Goal: Task Accomplishment & Management: Complete application form

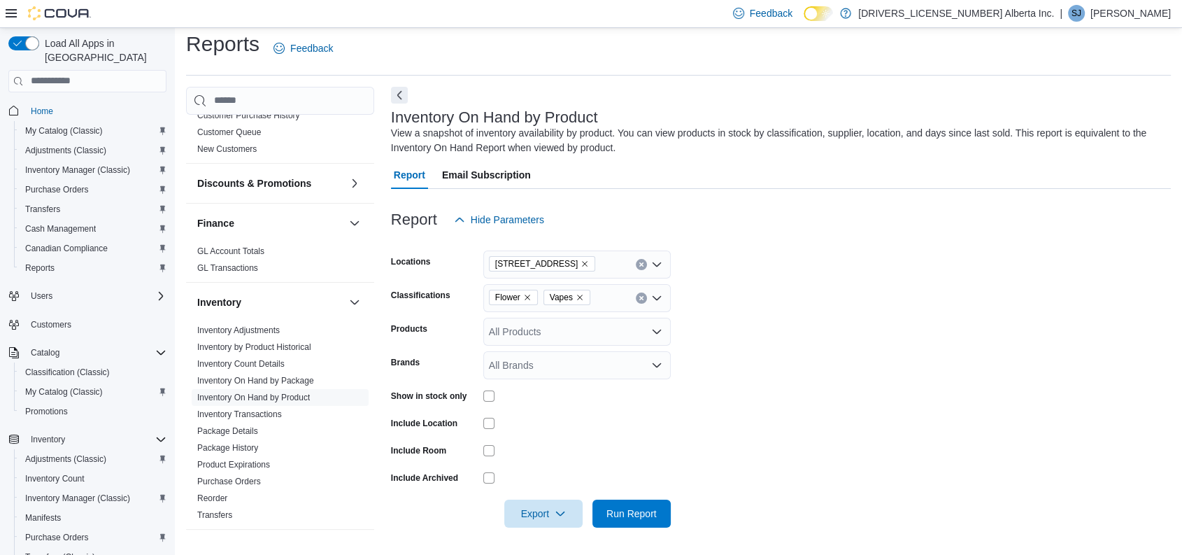
scroll to position [94, 0]
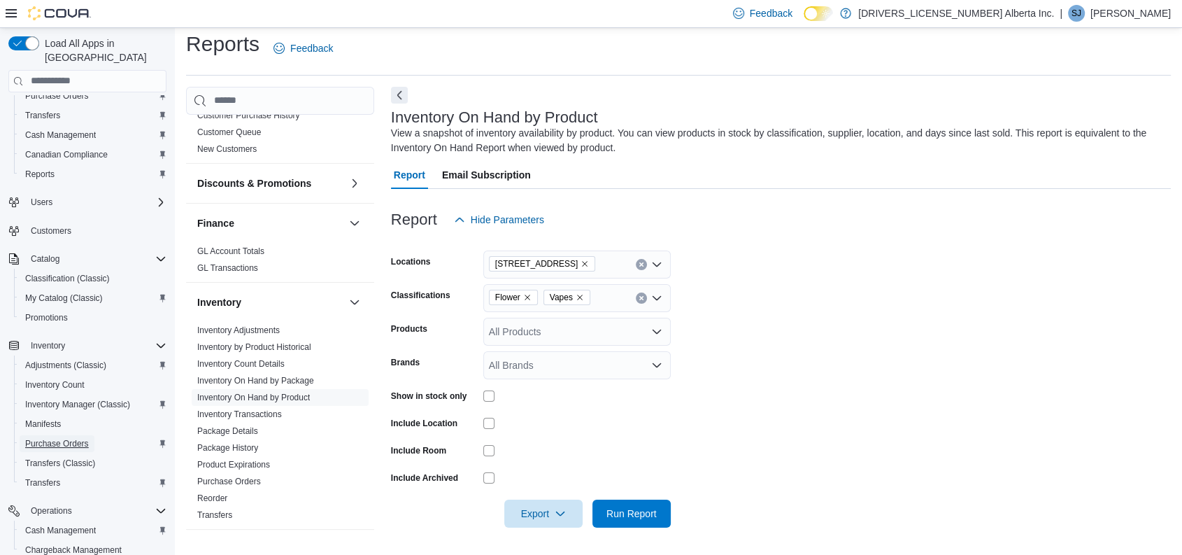
click at [50, 438] on span "Purchase Orders" at bounding box center [57, 443] width 64 height 11
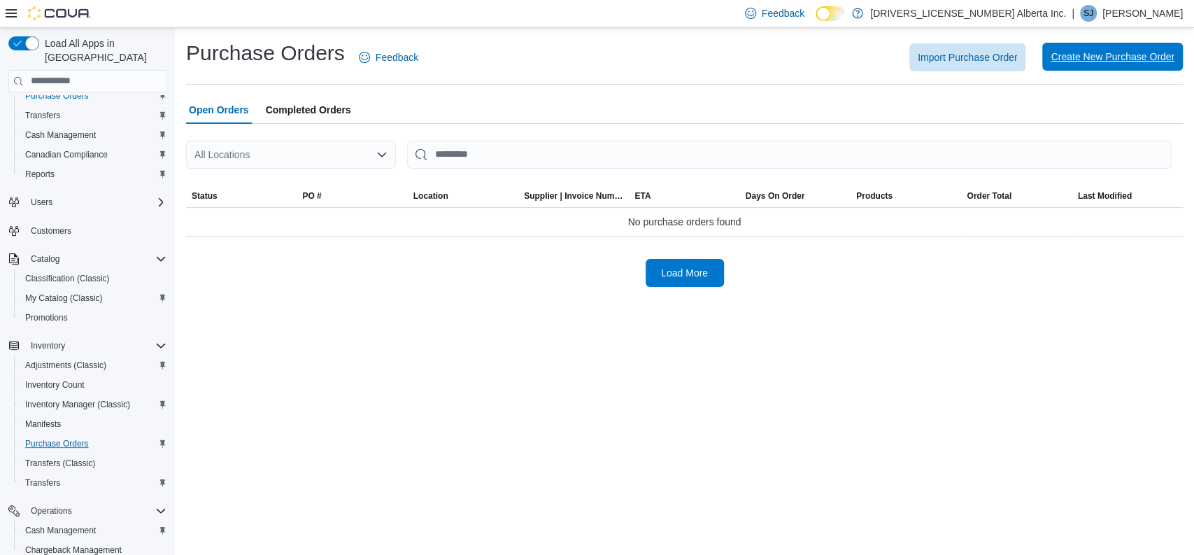
click at [1073, 59] on span "Create New Purchase Order" at bounding box center [1112, 57] width 124 height 14
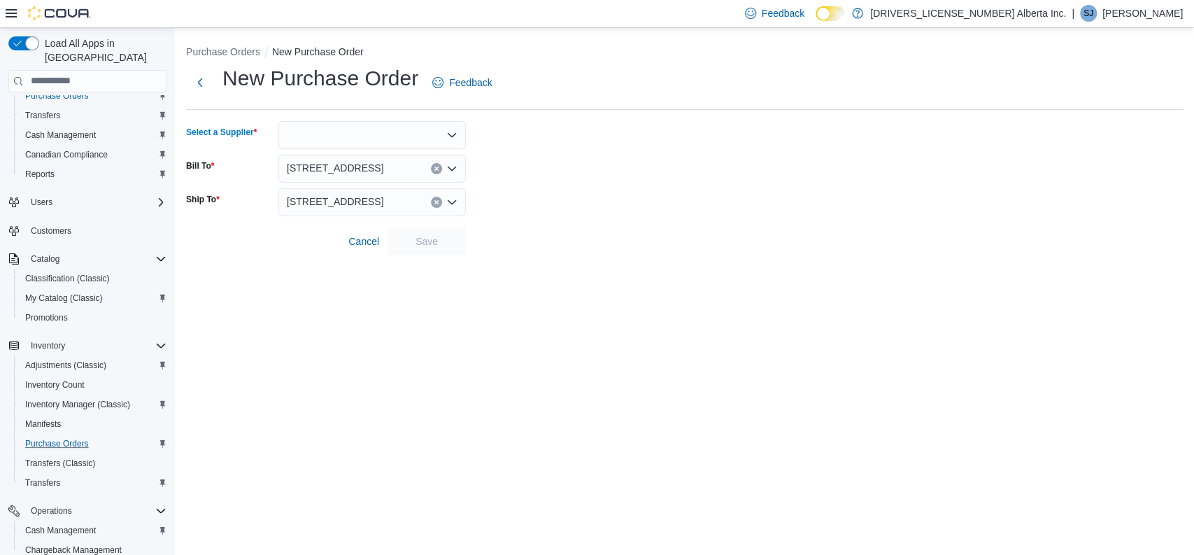
click at [414, 123] on div at bounding box center [371, 135] width 187 height 28
type input "****"
click at [334, 157] on span "AGLC" at bounding box center [381, 159] width 154 height 14
click at [429, 235] on span "Save" at bounding box center [426, 241] width 22 height 14
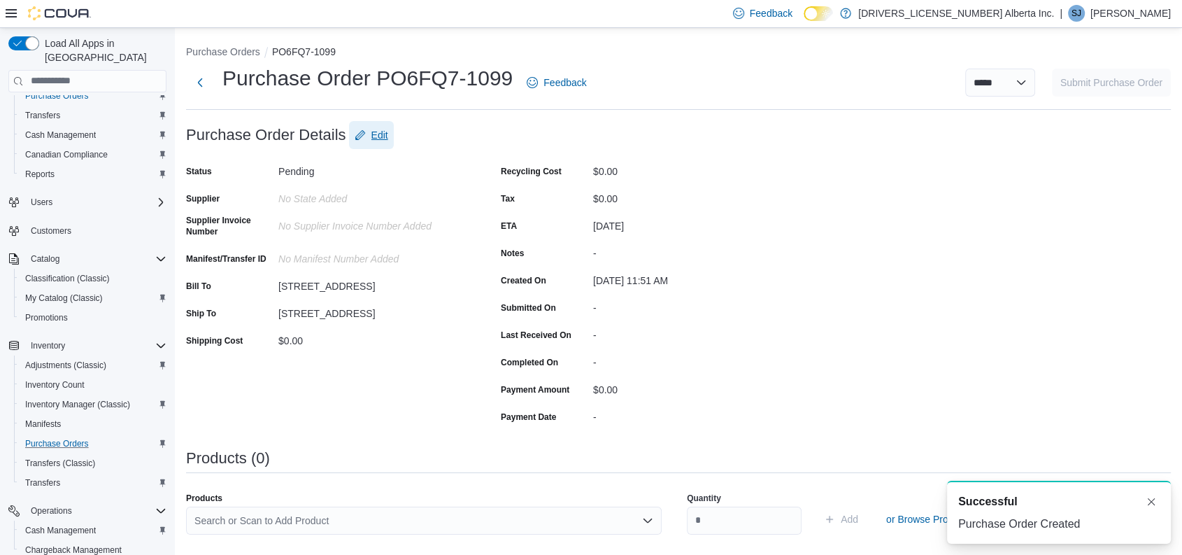
click at [365, 135] on span "Edit" at bounding box center [372, 135] width 34 height 28
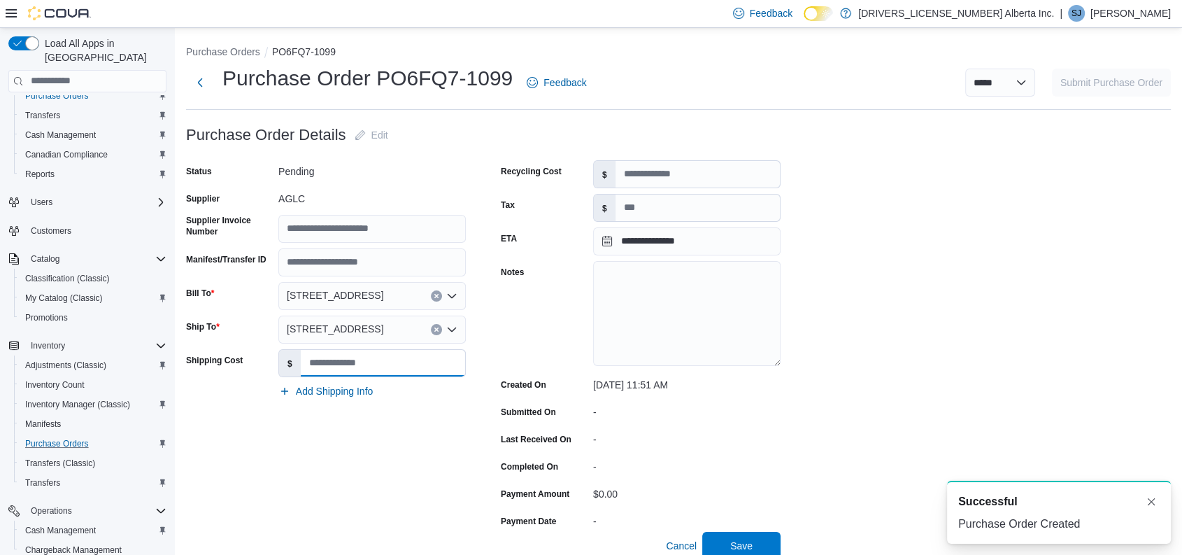
click at [404, 361] on input "Shipping Cost" at bounding box center [383, 363] width 164 height 27
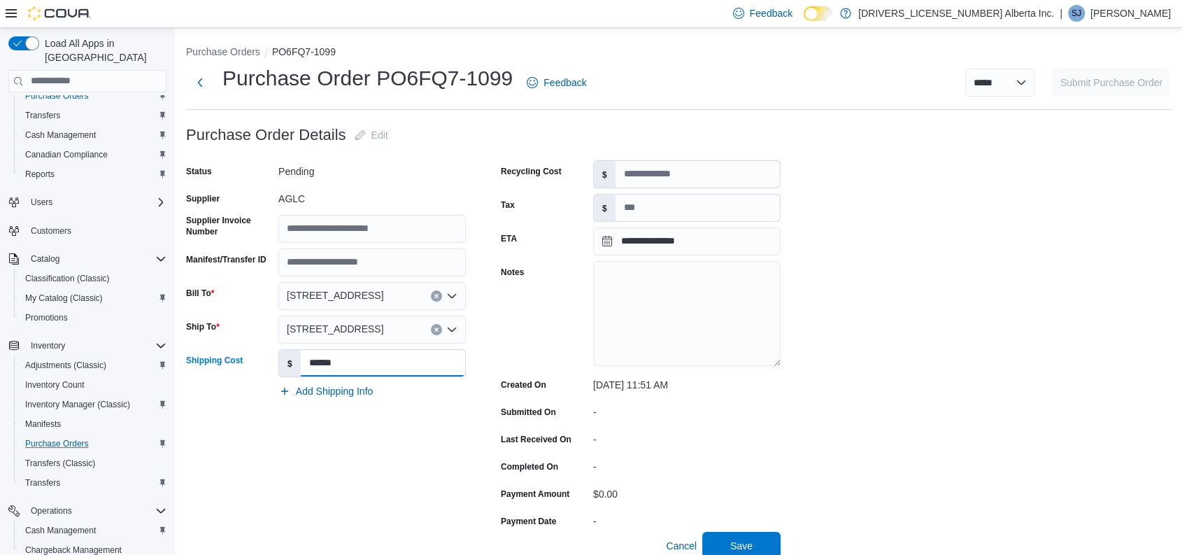
type input "******"
click at [676, 204] on input "Tax" at bounding box center [697, 207] width 164 height 27
type input "*******"
click at [380, 226] on input "Supplier Invoice Number" at bounding box center [371, 229] width 187 height 28
type input "********"
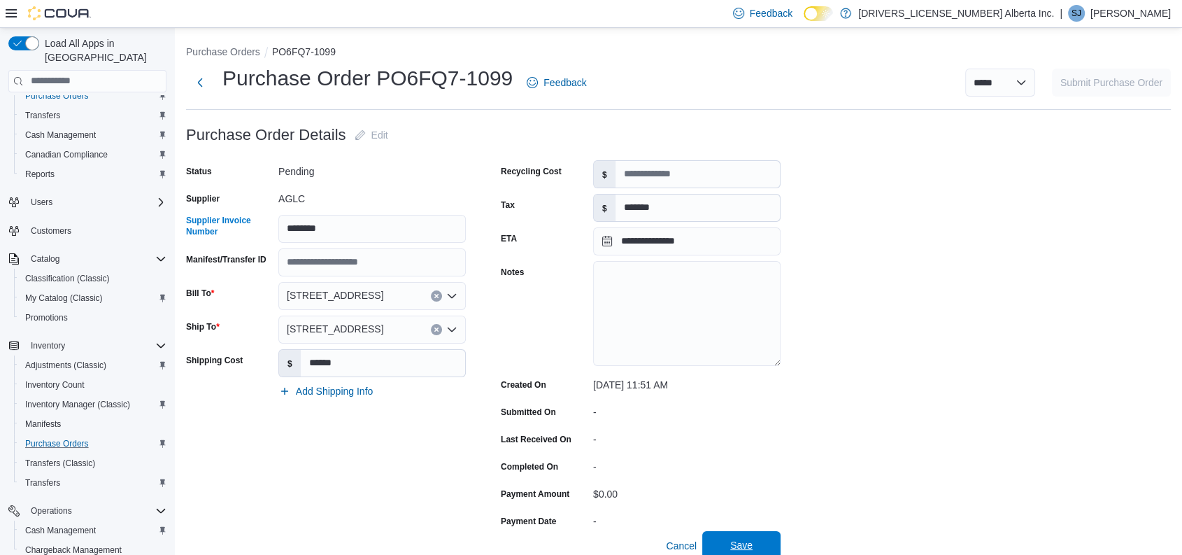
click at [747, 539] on span "Save" at bounding box center [741, 545] width 22 height 14
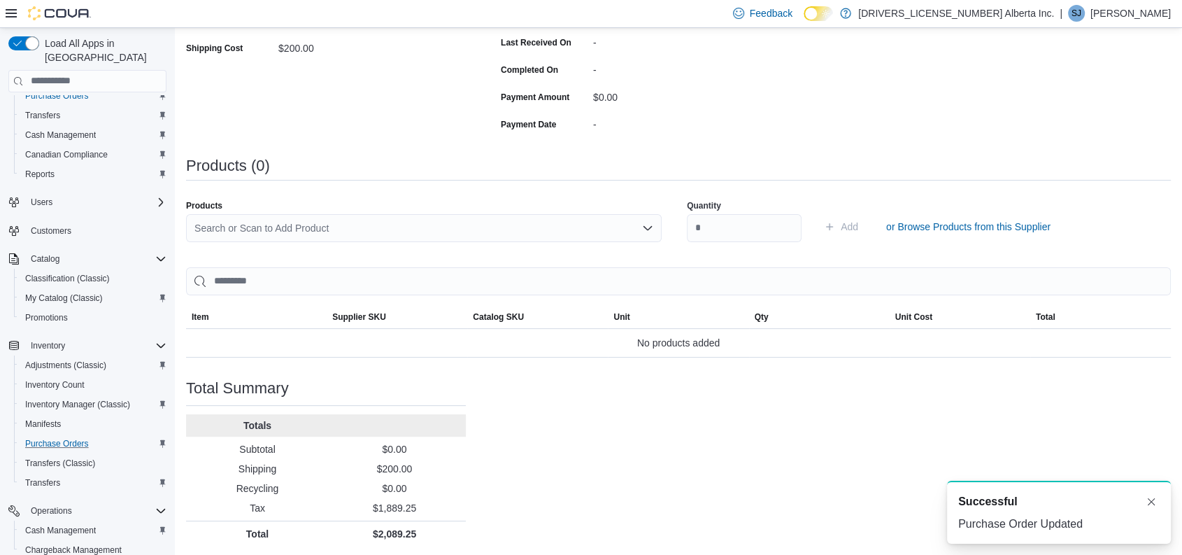
scroll to position [294, 0]
click at [469, 225] on div "Search or Scan to Add Product" at bounding box center [424, 226] width 476 height 28
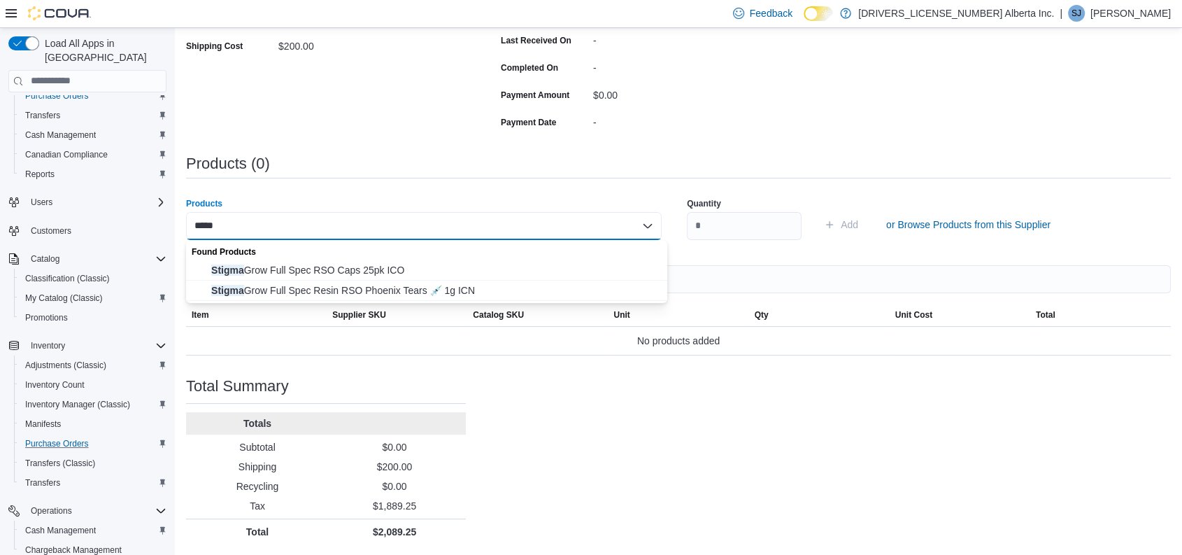
type input "******"
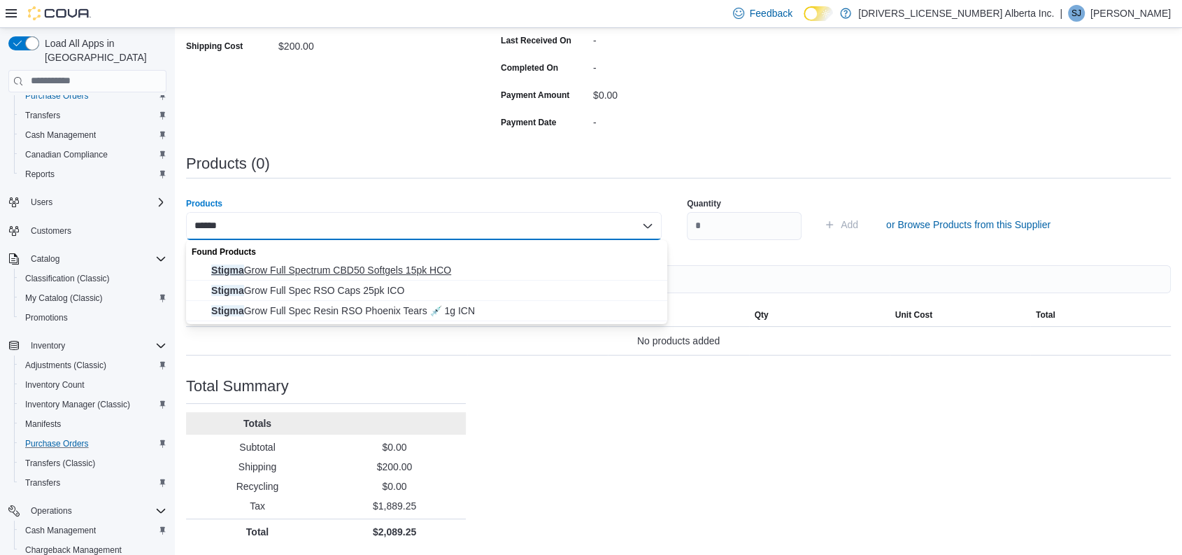
click at [367, 271] on span "Stigma Grow Full Spectrum CBD50 Softgels 15pk HCO" at bounding box center [435, 270] width 448 height 14
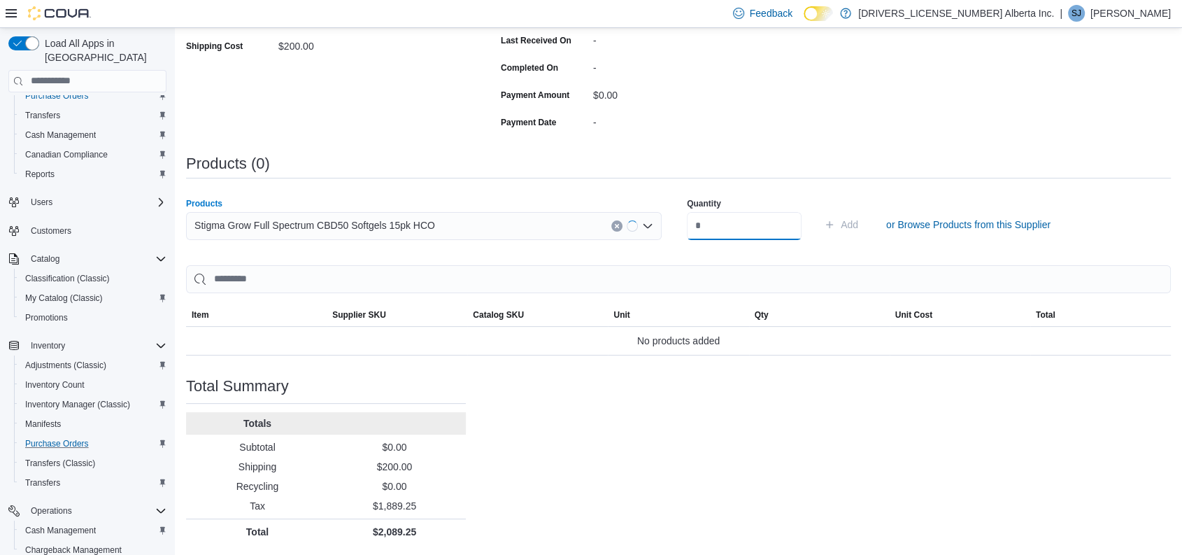
click at [704, 222] on input "number" at bounding box center [744, 226] width 115 height 28
type input "**"
click at [818, 211] on button "Add" at bounding box center [840, 225] width 45 height 28
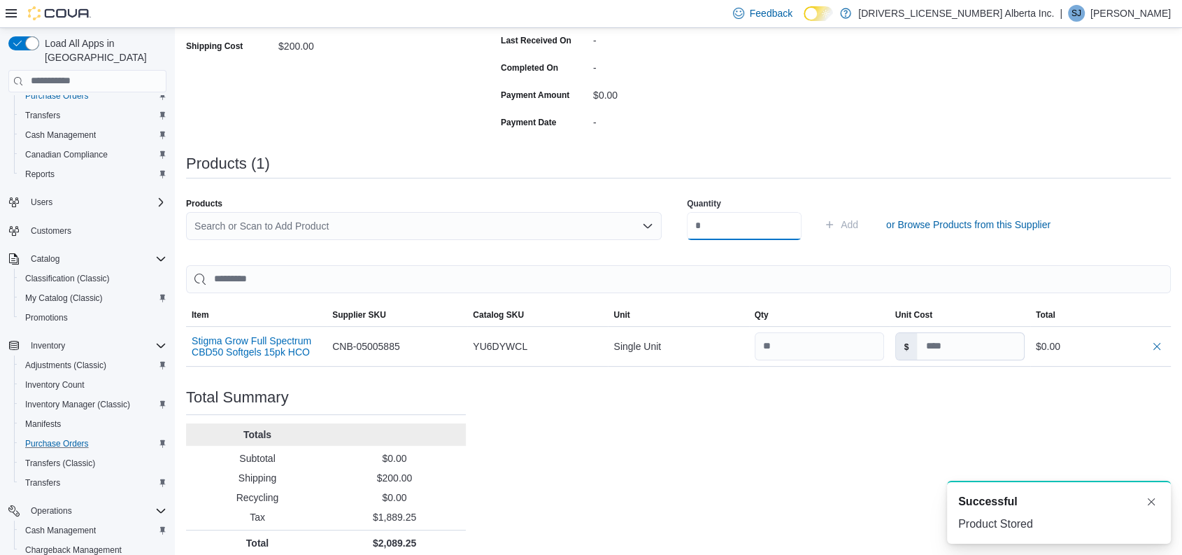
scroll to position [0, 0]
click at [984, 351] on input at bounding box center [970, 346] width 106 height 27
type input "*****"
click at [760, 429] on div "Purchase Order: PO6FQ7-1099 Feedback Purchase Order Details Edit Status Pending…" at bounding box center [678, 191] width 985 height 729
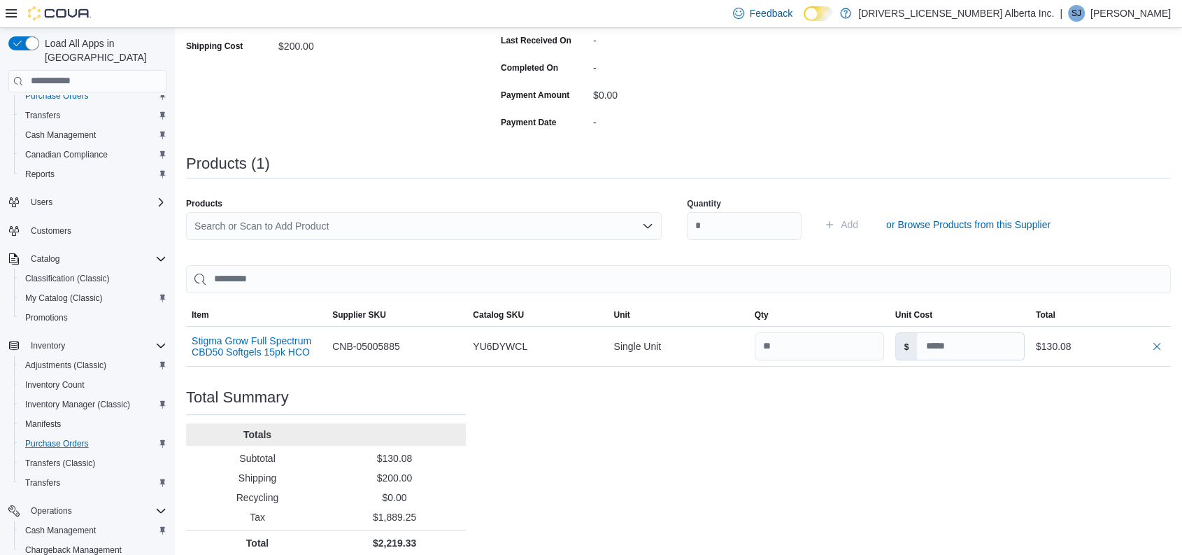
type input "*****"
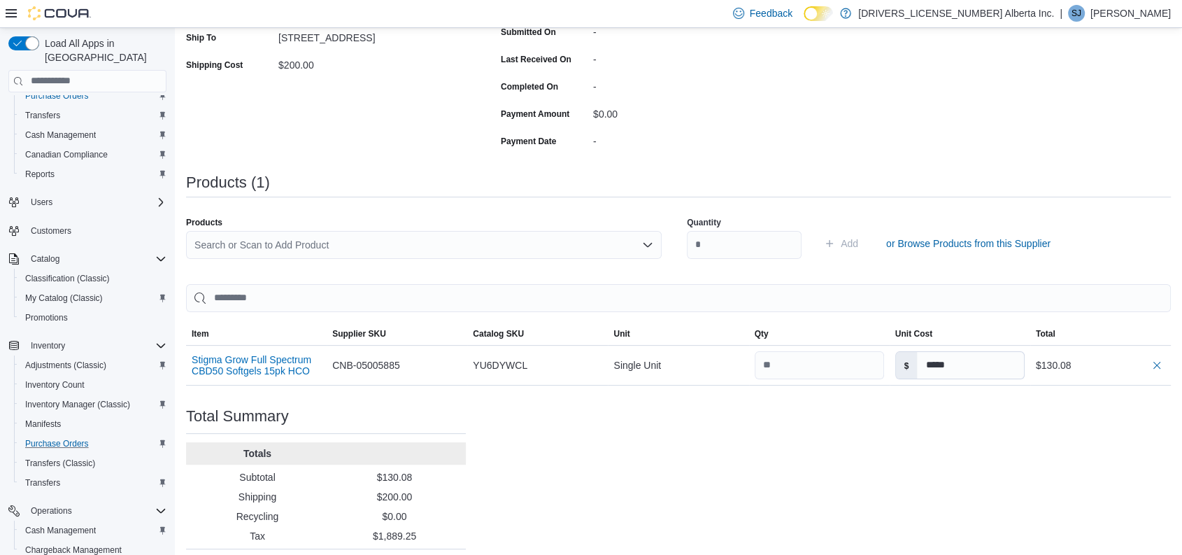
click at [511, 243] on div "Search or Scan to Add Product" at bounding box center [424, 245] width 476 height 28
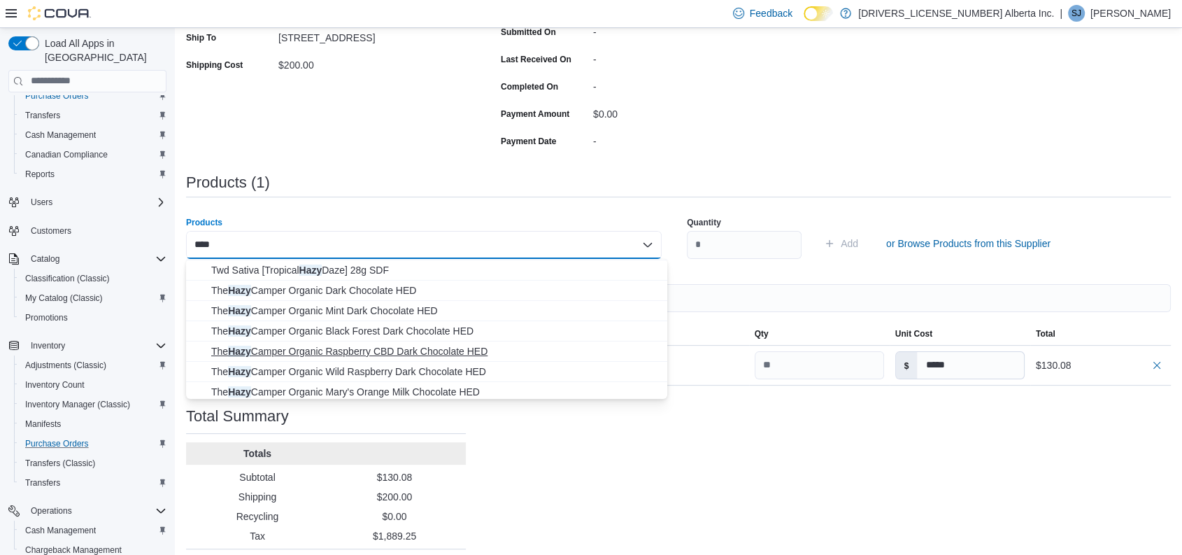
scroll to position [43, 0]
type input "****"
click at [419, 344] on span "The Hazy Camper Organic Raspberry CBD Dark Chocolate HED" at bounding box center [435, 348] width 448 height 14
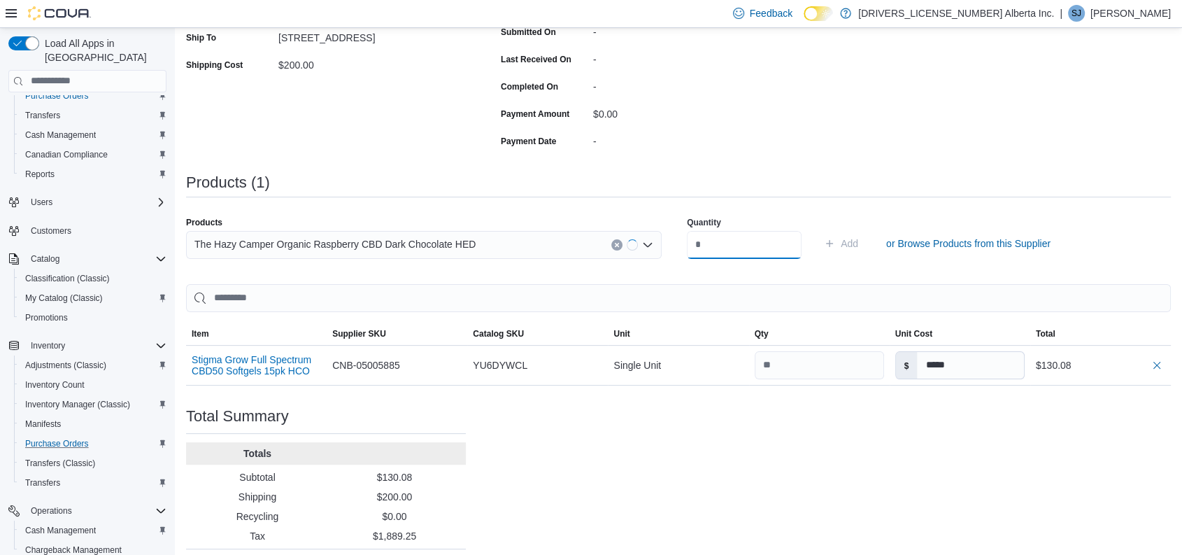
click at [730, 231] on input "number" at bounding box center [744, 245] width 115 height 28
type input "**"
click at [818, 229] on button "Add" at bounding box center [840, 243] width 45 height 28
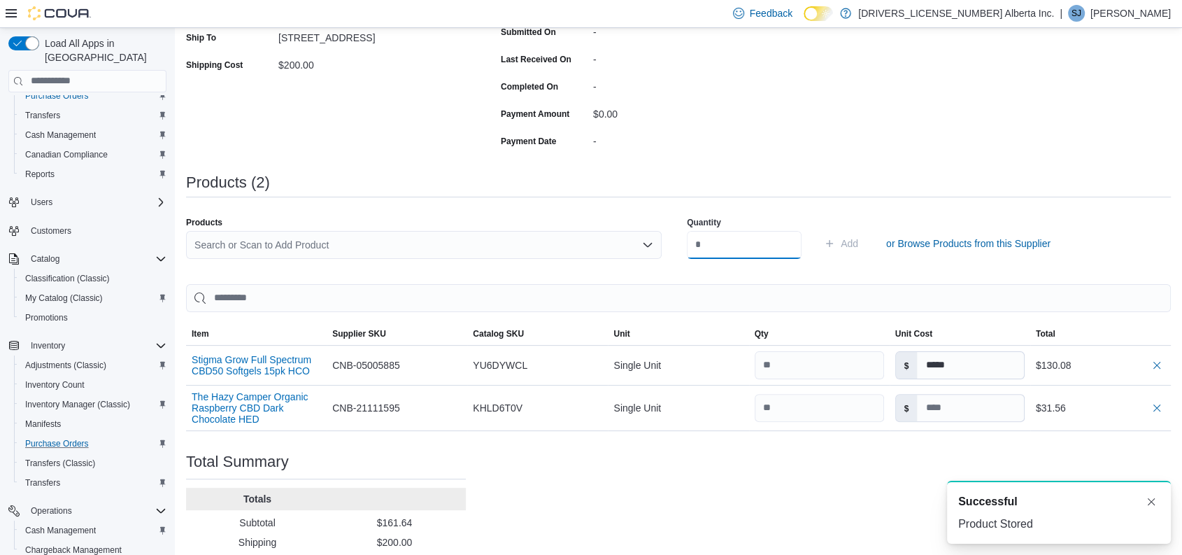
scroll to position [0, 0]
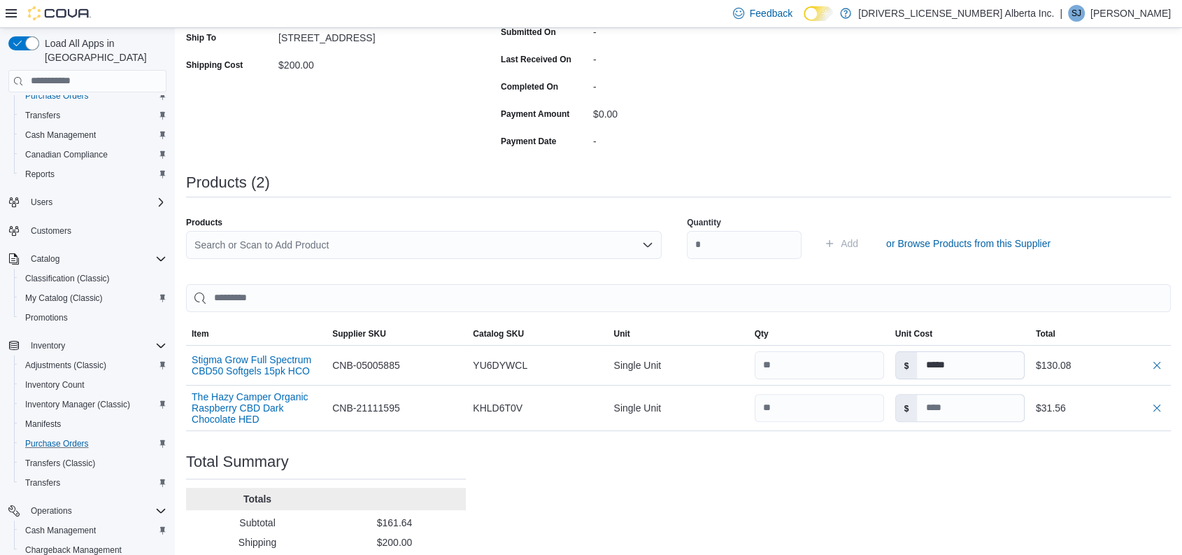
click at [738, 489] on div "Purchase Order: PO6FQ7-1099 Feedback Purchase Order Details Edit Status Pending…" at bounding box center [678, 232] width 985 height 774
click at [325, 234] on div "Search or Scan to Add Product" at bounding box center [424, 245] width 476 height 28
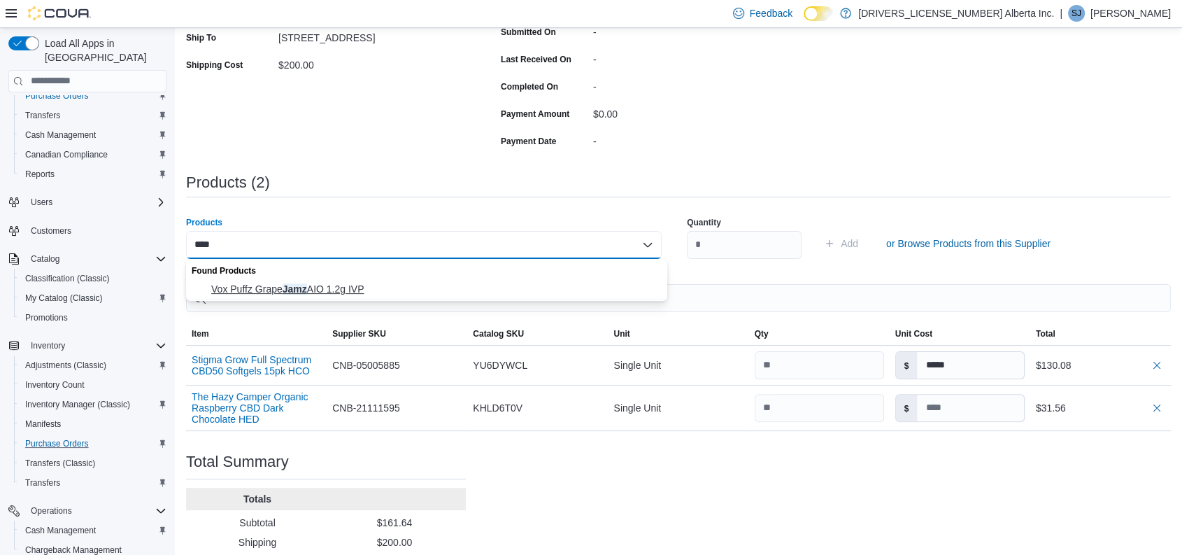
type input "****"
click at [304, 285] on span "Vox Puffz Grape Jamz AIO 1.2g IVP" at bounding box center [435, 289] width 448 height 14
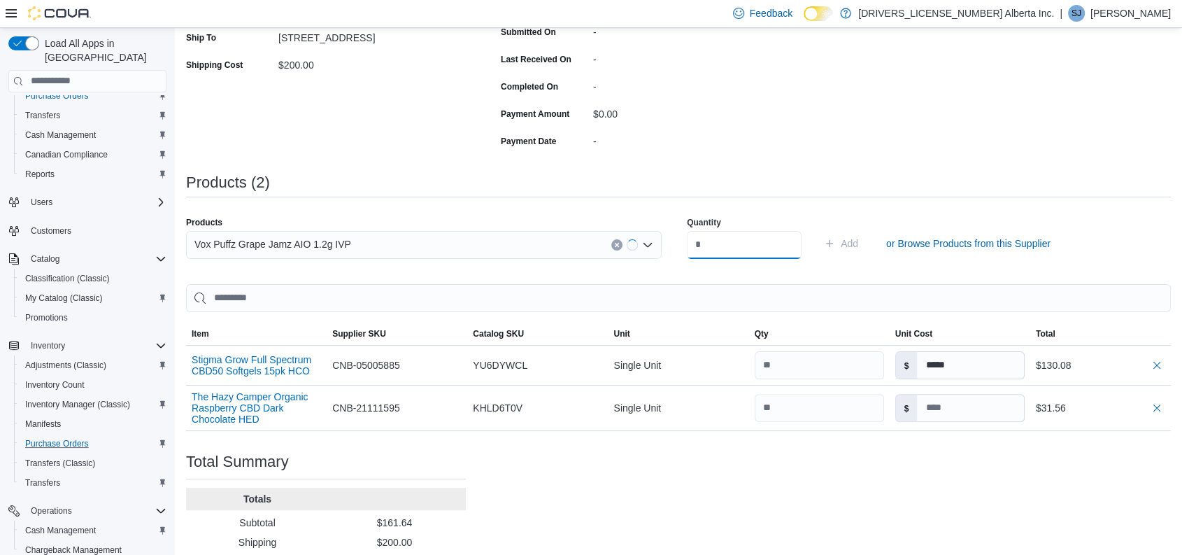
click at [722, 241] on input "number" at bounding box center [744, 245] width 115 height 28
type input "**"
click at [818, 229] on button "Add" at bounding box center [840, 243] width 45 height 28
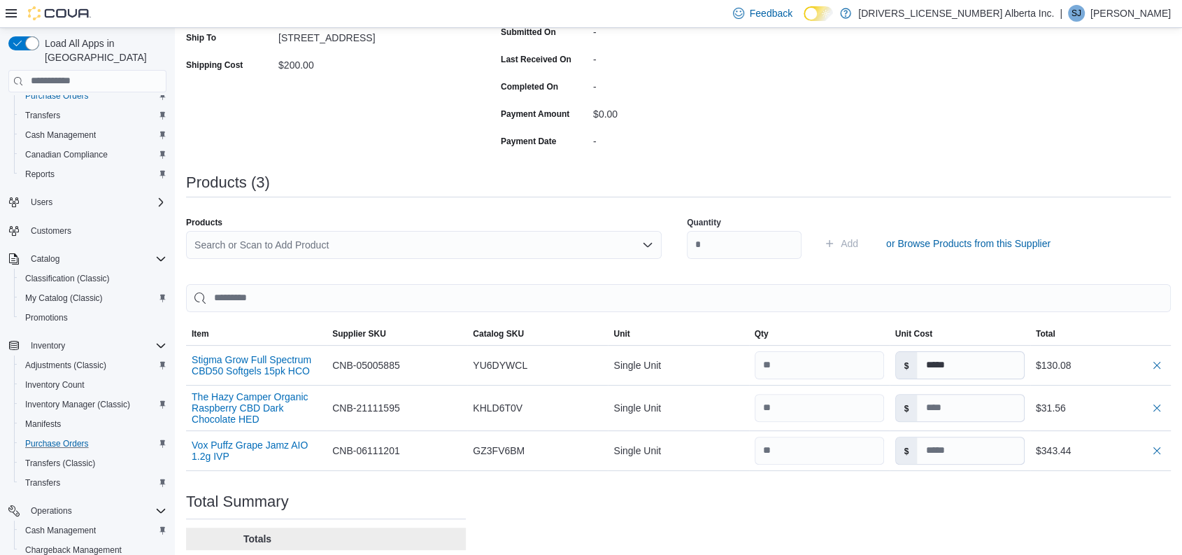
click at [748, 498] on div "Purchase Order: PO6FQ7-1099 Feedback Purchase Order Details Edit Status Pending…" at bounding box center [678, 252] width 985 height 814
click at [950, 452] on input at bounding box center [970, 450] width 106 height 27
type input "*****"
click at [847, 524] on div "Purchase Order: PO6FQ7-1099 Feedback Purchase Order Details Edit Status Pending…" at bounding box center [678, 252] width 985 height 814
click at [406, 238] on div "Search or Scan to Add Product" at bounding box center [424, 245] width 476 height 28
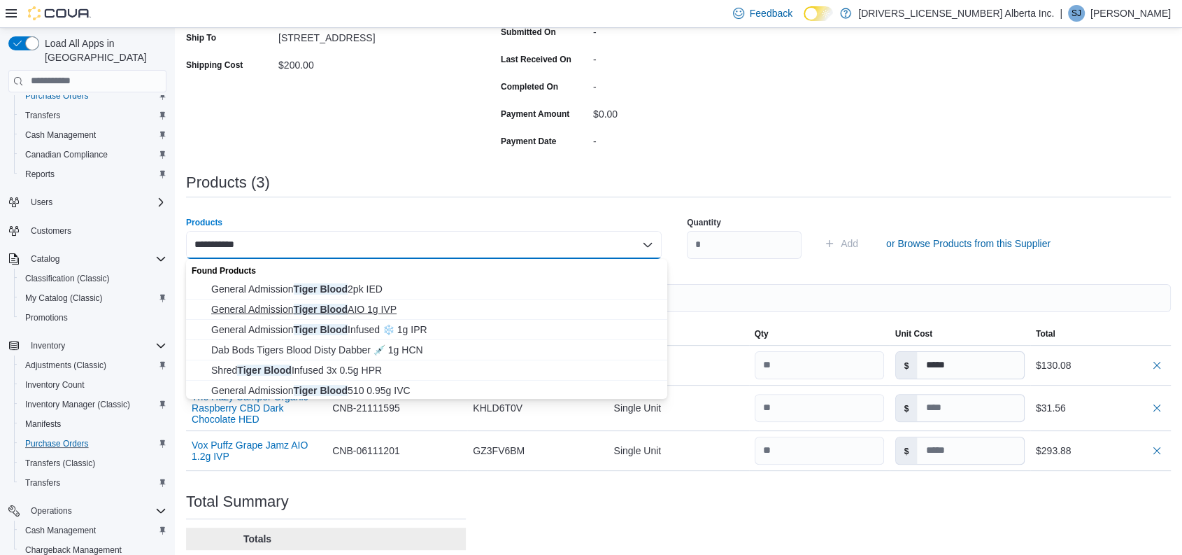
type input "**********"
click at [366, 306] on span "General Admission Tiger Blood AIO 1g IVP" at bounding box center [435, 309] width 448 height 14
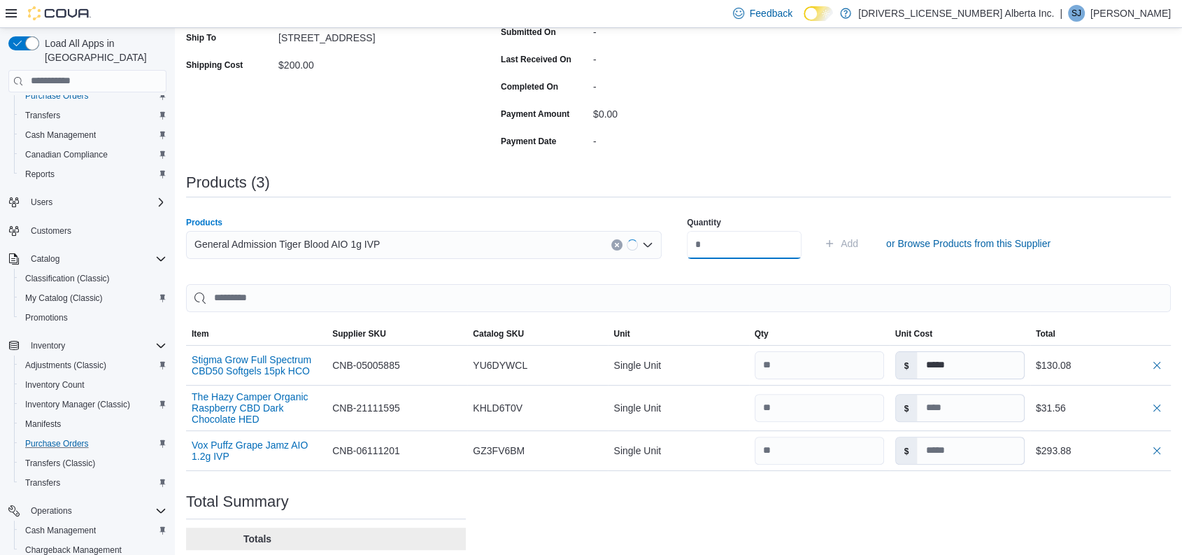
click at [766, 243] on input "number" at bounding box center [744, 245] width 115 height 28
type input "**"
click at [818, 229] on button "Add" at bounding box center [840, 243] width 45 height 28
type input "*****"
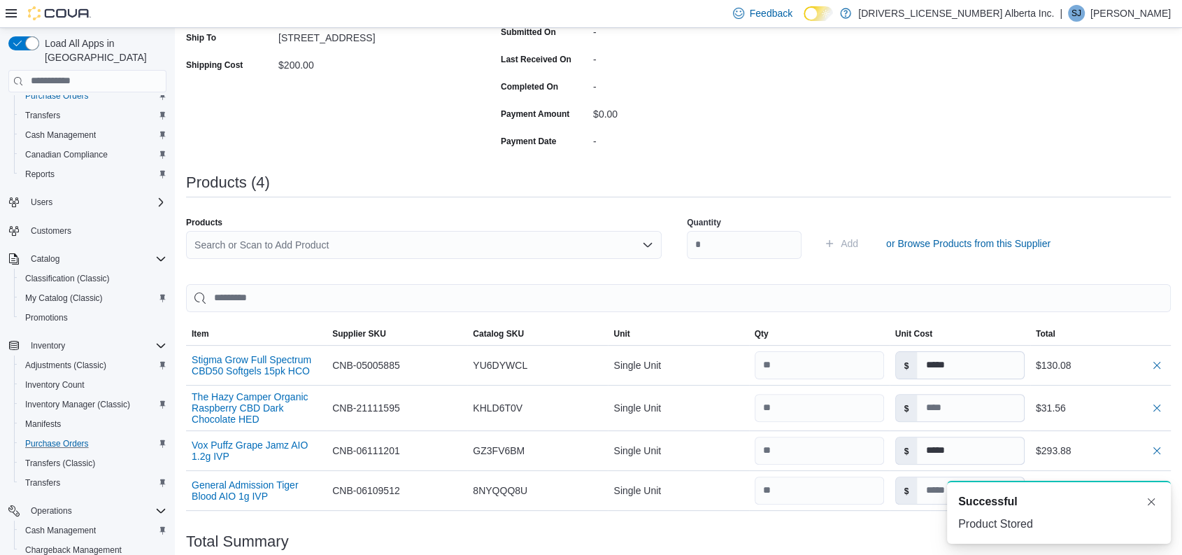
click at [545, 240] on div "Search or Scan to Add Product" at bounding box center [424, 245] width 476 height 28
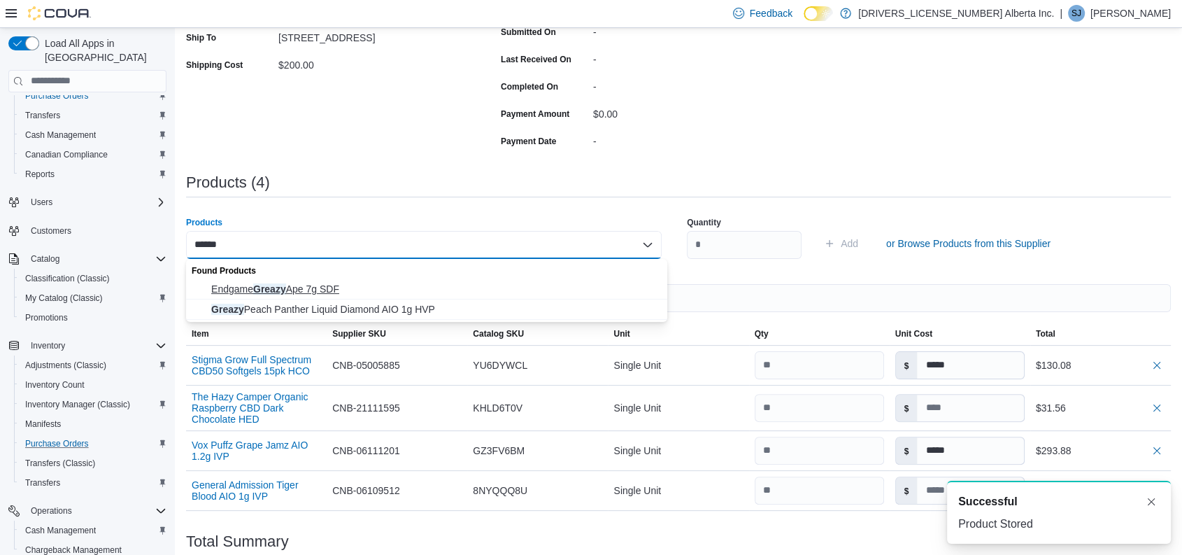
type input "******"
drag, startPoint x: 415, startPoint y: 297, endPoint x: 406, endPoint y: 304, distance: 12.0
click at [406, 304] on button "Greazy Peach Panther Liquid Diamond AIO 1g HVP" at bounding box center [426, 309] width 481 height 20
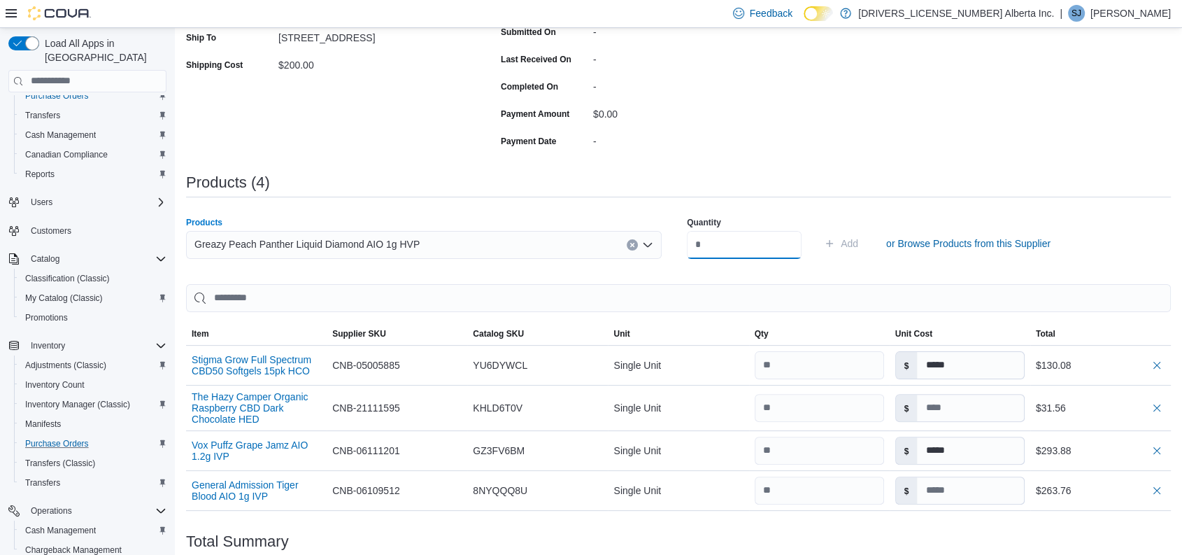
click at [720, 243] on input "number" at bounding box center [744, 245] width 115 height 28
type input "**"
click at [818, 229] on button "Add" at bounding box center [840, 243] width 45 height 28
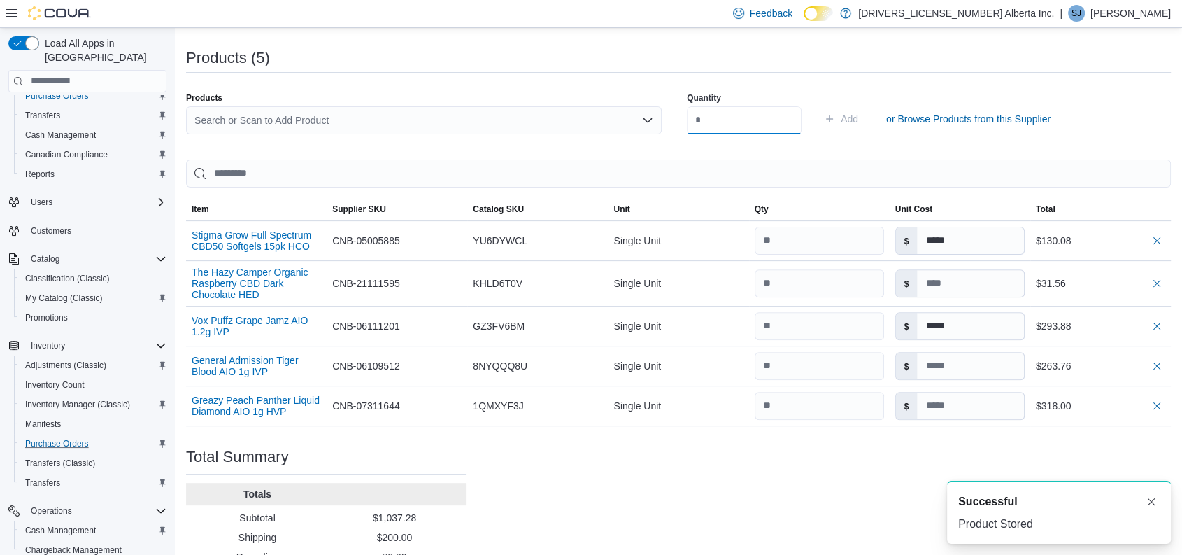
scroll to position [402, 0]
click at [425, 116] on div "Search or Scan to Add Product" at bounding box center [424, 118] width 476 height 28
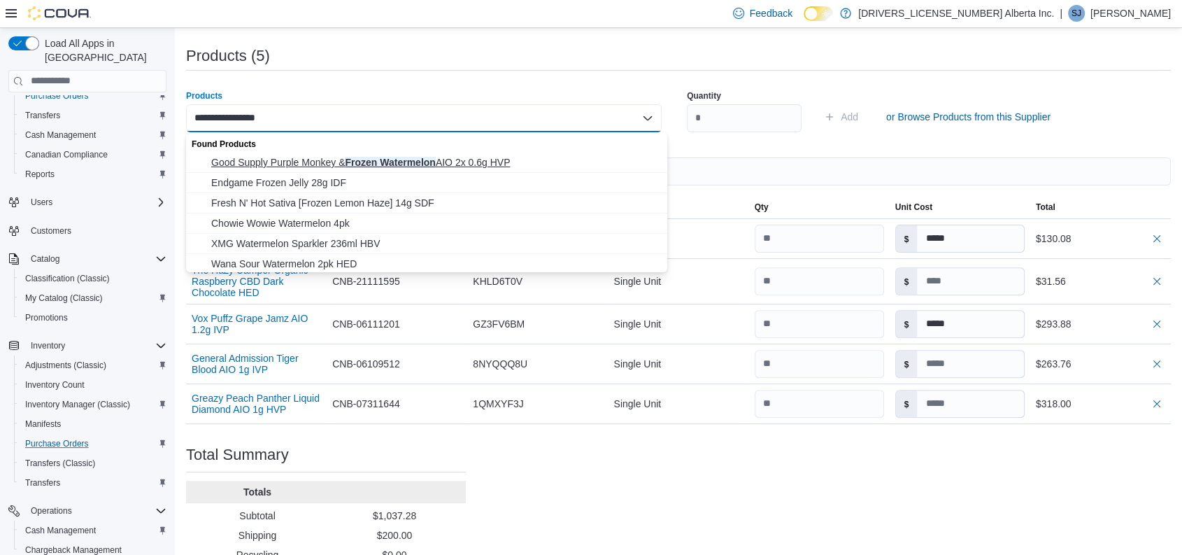
type input "**********"
click at [397, 169] on button "Good Supply Purple Monkey & Frozen Watermelon AIO 2x 0.6g HVP" at bounding box center [426, 162] width 481 height 20
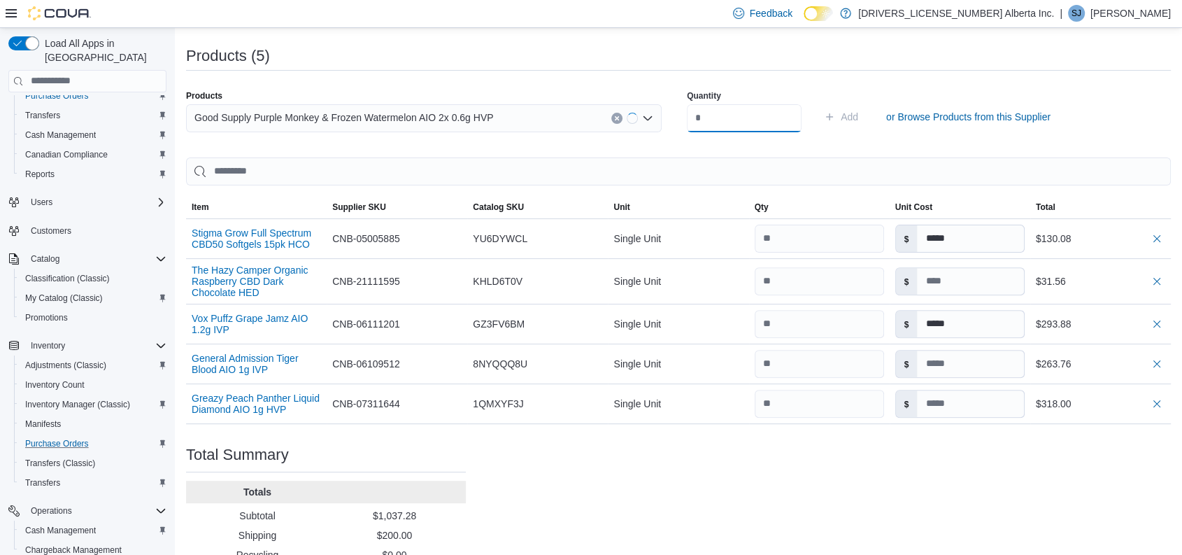
click at [743, 122] on input "number" at bounding box center [744, 118] width 115 height 28
type input "*"
click at [818, 103] on button "Add" at bounding box center [840, 117] width 45 height 28
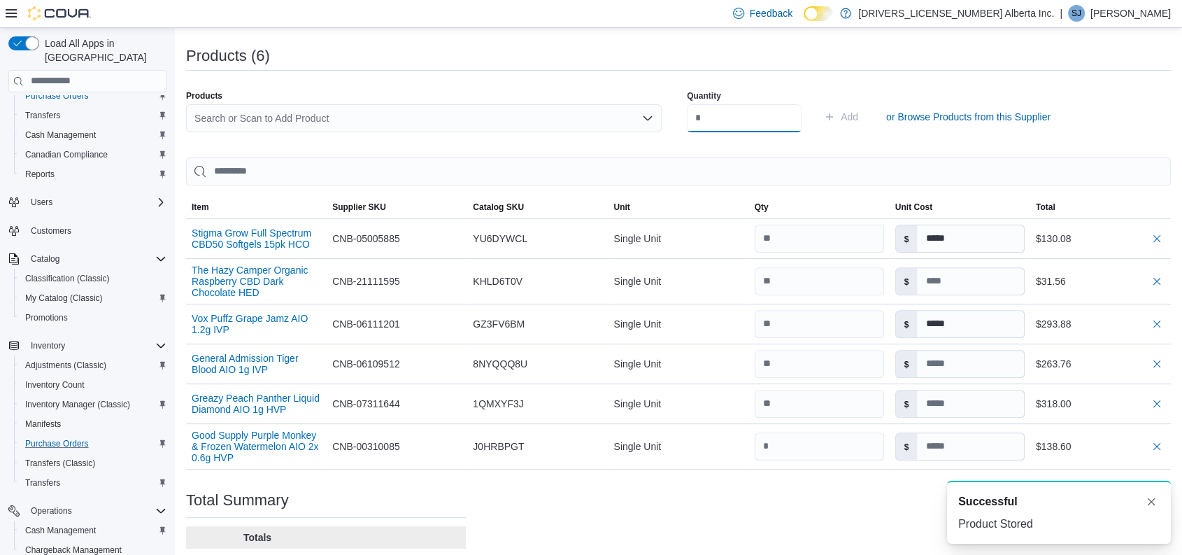
scroll to position [0, 0]
click at [378, 116] on div "Search or Scan to Add Product" at bounding box center [424, 118] width 476 height 28
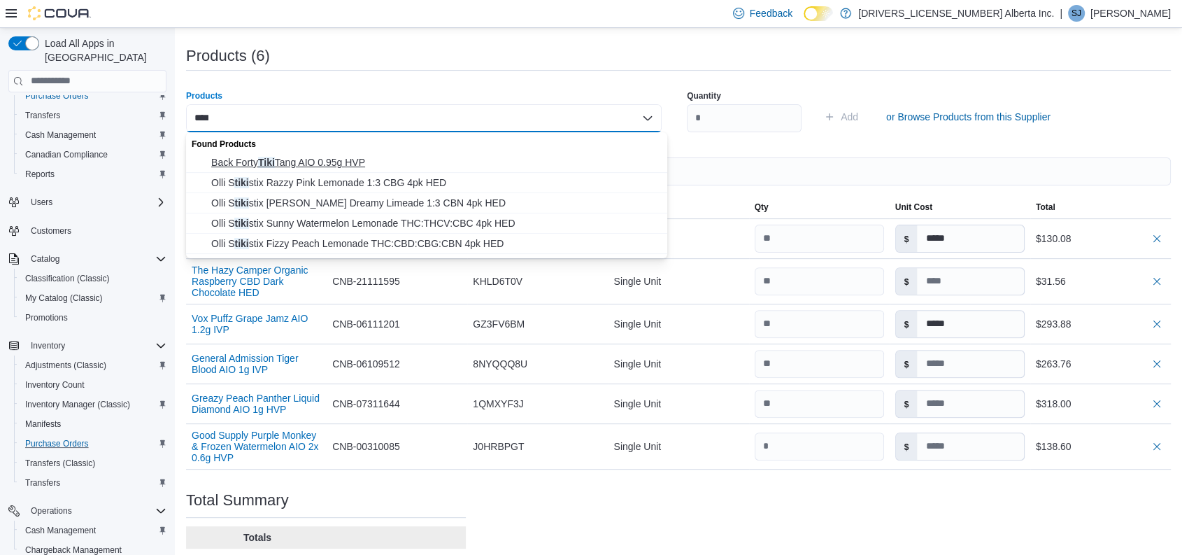
type input "****"
click at [327, 152] on button "Back Forty [PERSON_NAME] AIO 0.95g HVP" at bounding box center [426, 162] width 481 height 20
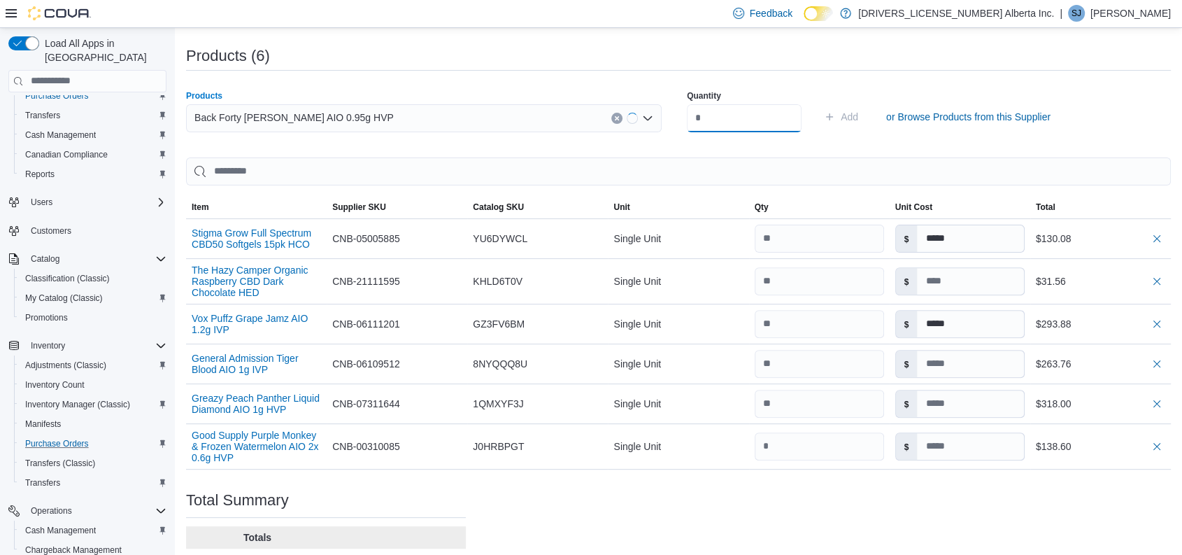
click at [711, 119] on input "number" at bounding box center [744, 118] width 115 height 28
type input "**"
click at [818, 103] on button "Add" at bounding box center [840, 117] width 45 height 28
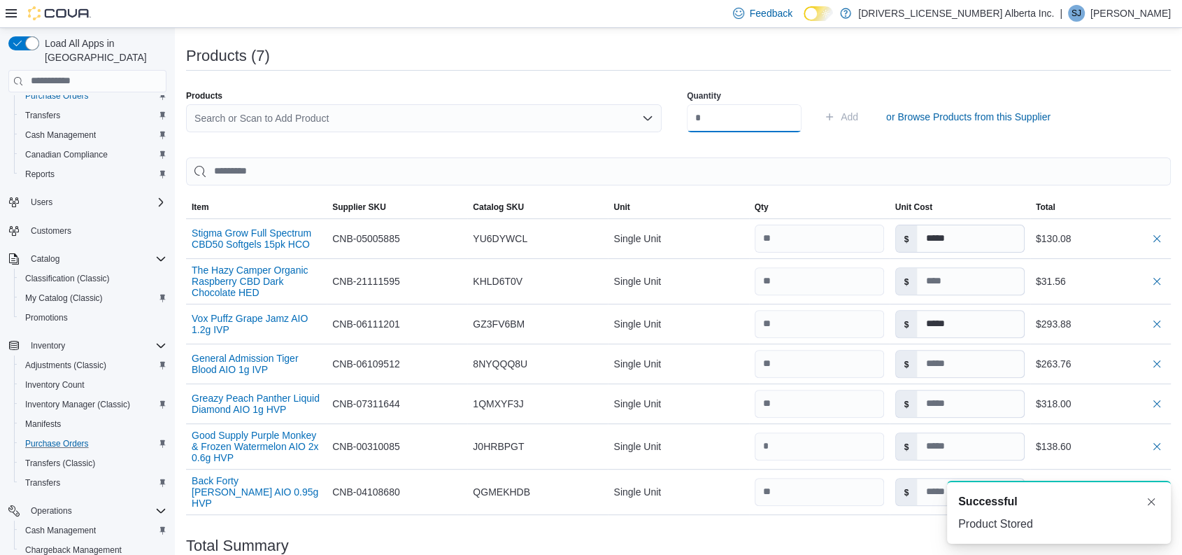
type input "***"
click at [432, 106] on div "Search or Scan to Add Product" at bounding box center [424, 118] width 476 height 28
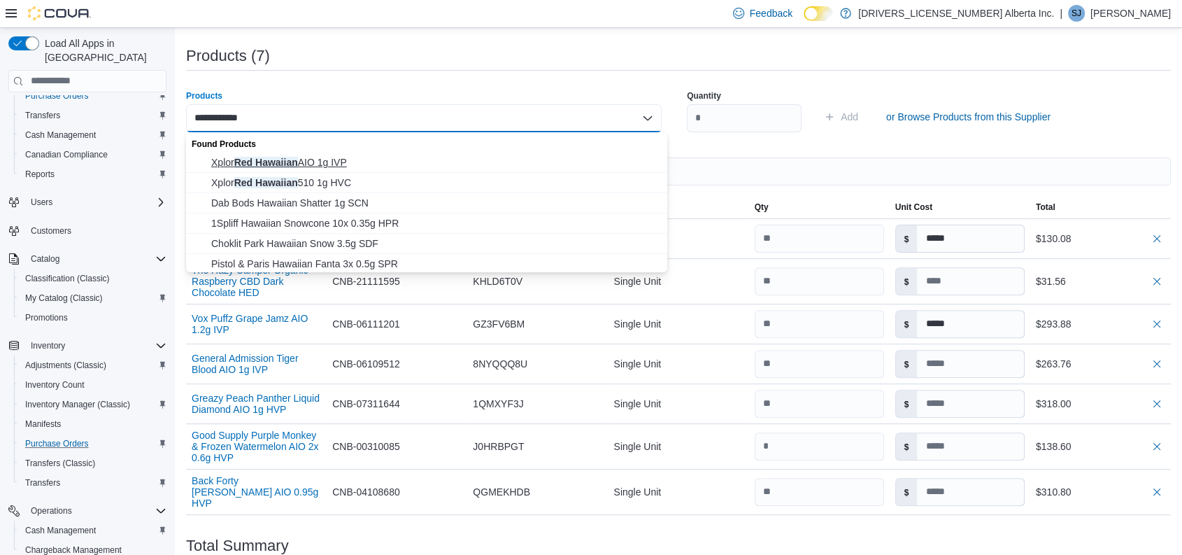
type input "**********"
click at [334, 157] on span "Xplor Red Hawaiian AIO 1g IVP" at bounding box center [435, 162] width 448 height 14
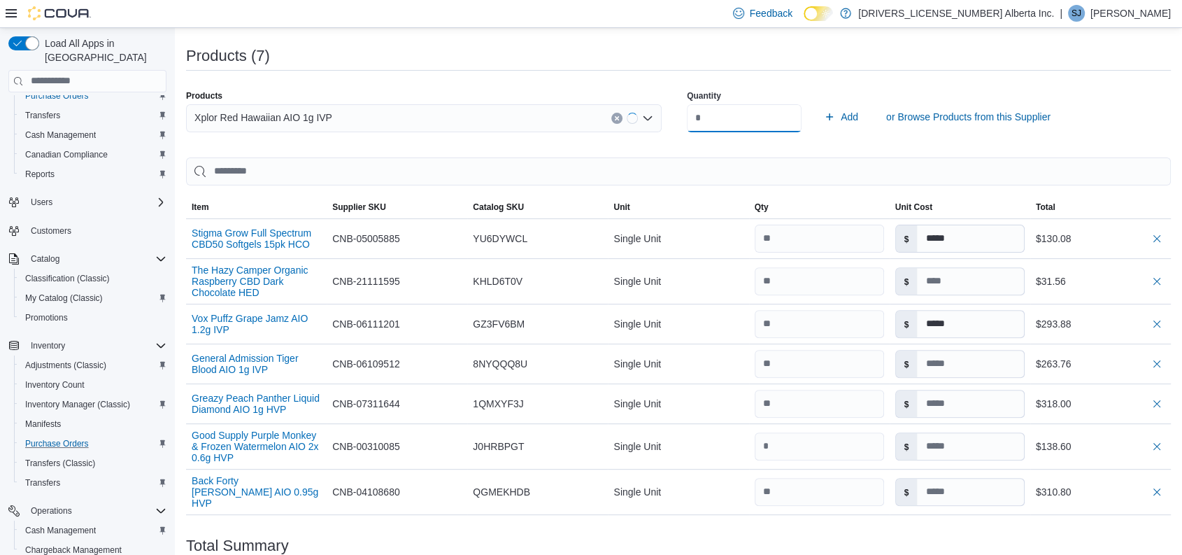
click at [723, 116] on input "***" at bounding box center [744, 118] width 115 height 28
type input "**"
click at [818, 103] on button "Add" at bounding box center [840, 117] width 45 height 28
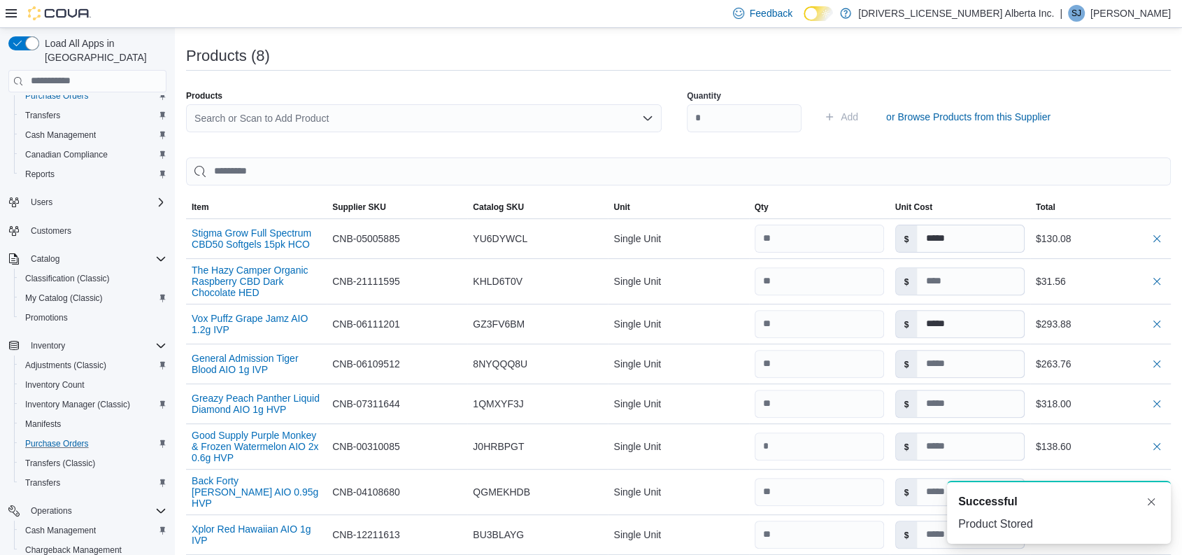
click at [459, 111] on div "Search or Scan to Add Product" at bounding box center [424, 118] width 476 height 28
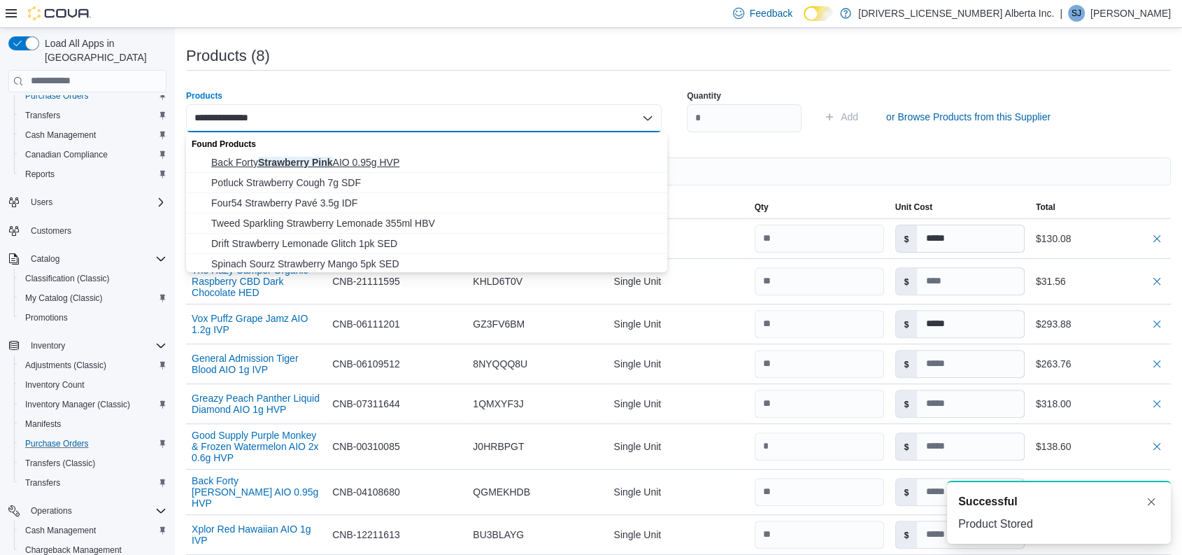
type input "**********"
click at [361, 157] on span "Back Forty Strawberry Pink AIO 0.95g HVP" at bounding box center [435, 162] width 448 height 14
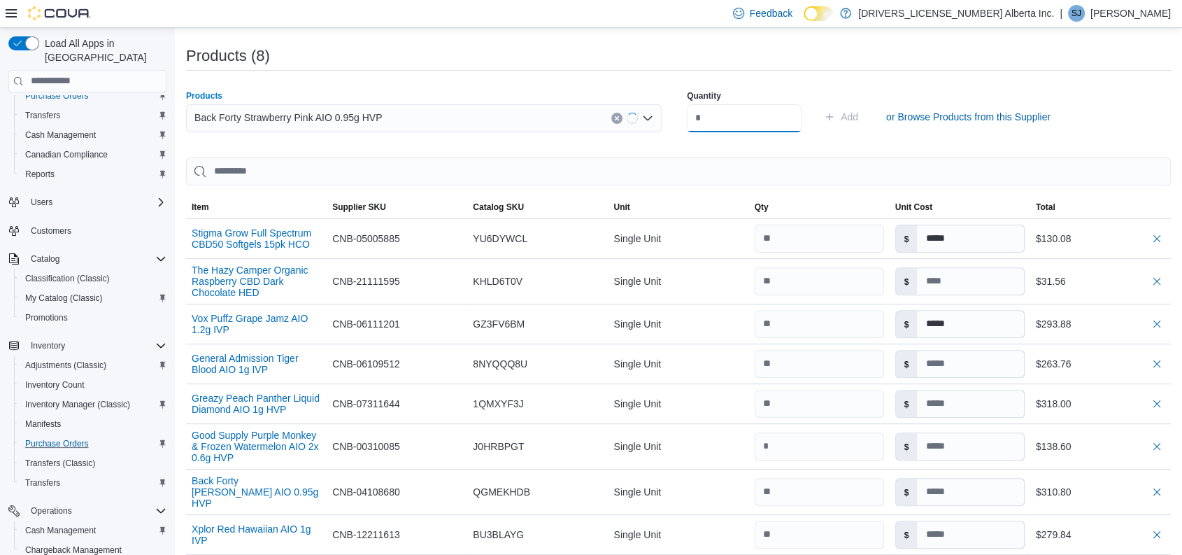
click at [750, 108] on input "number" at bounding box center [744, 118] width 115 height 28
type input "**"
click at [818, 103] on button "Add" at bounding box center [840, 117] width 45 height 28
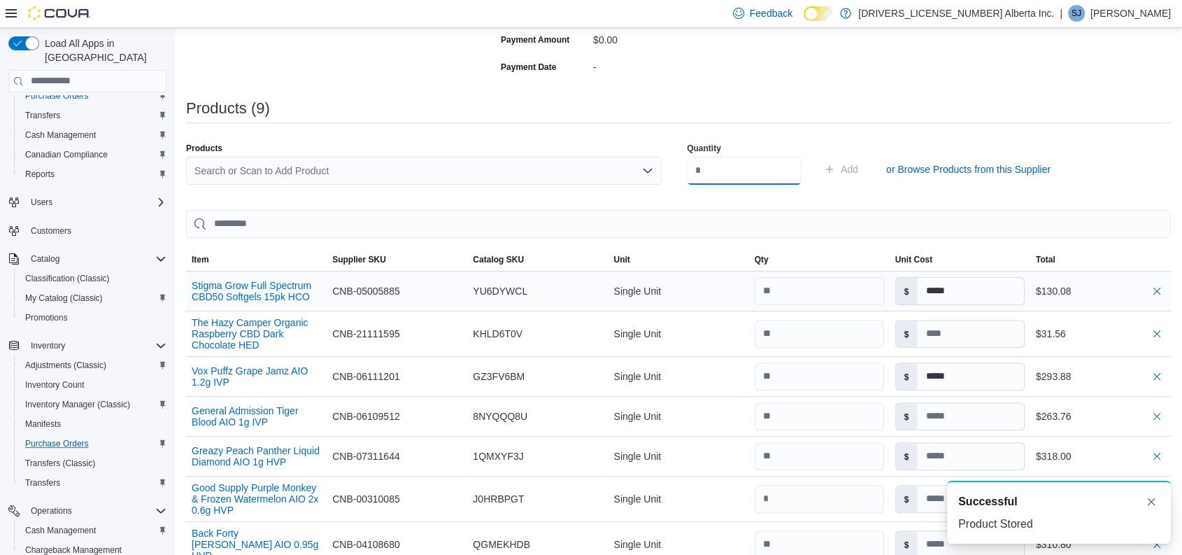
scroll to position [373, 0]
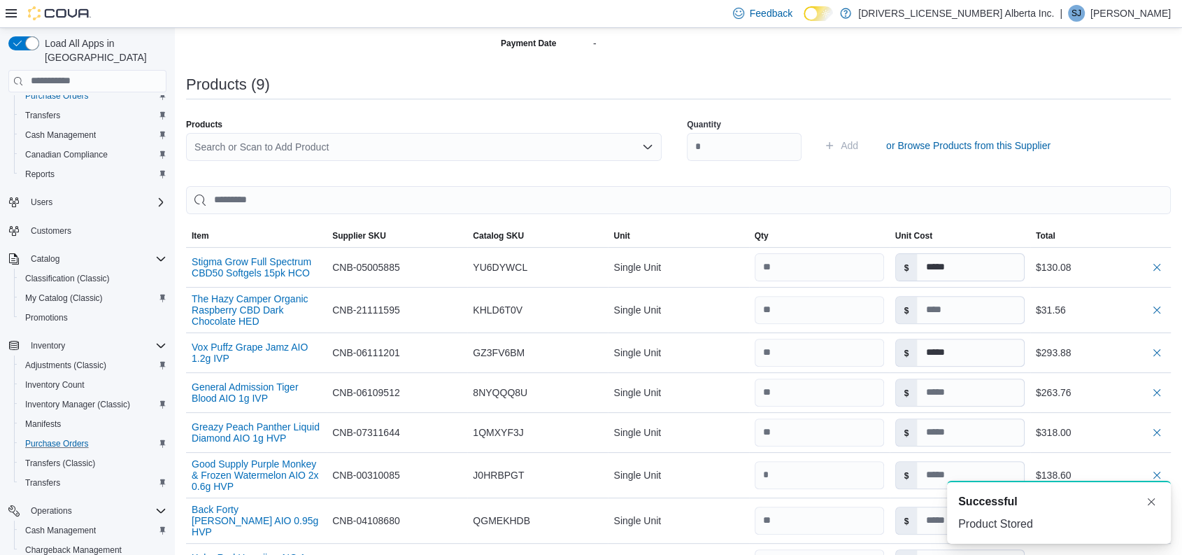
click at [417, 152] on div "Search or Scan to Add Product" at bounding box center [424, 147] width 476 height 28
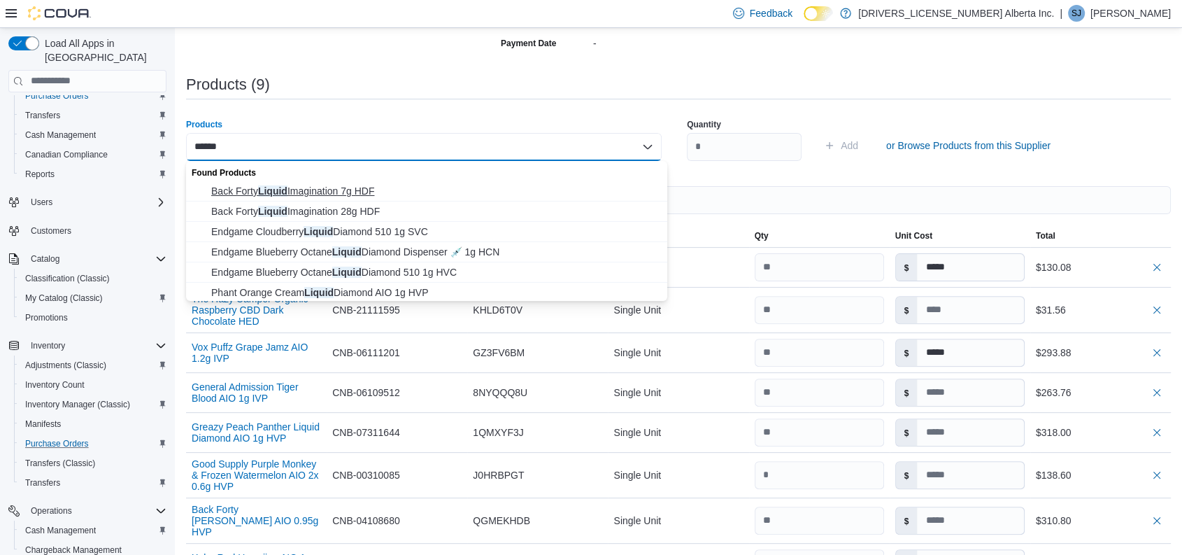
type input "******"
click at [369, 187] on span "Back Forty Liquid Imagination 7g HDF" at bounding box center [435, 191] width 448 height 14
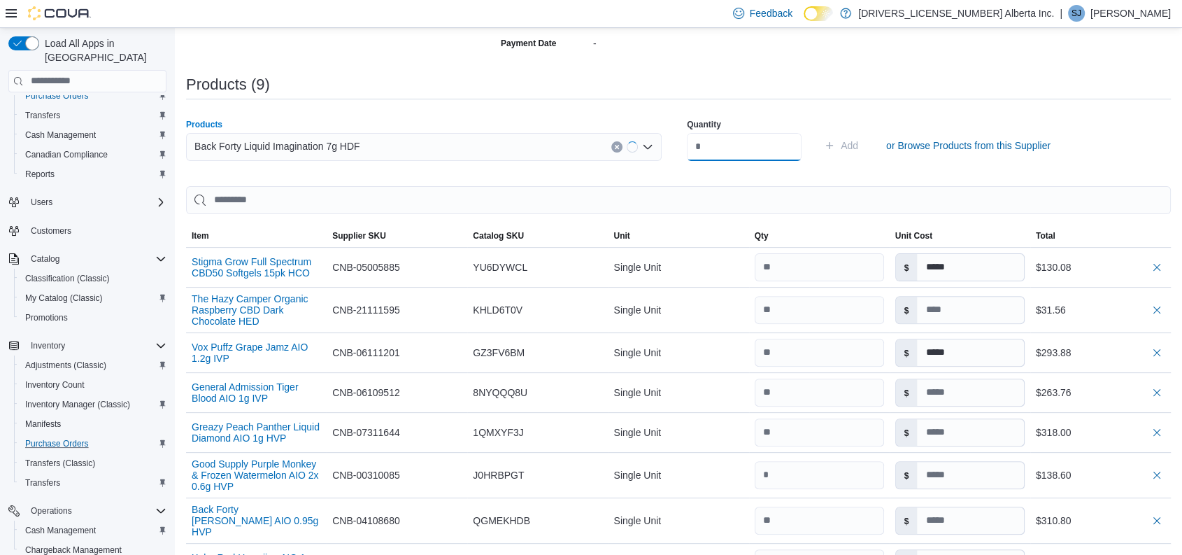
click at [728, 138] on input "number" at bounding box center [744, 147] width 115 height 28
type input "**"
click at [818, 131] on button "Add" at bounding box center [840, 145] width 45 height 28
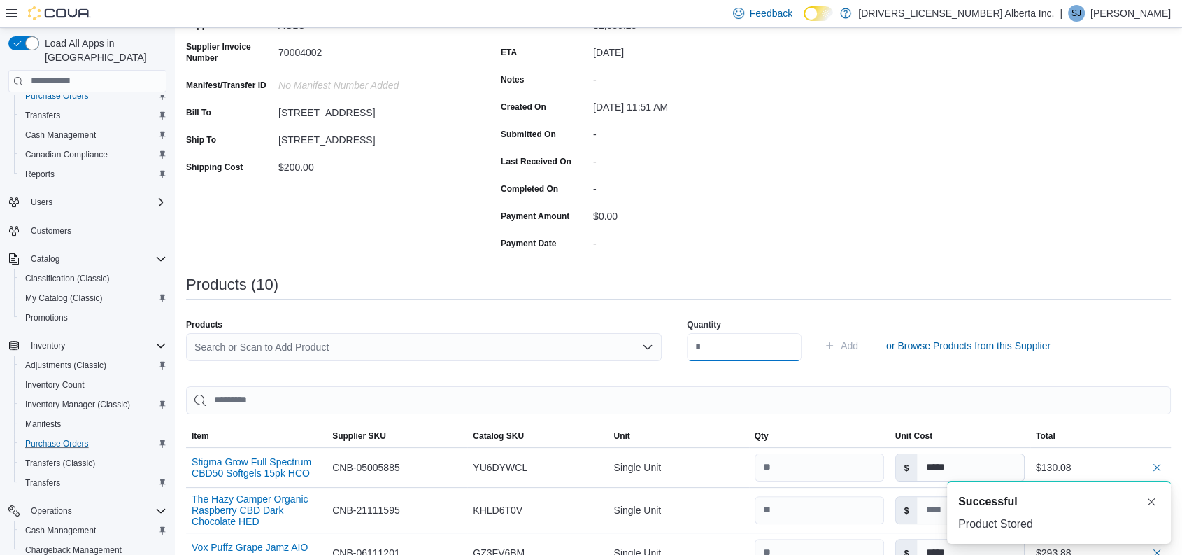
scroll to position [227, 0]
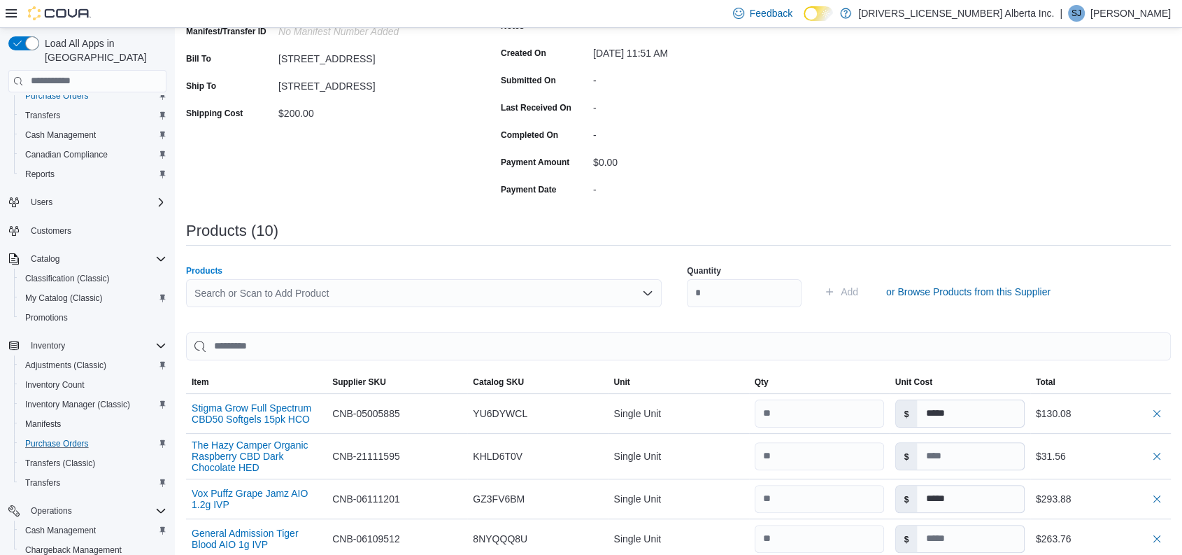
click at [345, 283] on div "Search or Scan to Add Product" at bounding box center [424, 293] width 476 height 28
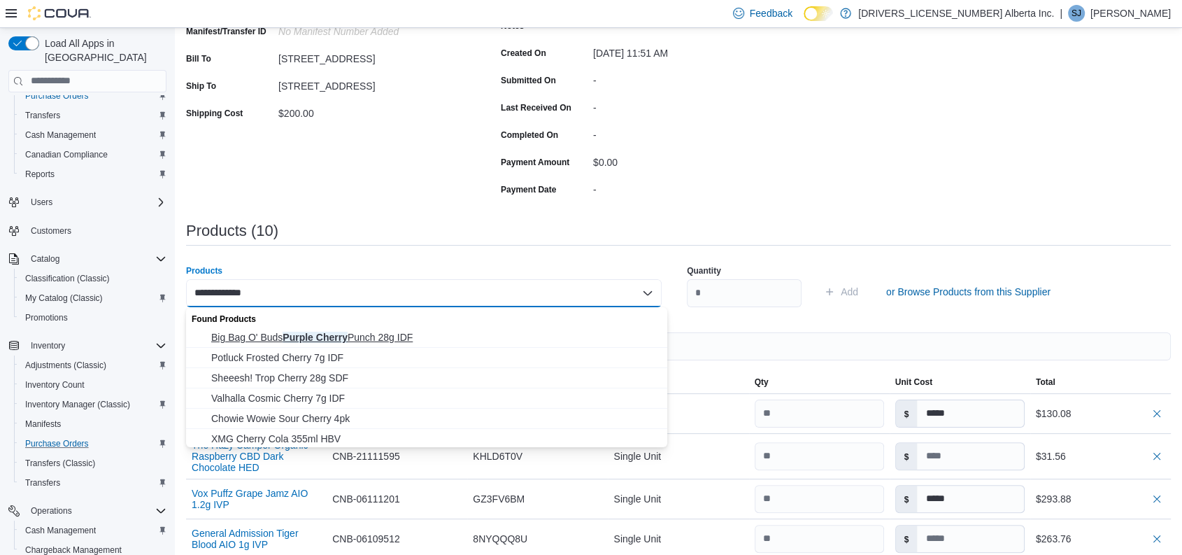
type input "**********"
click at [387, 341] on span "Big Bag O' Buds Purple Cherry Punch 28g IDF" at bounding box center [435, 337] width 448 height 14
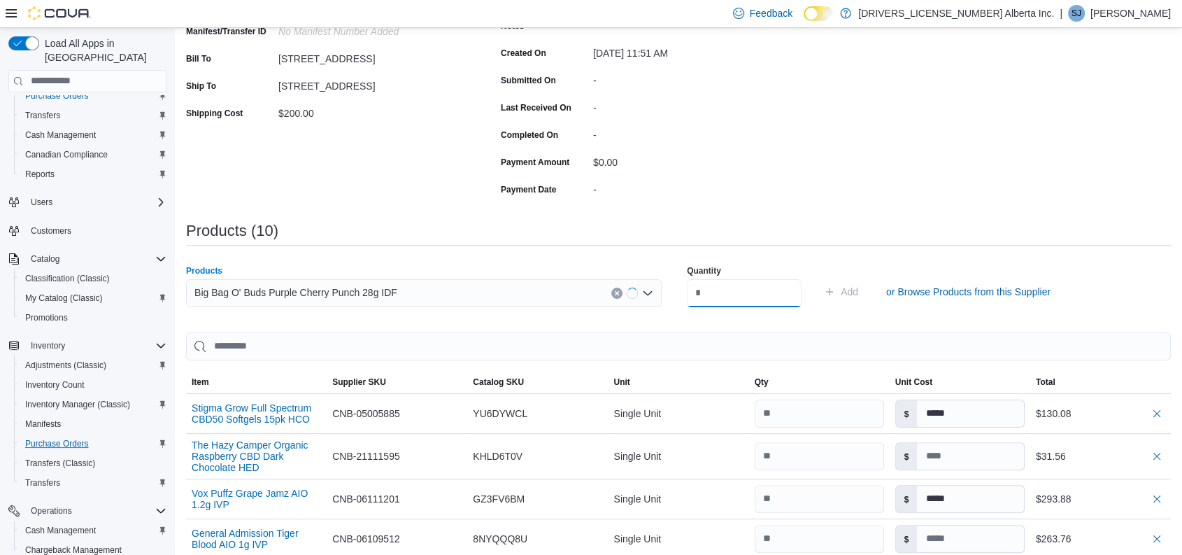
click at [764, 290] on input "number" at bounding box center [744, 293] width 115 height 28
type input "*"
click at [818, 278] on button "Add" at bounding box center [840, 292] width 45 height 28
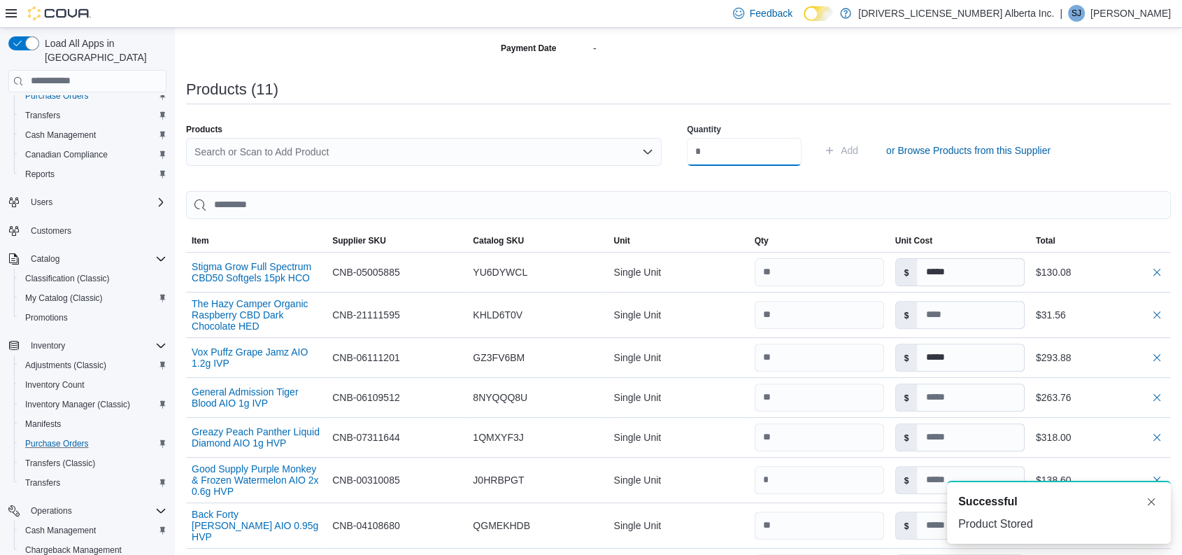
scroll to position [300, 0]
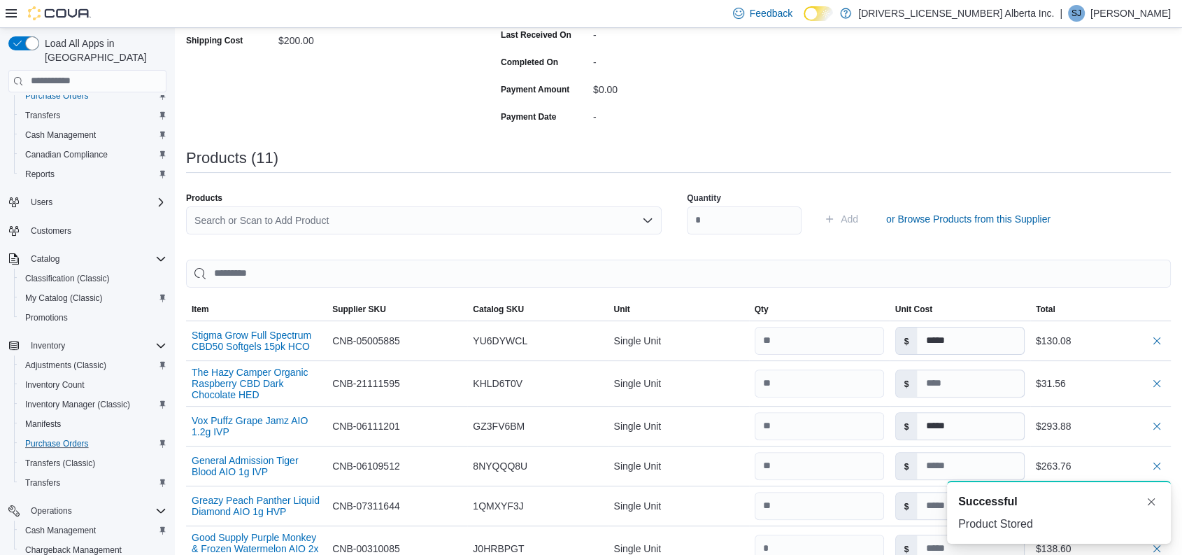
click at [371, 203] on div "Products Search or Scan to Add Product" at bounding box center [424, 218] width 476 height 53
click at [325, 224] on div "Search or Scan to Add Product" at bounding box center [424, 220] width 476 height 28
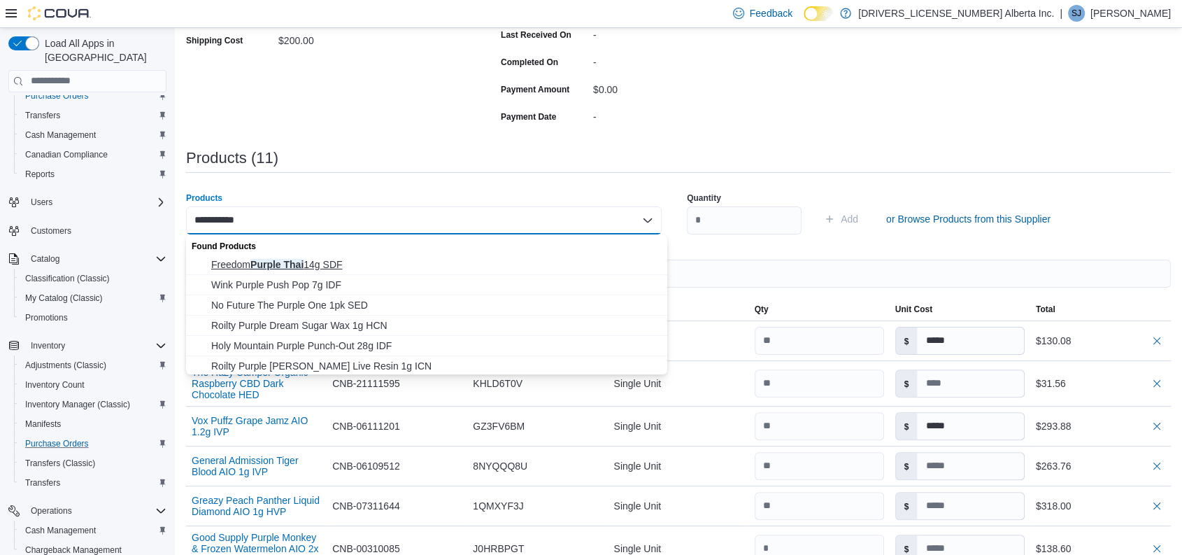
type input "**********"
click at [318, 257] on span "Freedom Purple Thai 14g SDF" at bounding box center [435, 264] width 448 height 14
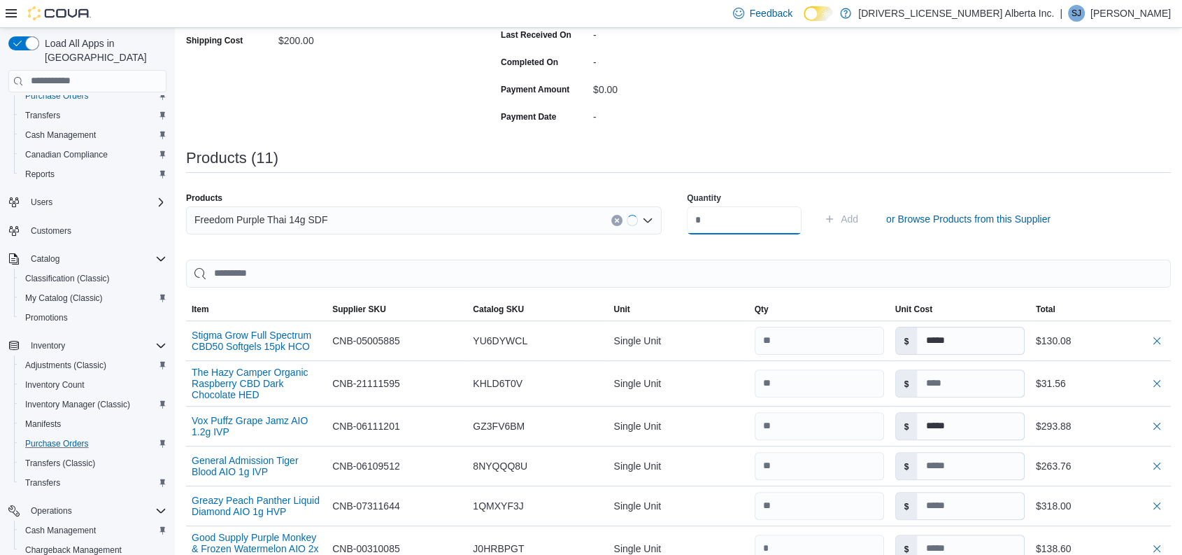
click at [739, 216] on input "number" at bounding box center [744, 220] width 115 height 28
type input "*"
click at [818, 205] on button "Add" at bounding box center [840, 219] width 45 height 28
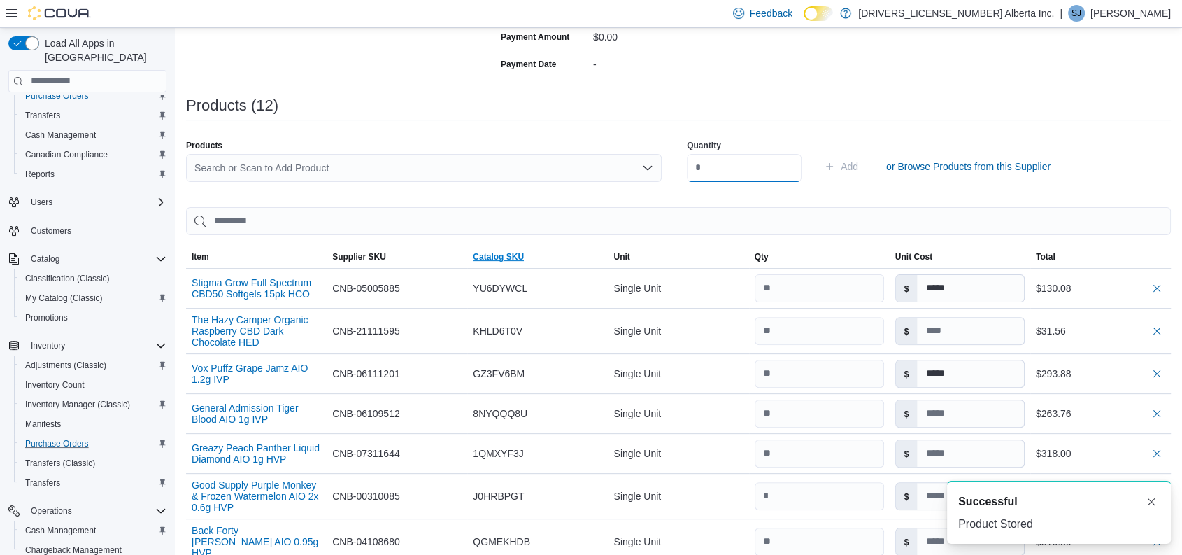
scroll to position [336, 0]
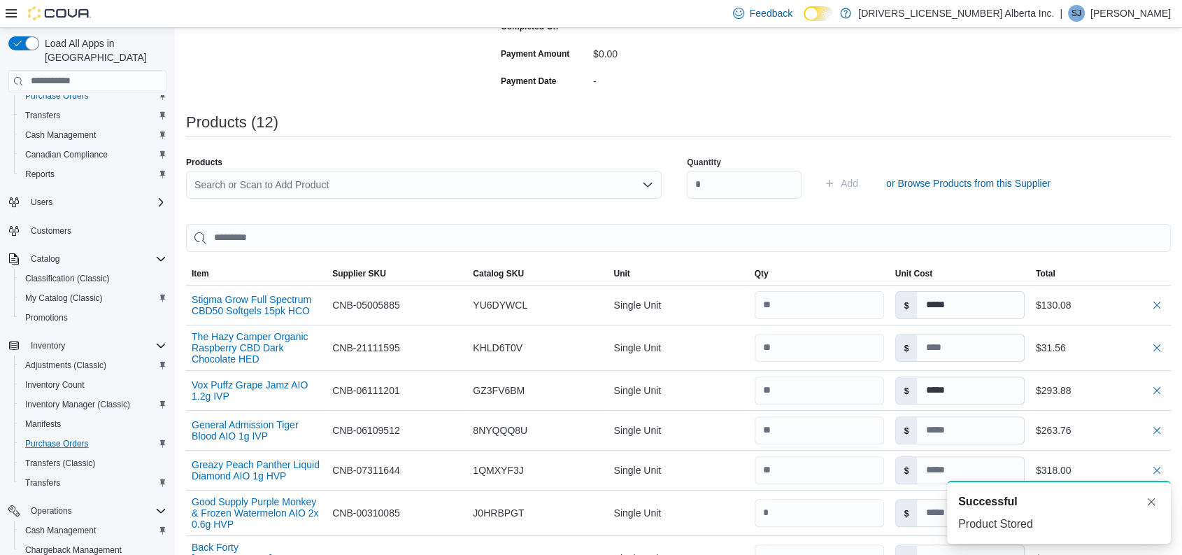
click at [287, 190] on div "Search or Scan to Add Product" at bounding box center [424, 185] width 476 height 28
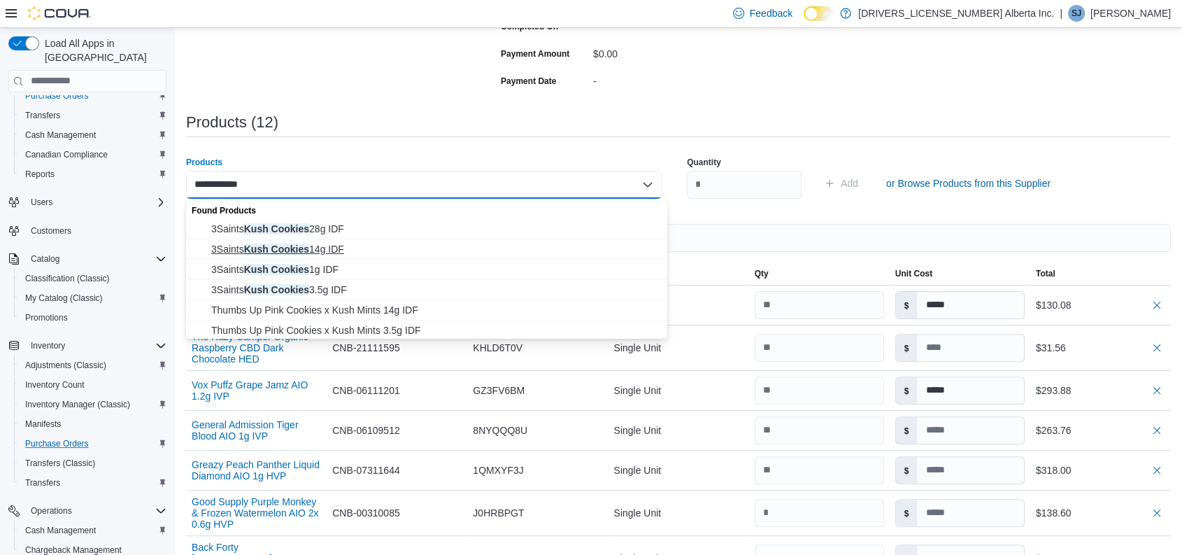
type input "**********"
click at [329, 256] on button "3Saints Kush Cookies 14g IDF" at bounding box center [426, 249] width 481 height 20
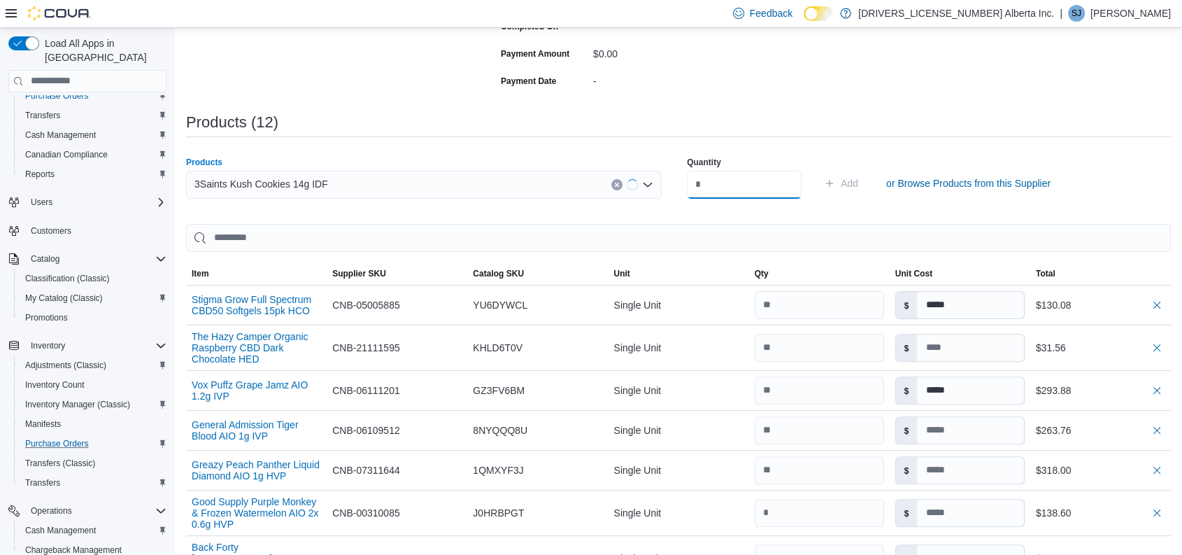
click at [746, 191] on input "number" at bounding box center [744, 185] width 115 height 28
type input "*"
click at [818, 169] on button "Add" at bounding box center [840, 183] width 45 height 28
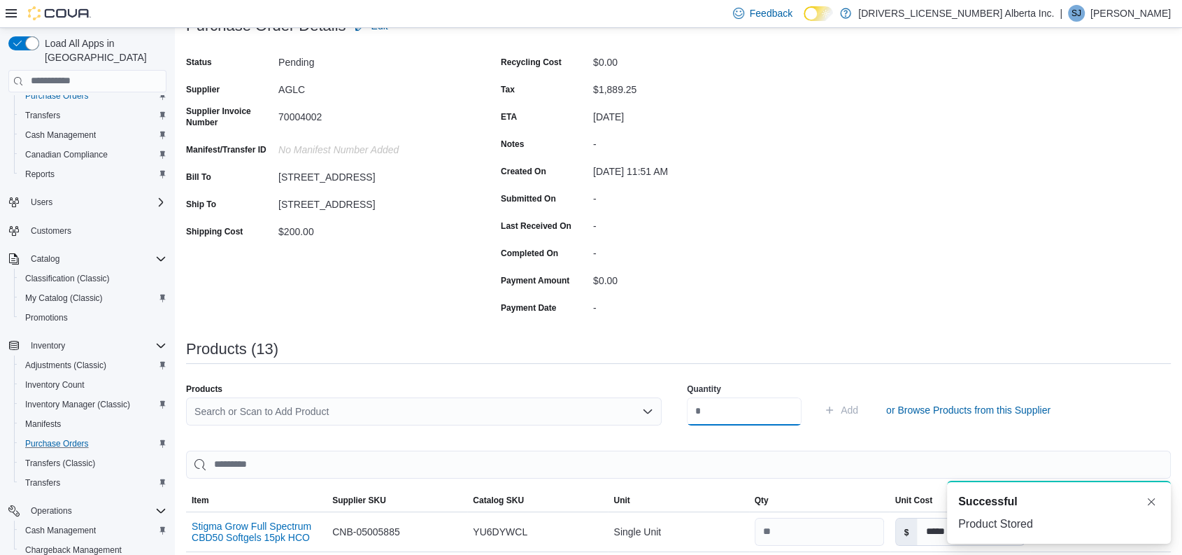
scroll to position [110, 0]
click at [339, 404] on div "Search or Scan to Add Product" at bounding box center [424, 411] width 476 height 28
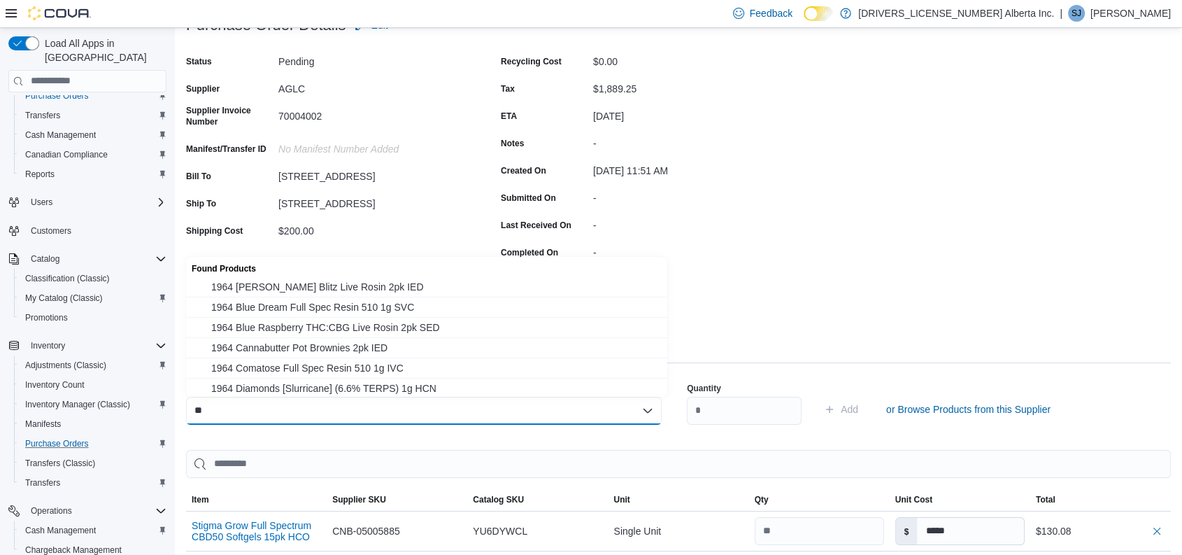
type input "*"
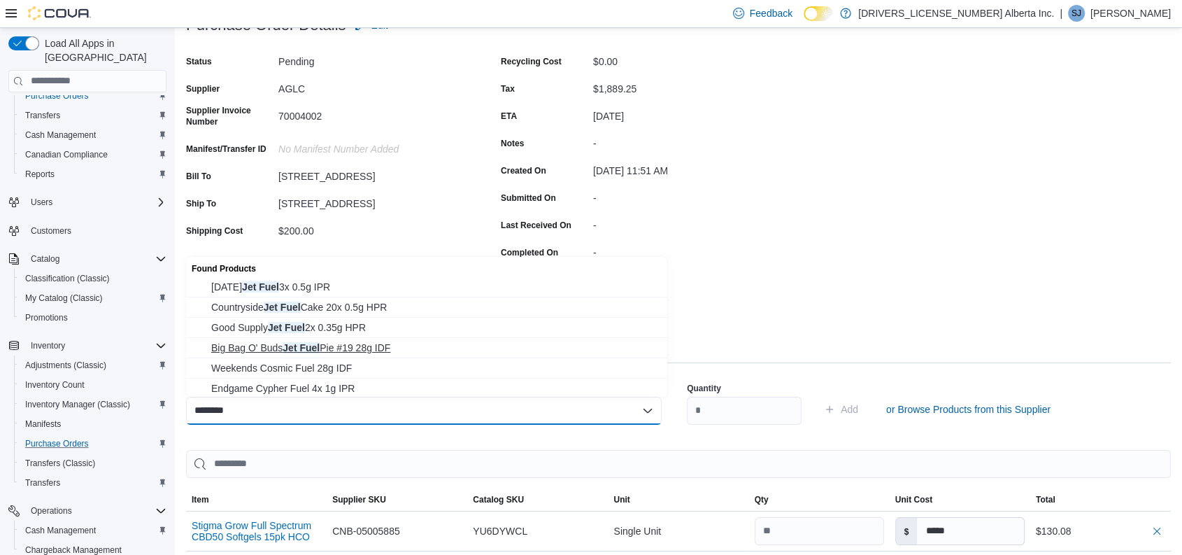
type input "********"
click at [391, 341] on span "Big Bag O' Buds Jet Fuel Pie #19 28g IDF" at bounding box center [435, 348] width 448 height 14
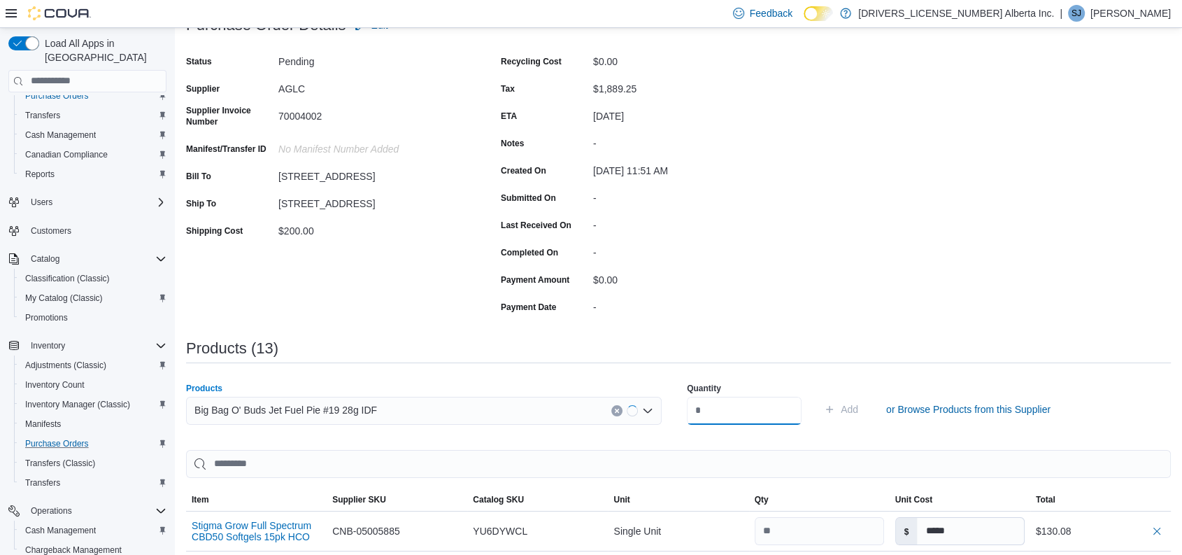
click at [716, 407] on input "number" at bounding box center [744, 411] width 115 height 28
type input "*"
click at [818, 395] on button "Add" at bounding box center [840, 409] width 45 height 28
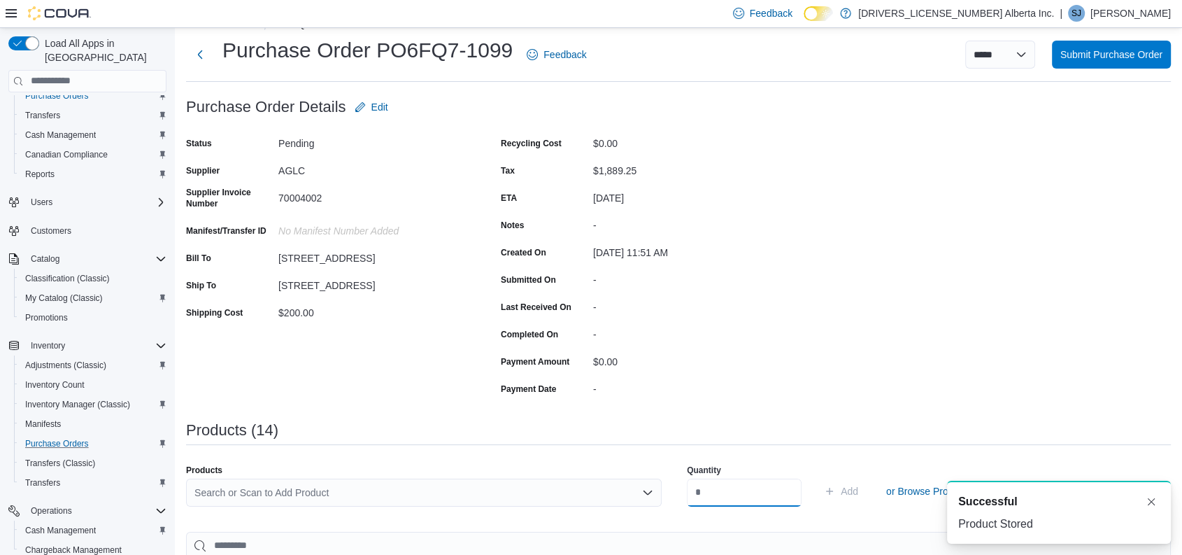
scroll to position [0, 0]
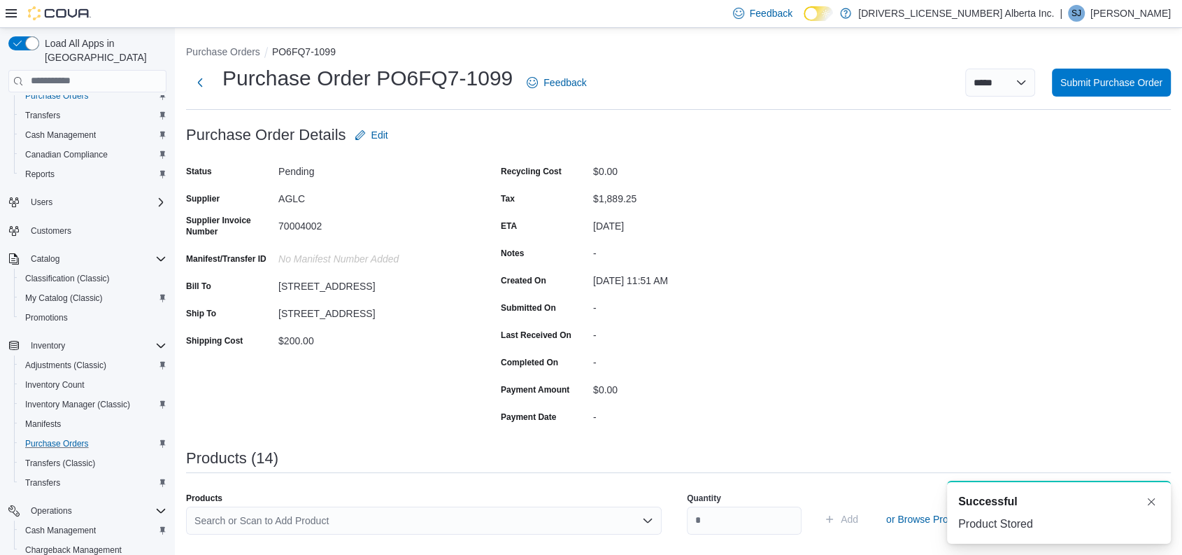
click at [449, 518] on div "Search or Scan to Add Product" at bounding box center [424, 520] width 476 height 28
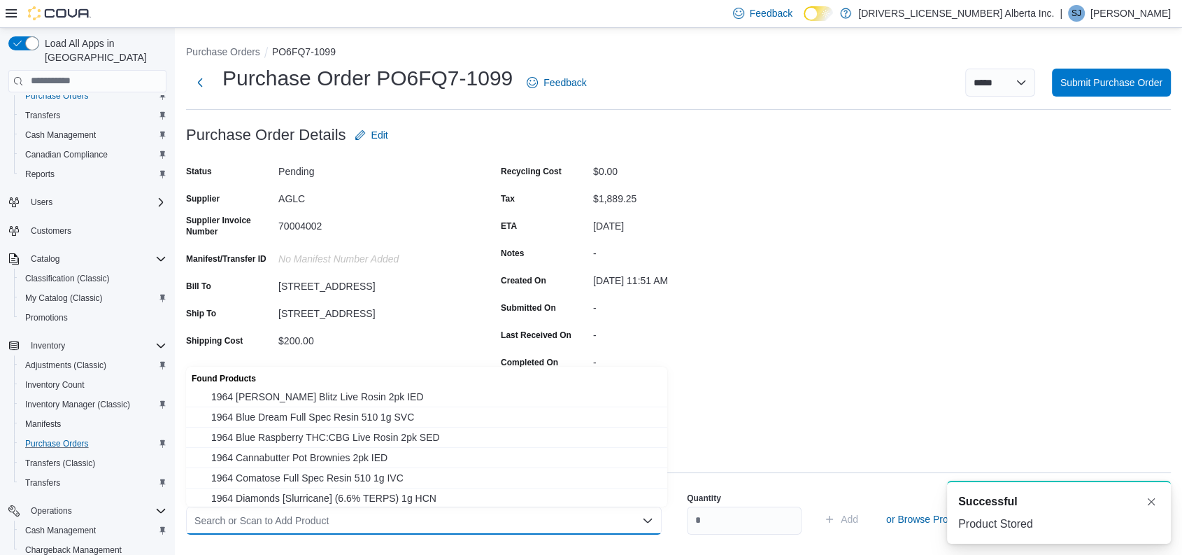
type input "*"
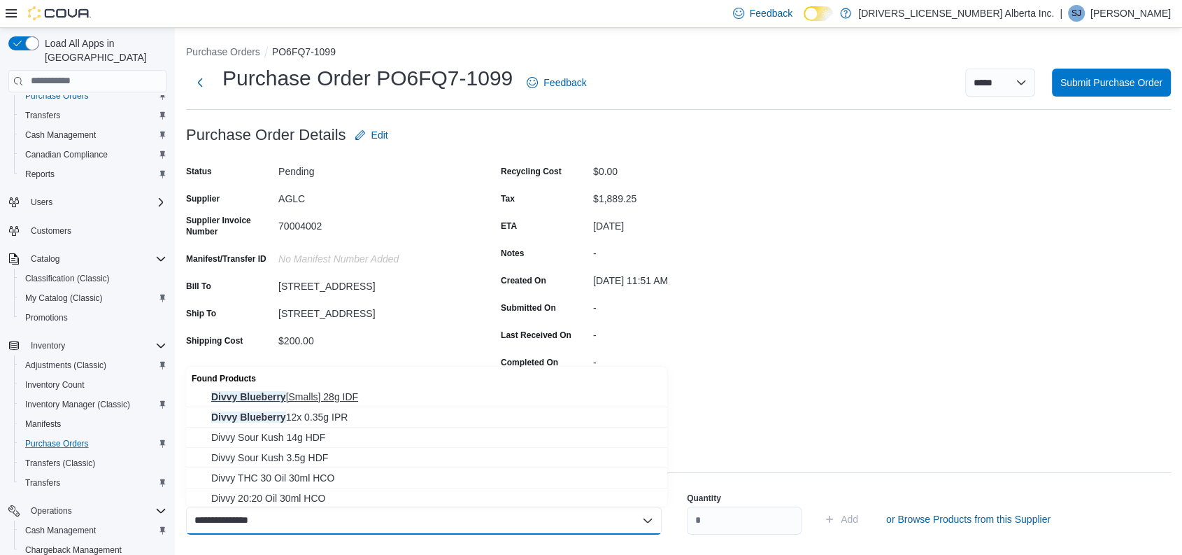
type input "**********"
click at [313, 387] on button "Divvy Blueberry [Smalls] 28g IDF" at bounding box center [426, 397] width 481 height 20
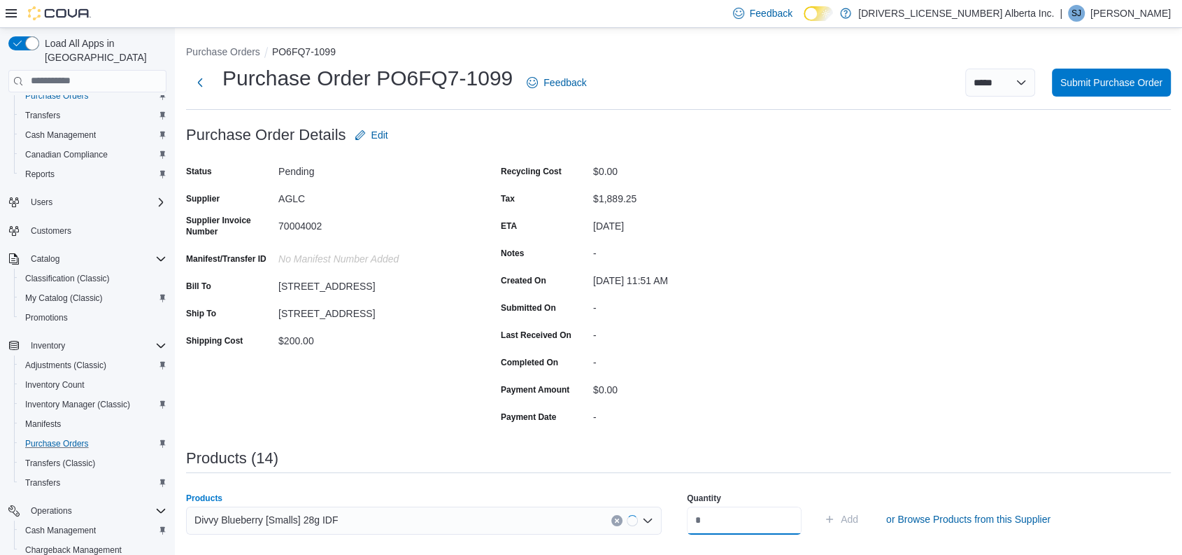
click at [763, 525] on input "number" at bounding box center [744, 520] width 115 height 28
type input "**"
type input "*"
click at [818, 505] on button "Add" at bounding box center [840, 519] width 45 height 28
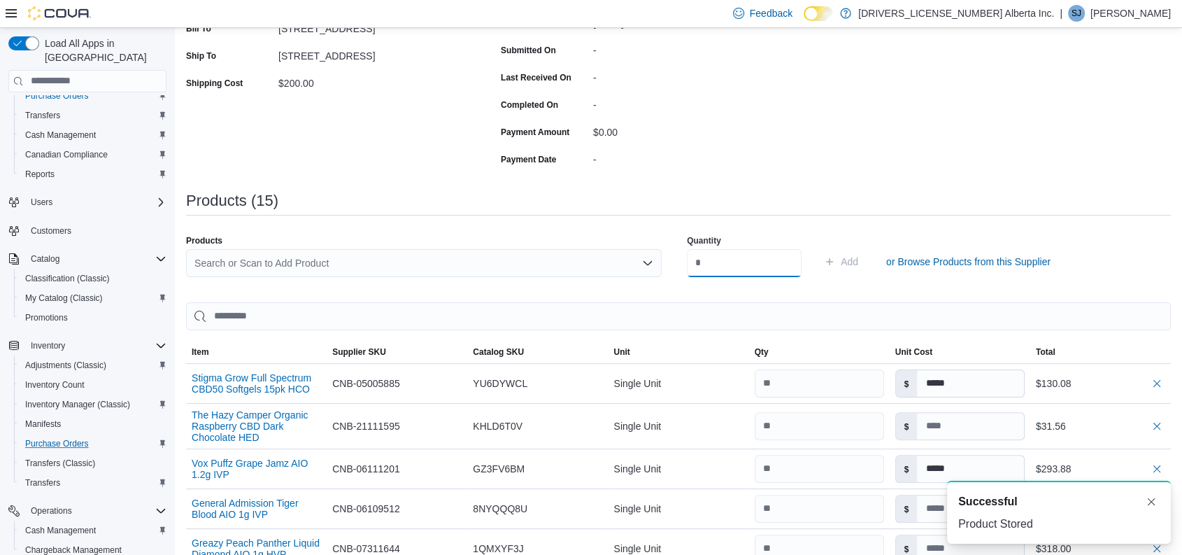
scroll to position [198, 0]
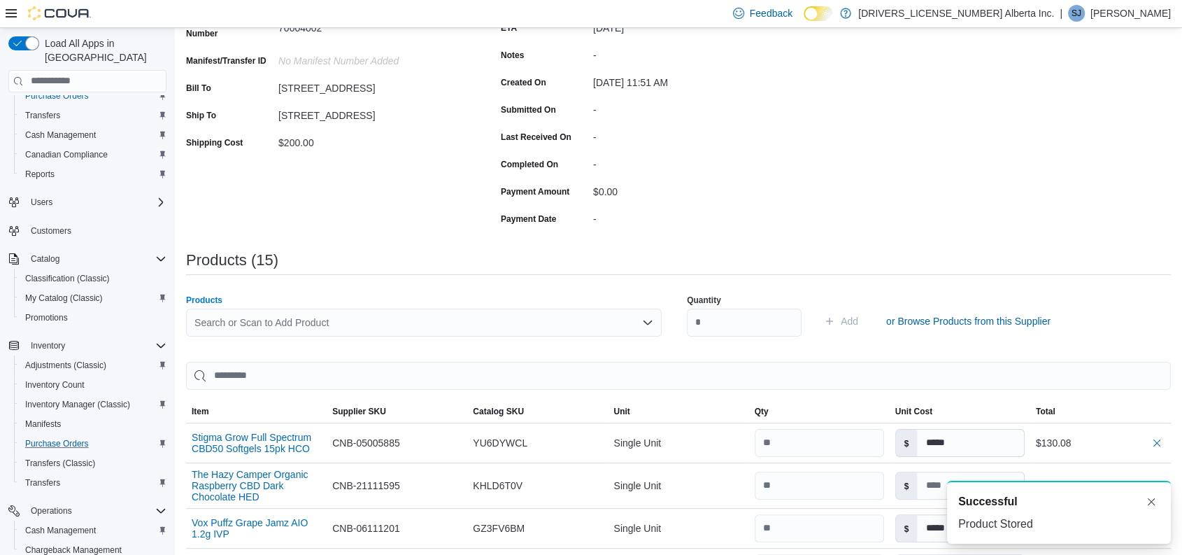
click at [522, 322] on div "Search or Scan to Add Product" at bounding box center [424, 322] width 476 height 28
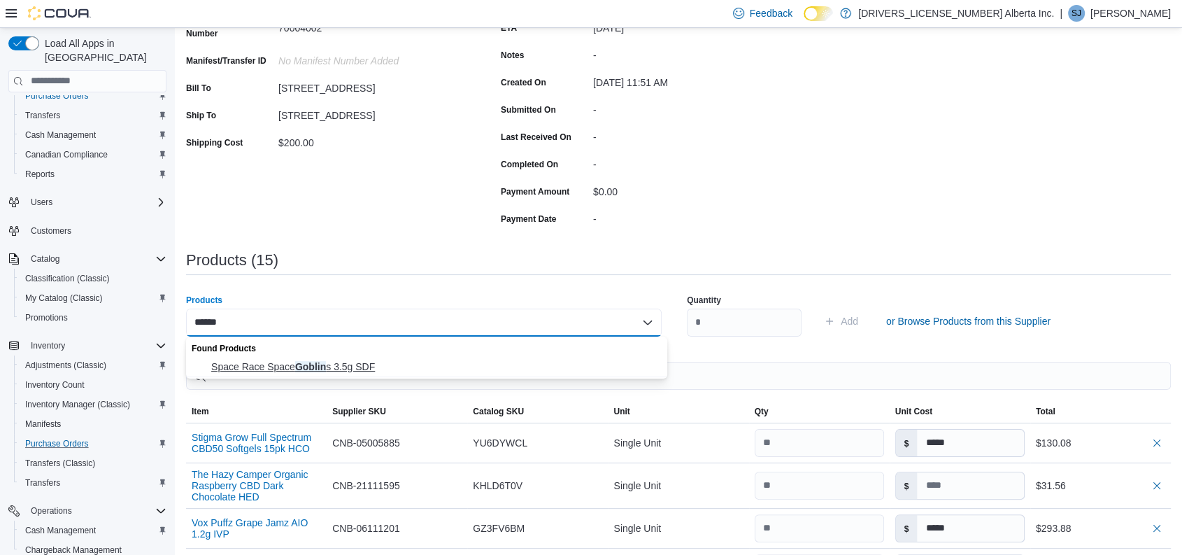
type input "******"
click at [371, 357] on button "Space Race Space Goblin s 3.5g SDF" at bounding box center [426, 367] width 481 height 20
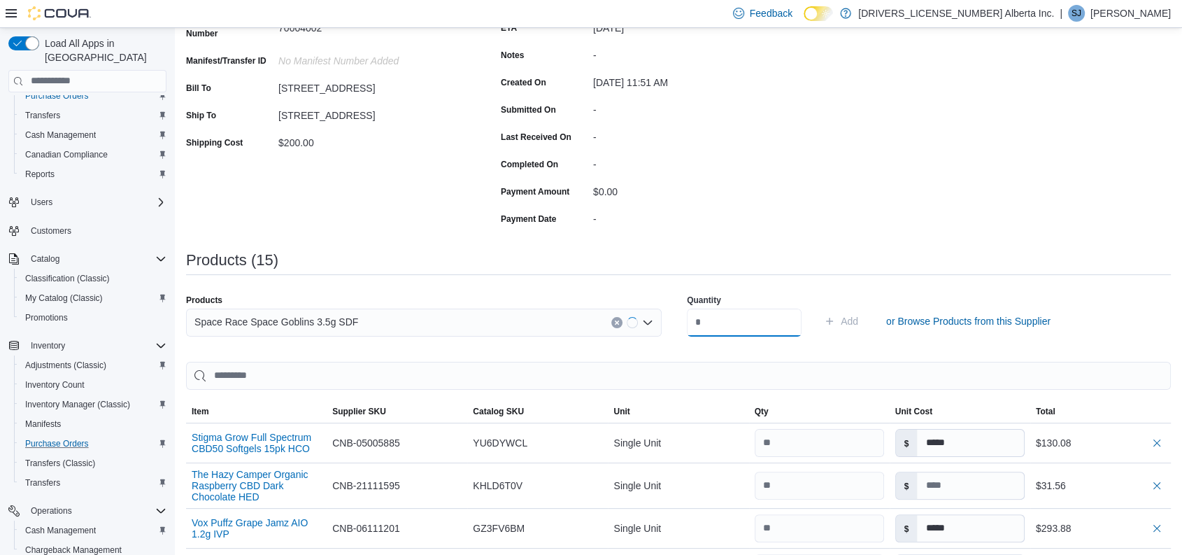
click at [699, 326] on input "number" at bounding box center [744, 322] width 115 height 28
type input "**"
click at [818, 307] on button "Add" at bounding box center [840, 321] width 45 height 28
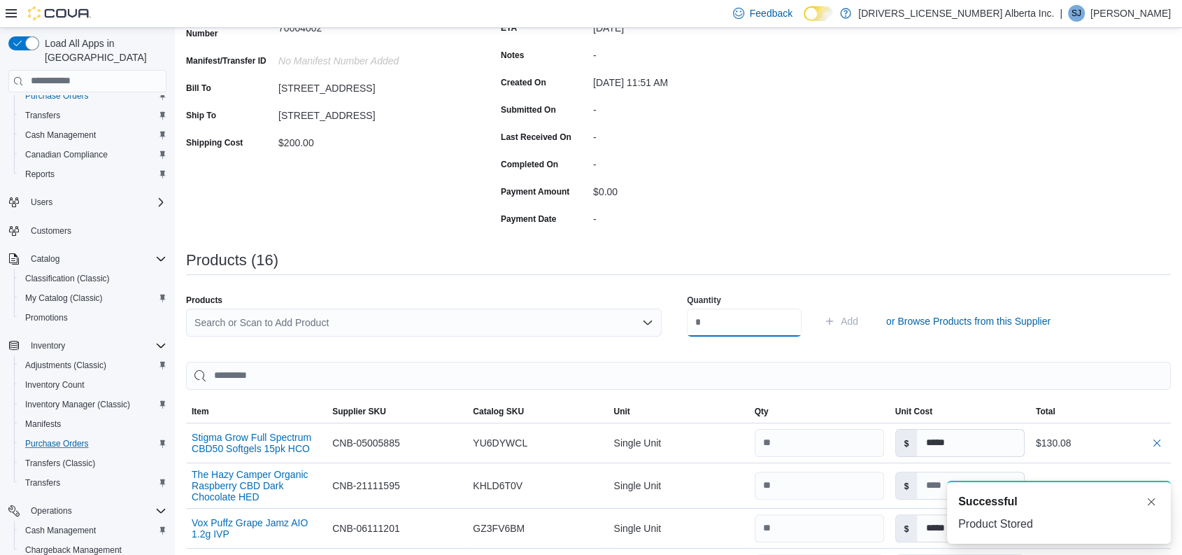
scroll to position [0, 0]
click at [427, 320] on div "Search or Scan to Add Product" at bounding box center [424, 322] width 476 height 28
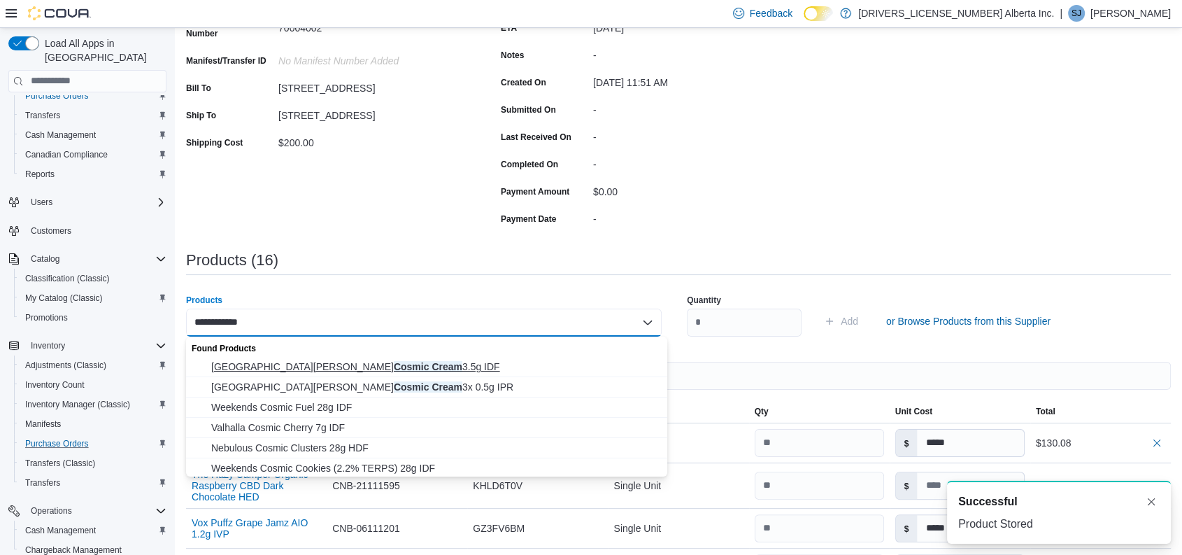
type input "**********"
click at [352, 368] on span "San [PERSON_NAME] Cosmic Cream 3.5g IDF" at bounding box center [435, 366] width 448 height 14
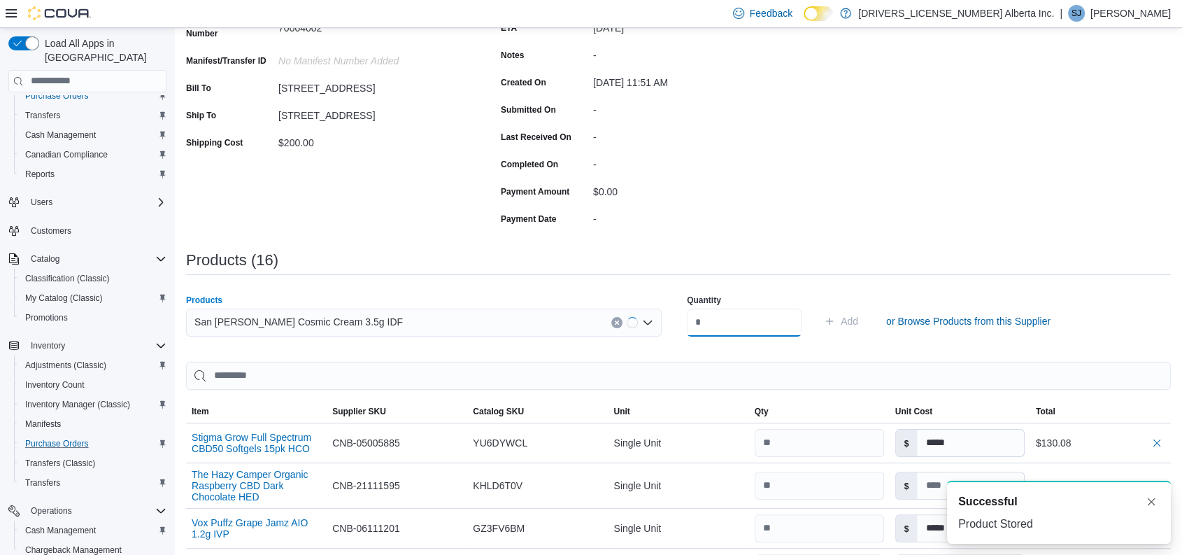
click at [780, 329] on input "number" at bounding box center [744, 322] width 115 height 28
type input "**"
click at [818, 307] on button "Add" at bounding box center [840, 321] width 45 height 28
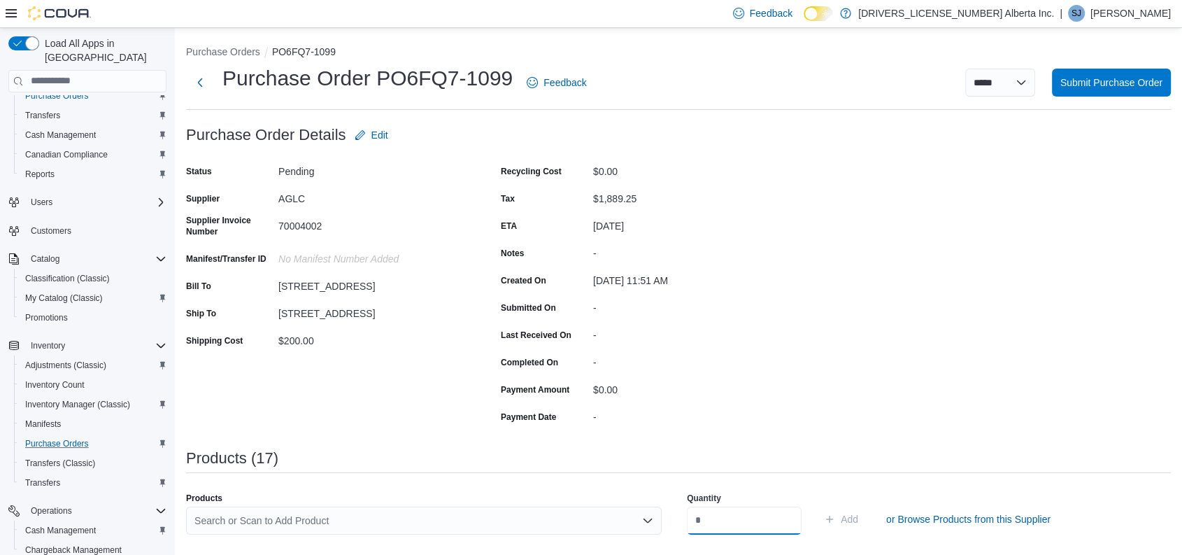
scroll to position [159, 0]
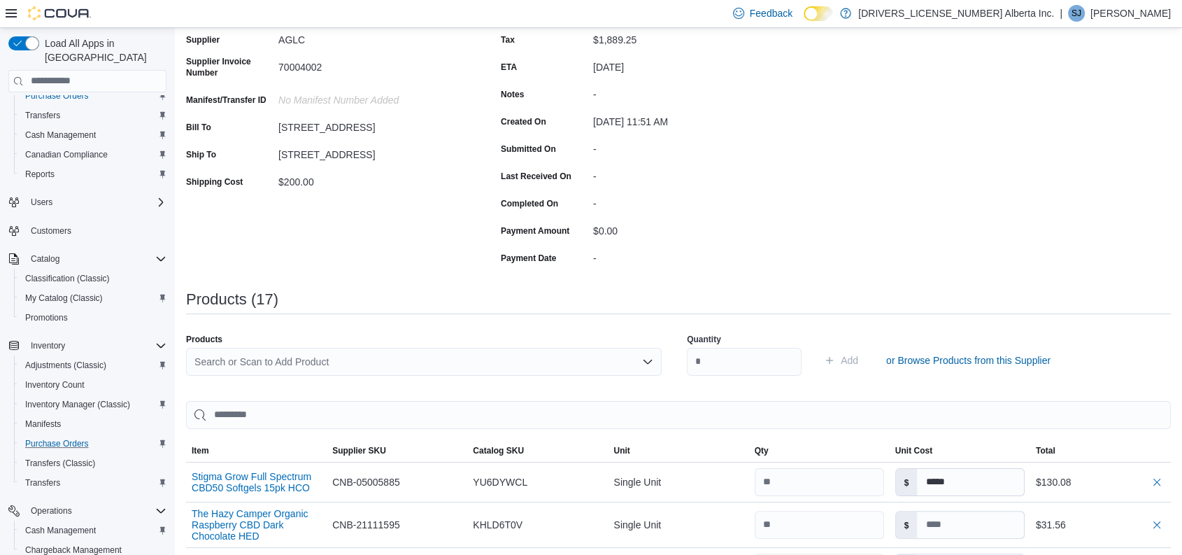
click at [333, 362] on div "Search or Scan to Add Product" at bounding box center [424, 362] width 476 height 28
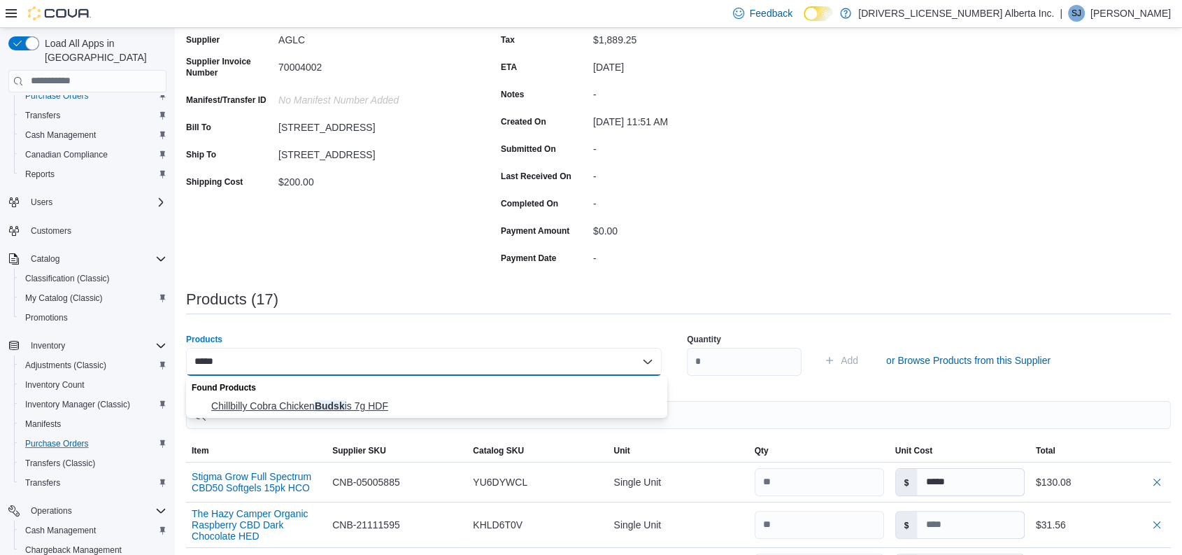
type input "*****"
click at [339, 396] on button "Chillbilly Cobra Chicken Budsk is 7g HDF" at bounding box center [426, 406] width 481 height 20
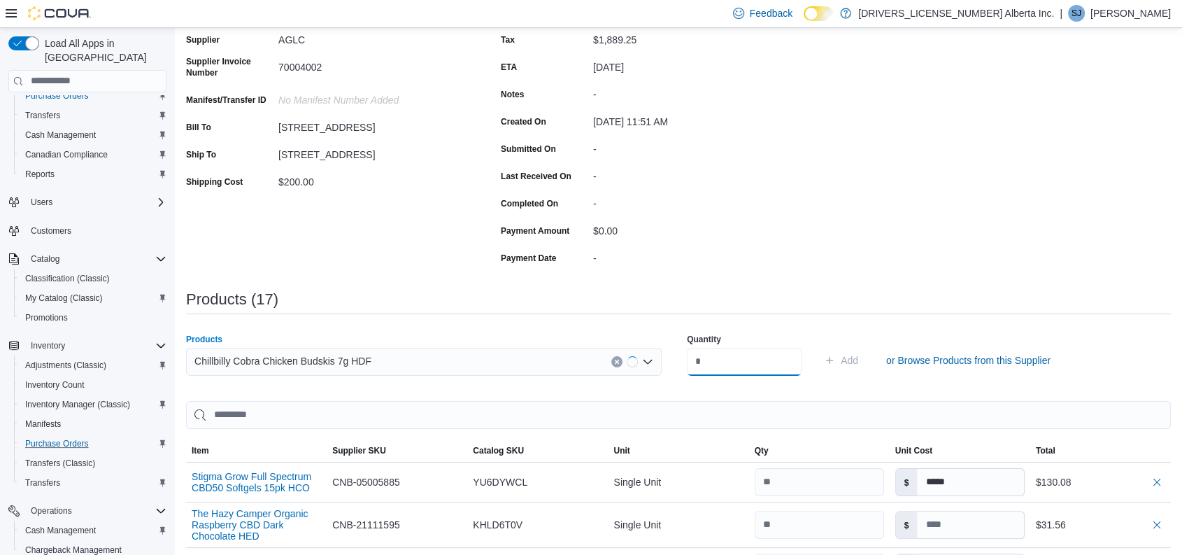
click at [737, 360] on input "number" at bounding box center [744, 362] width 115 height 28
type input "*"
click at [818, 346] on button "Add" at bounding box center [840, 360] width 45 height 28
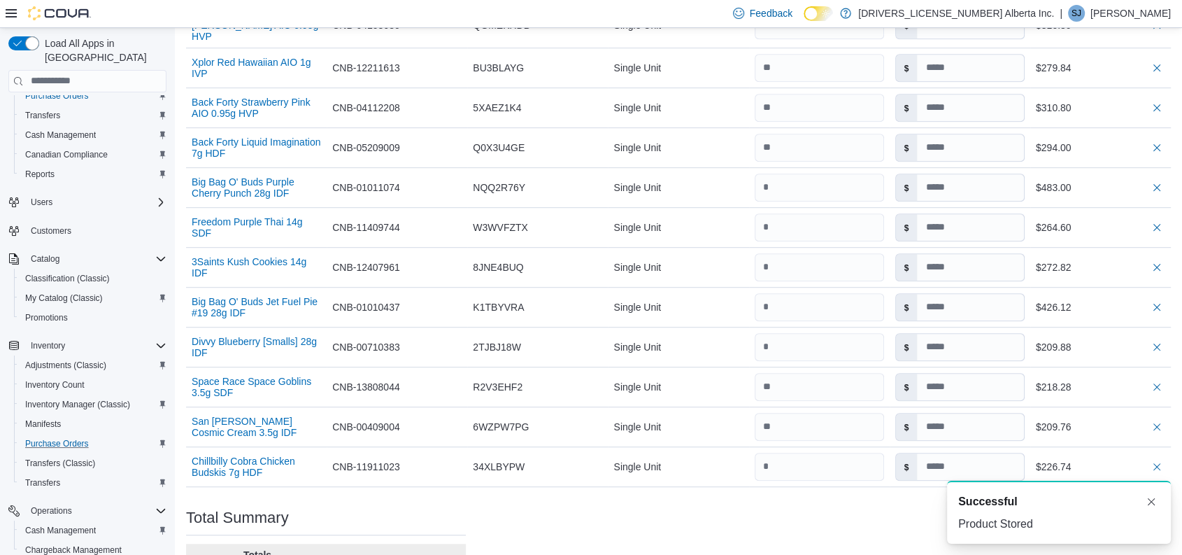
scroll to position [993, 0]
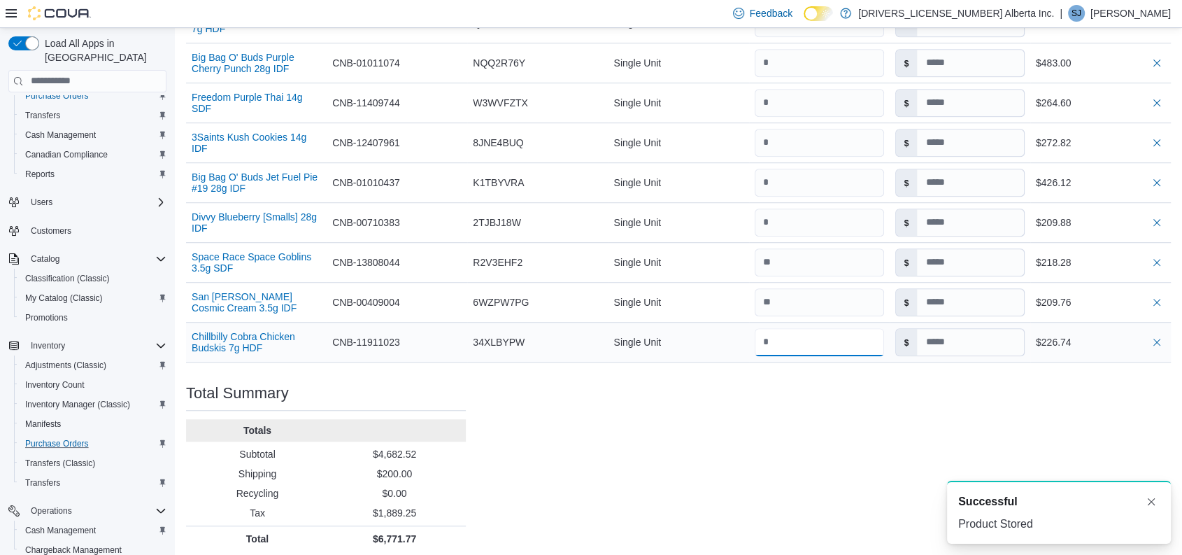
click at [807, 341] on input "number" at bounding box center [819, 342] width 129 height 28
type input "**"
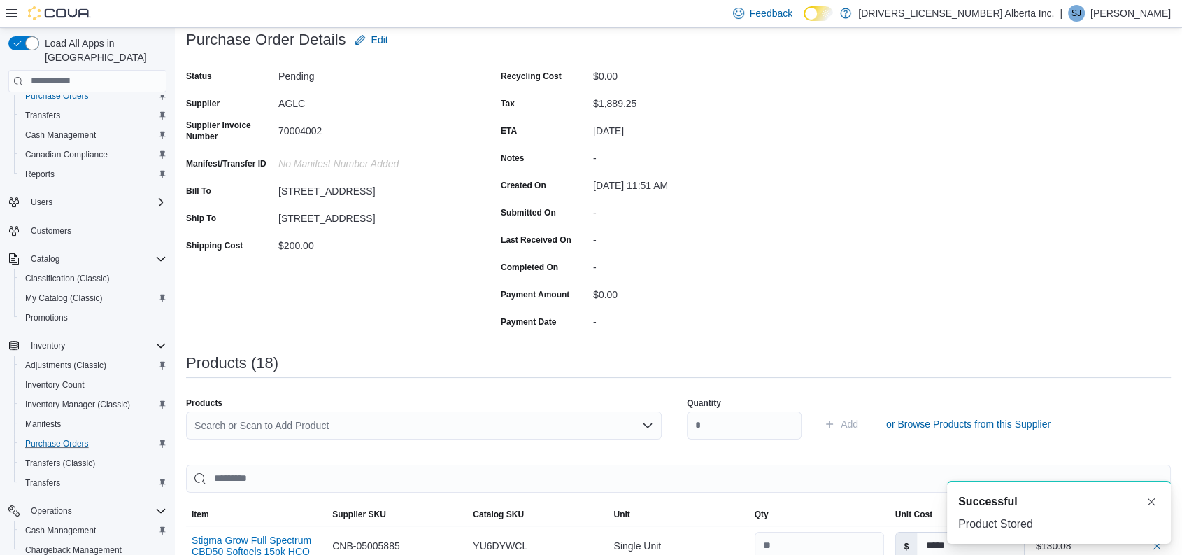
scroll to position [0, 0]
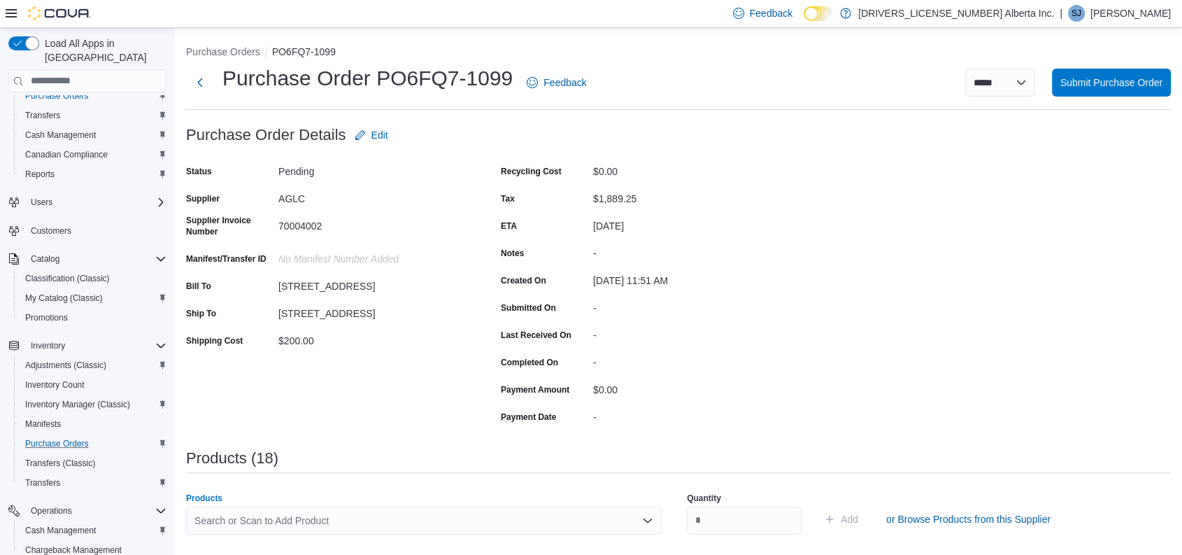
click at [339, 517] on div "Search or Scan to Add Product" at bounding box center [424, 520] width 476 height 28
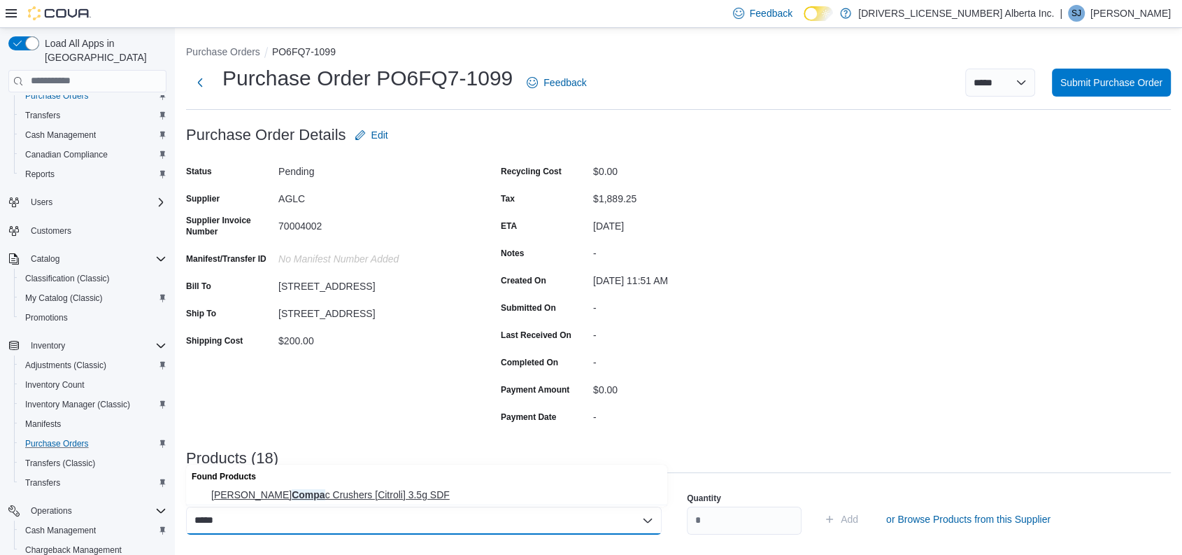
type input "*****"
click at [320, 496] on span "[PERSON_NAME] Compa c Crushers [Citroli] 3.5g SDF" at bounding box center [435, 494] width 448 height 14
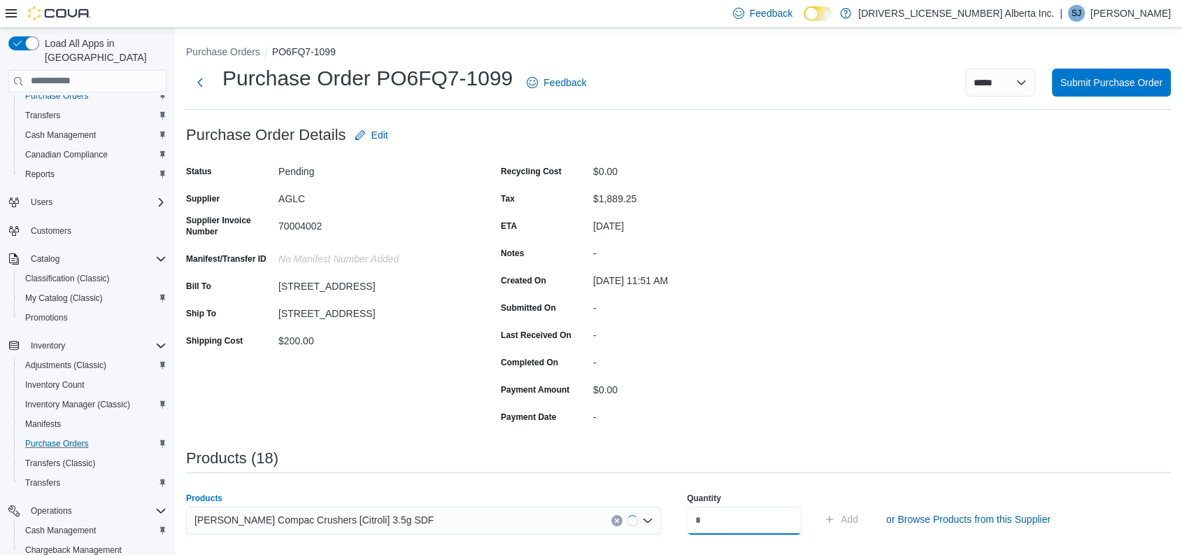
click at [697, 518] on input "number" at bounding box center [744, 520] width 115 height 28
type input "**"
click at [818, 505] on button "Add" at bounding box center [840, 519] width 45 height 28
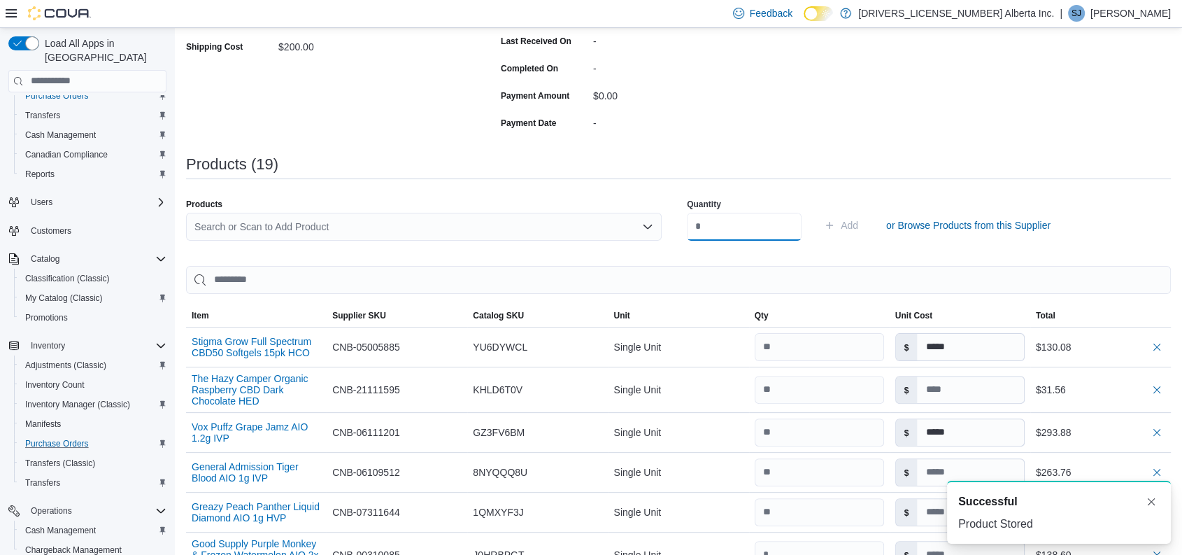
scroll to position [280, 0]
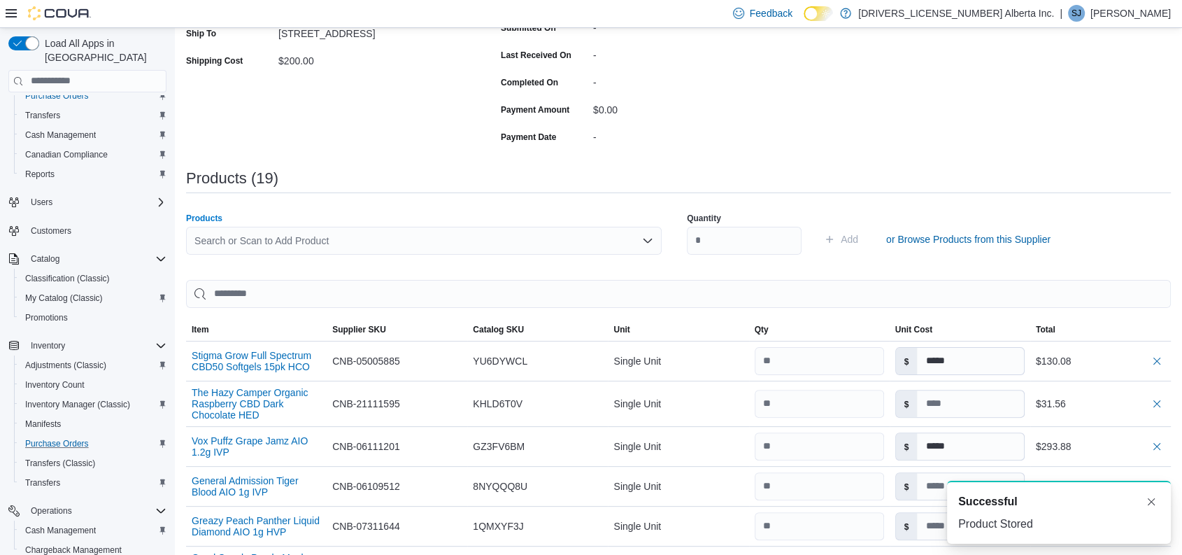
click at [458, 252] on div "Search or Scan to Add Product" at bounding box center [424, 241] width 476 height 28
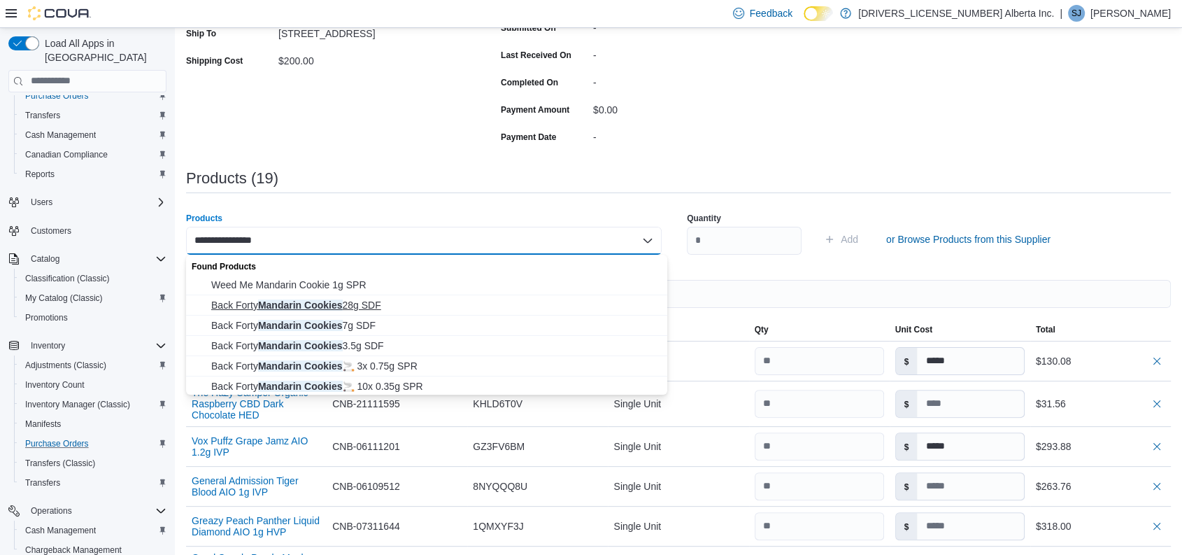
type input "**********"
click at [377, 301] on span "Back Forty Mandarin Cookies 28g SDF" at bounding box center [435, 305] width 448 height 14
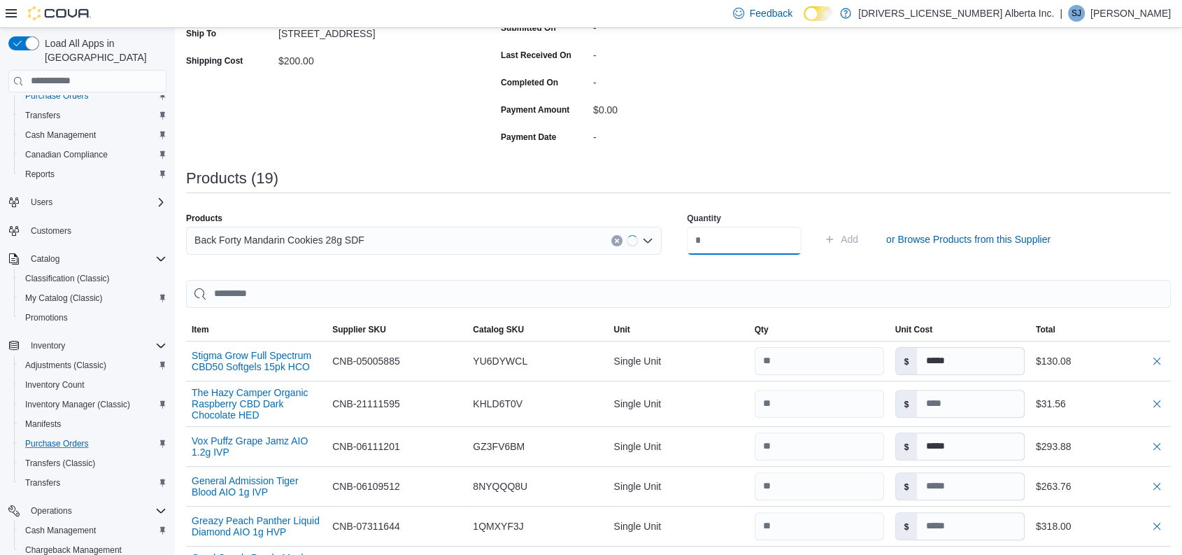
click at [801, 239] on input "number" at bounding box center [744, 241] width 115 height 28
type input "*"
click at [818, 225] on button "Add" at bounding box center [840, 239] width 45 height 28
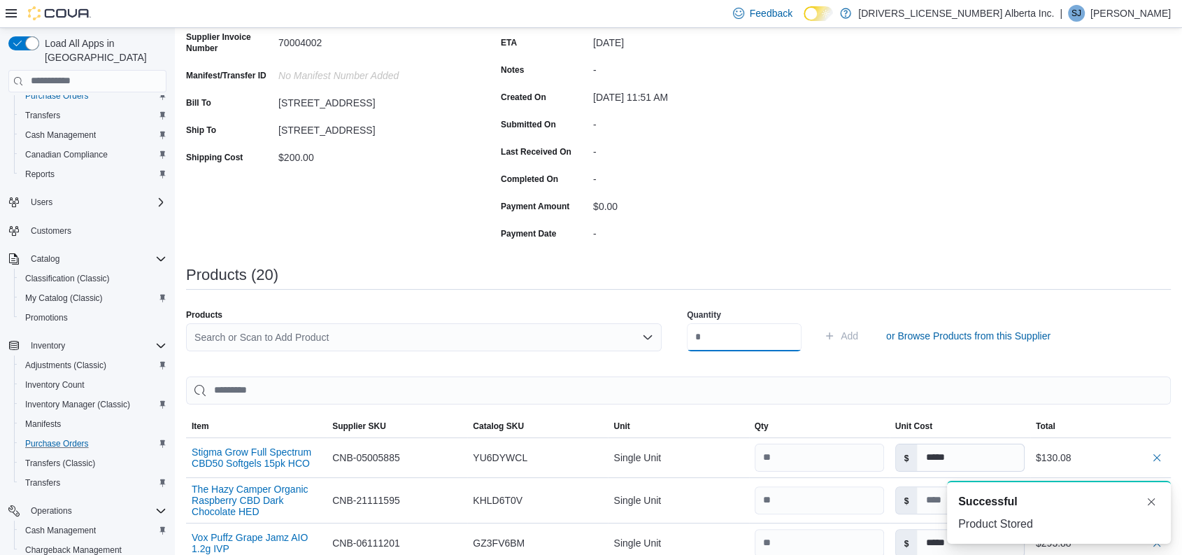
scroll to position [58, 0]
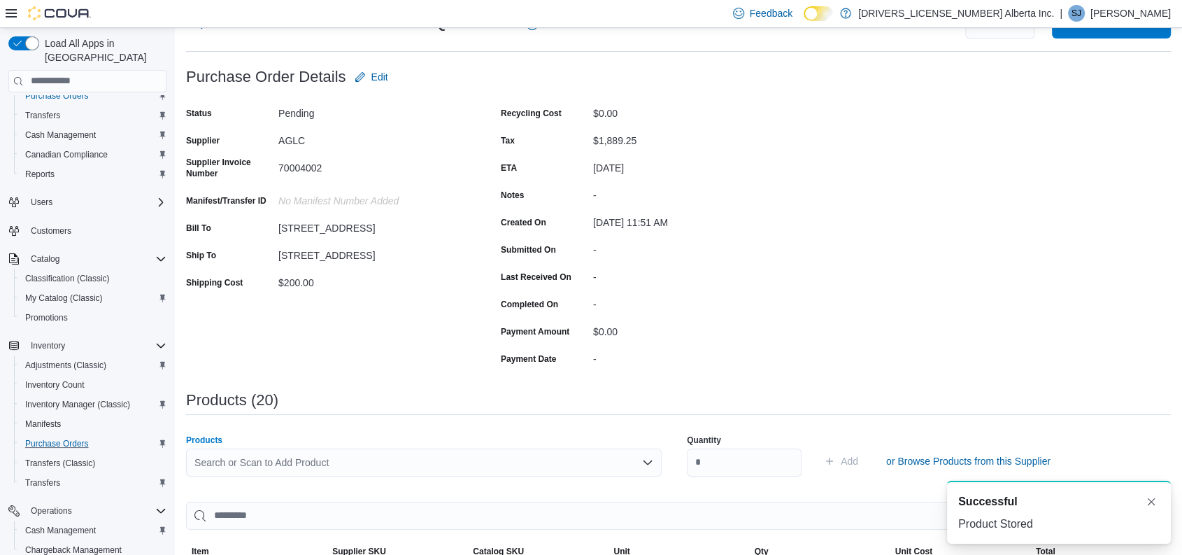
click at [402, 452] on div "Search or Scan to Add Product" at bounding box center [424, 462] width 476 height 28
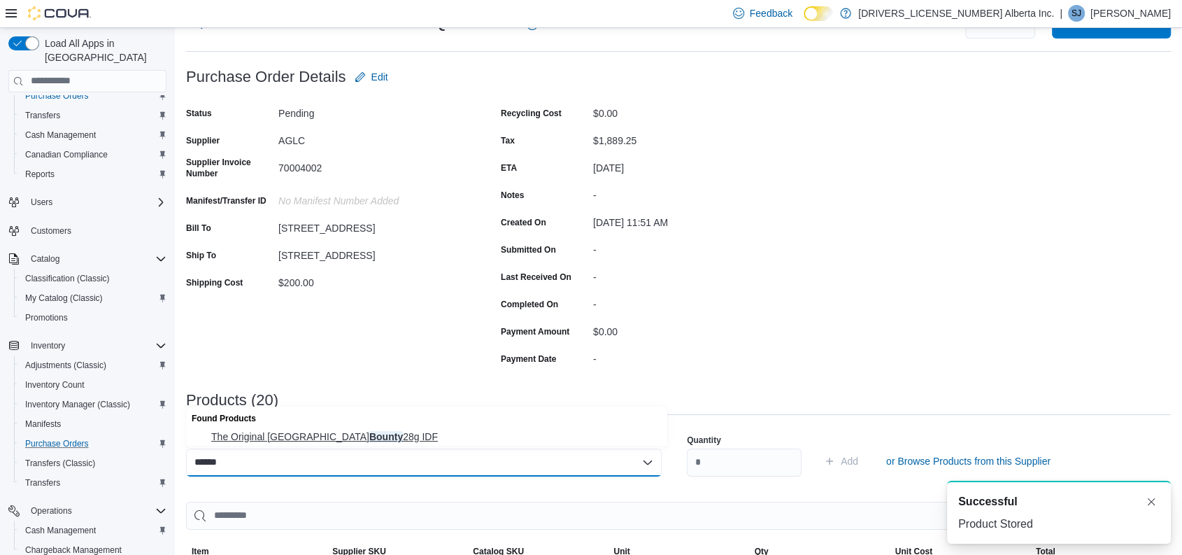
type input "******"
click at [383, 443] on button "The Original Fraser Valley BC Bounty 28g IDF" at bounding box center [426, 437] width 481 height 20
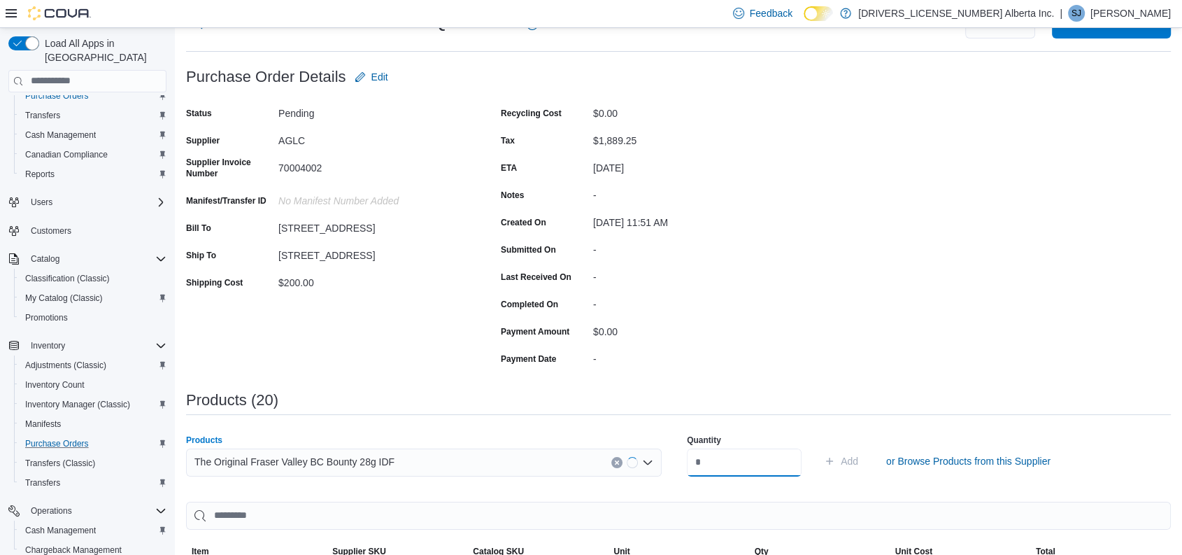
click at [707, 456] on input "number" at bounding box center [744, 462] width 115 height 28
type input "*"
click at [818, 447] on button "Add" at bounding box center [840, 461] width 45 height 28
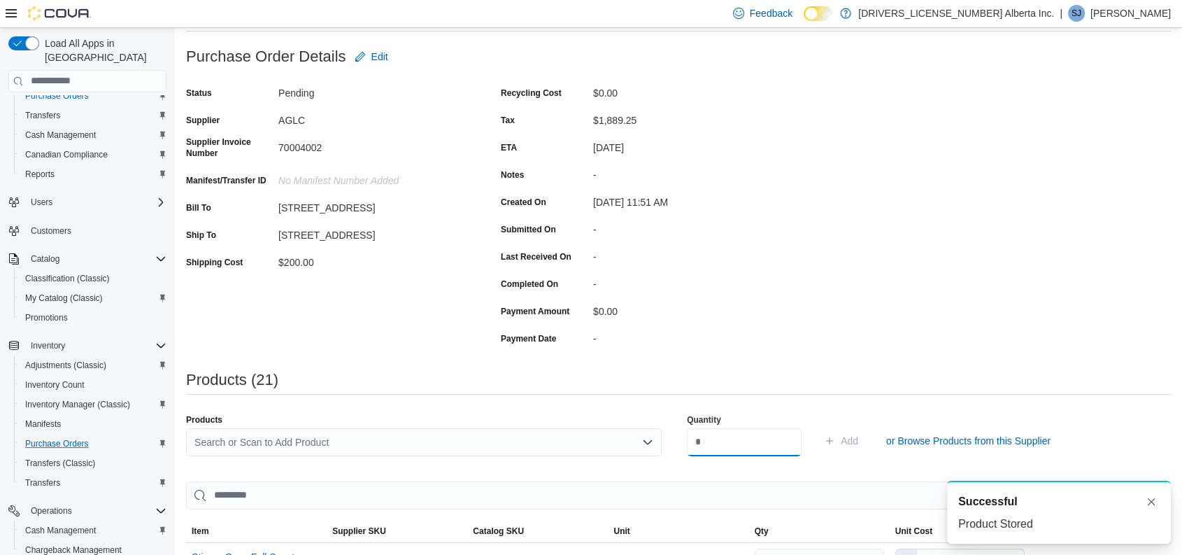
scroll to position [0, 0]
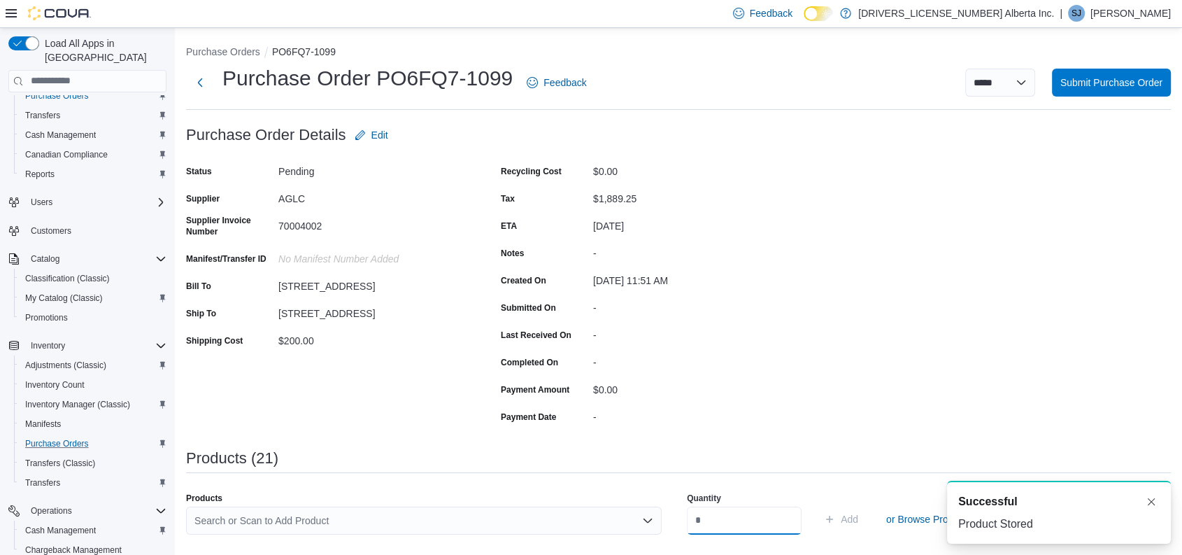
type input "***"
click at [395, 517] on div "Search or Scan to Add Product" at bounding box center [424, 520] width 476 height 28
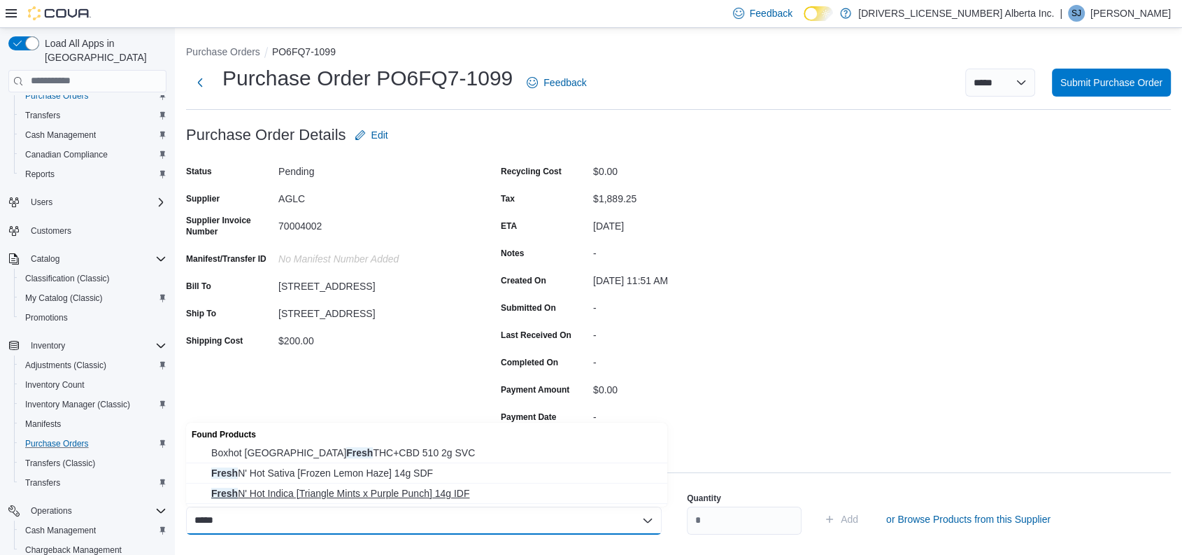
type input "*****"
click at [383, 497] on span "Fresh N' Hot Indica [Triangle Mints x Purple Punch] 14g IDF" at bounding box center [435, 493] width 448 height 14
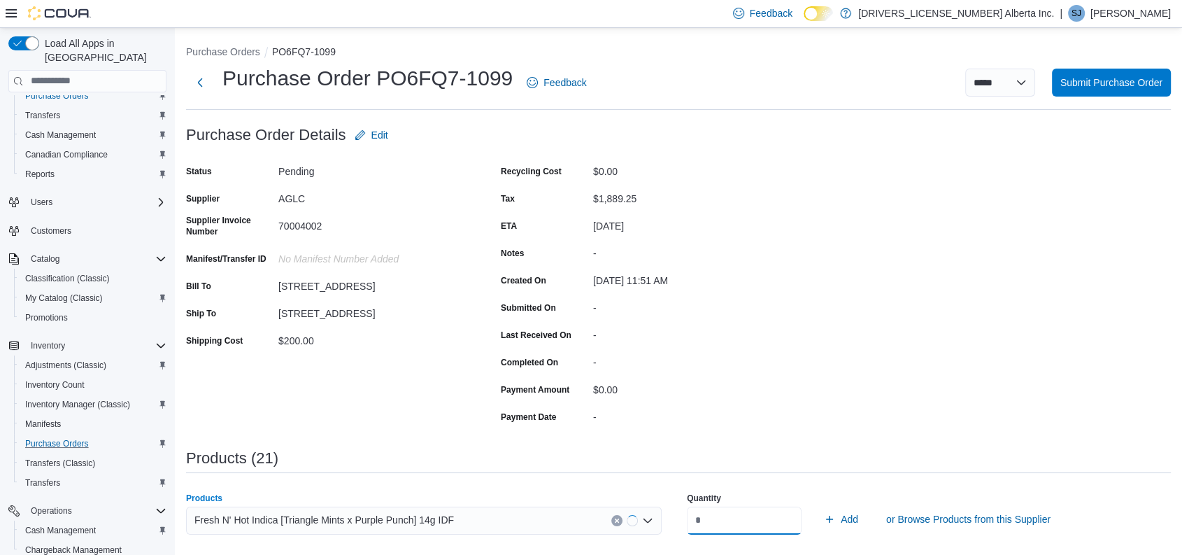
click at [753, 511] on input "***" at bounding box center [744, 520] width 115 height 28
type input "*"
click at [818, 505] on button "Add" at bounding box center [840, 519] width 45 height 28
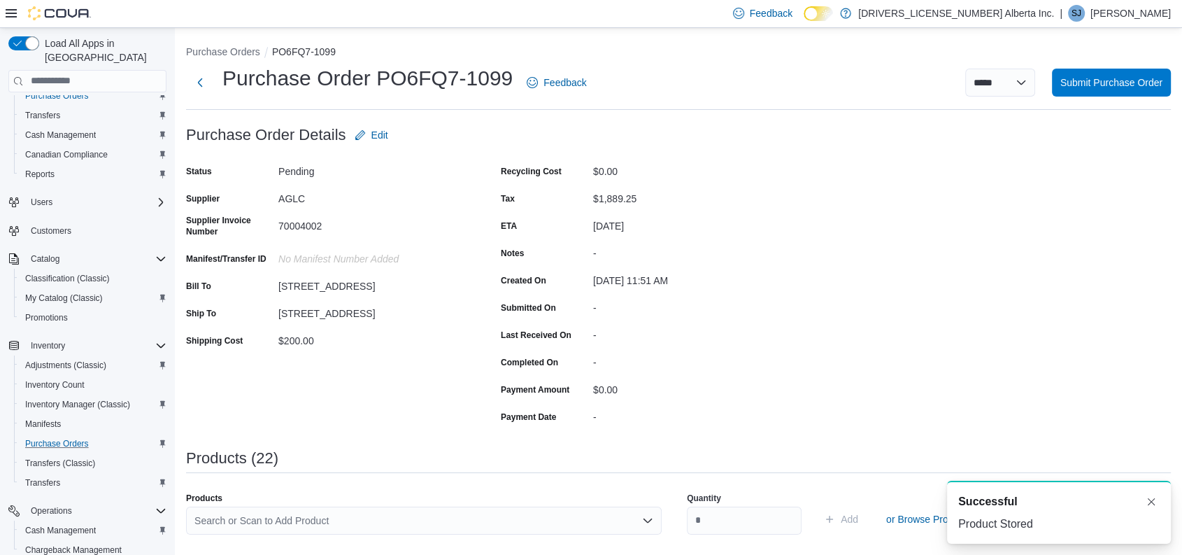
click at [330, 525] on div "Search or Scan to Add Product" at bounding box center [424, 520] width 476 height 28
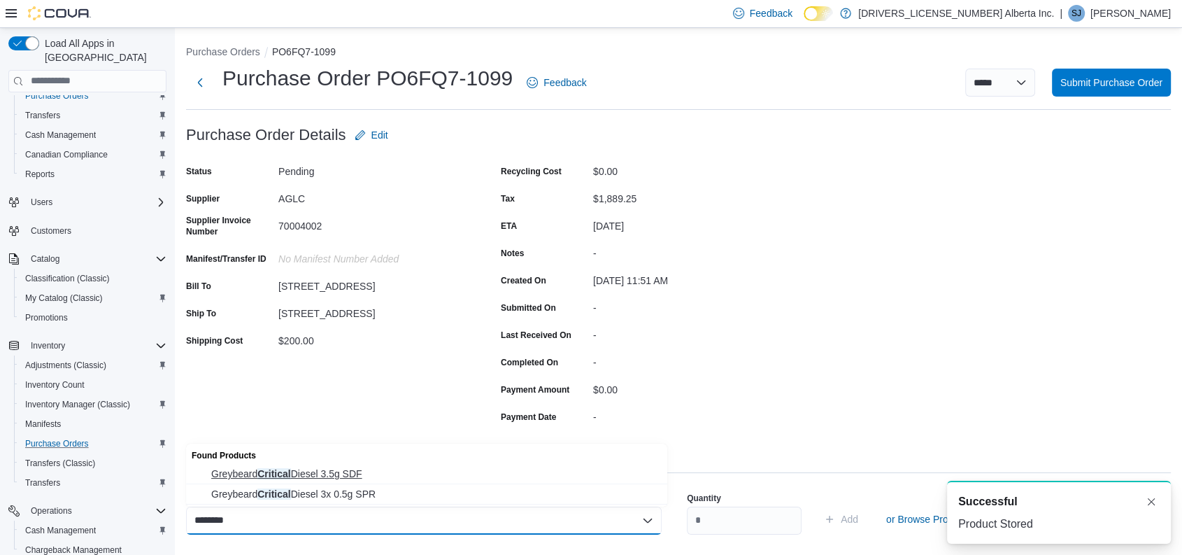
type input "********"
click at [322, 482] on button "Greybeard Critical Diesel 3.5g SDF" at bounding box center [426, 474] width 481 height 20
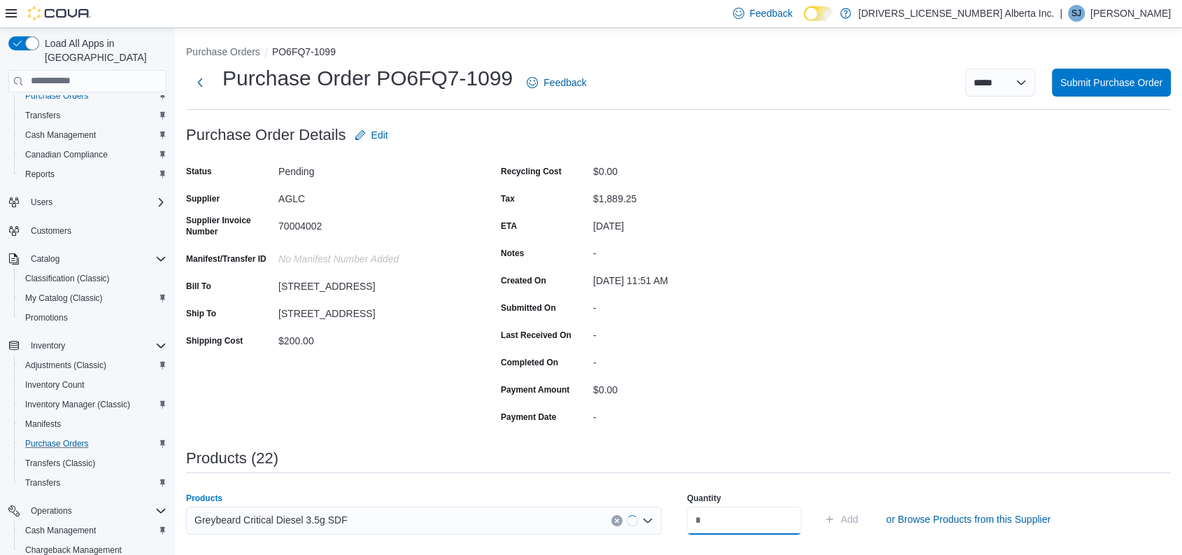
click at [711, 524] on input "number" at bounding box center [744, 520] width 115 height 28
type input "*"
click at [818, 505] on button "Add" at bounding box center [840, 519] width 45 height 28
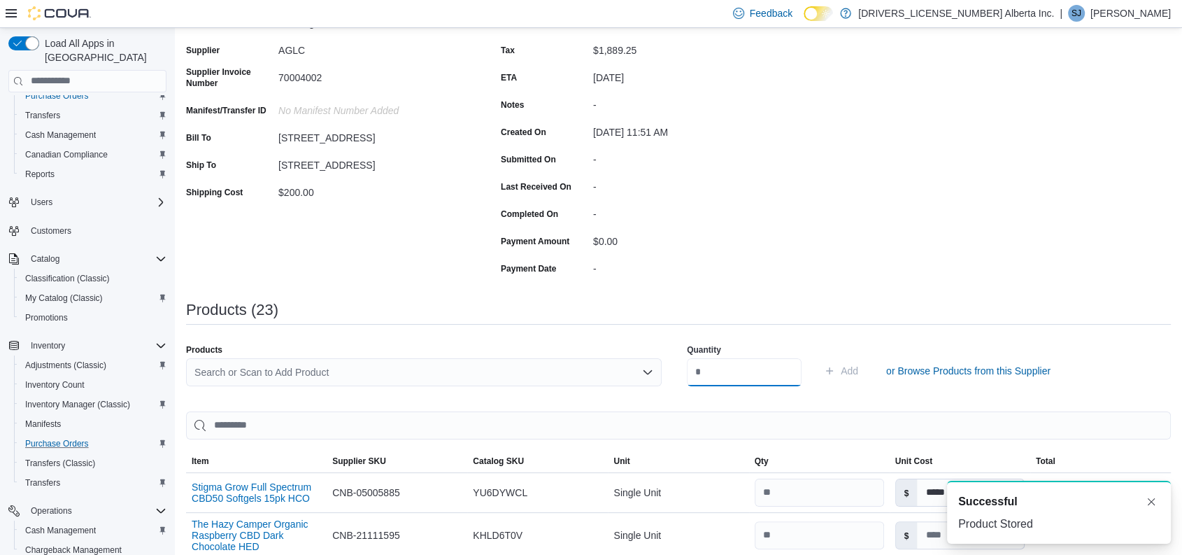
scroll to position [149, 0]
click at [504, 359] on div "Search or Scan to Add Product" at bounding box center [424, 371] width 476 height 28
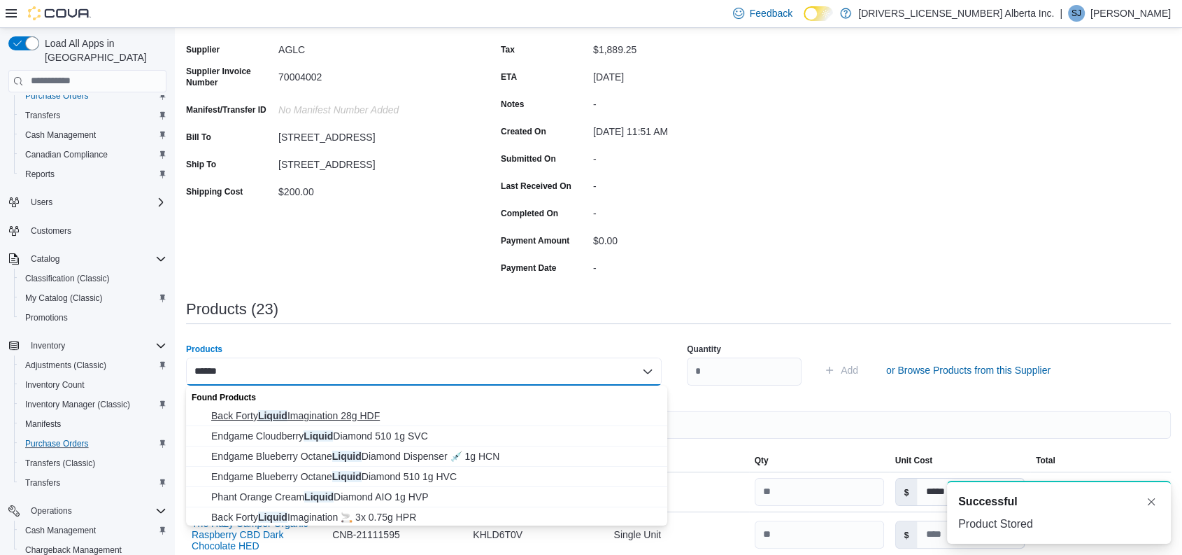
type input "******"
click at [383, 412] on span "Back Forty Liquid Imagination 28g HDF" at bounding box center [435, 415] width 448 height 14
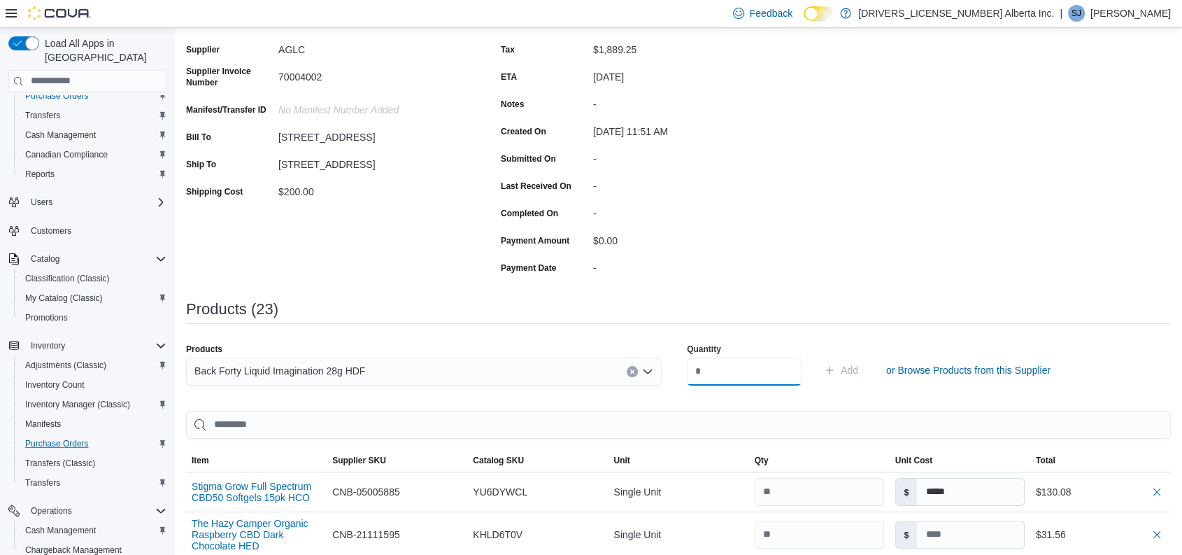
click at [710, 373] on input "number" at bounding box center [744, 371] width 115 height 28
type input "*"
click at [818, 356] on button "Add" at bounding box center [840, 370] width 45 height 28
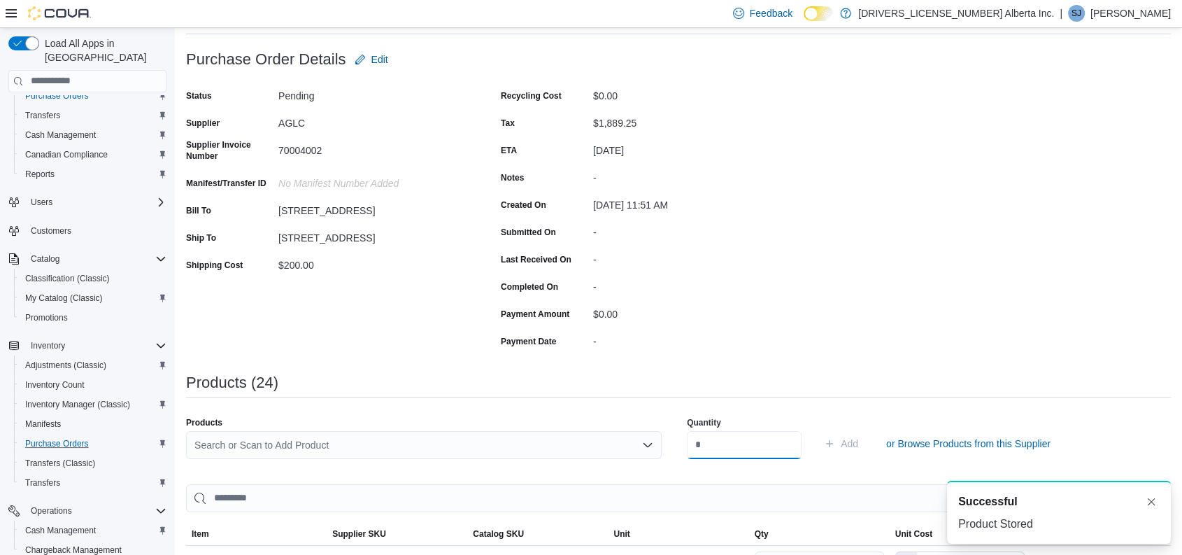
scroll to position [0, 0]
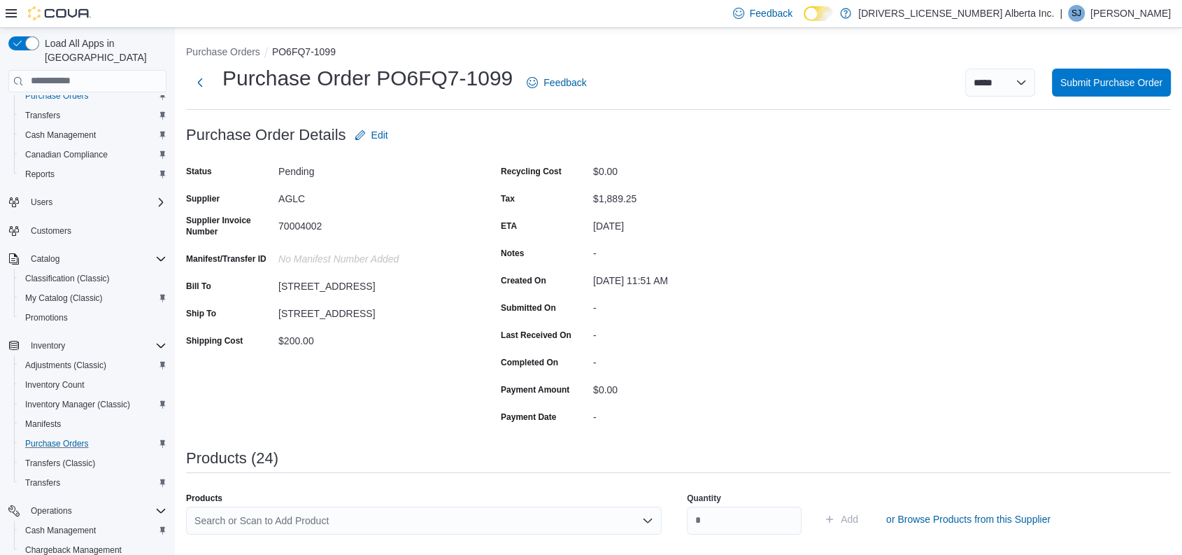
click at [375, 507] on div "Search or Scan to Add Product" at bounding box center [424, 520] width 476 height 28
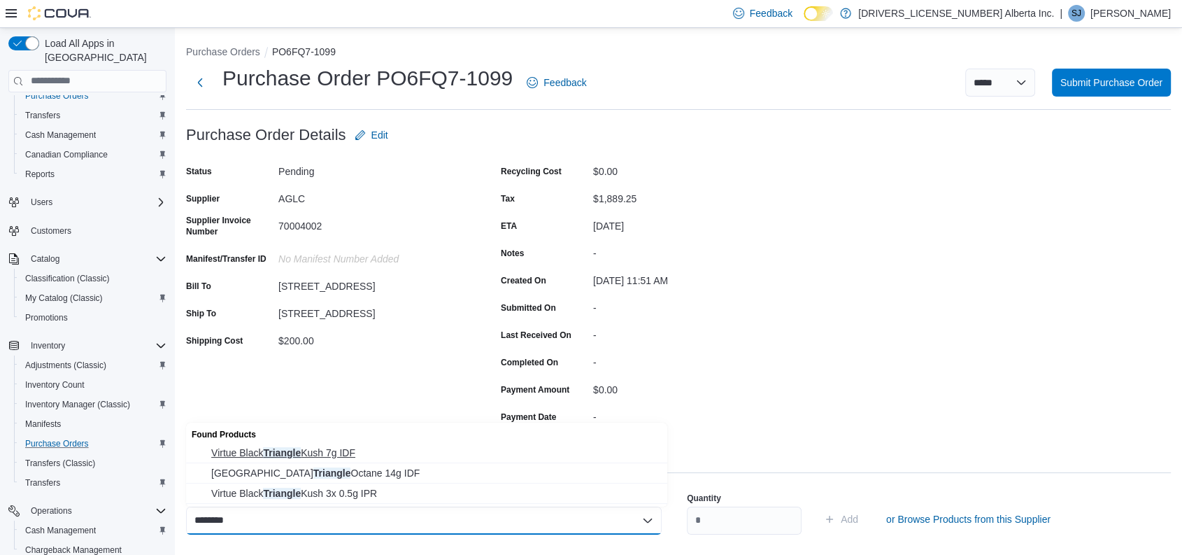
type input "********"
click at [348, 464] on div "Found Products Virtue Black Triangle Kush 7g IDF Castle Rock Farms Triangle Oct…" at bounding box center [426, 462] width 481 height 81
click at [348, 464] on button "[GEOGRAPHIC_DATA] Triangle Octane 14g IDF" at bounding box center [426, 473] width 481 height 20
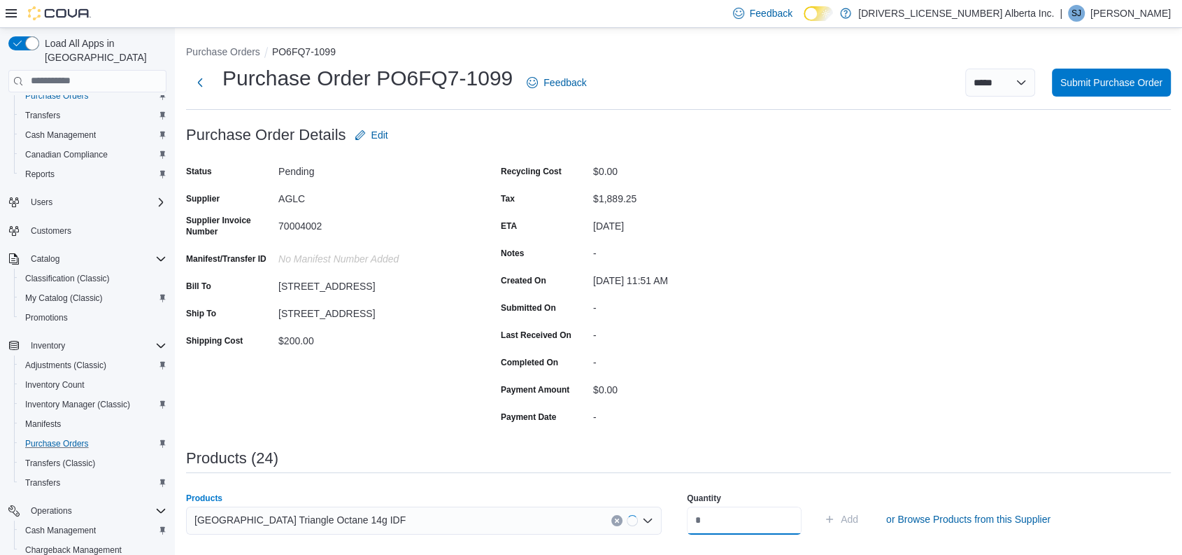
click at [710, 519] on input "number" at bounding box center [744, 520] width 115 height 28
type input "*"
click at [818, 505] on button "Add" at bounding box center [840, 519] width 45 height 28
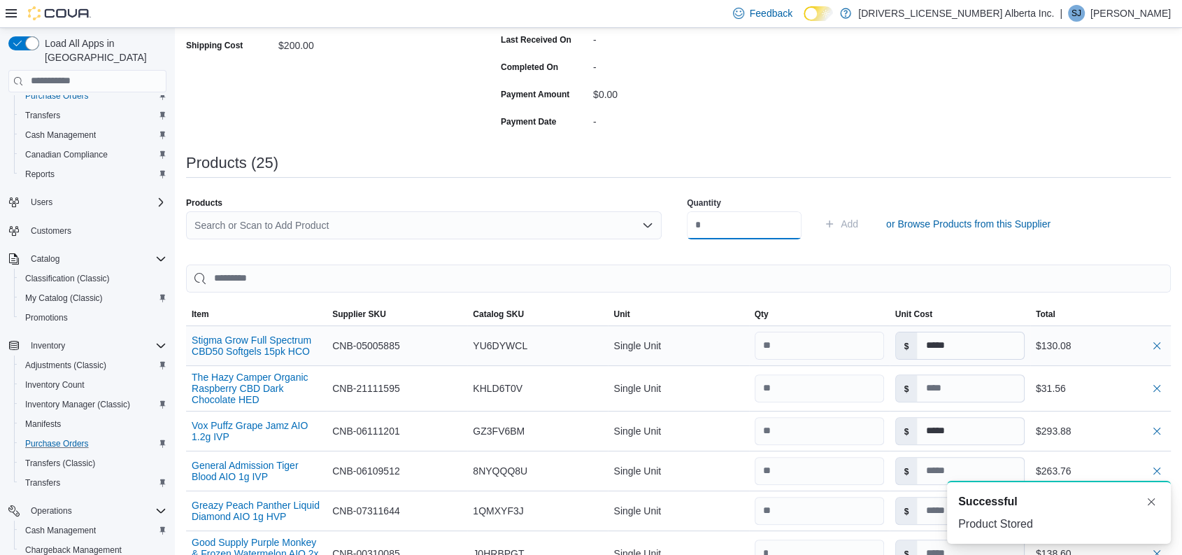
scroll to position [294, 0]
click at [375, 223] on div "Search or Scan to Add Product" at bounding box center [424, 226] width 476 height 28
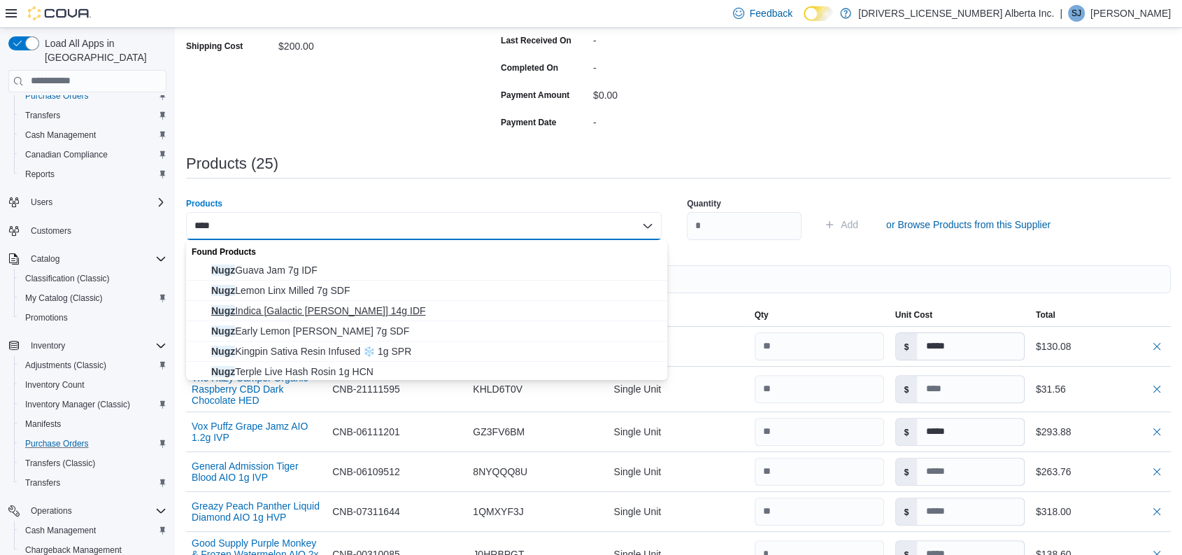
type input "****"
click at [325, 311] on span "Nugz Indica [Galactic [PERSON_NAME]] 14g IDF" at bounding box center [435, 311] width 448 height 14
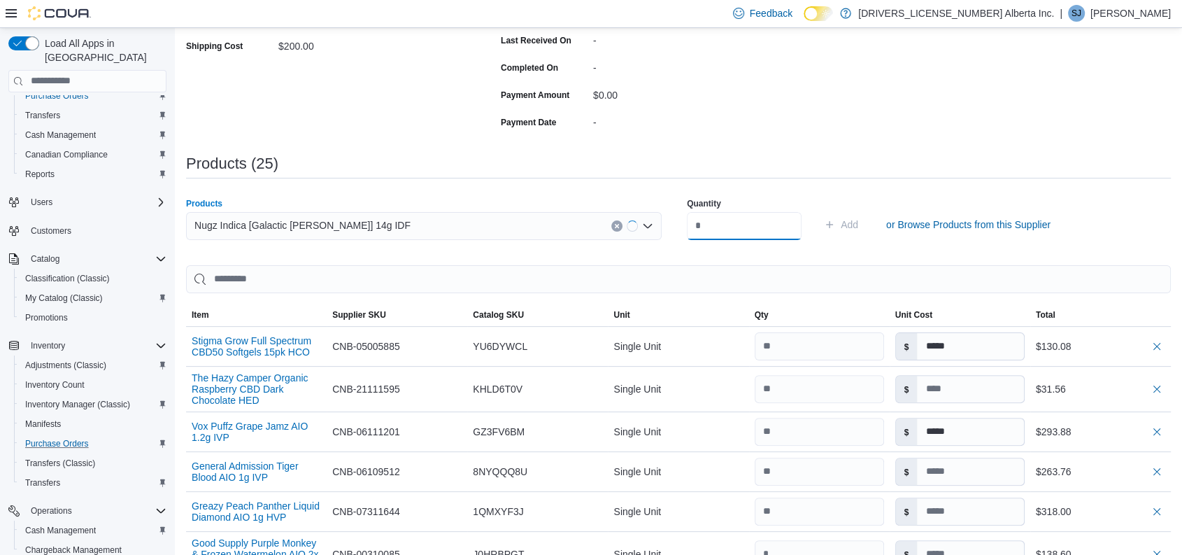
click at [736, 228] on input "number" at bounding box center [744, 226] width 115 height 28
type input "*"
click at [818, 211] on button "Add" at bounding box center [840, 225] width 45 height 28
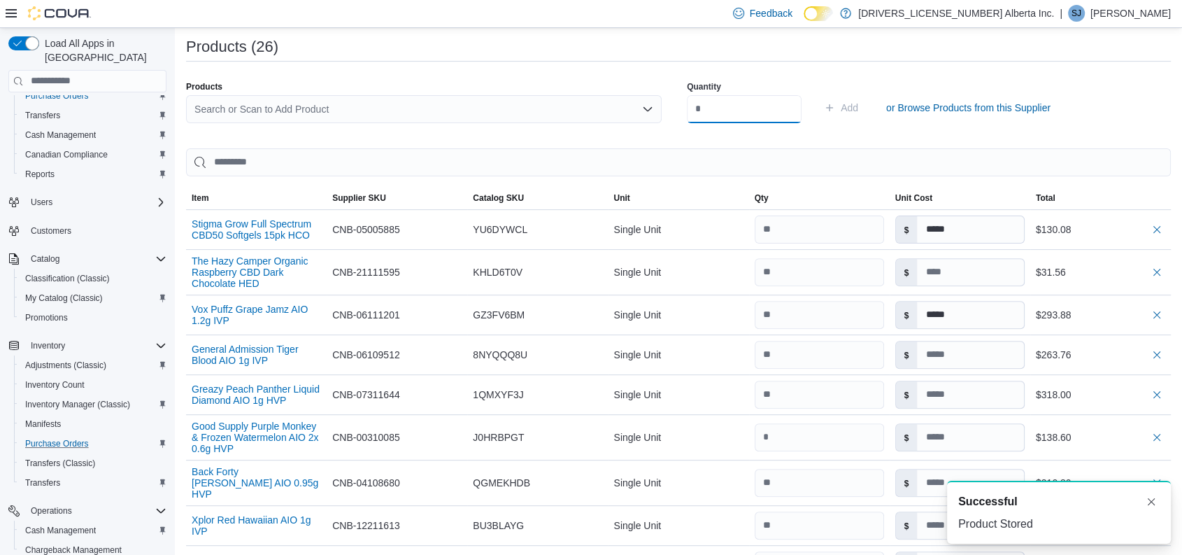
scroll to position [257, 0]
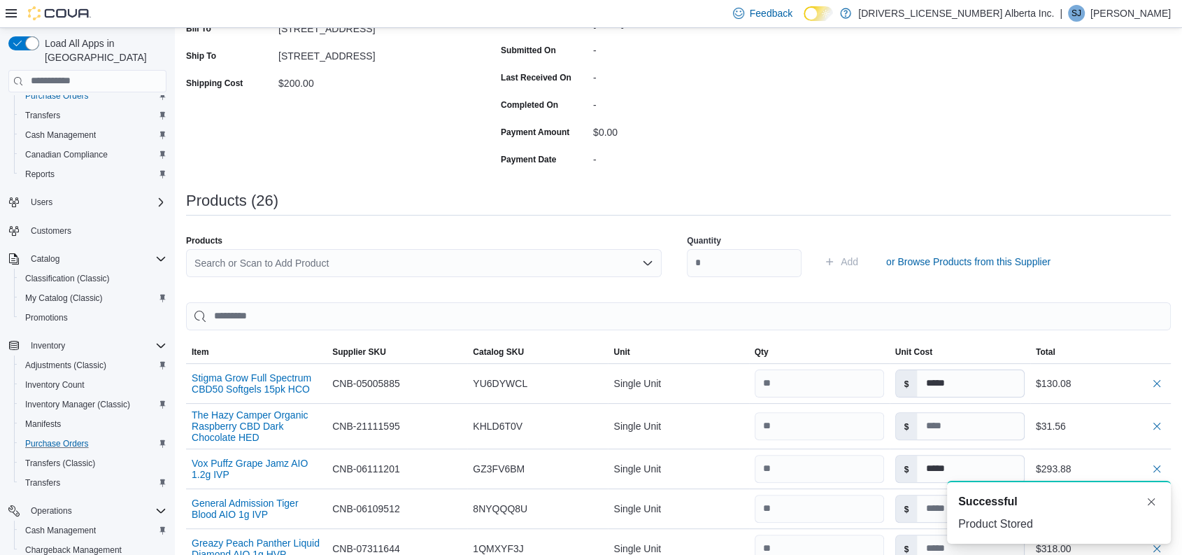
click at [435, 266] on div "Search or Scan to Add Product" at bounding box center [424, 263] width 476 height 28
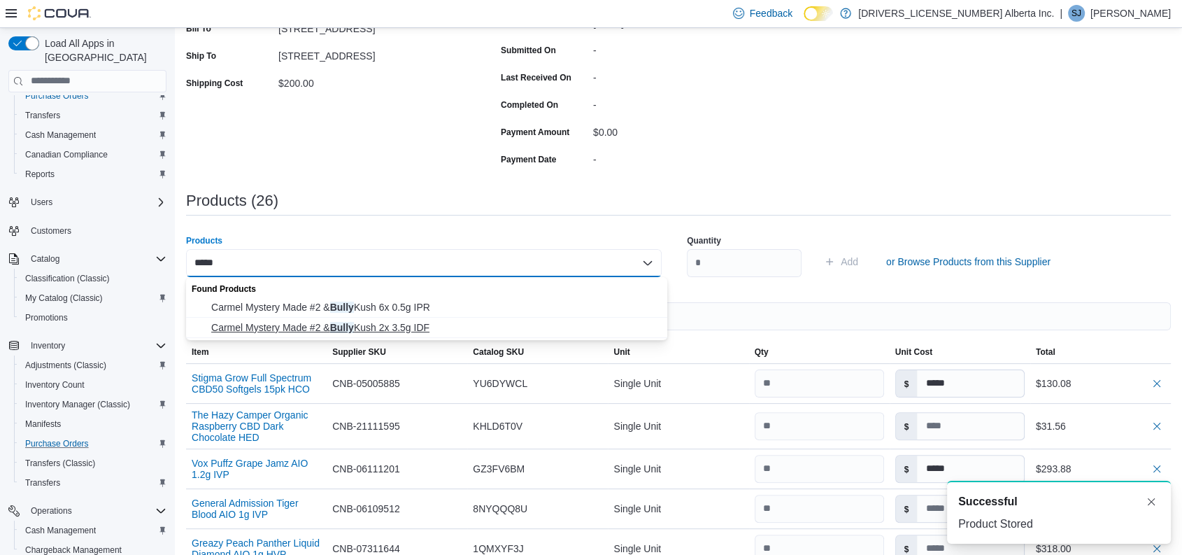
type input "*****"
click at [418, 322] on span "Carmel Mystery Made #2 & Bully Kush 2x 3.5g IDF" at bounding box center [435, 327] width 448 height 14
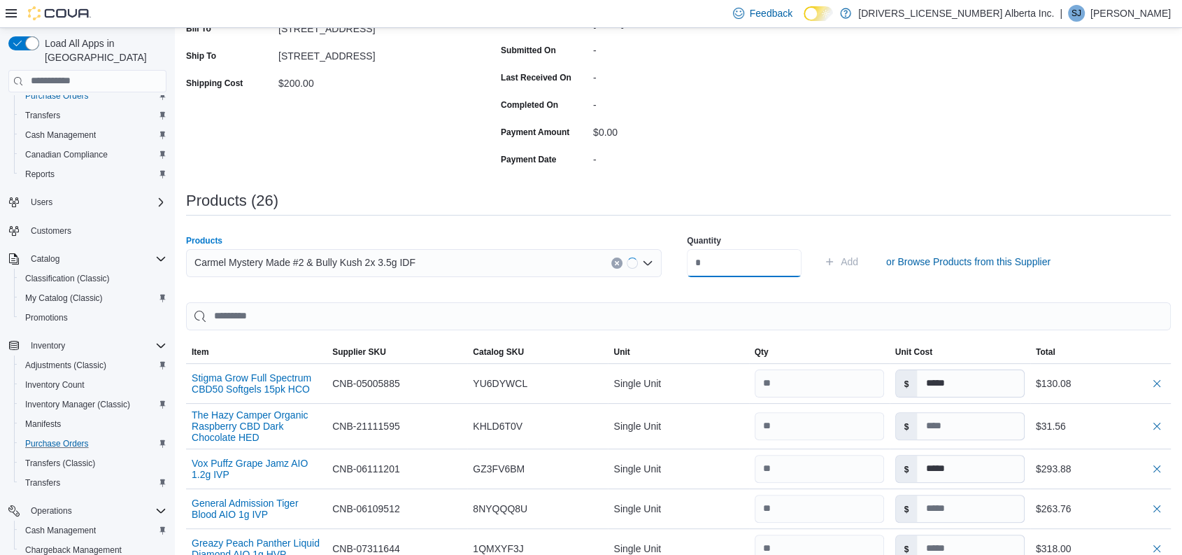
click at [741, 263] on input "number" at bounding box center [744, 263] width 115 height 28
type input "*"
click at [818, 248] on button "Add" at bounding box center [840, 262] width 45 height 28
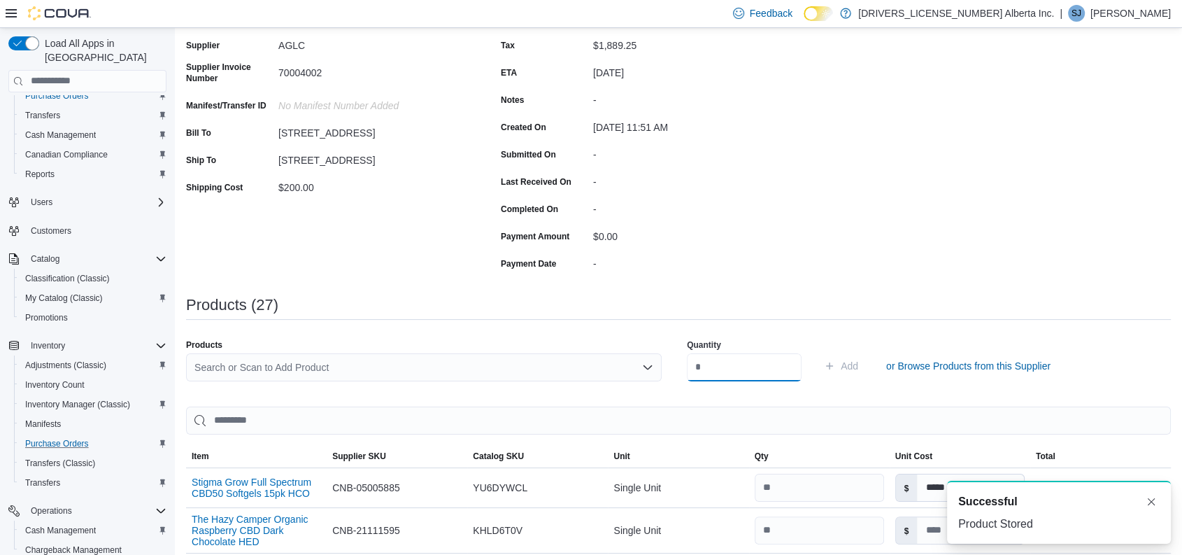
scroll to position [141, 0]
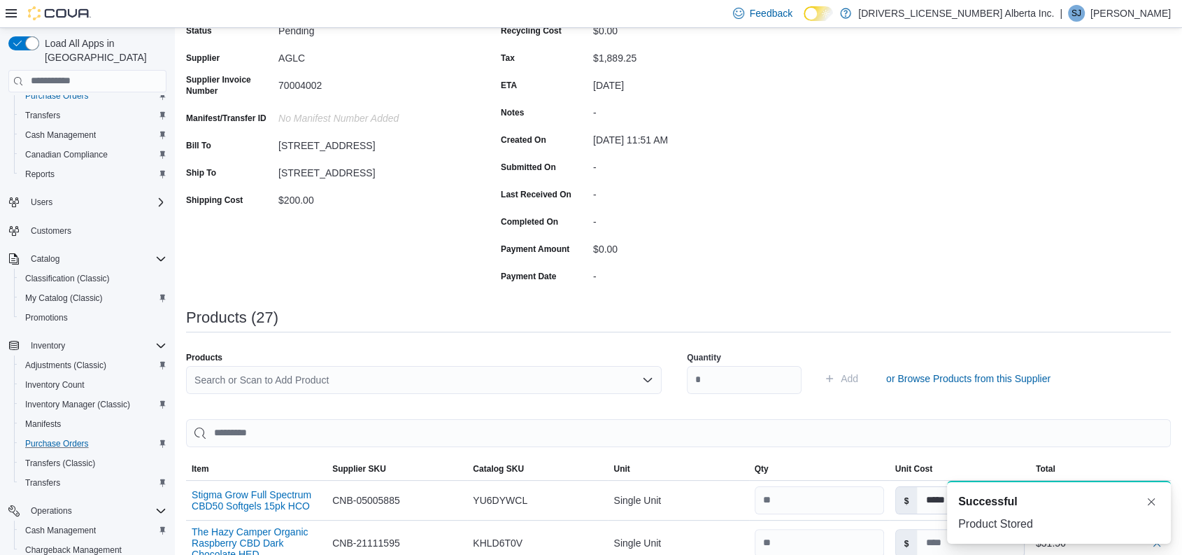
click at [334, 375] on div "Search or Scan to Add Product" at bounding box center [424, 380] width 476 height 28
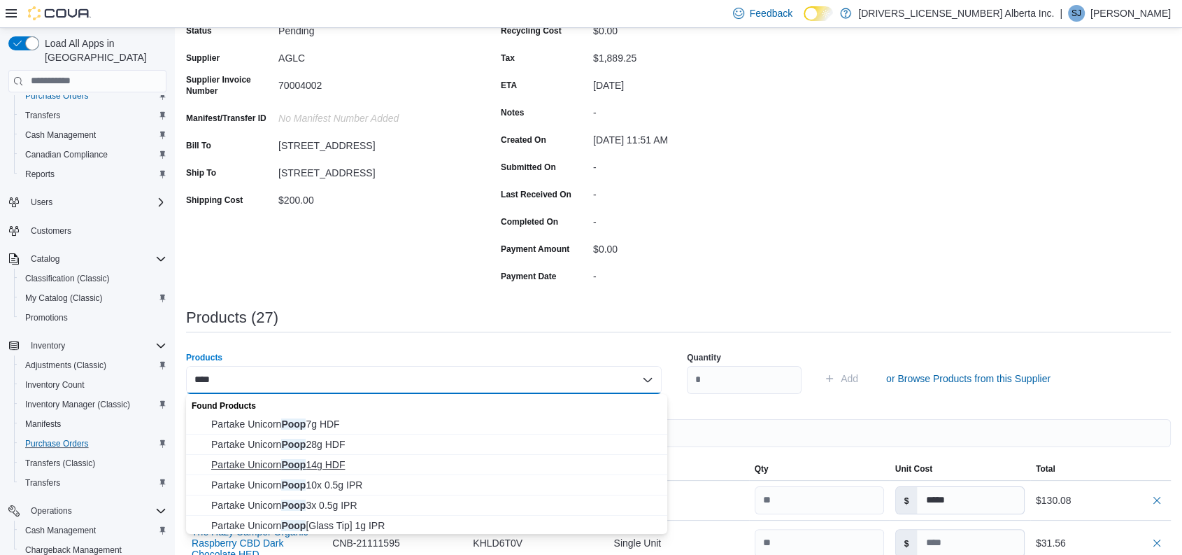
type input "****"
click at [337, 457] on span "Partake Unicorn Poop 14g HDF" at bounding box center [435, 464] width 448 height 14
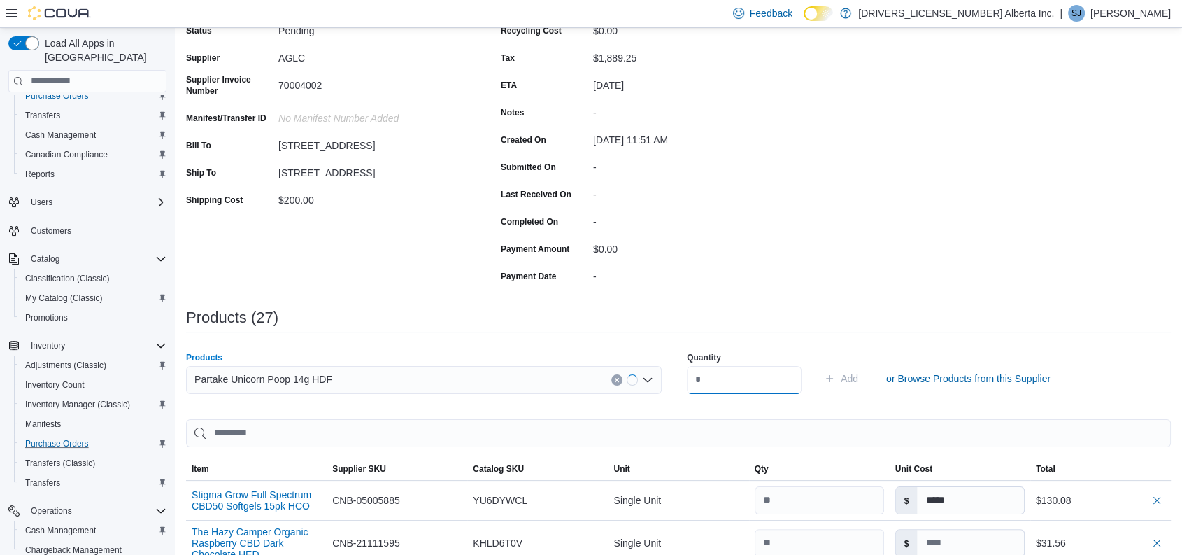
click at [788, 376] on input "number" at bounding box center [744, 380] width 115 height 28
type input "*"
click at [818, 364] on button "Add" at bounding box center [840, 378] width 45 height 28
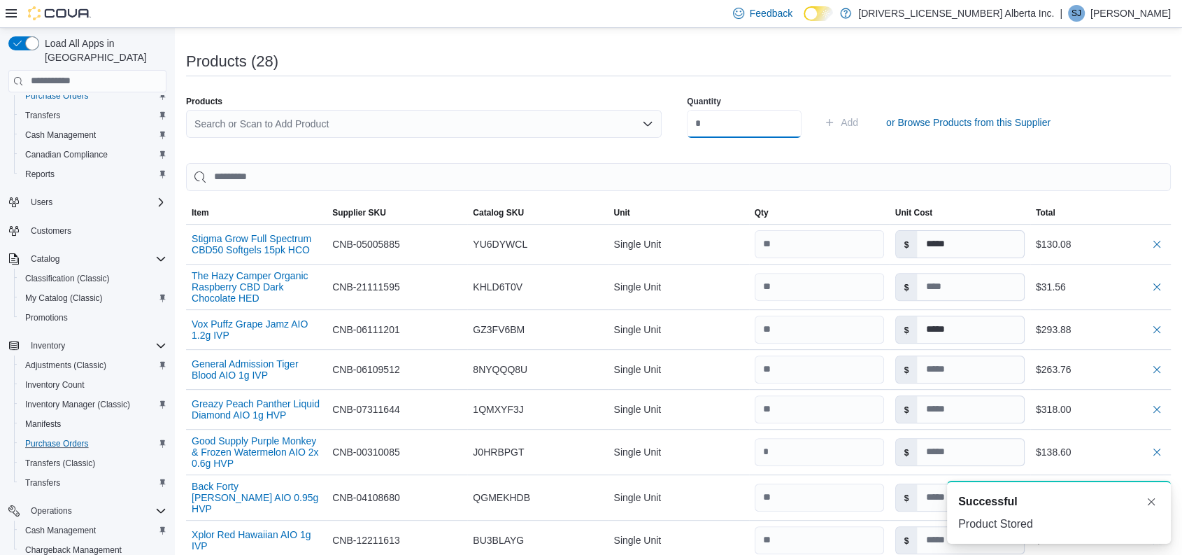
scroll to position [113, 0]
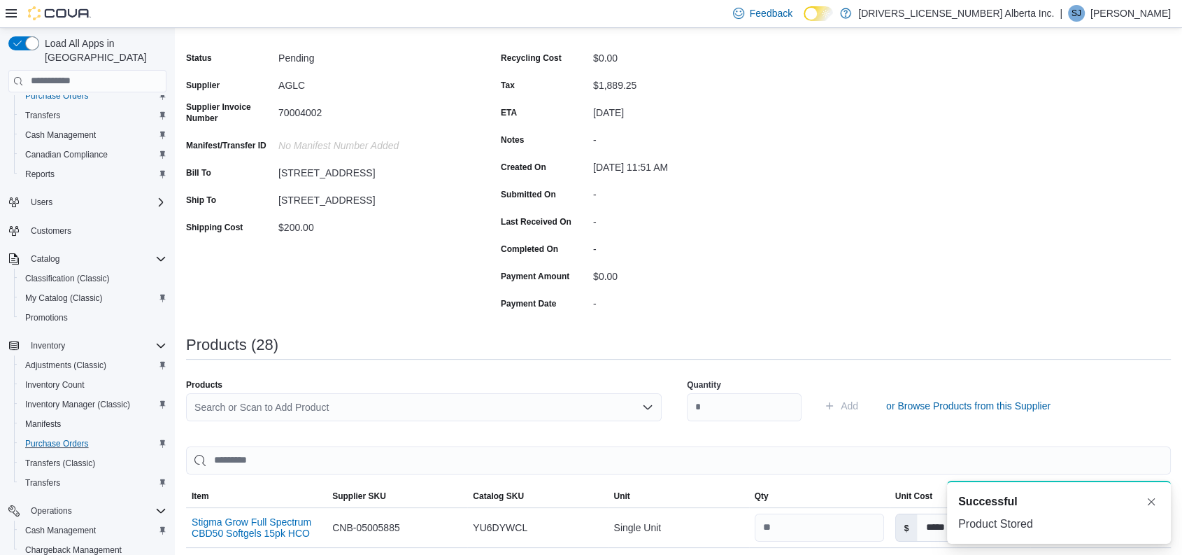
click at [304, 414] on div "Search or Scan to Add Product" at bounding box center [424, 407] width 476 height 28
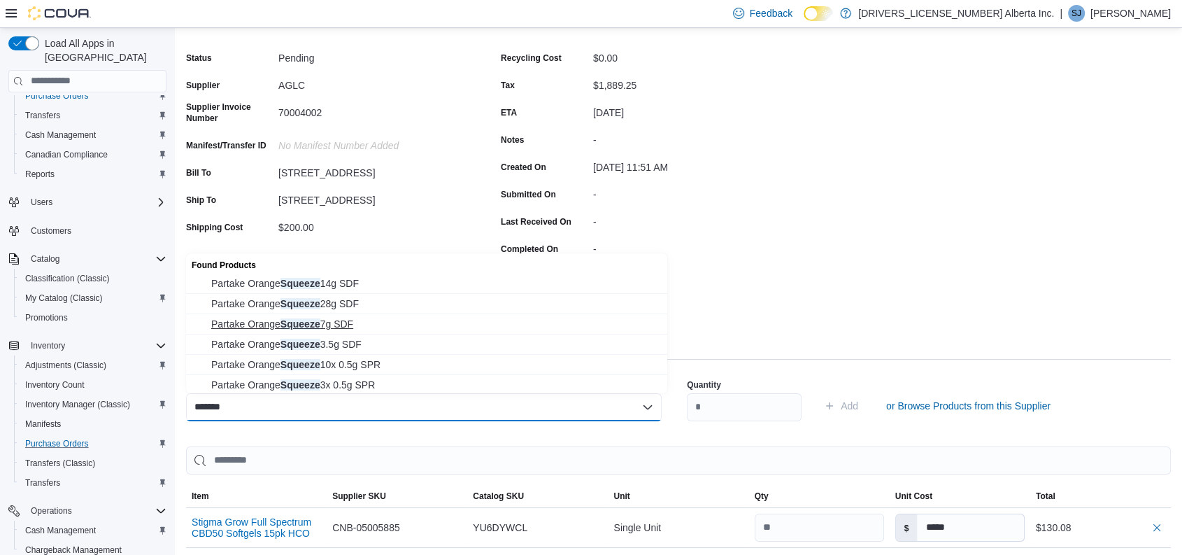
type input "*******"
click at [343, 324] on span "Partake Orange Squeeze 7g SDF" at bounding box center [435, 324] width 448 height 14
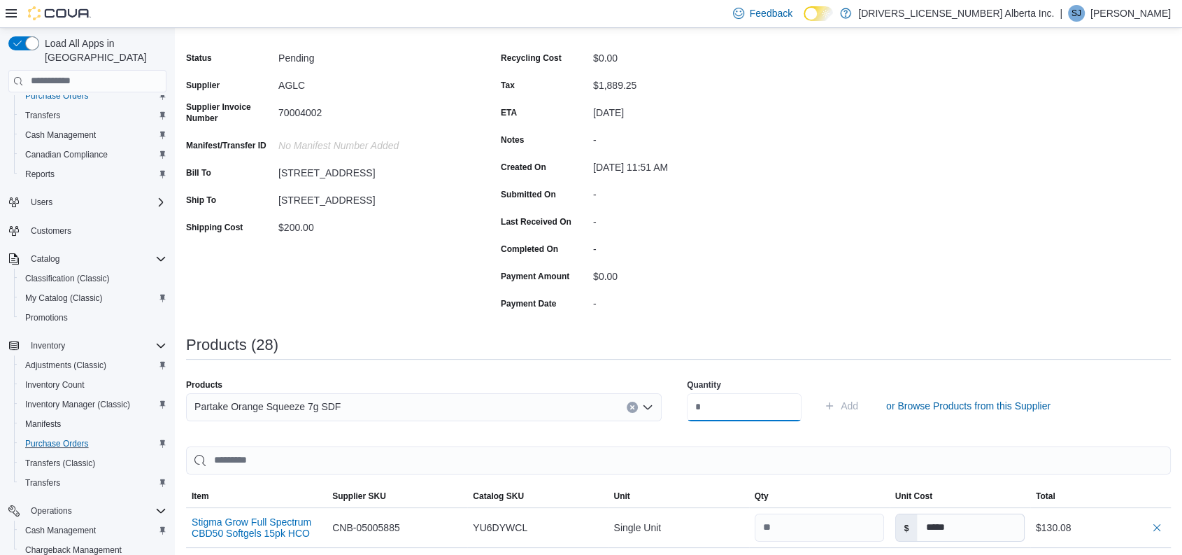
click at [727, 410] on input "number" at bounding box center [744, 407] width 115 height 28
type input "*"
click at [818, 392] on button "Add" at bounding box center [840, 406] width 45 height 28
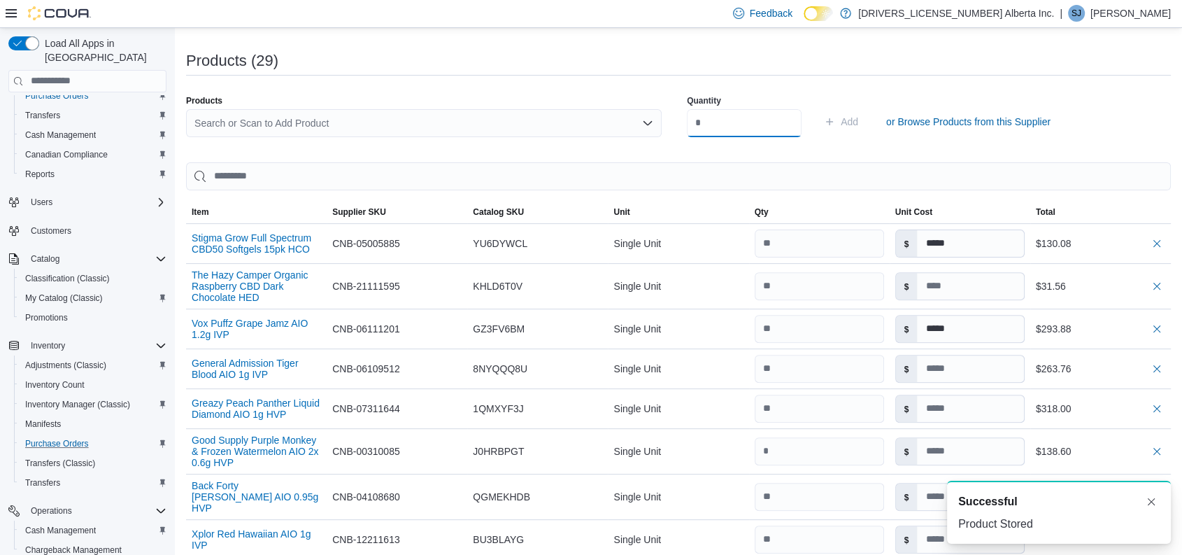
scroll to position [396, 0]
click at [473, 118] on div "Search or Scan to Add Product" at bounding box center [424, 124] width 476 height 28
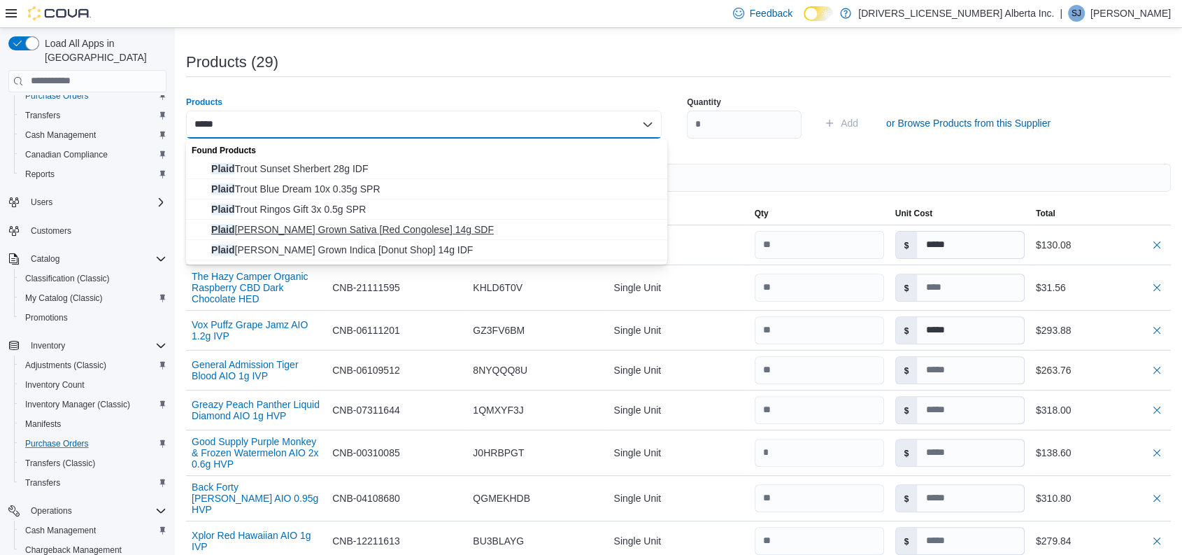
type input "*****"
click at [371, 228] on span "Plaid [PERSON_NAME] Grown Sativa [Red Congolese] 14g SDF" at bounding box center [435, 229] width 448 height 14
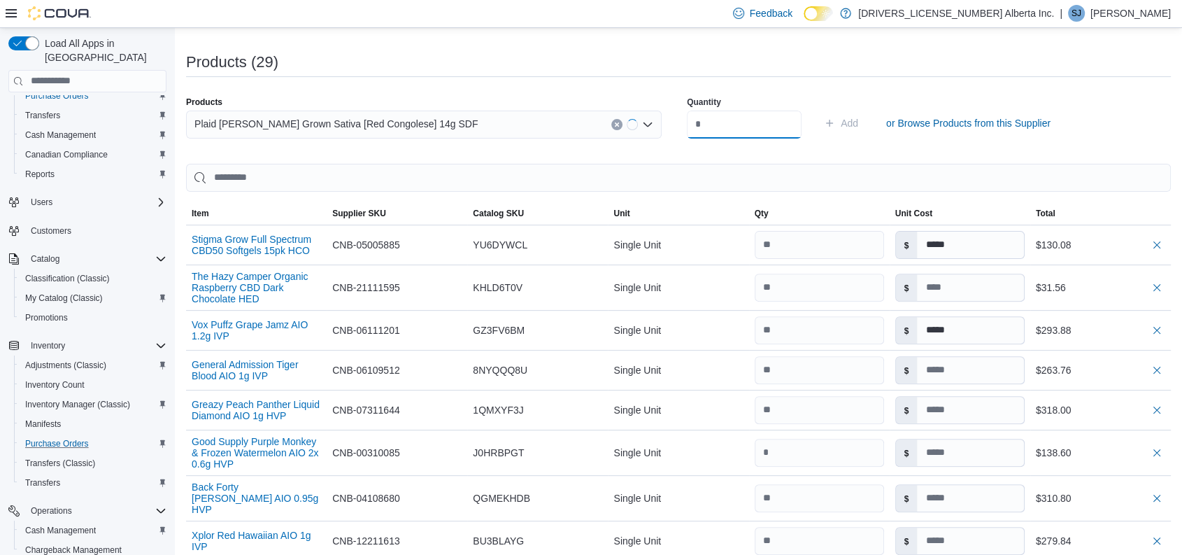
click at [766, 127] on input "number" at bounding box center [744, 124] width 115 height 28
type input "*"
click at [818, 109] on button "Add" at bounding box center [840, 123] width 45 height 28
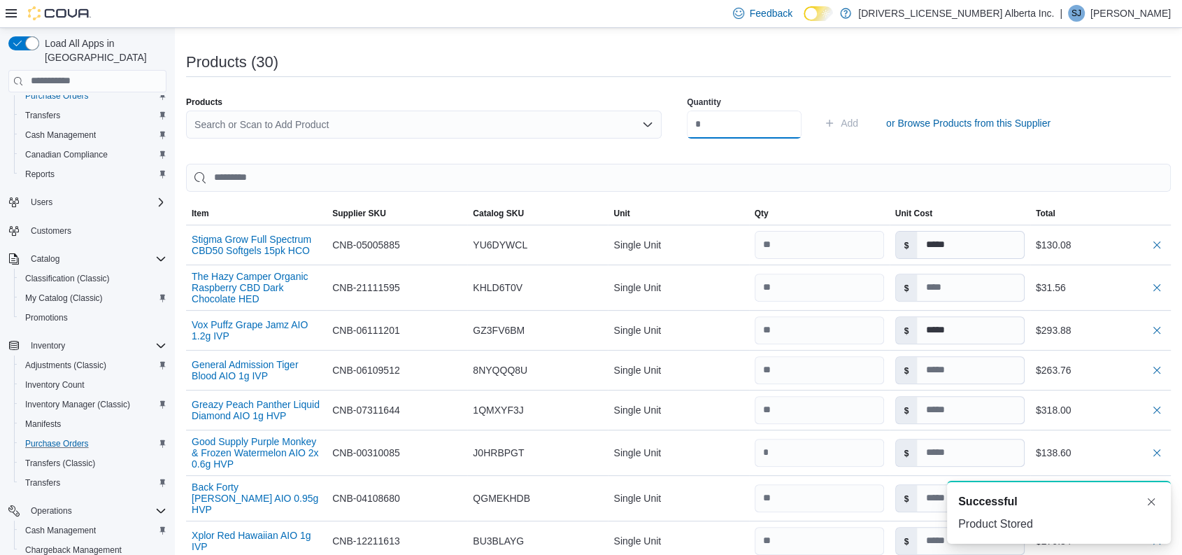
scroll to position [0, 0]
click at [283, 125] on div "Search or Scan to Add Product" at bounding box center [424, 124] width 476 height 28
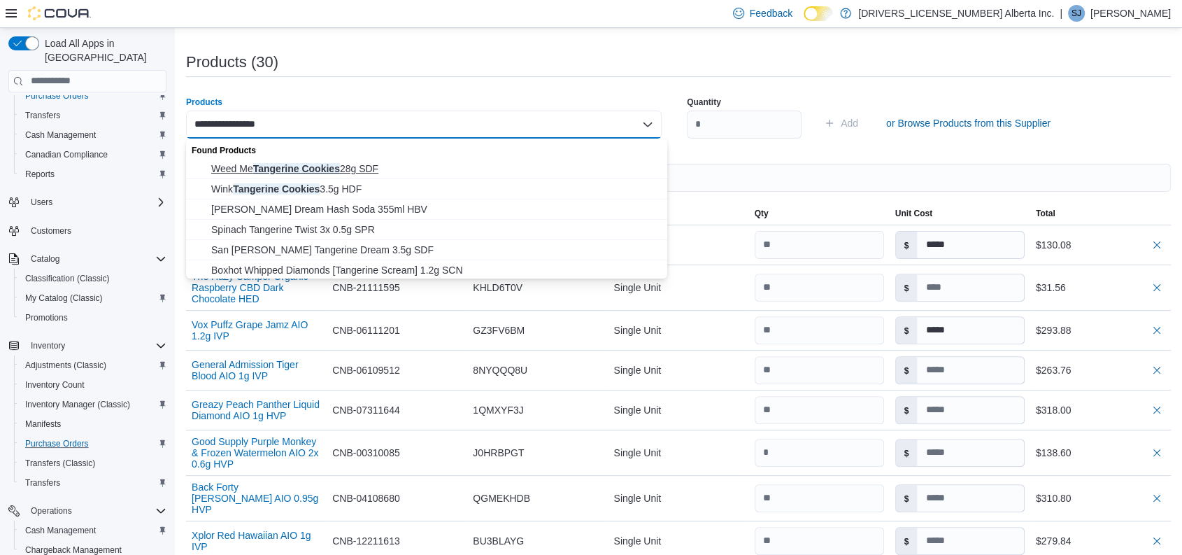
type input "**********"
click at [383, 169] on span "Weed Me Tangerine Cookies 28g SDF" at bounding box center [435, 169] width 448 height 14
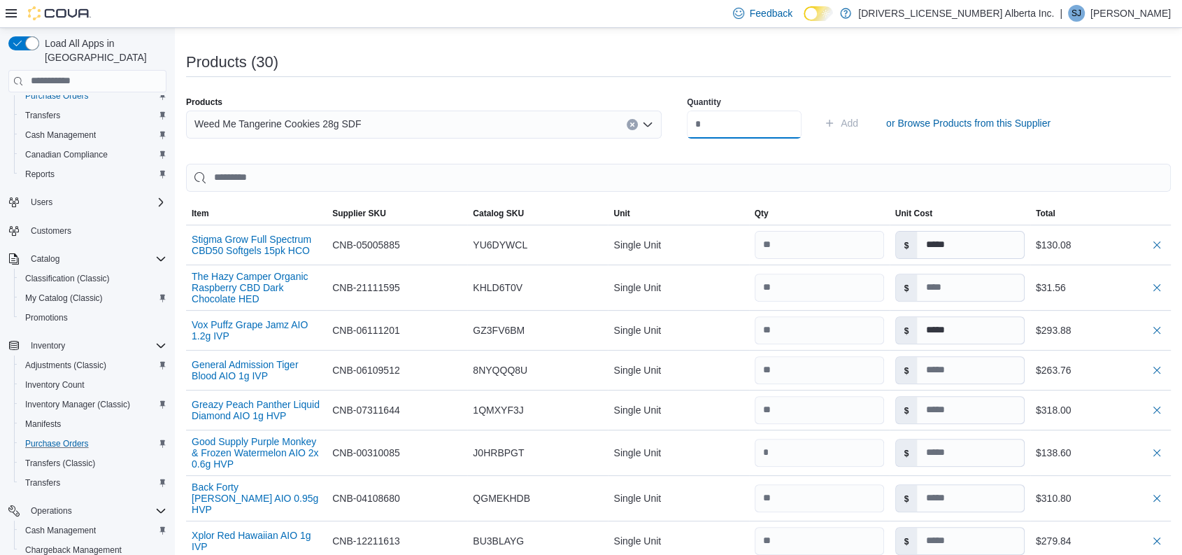
click at [757, 120] on input "number" at bounding box center [744, 124] width 115 height 28
type input "*"
click at [818, 109] on button "Add" at bounding box center [840, 123] width 45 height 28
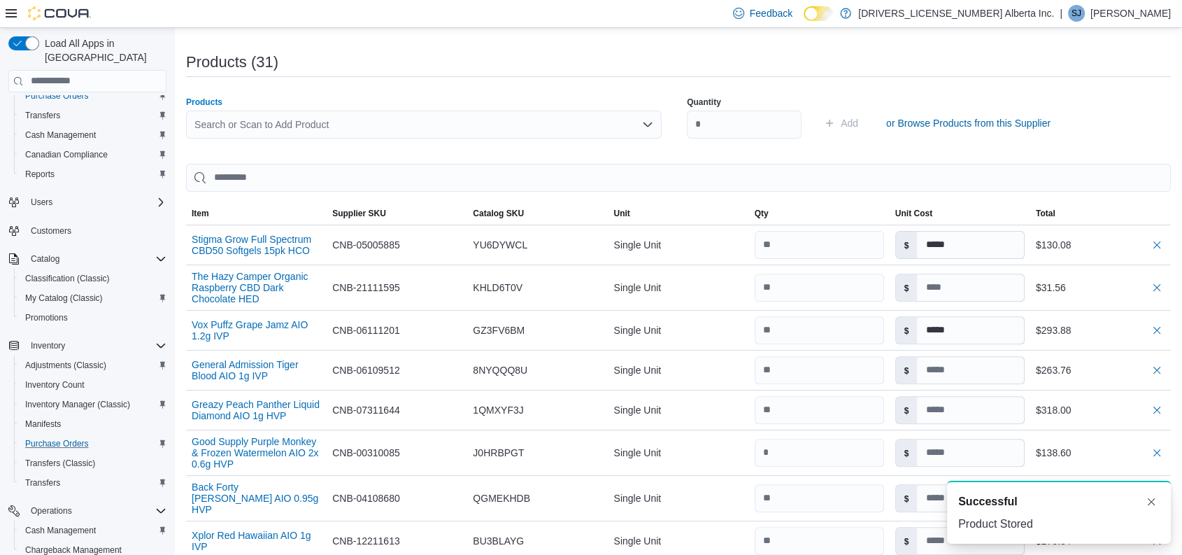
click at [310, 113] on div "Search or Scan to Add Product" at bounding box center [424, 124] width 476 height 28
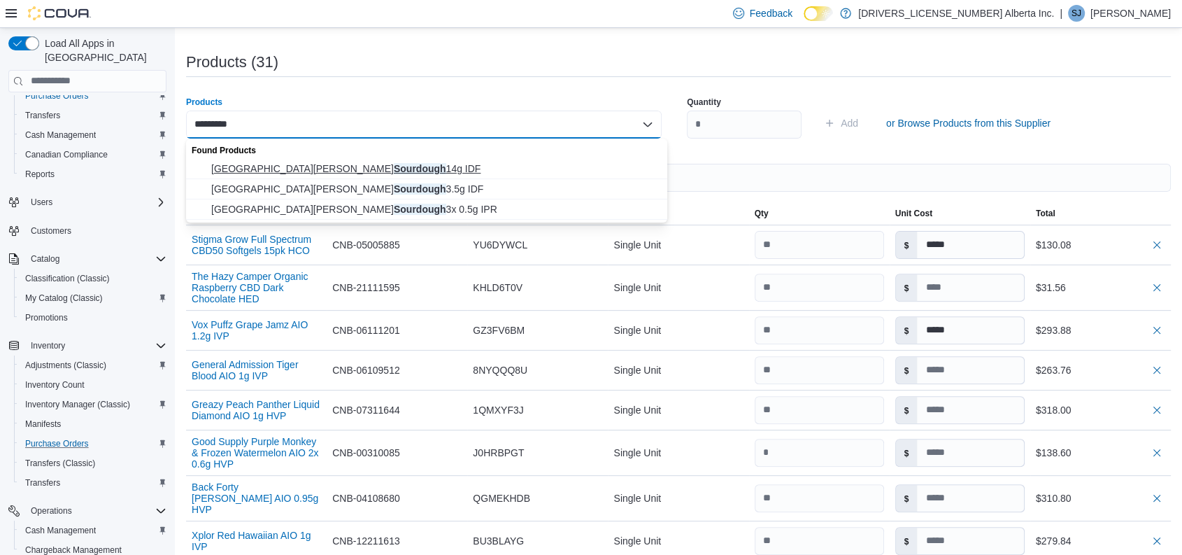
type input "*********"
click at [325, 162] on span "San [PERSON_NAME] Sourdough 14g IDF" at bounding box center [435, 169] width 448 height 14
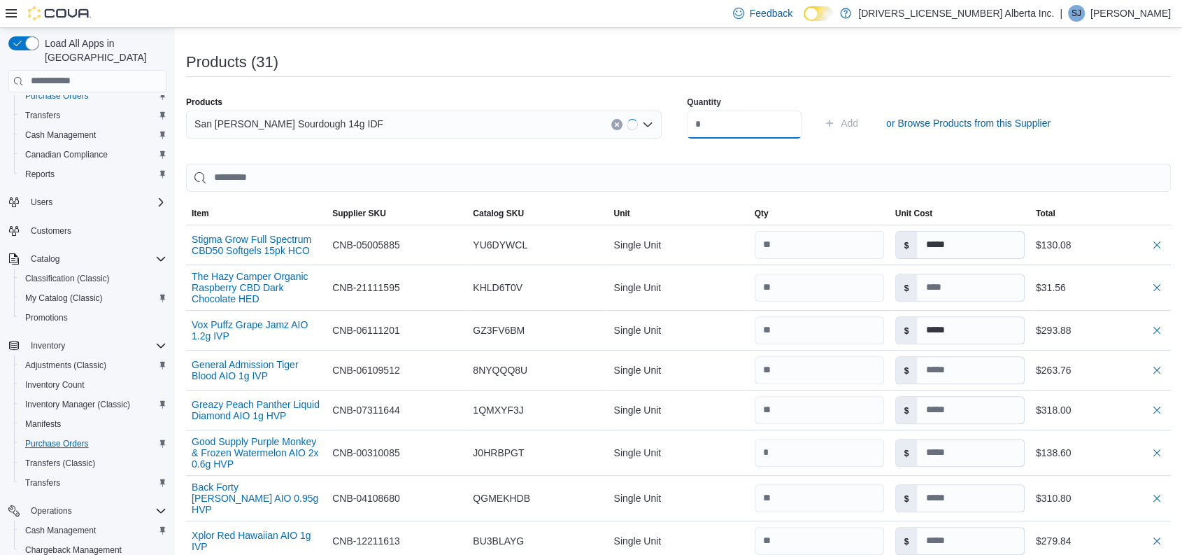
click at [736, 120] on input "number" at bounding box center [744, 124] width 115 height 28
type input "*"
click at [818, 109] on button "Add" at bounding box center [840, 123] width 45 height 28
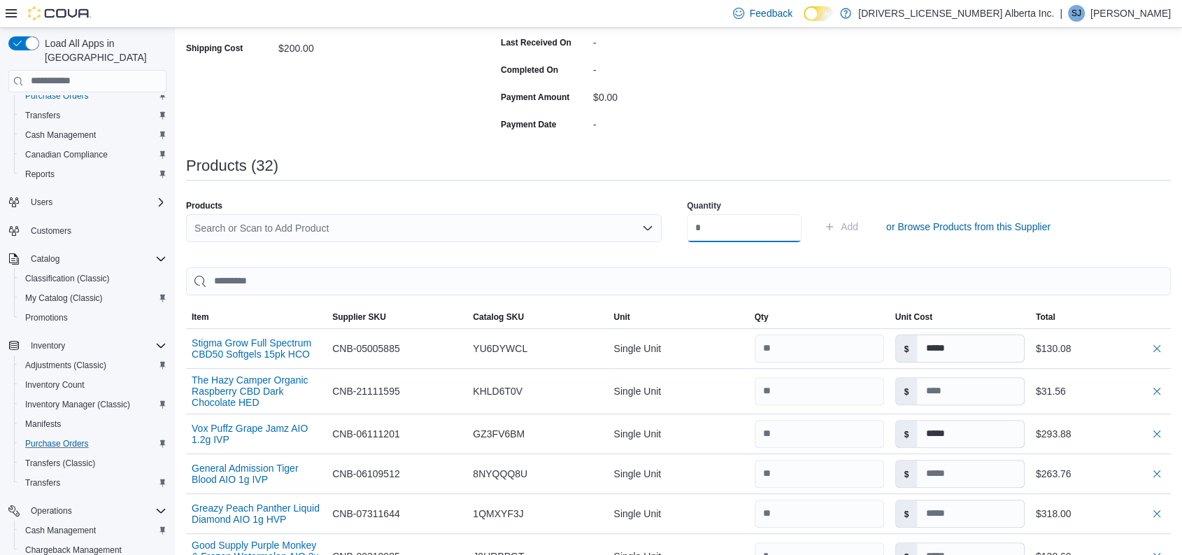
scroll to position [72, 0]
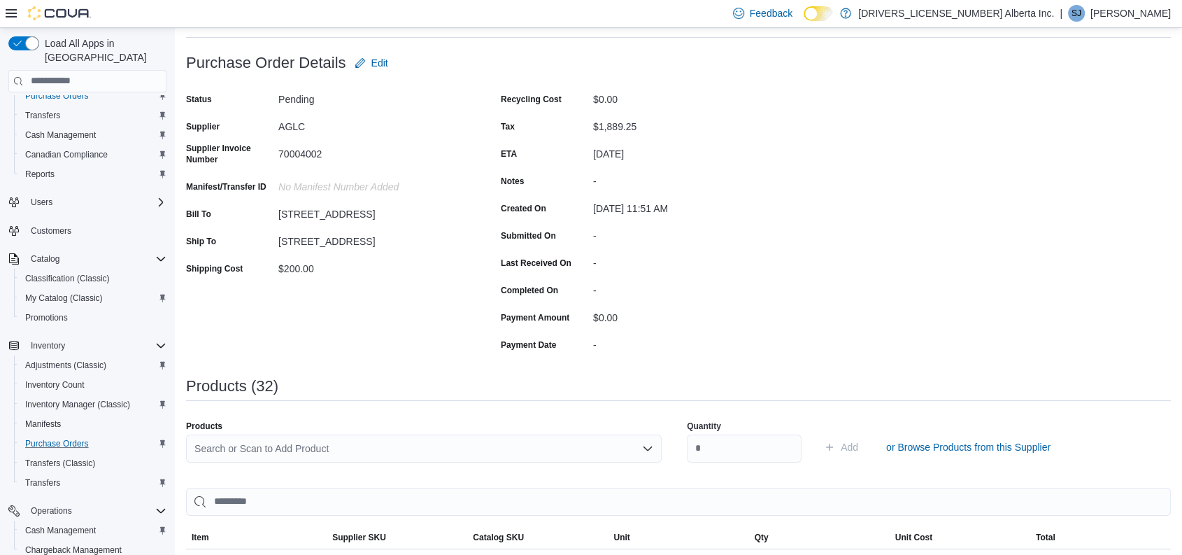
click at [470, 446] on div "Search or Scan to Add Product" at bounding box center [424, 448] width 476 height 28
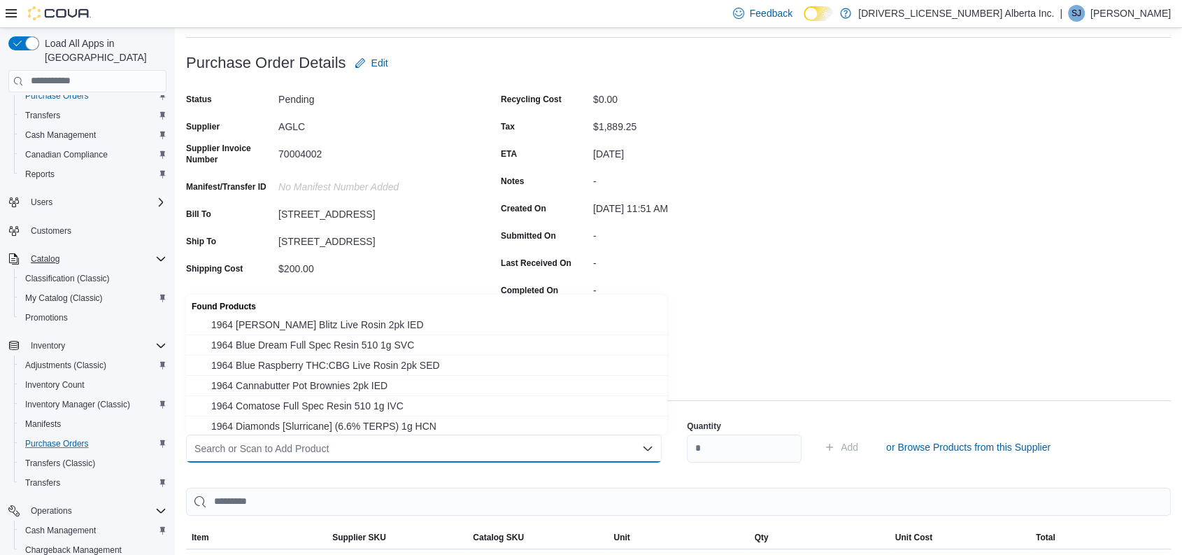
type input "*"
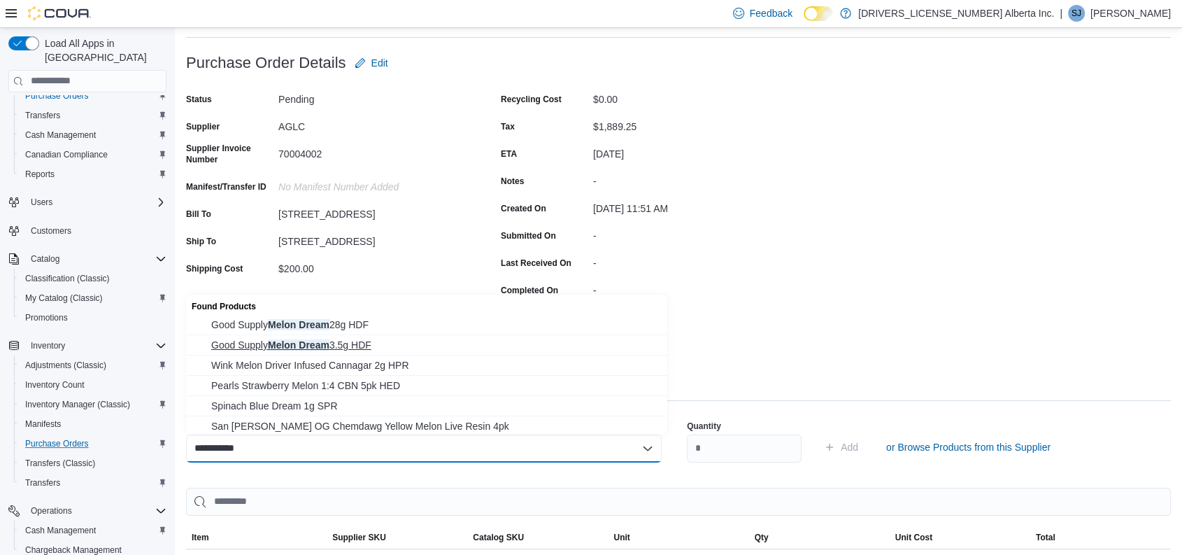
type input "**********"
click at [336, 340] on span "Good Supply Melon Dream 3.5g HDF" at bounding box center [435, 345] width 448 height 14
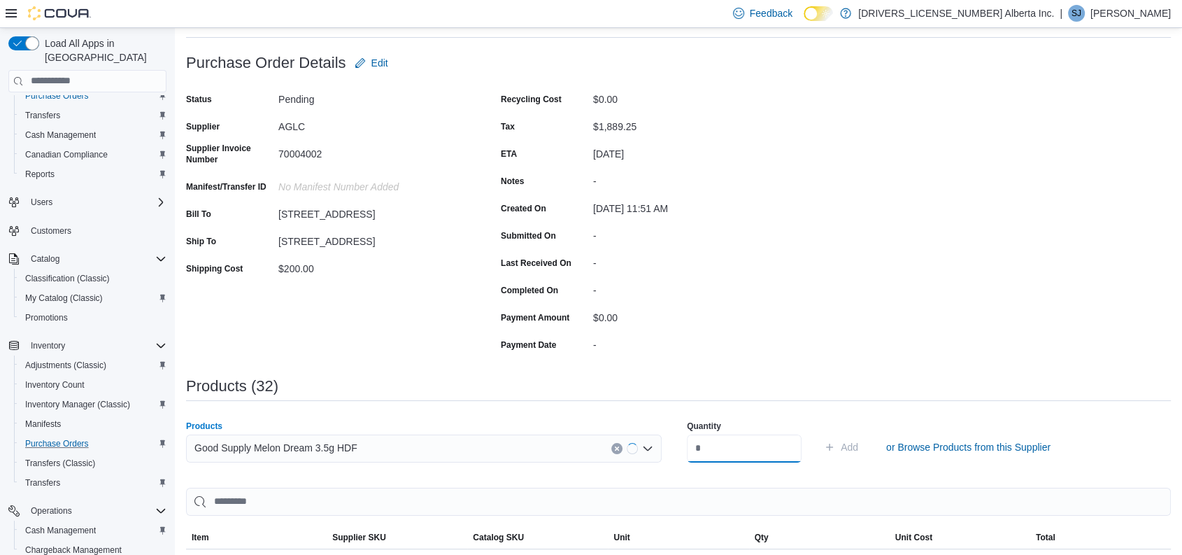
click at [711, 452] on input "number" at bounding box center [744, 448] width 115 height 28
type input "**"
click at [818, 433] on button "Add" at bounding box center [840, 447] width 45 height 28
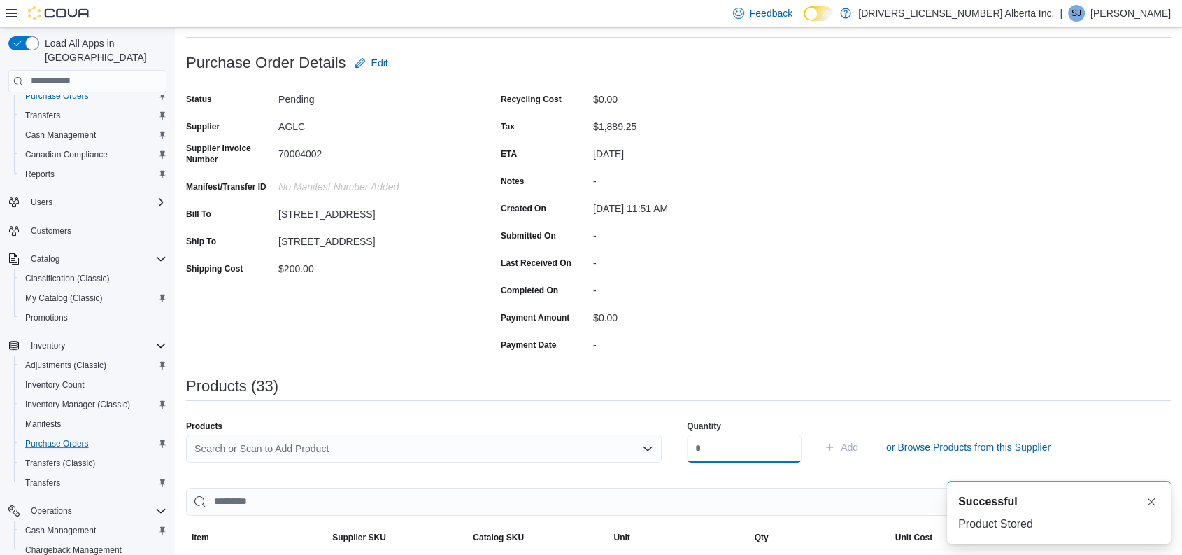
scroll to position [0, 0]
click at [373, 440] on div "Search or Scan to Add Product" at bounding box center [424, 448] width 476 height 28
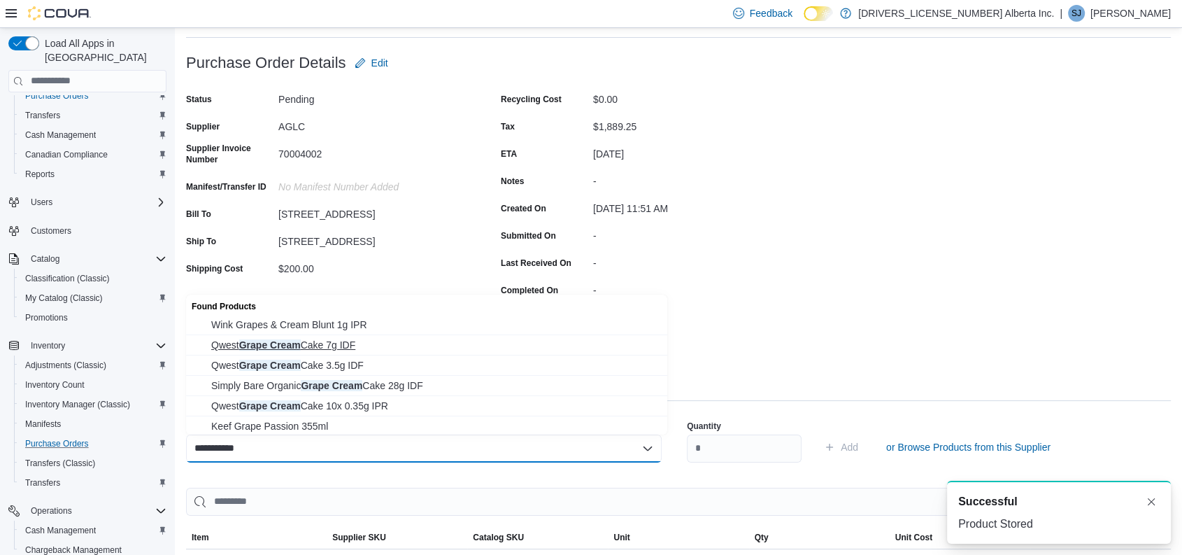
type input "**********"
click at [329, 351] on span "Qwest Grape Cream Cake 7g IDF" at bounding box center [435, 345] width 448 height 14
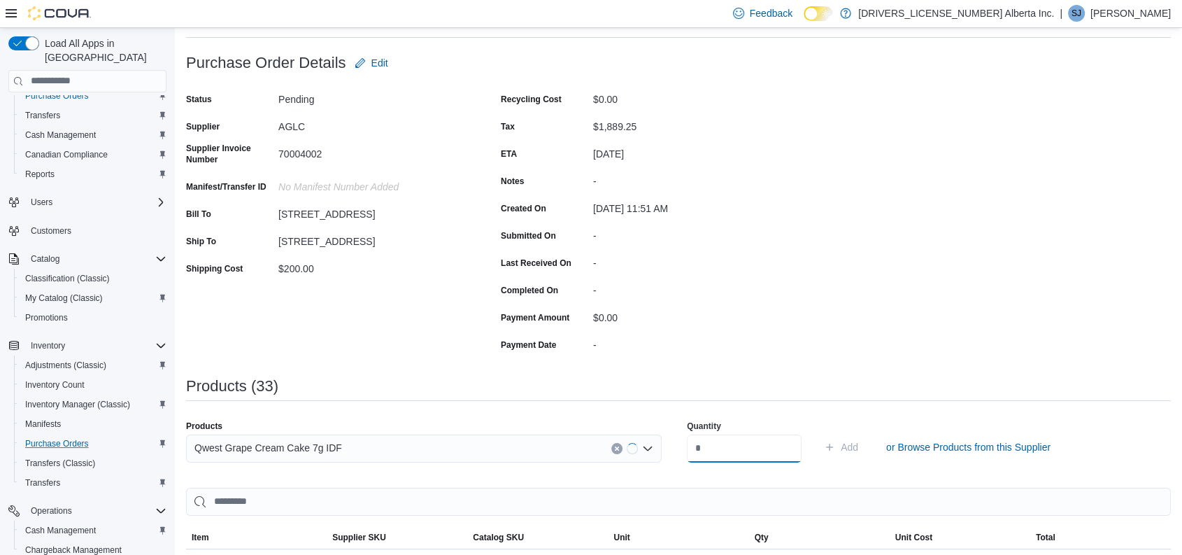
click at [702, 449] on input "number" at bounding box center [744, 448] width 115 height 28
type input "*"
click at [818, 433] on button "Add" at bounding box center [840, 447] width 45 height 28
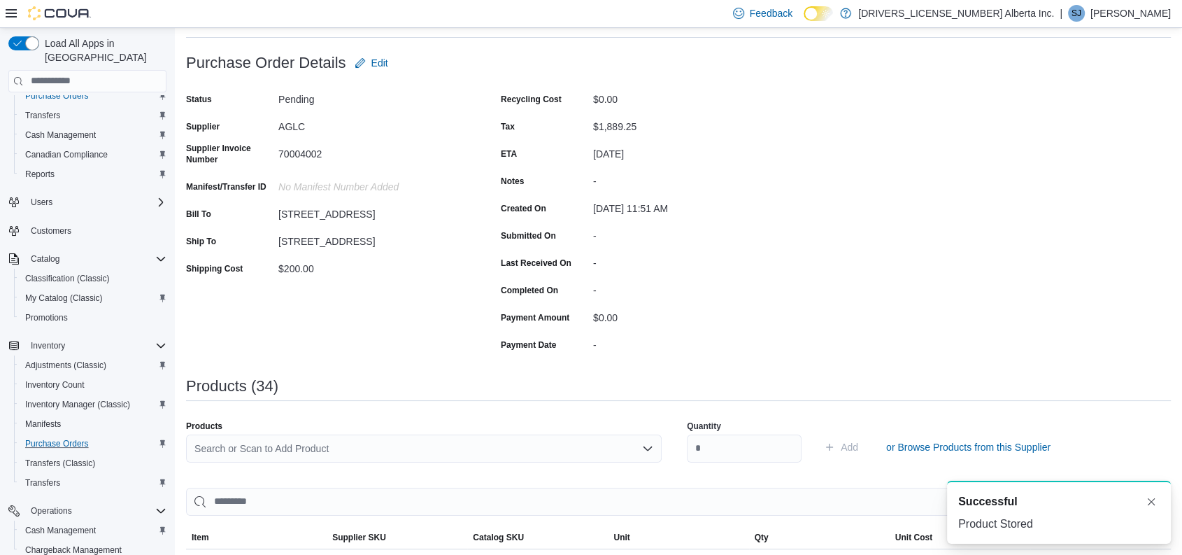
click at [341, 446] on div "Search or Scan to Add Product" at bounding box center [424, 448] width 476 height 28
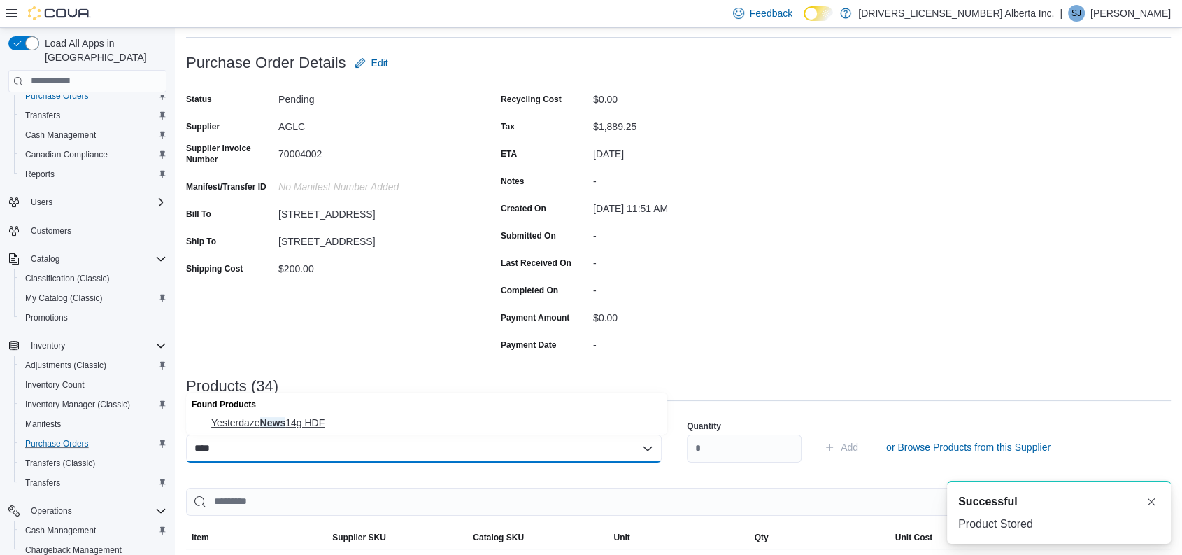
type input "****"
click at [309, 424] on span "Yesterdaze News 14g HDF" at bounding box center [435, 422] width 448 height 14
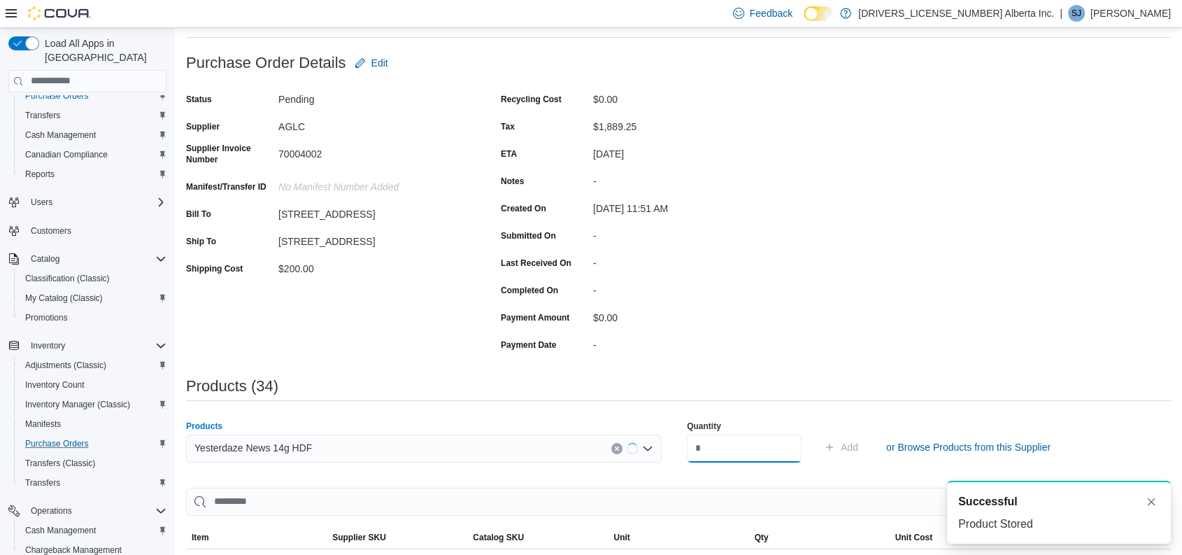
click at [744, 452] on input "number" at bounding box center [744, 448] width 115 height 28
type input "*"
click at [818, 433] on button "Add" at bounding box center [840, 447] width 45 height 28
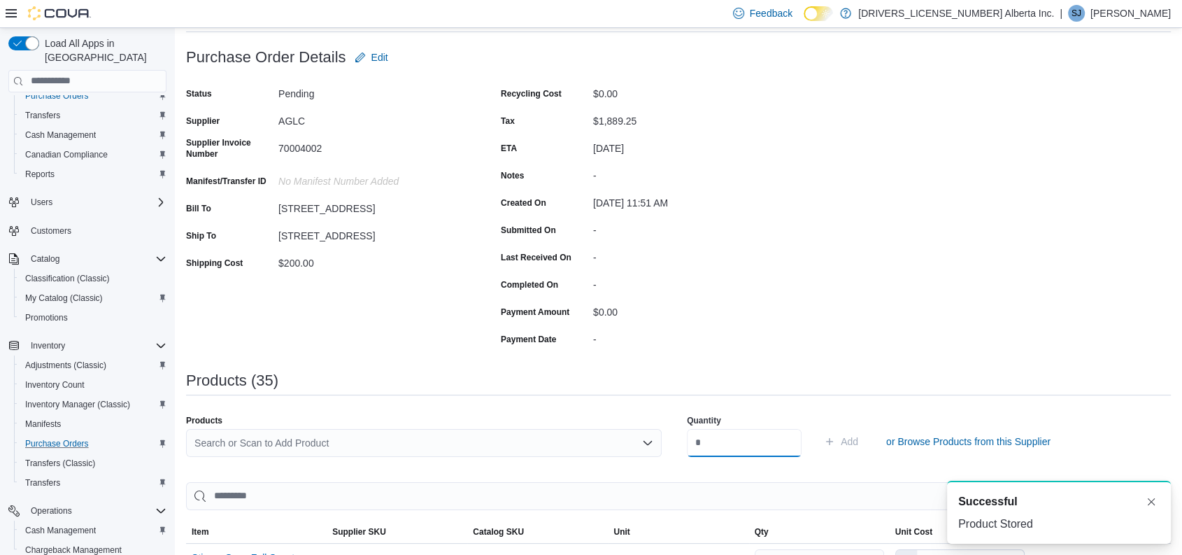
scroll to position [76, 0]
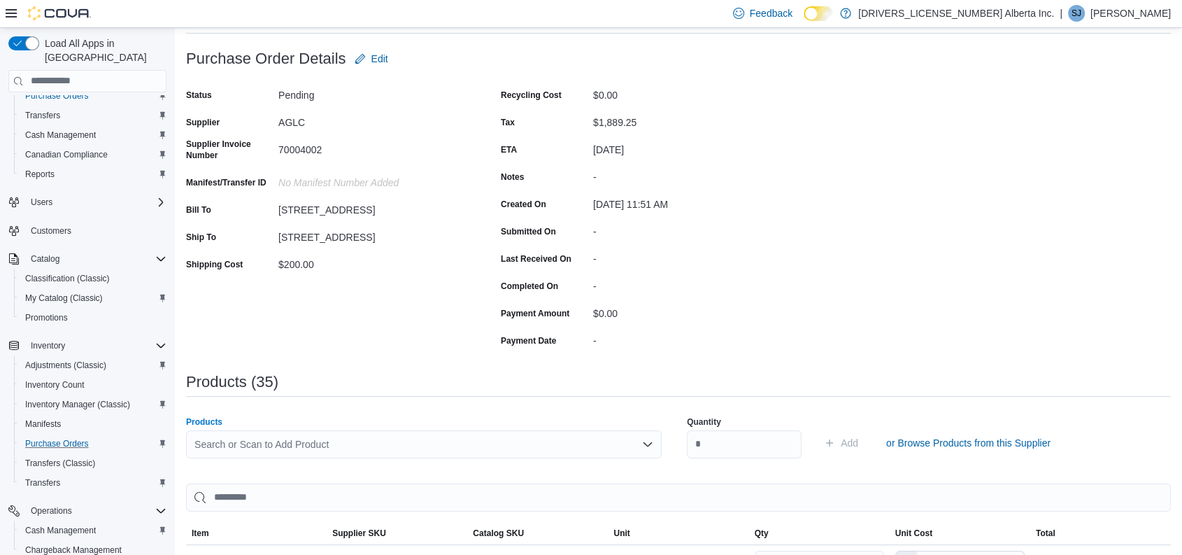
click at [440, 443] on div "Search or Scan to Add Product" at bounding box center [424, 444] width 476 height 28
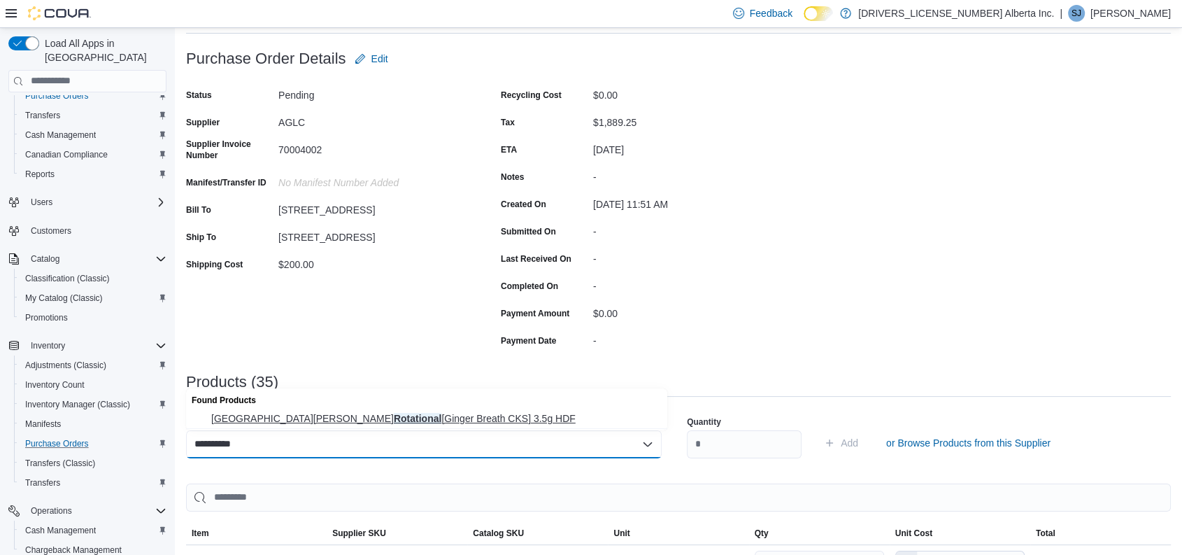
type input "**********"
click at [403, 418] on span "San [PERSON_NAME] Rotational [Ginger Breath CKS] 3.5g HDF" at bounding box center [435, 418] width 448 height 14
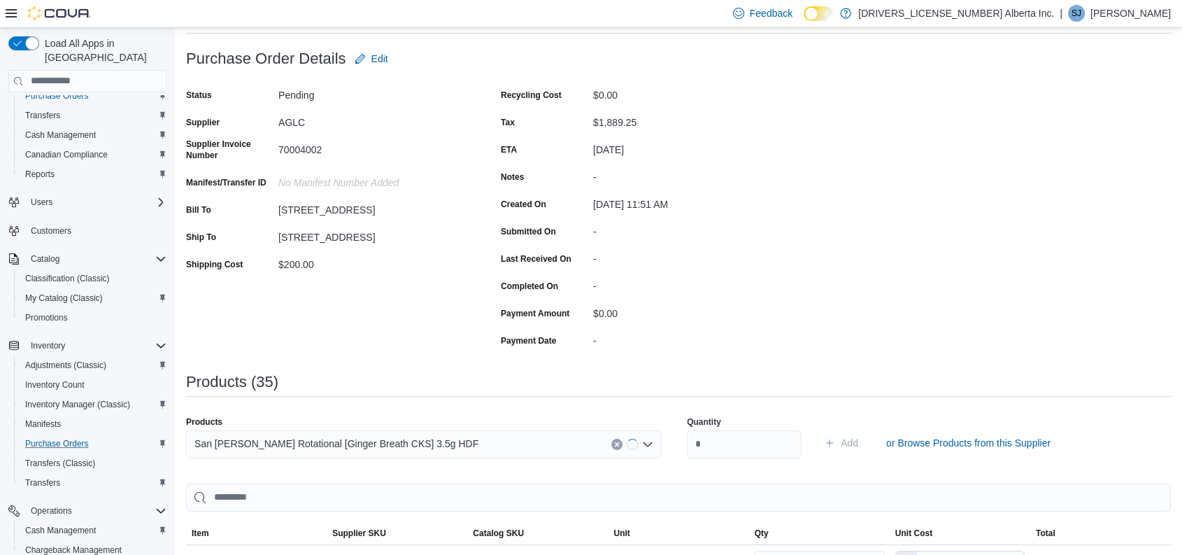
click at [780, 464] on div "Quantity" at bounding box center [744, 437] width 115 height 59
click at [759, 447] on input "number" at bounding box center [744, 444] width 115 height 28
type input "**"
click at [818, 429] on button "Add" at bounding box center [840, 443] width 45 height 28
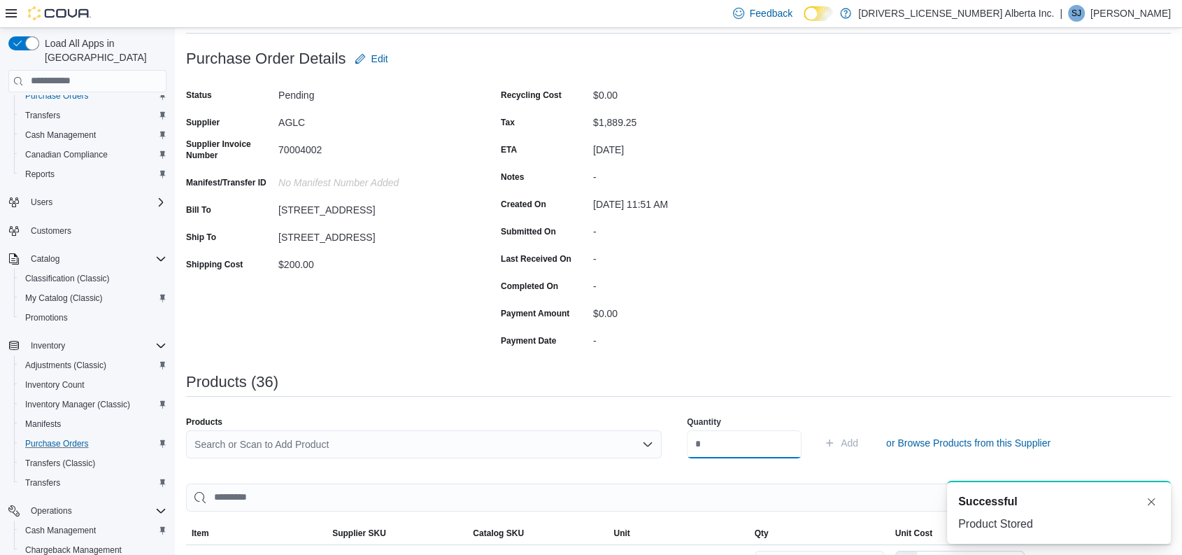
scroll to position [0, 0]
click at [386, 435] on div "Search or Scan to Add Product" at bounding box center [424, 444] width 476 height 28
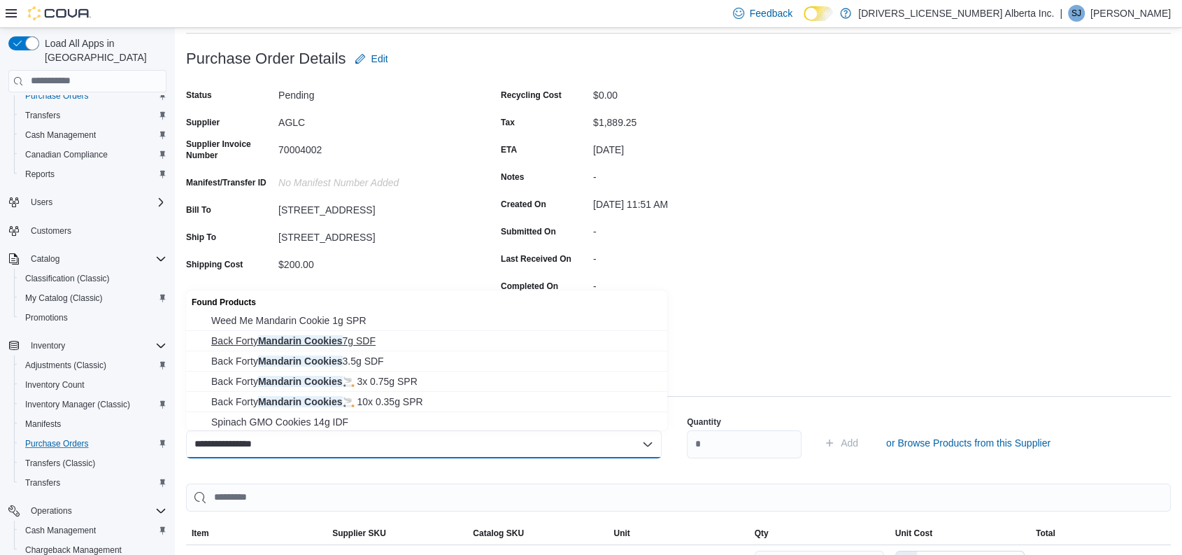
type input "**********"
click at [334, 337] on span "Back Forty Mandarin Cookies 7g SDF" at bounding box center [435, 341] width 448 height 14
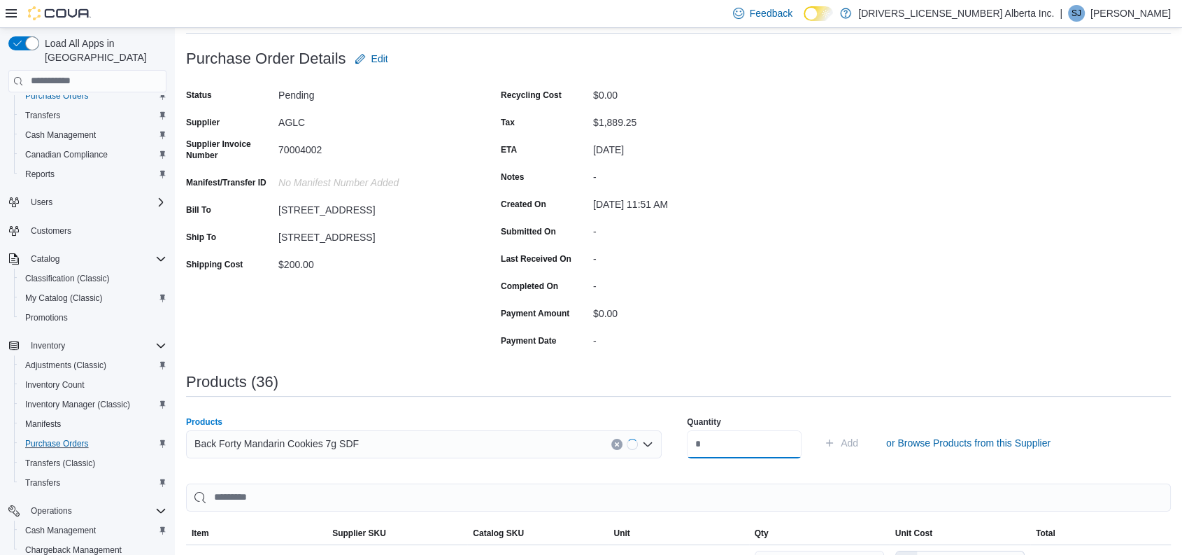
click at [727, 445] on input "number" at bounding box center [744, 444] width 115 height 28
type input "**"
click at [818, 429] on button "Add" at bounding box center [840, 443] width 45 height 28
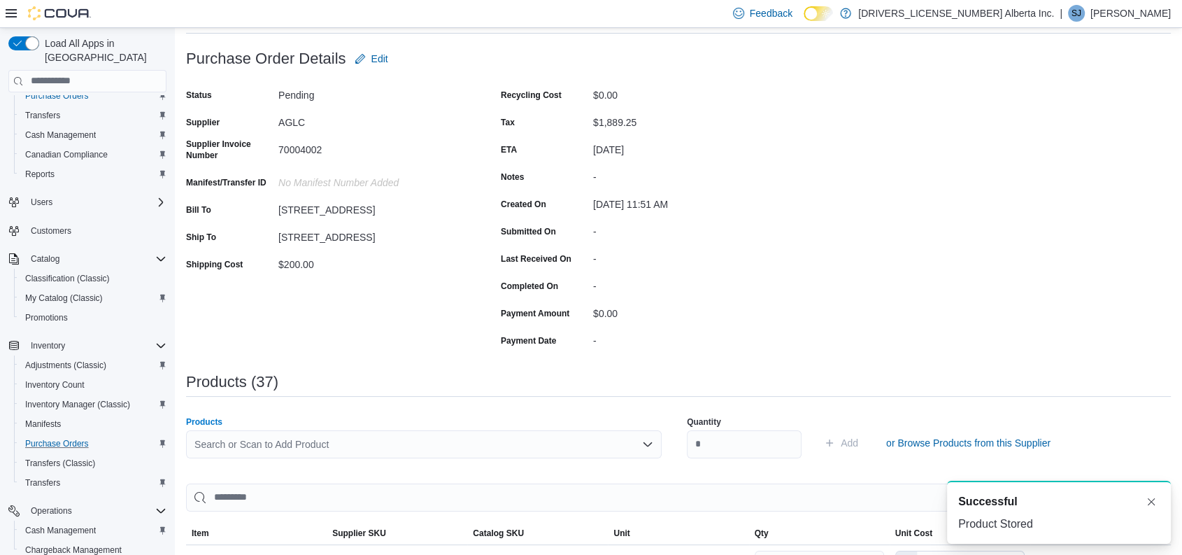
click at [338, 442] on div "Search or Scan to Add Product" at bounding box center [424, 444] width 476 height 28
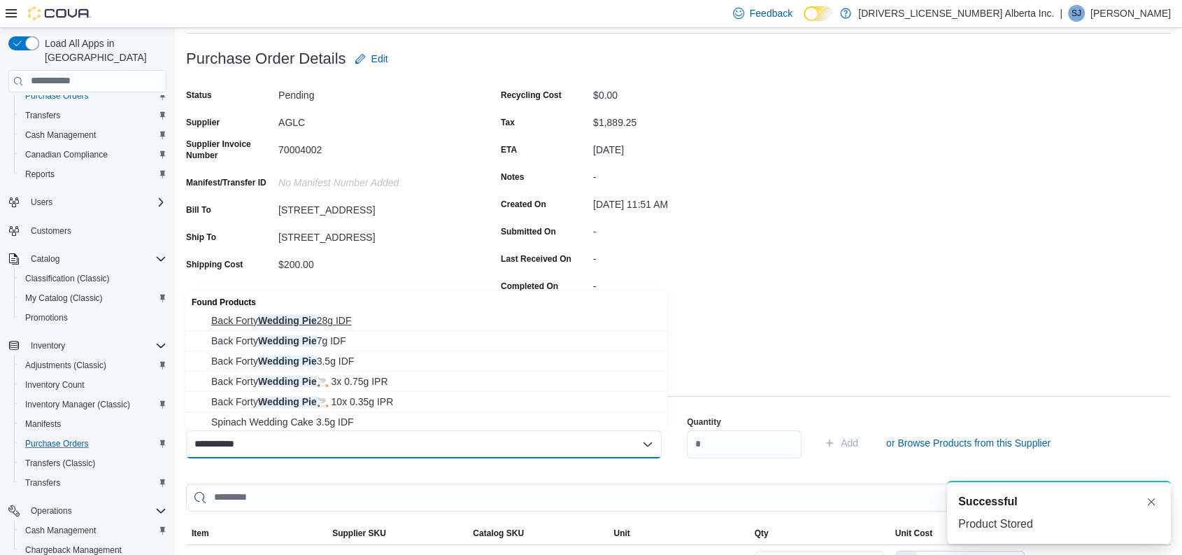
type input "**********"
click at [332, 323] on span "Back Forty Wedding Pie 28g IDF" at bounding box center [435, 320] width 448 height 14
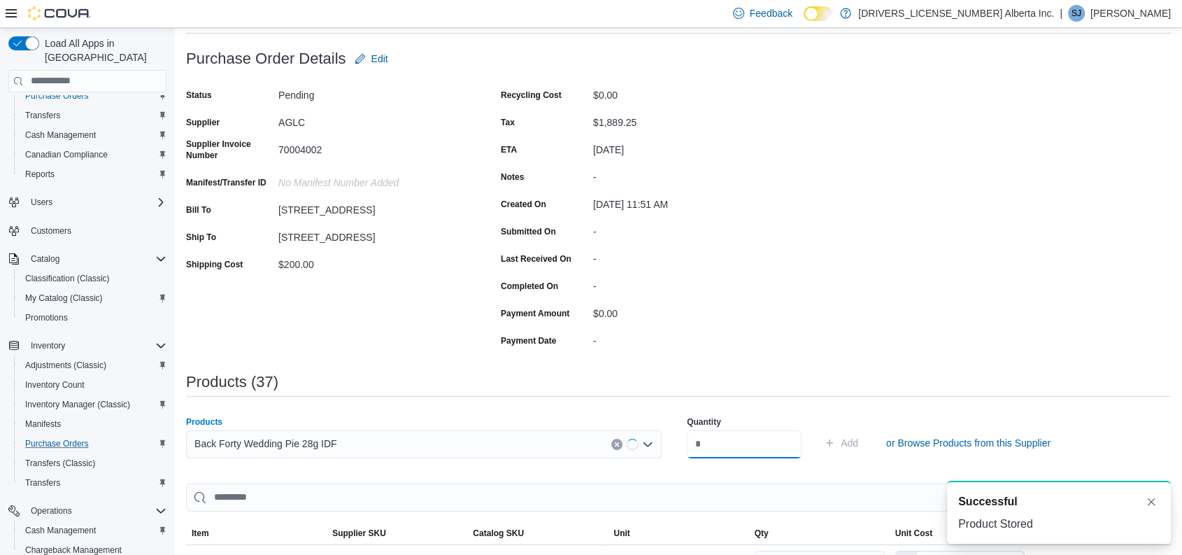
click at [743, 443] on input "number" at bounding box center [744, 444] width 115 height 28
type input "*"
click at [818, 429] on button "Add" at bounding box center [840, 443] width 45 height 28
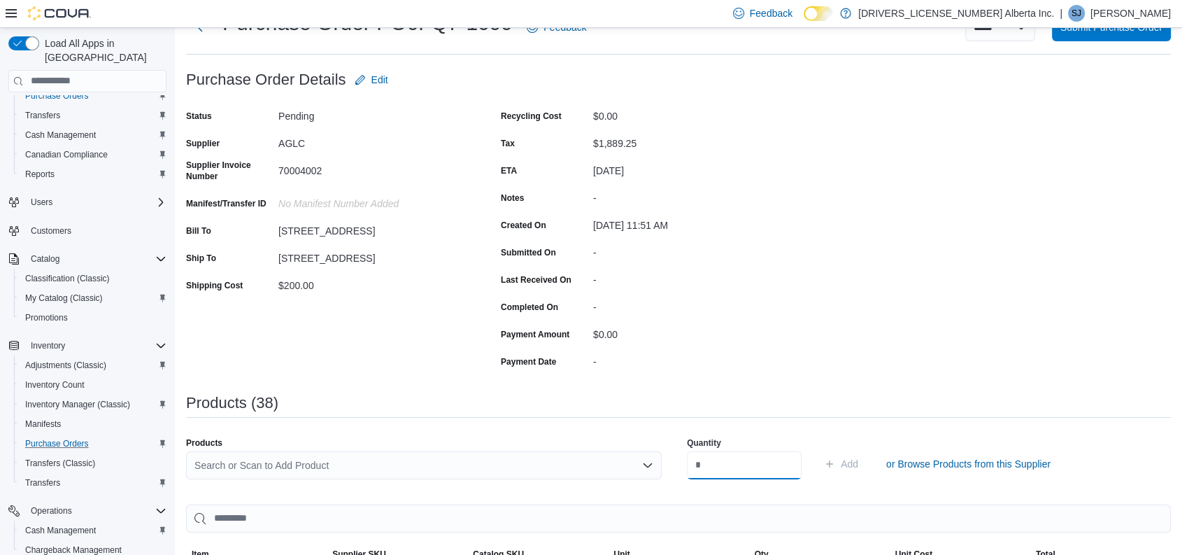
scroll to position [50, 0]
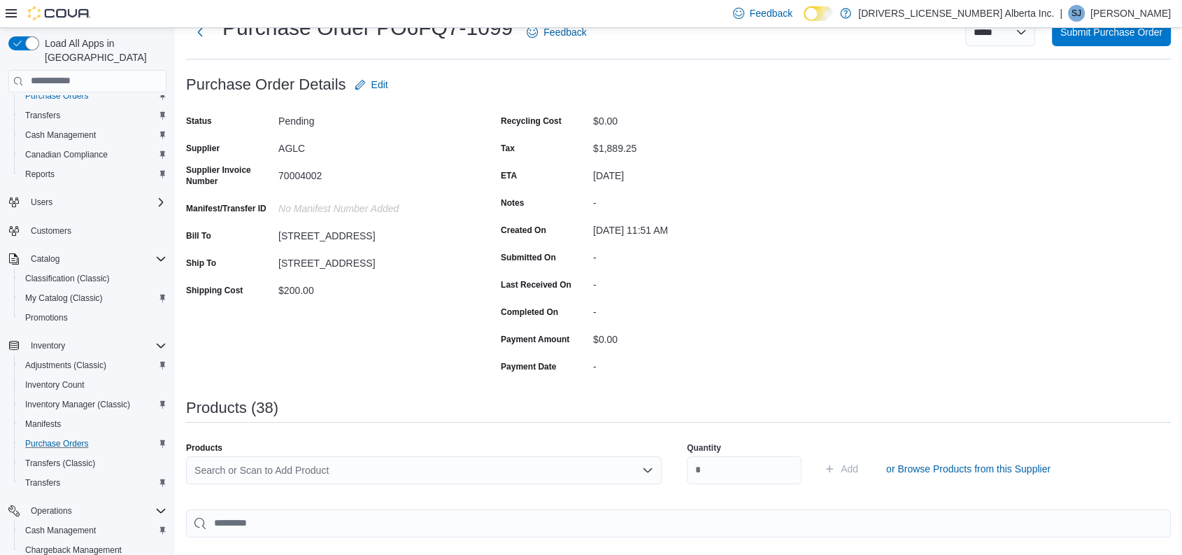
click at [366, 469] on div "Search or Scan to Add Product" at bounding box center [424, 470] width 476 height 28
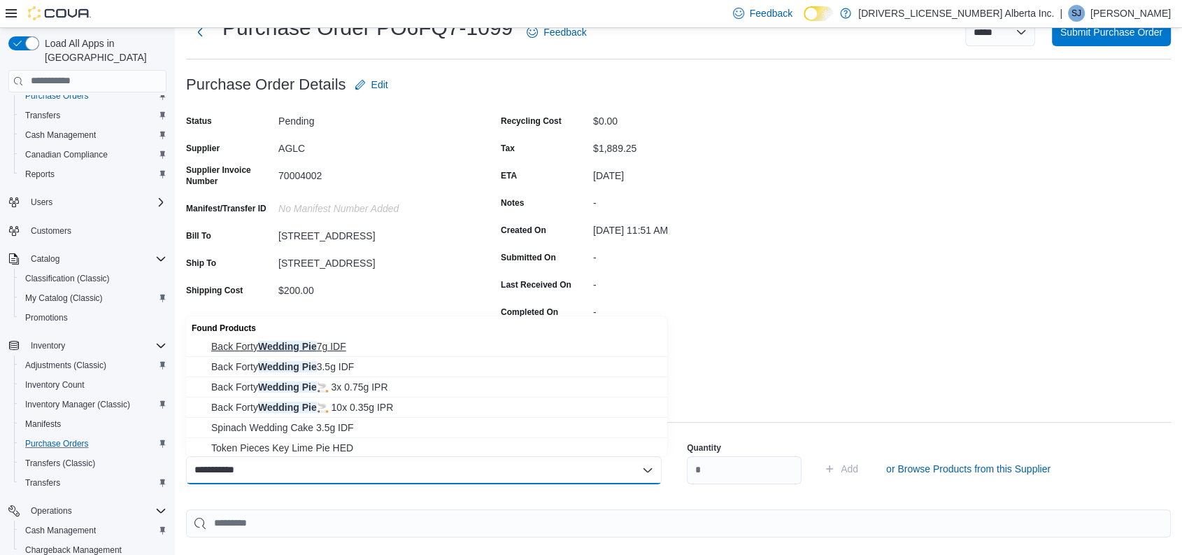
type input "**********"
click at [332, 346] on span "Back Forty Wedding Pie 7g IDF" at bounding box center [435, 346] width 448 height 14
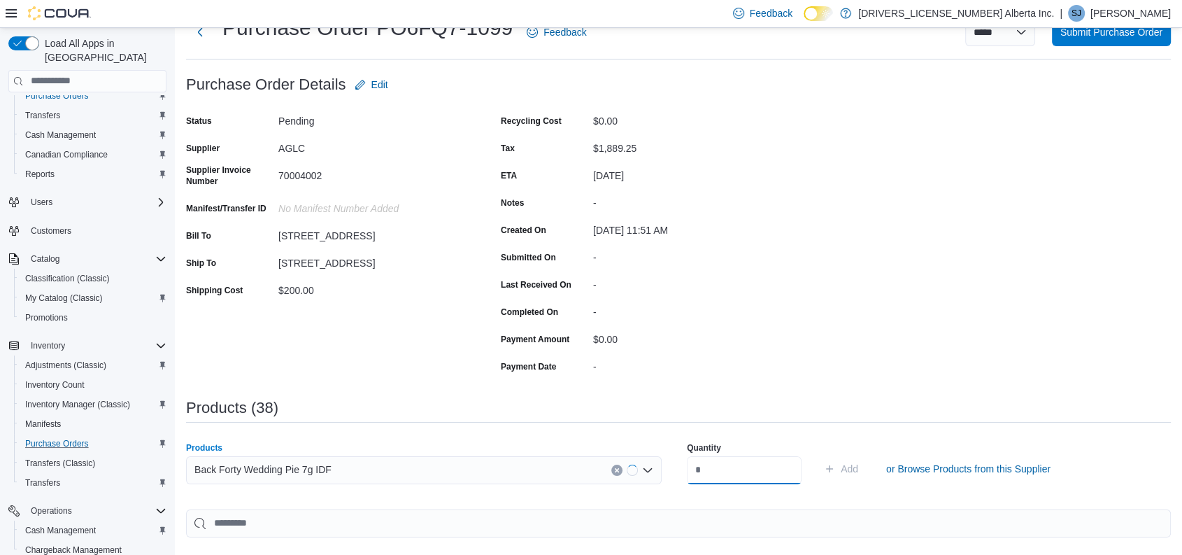
click at [739, 477] on input "number" at bounding box center [744, 470] width 115 height 28
type input "**"
click at [818, 455] on button "Add" at bounding box center [840, 469] width 45 height 28
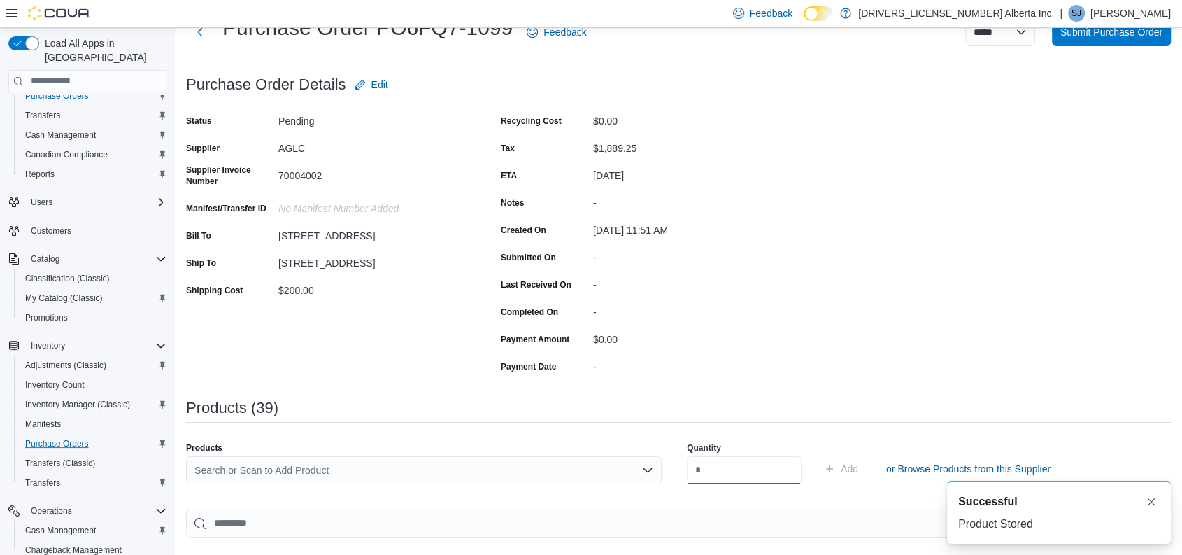
scroll to position [0, 0]
click at [350, 469] on div "Search or Scan to Add Product" at bounding box center [424, 470] width 476 height 28
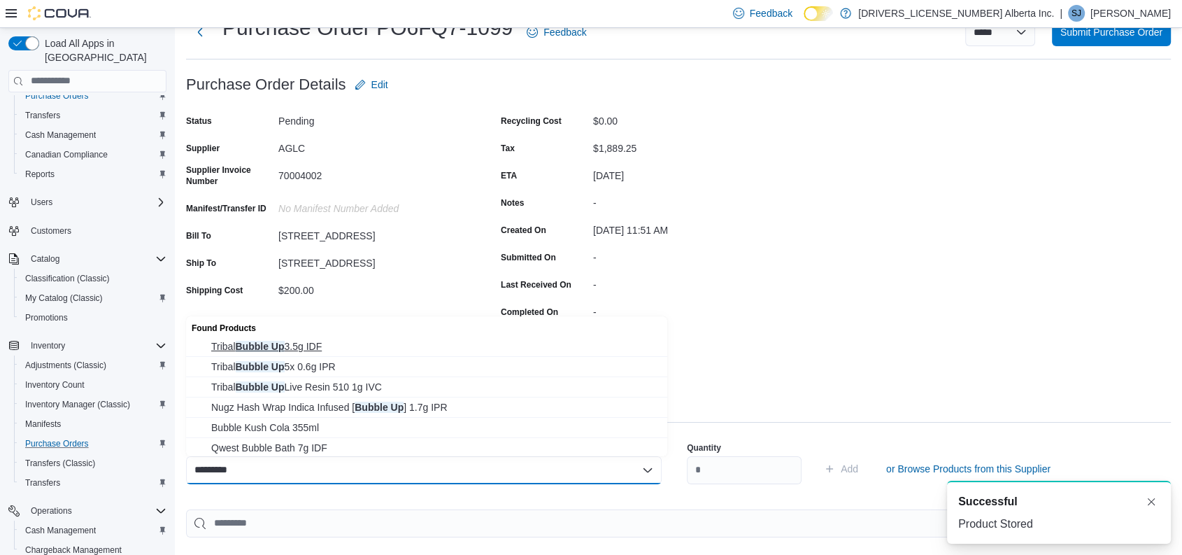
type input "*********"
click at [313, 345] on span "Tribal Bubble Up 3.5g IDF" at bounding box center [435, 346] width 448 height 14
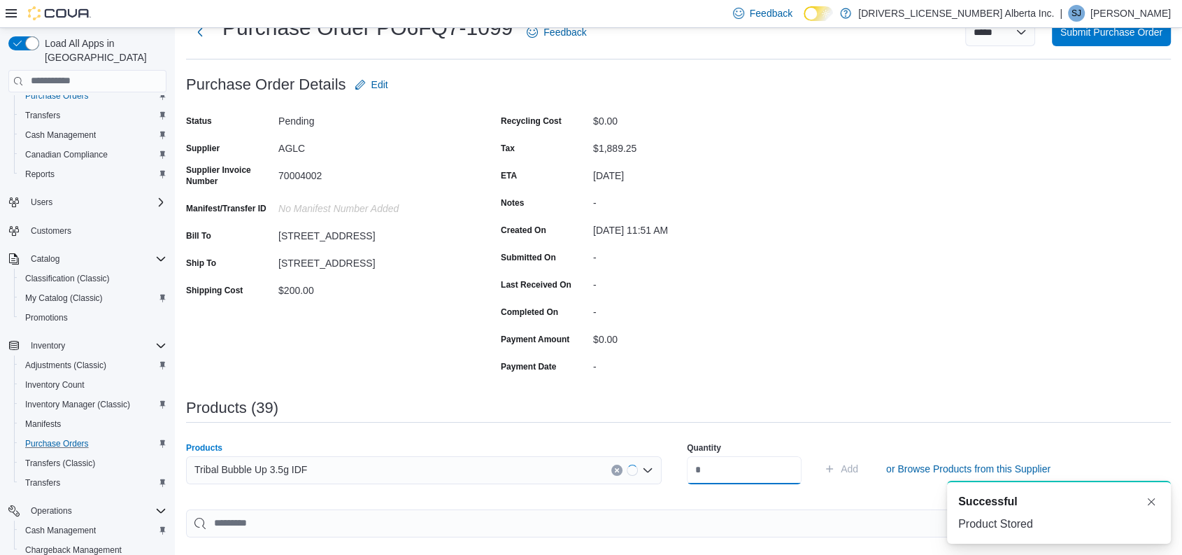
click at [720, 470] on input "number" at bounding box center [744, 470] width 115 height 28
type input "**"
click at [818, 455] on button "Add" at bounding box center [840, 469] width 45 height 28
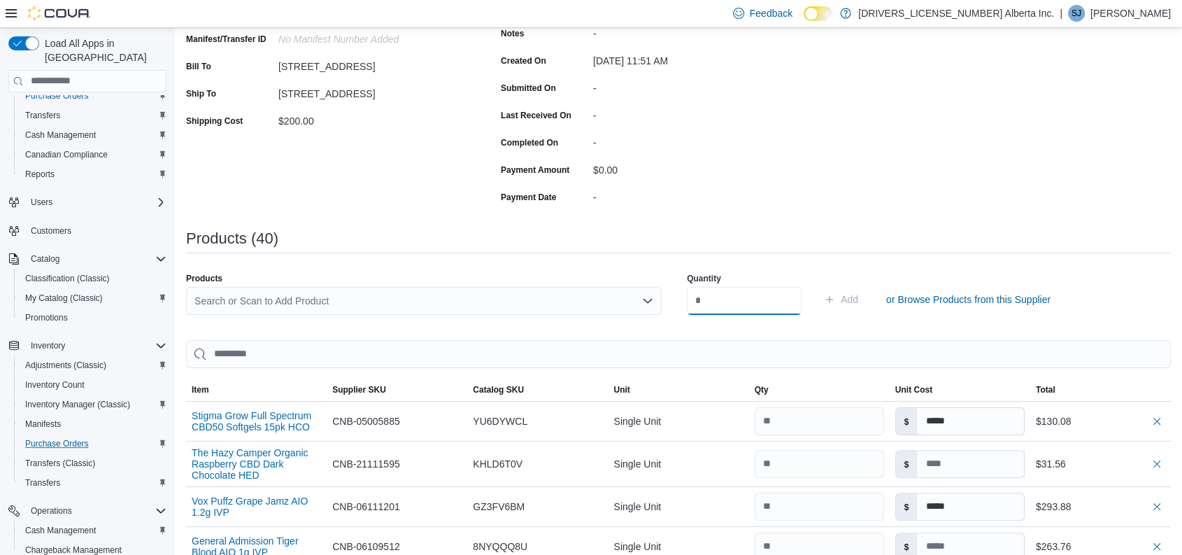
scroll to position [170, 0]
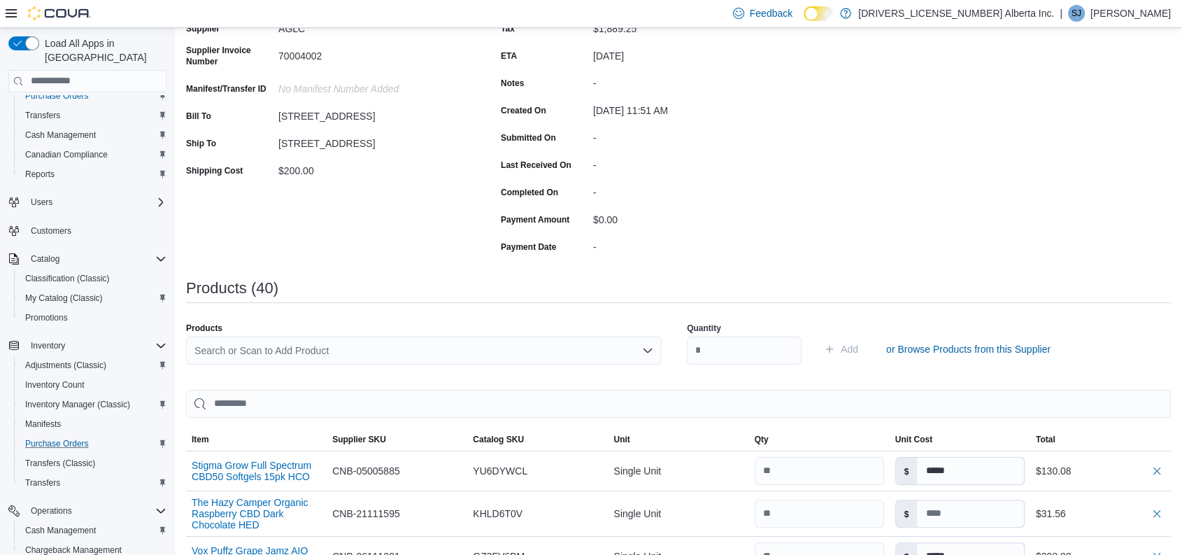
click at [459, 342] on div "Search or Scan to Add Product" at bounding box center [424, 350] width 476 height 28
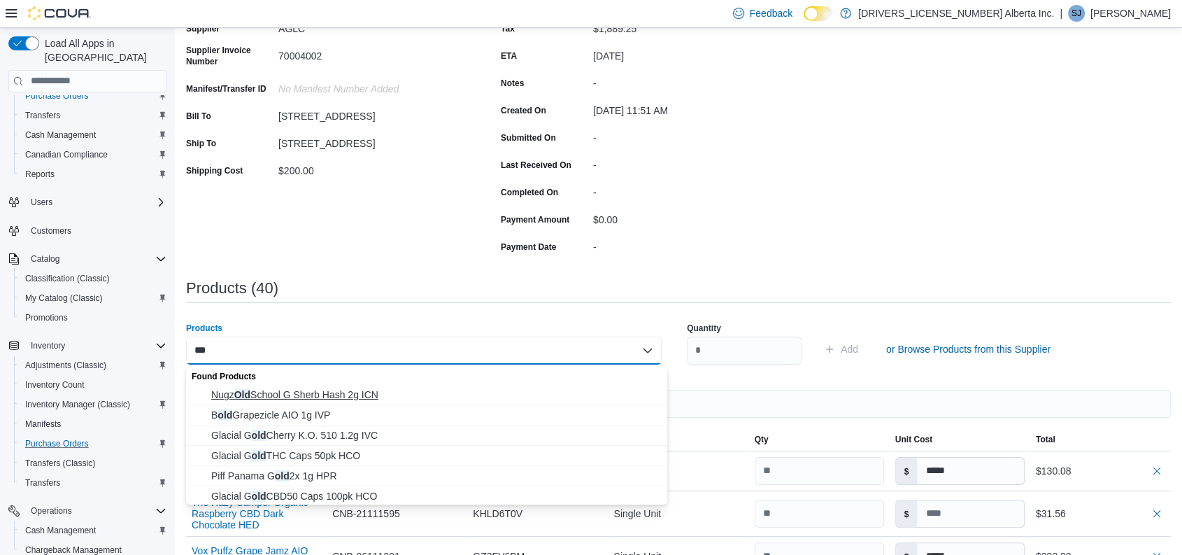
type input "***"
click at [383, 392] on span "Nugz Old School G Sherb Hash 2g ICN" at bounding box center [435, 394] width 448 height 14
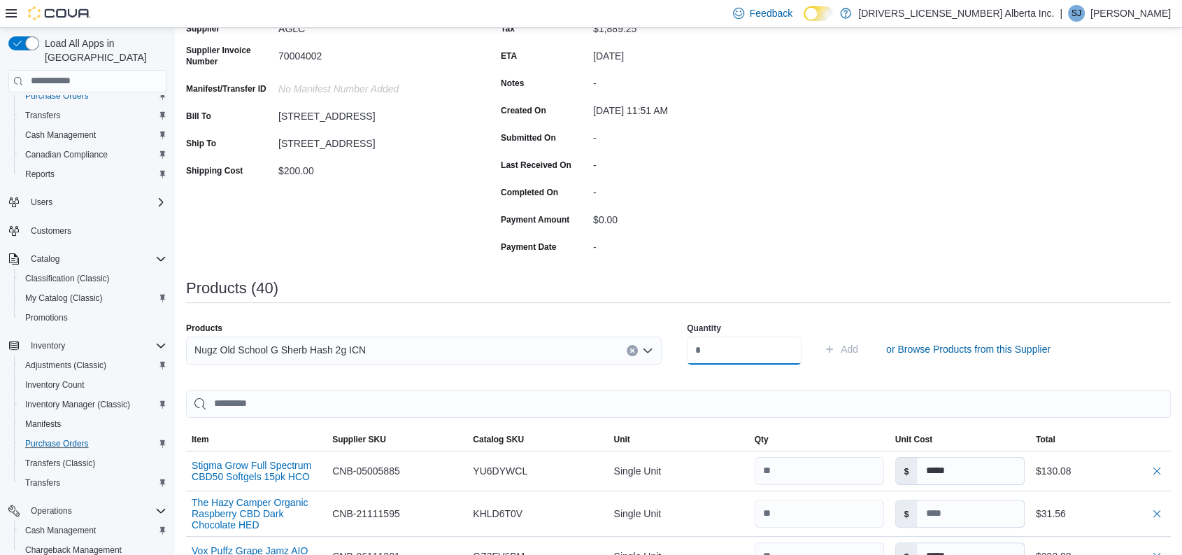
click at [732, 341] on input "number" at bounding box center [744, 350] width 115 height 28
type input "**"
click at [818, 335] on button "Add" at bounding box center [840, 349] width 45 height 28
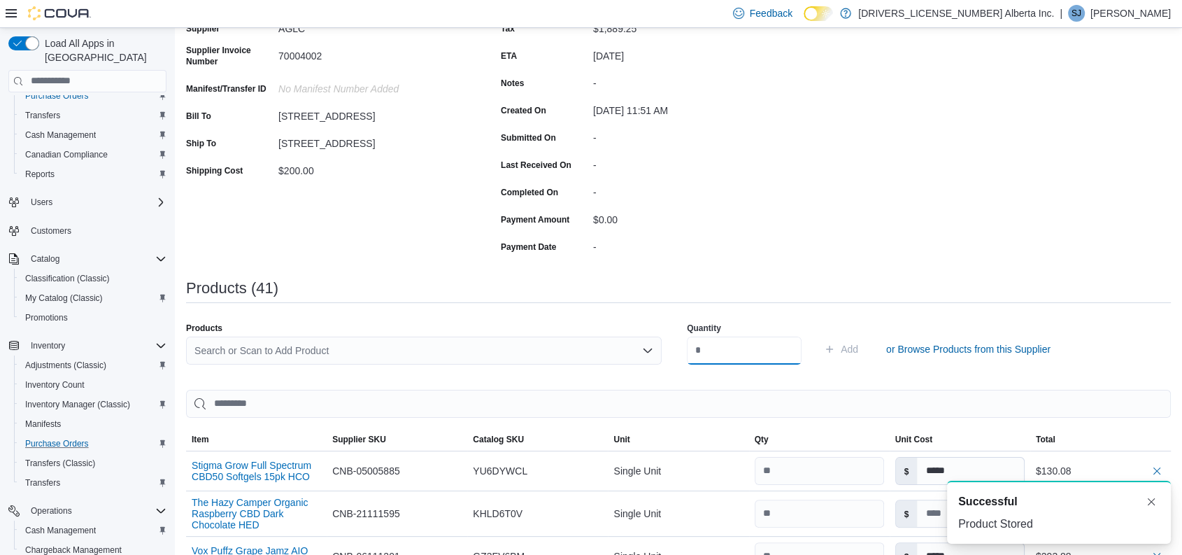
scroll to position [0, 0]
click at [338, 345] on div "Search or Scan to Add Product" at bounding box center [424, 350] width 476 height 28
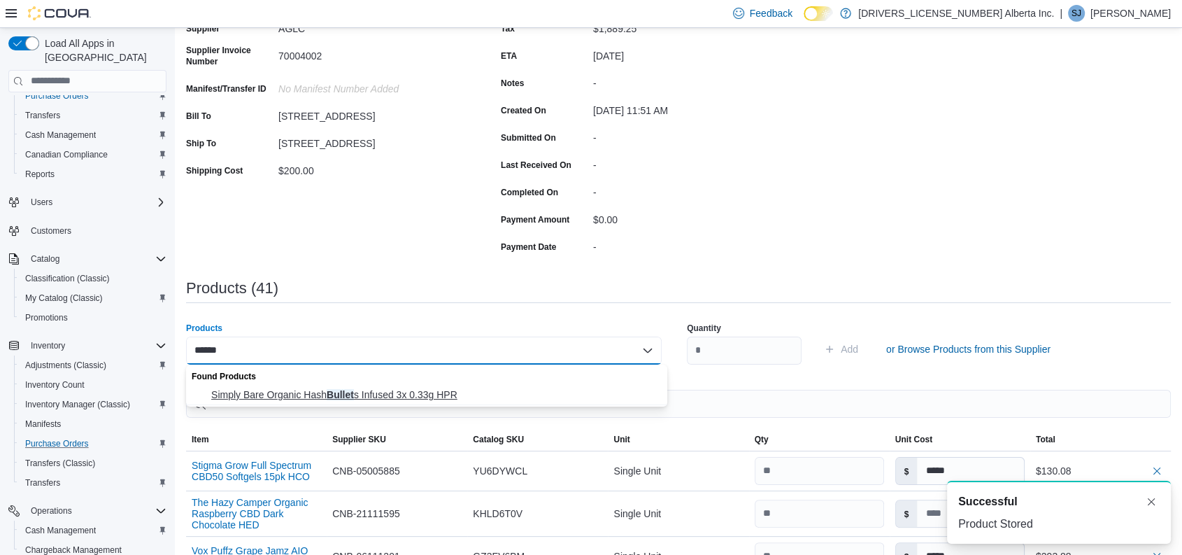
type input "******"
click at [325, 387] on span "Simply Bare Organic Hash Bullet s Infused 3x 0.33g HPR" at bounding box center [435, 394] width 448 height 14
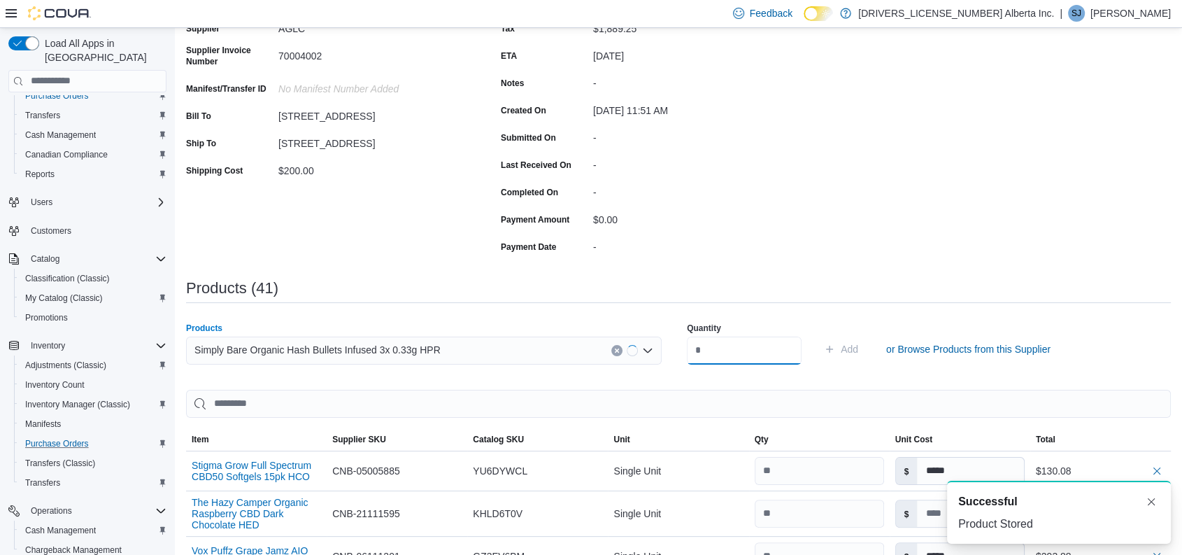
click at [733, 361] on input "number" at bounding box center [744, 350] width 115 height 28
type input "**"
click at [818, 335] on button "Add" at bounding box center [840, 349] width 45 height 28
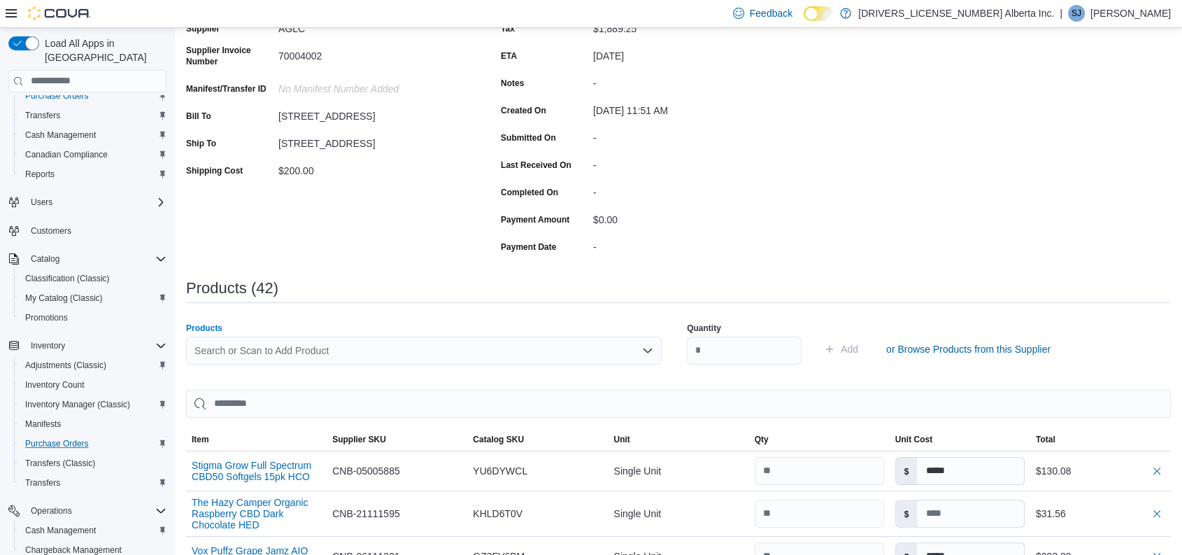
click at [417, 357] on div "Search or Scan to Add Product" at bounding box center [424, 350] width 476 height 28
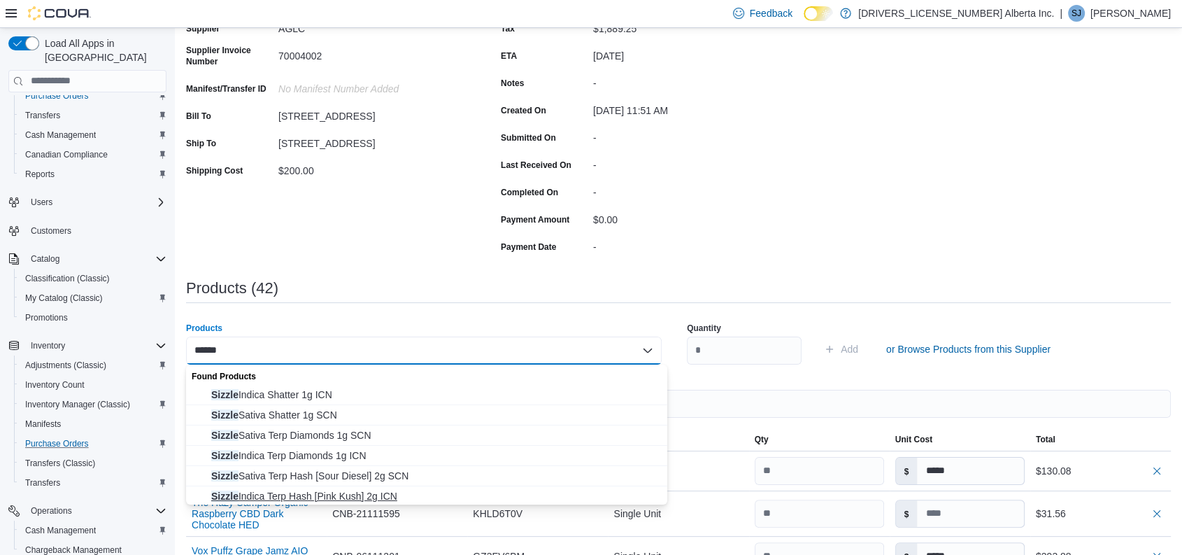
type input "******"
click at [363, 496] on span "Sizzle Indica Terp Hash [Pink Kush] 2g ICN" at bounding box center [435, 496] width 448 height 14
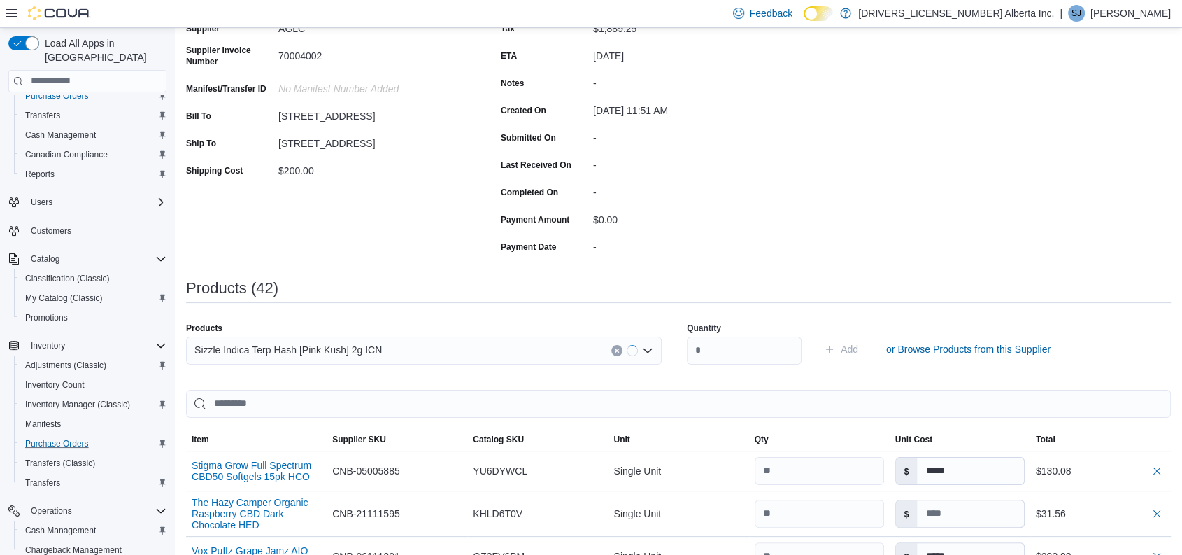
click at [799, 334] on div "Quantity" at bounding box center [744, 343] width 115 height 59
click at [765, 350] on input "number" at bounding box center [744, 350] width 115 height 28
type input "**"
click at [818, 335] on button "Add" at bounding box center [840, 349] width 45 height 28
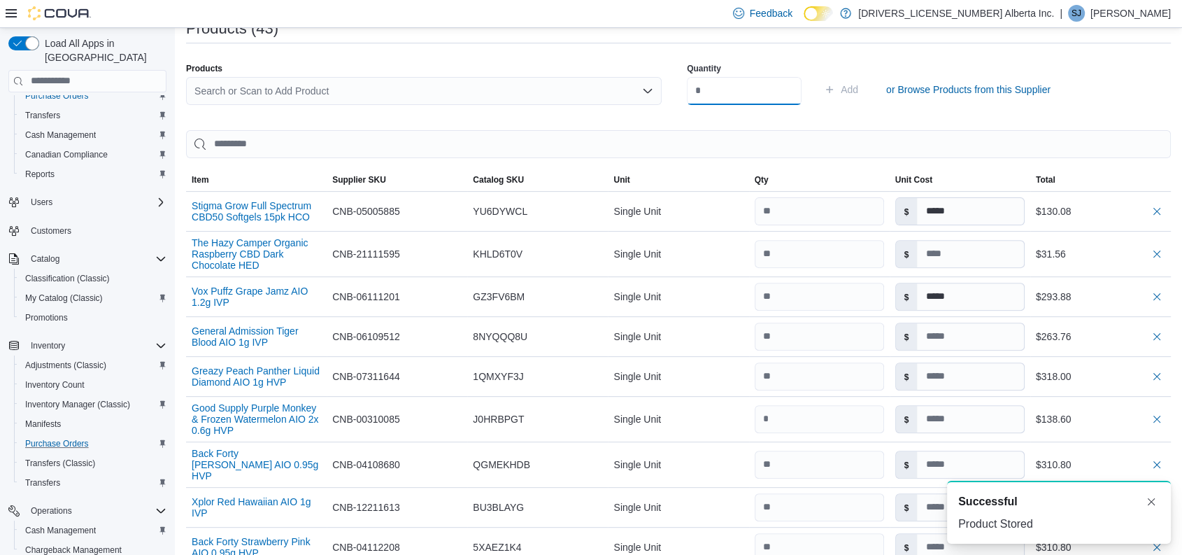
scroll to position [341, 0]
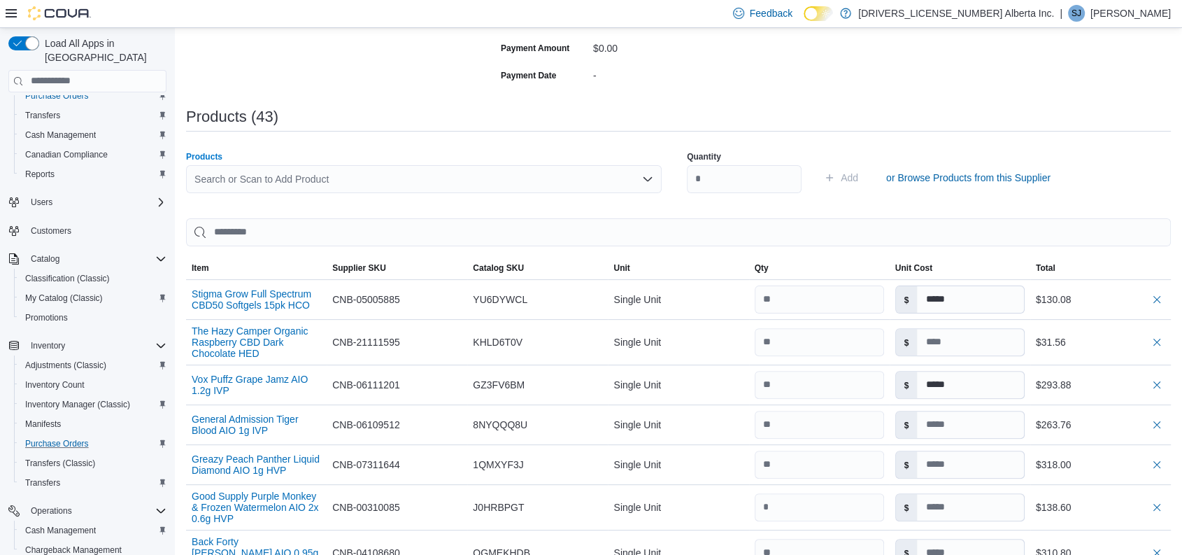
click at [436, 180] on div "Search or Scan to Add Product" at bounding box center [424, 179] width 476 height 28
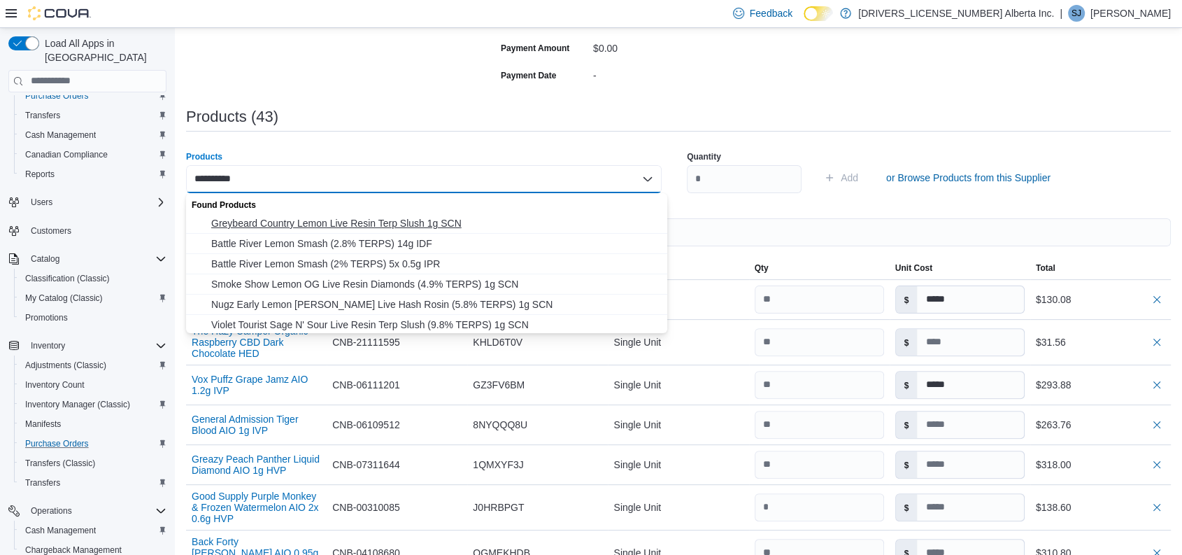
type input "**********"
click at [368, 223] on span "Greybeard Country Lemon Live Resin Terp Slush 1g SCN" at bounding box center [435, 223] width 448 height 14
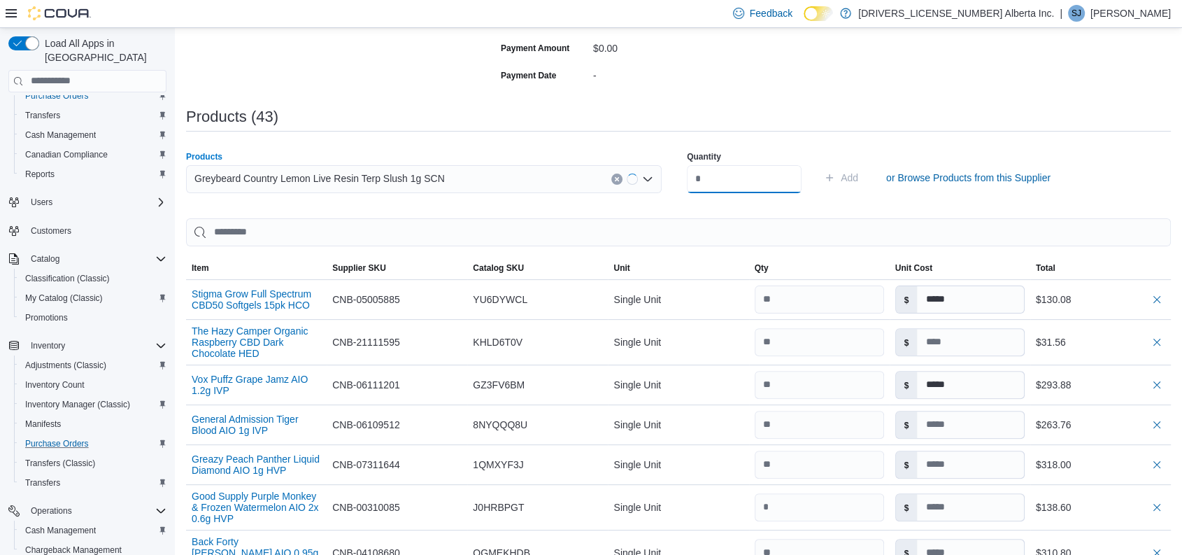
click at [720, 169] on input "number" at bounding box center [744, 179] width 115 height 28
type input "*"
click at [818, 164] on button "Add" at bounding box center [840, 178] width 45 height 28
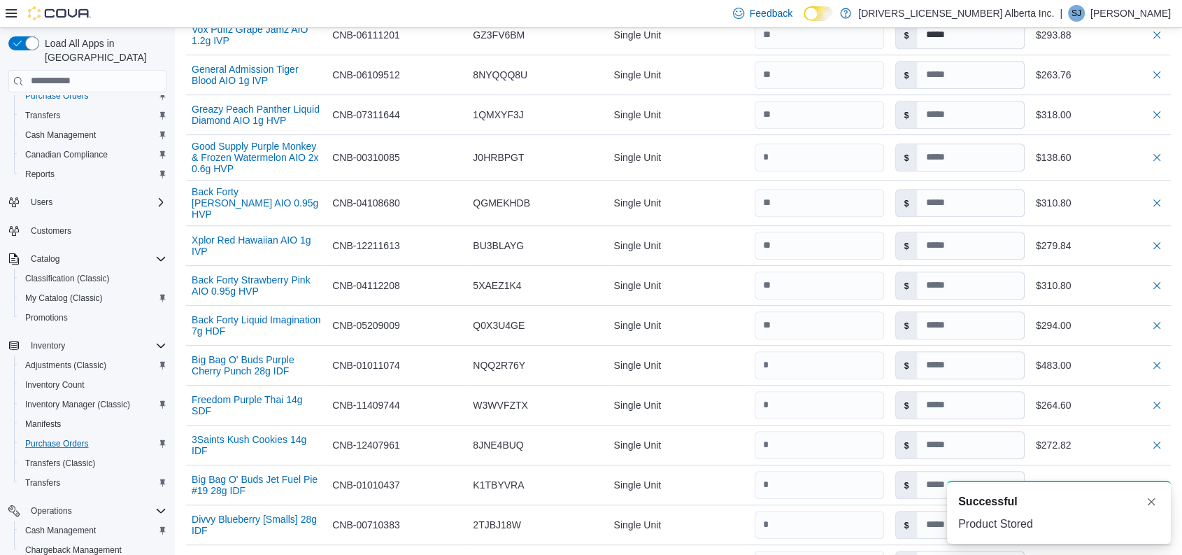
scroll to position [0, 0]
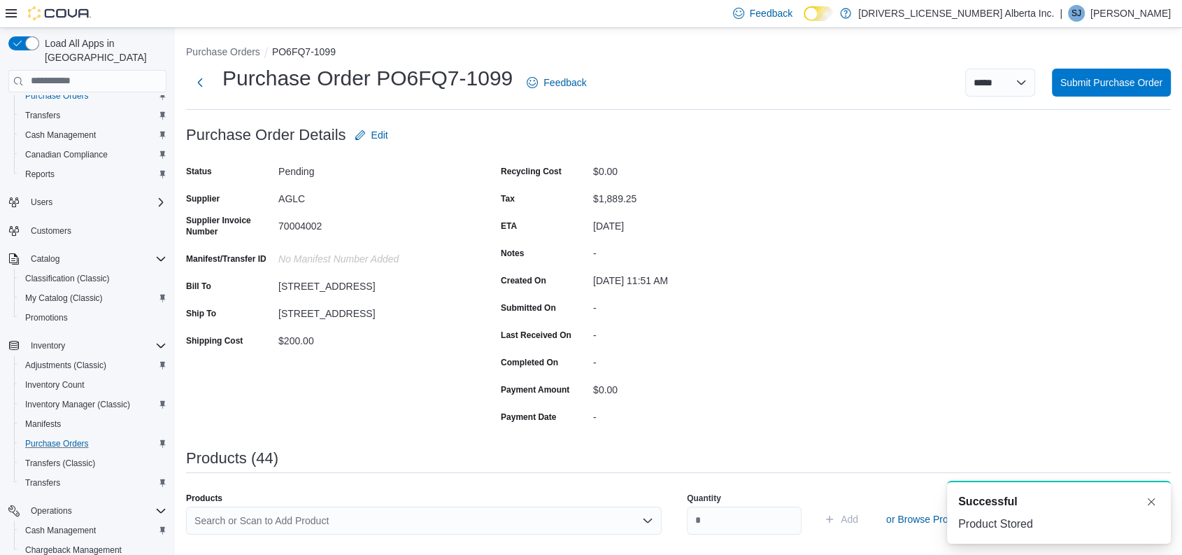
click at [446, 519] on div "Search or Scan to Add Product" at bounding box center [424, 520] width 476 height 28
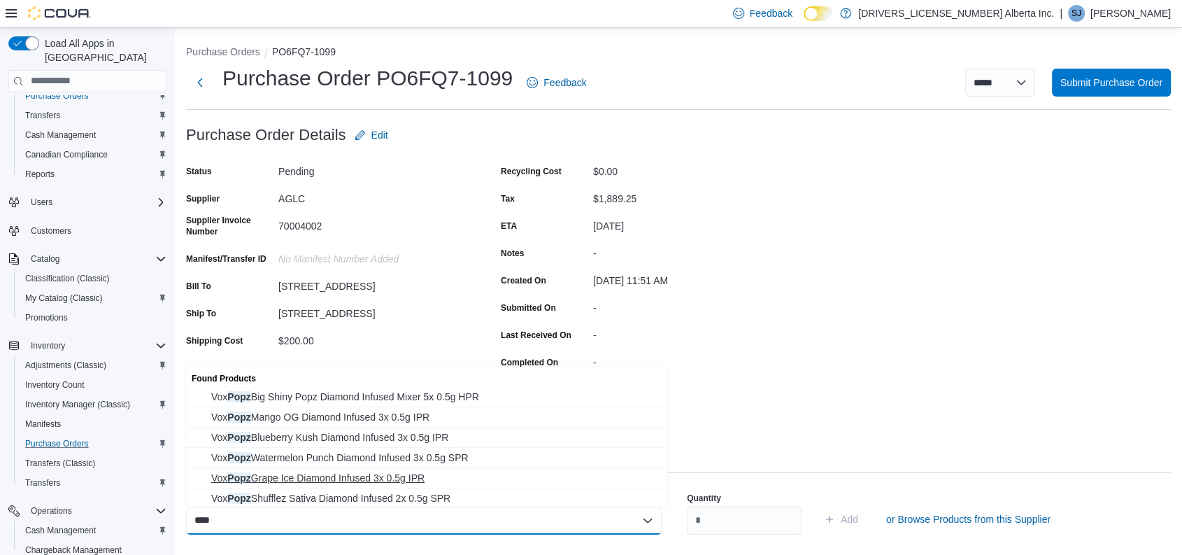
type input "****"
click at [352, 476] on span "Vox Popz Grape Ice Diamond Infused 3x 0.5g IPR" at bounding box center [435, 478] width 448 height 14
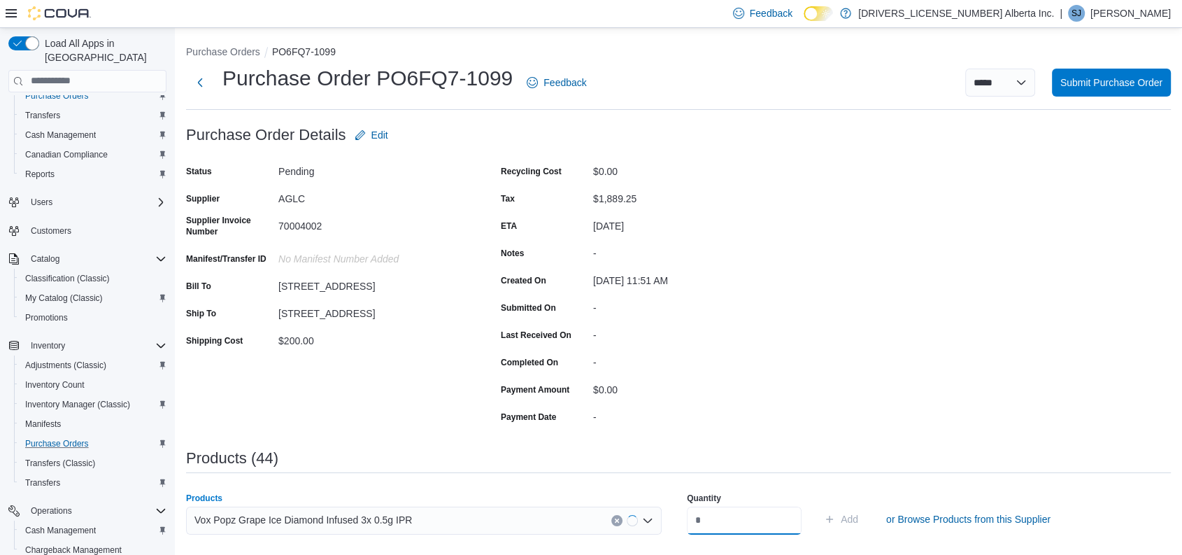
click at [725, 516] on input "number" at bounding box center [744, 520] width 115 height 28
type input "**"
click at [818, 505] on button "Add" at bounding box center [840, 519] width 45 height 28
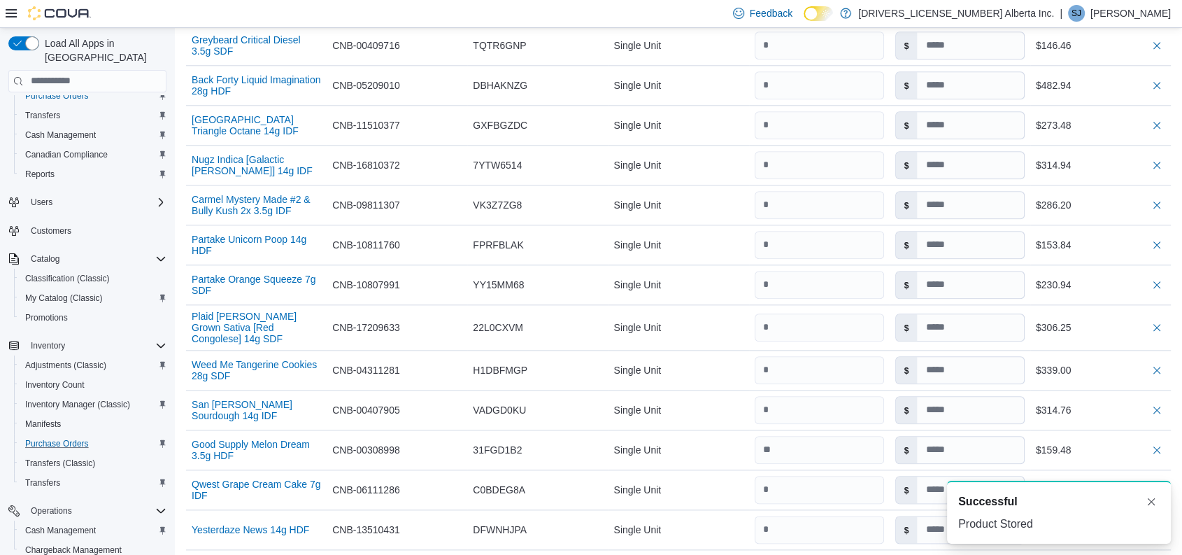
scroll to position [2084, 0]
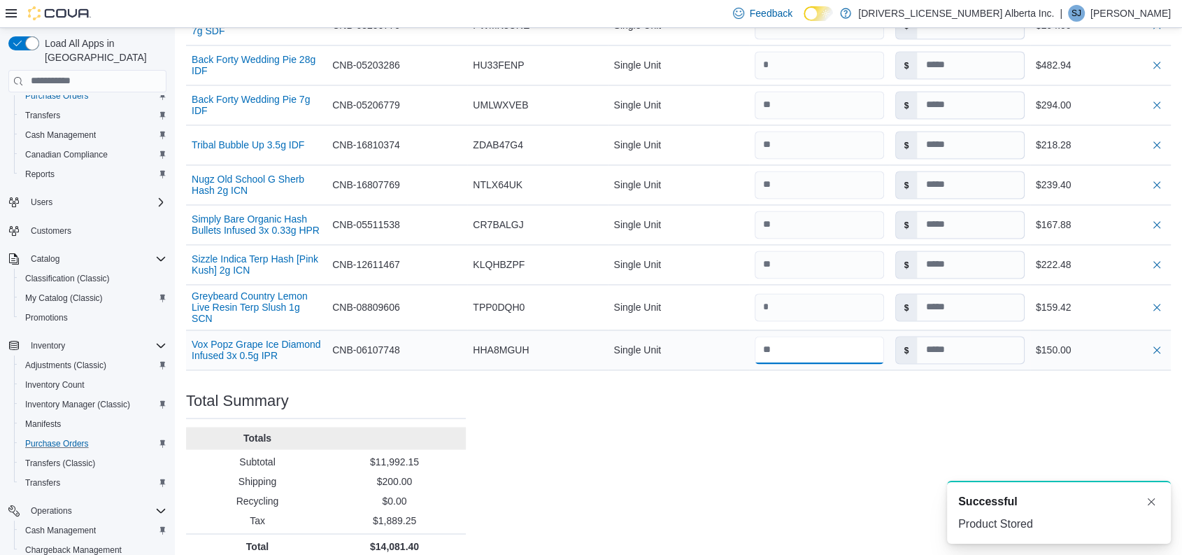
click at [792, 336] on input "number" at bounding box center [819, 350] width 129 height 28
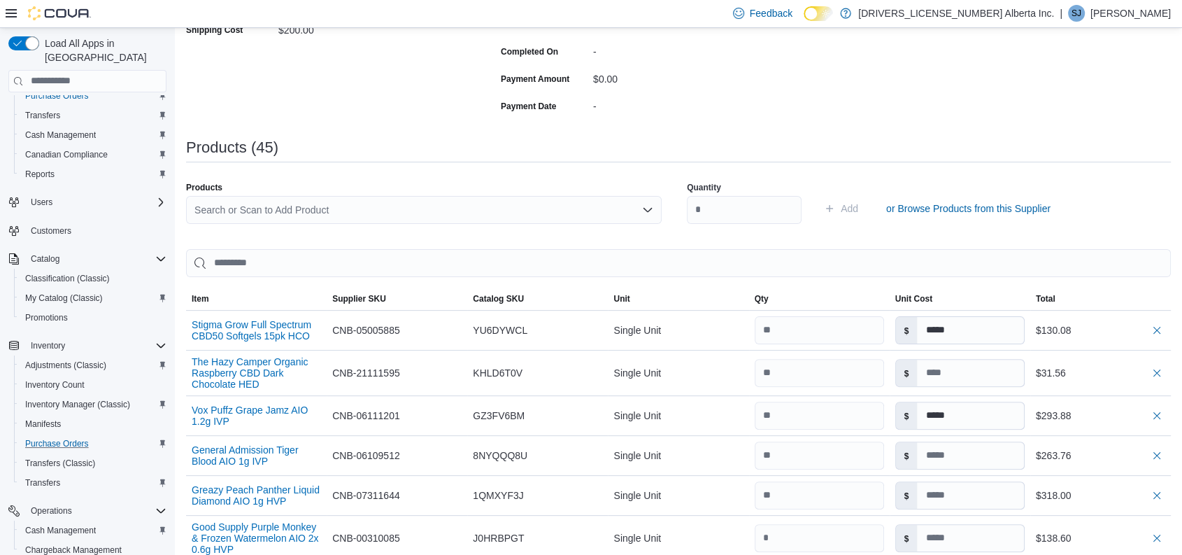
scroll to position [336, 0]
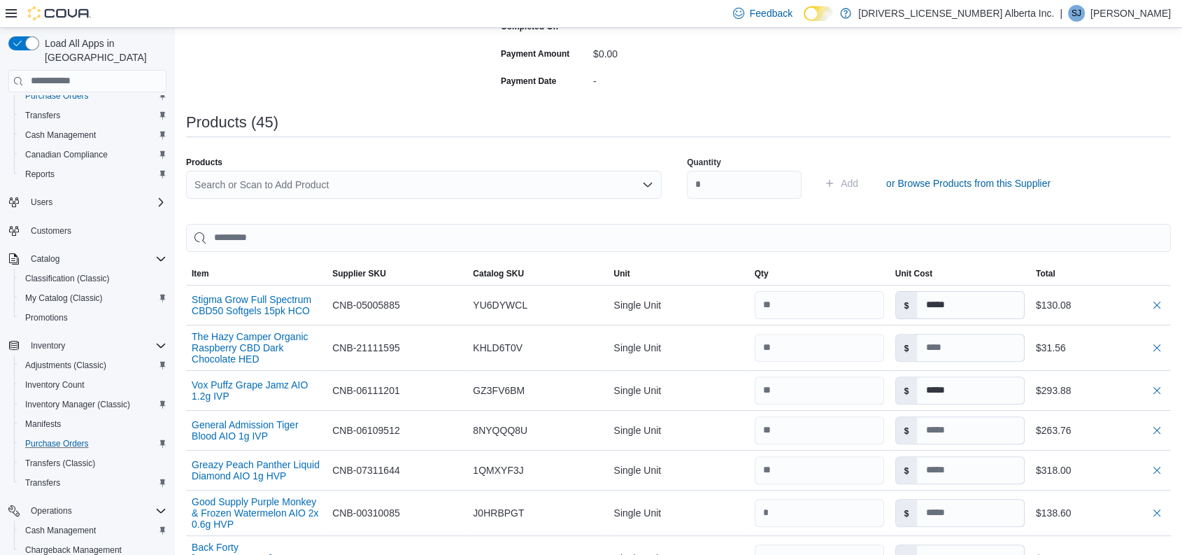
click at [404, 185] on div "Search or Scan to Add Product" at bounding box center [424, 185] width 476 height 28
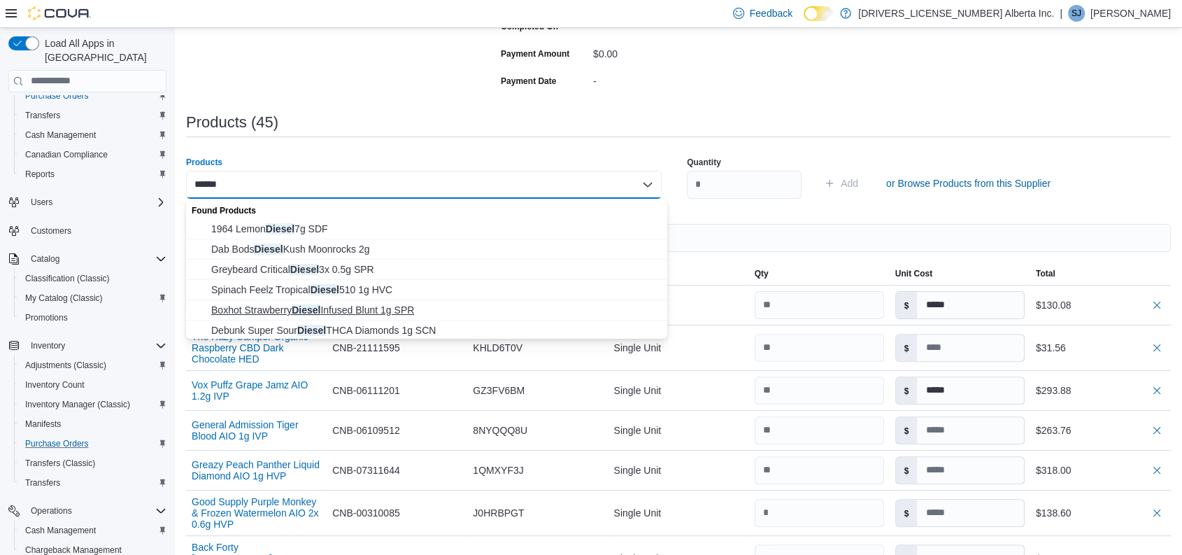
click at [376, 304] on span "Boxhot Strawberry Diesel Infused Blunt 1g SPR" at bounding box center [435, 310] width 448 height 14
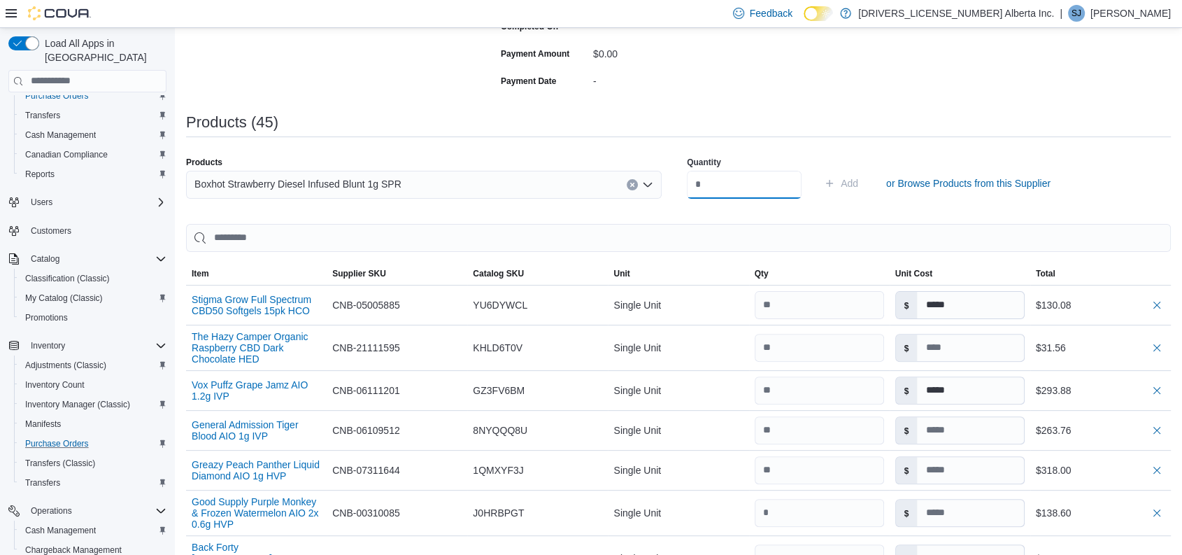
click at [729, 186] on input "number" at bounding box center [744, 185] width 115 height 28
click at [818, 169] on button "Add" at bounding box center [840, 183] width 45 height 28
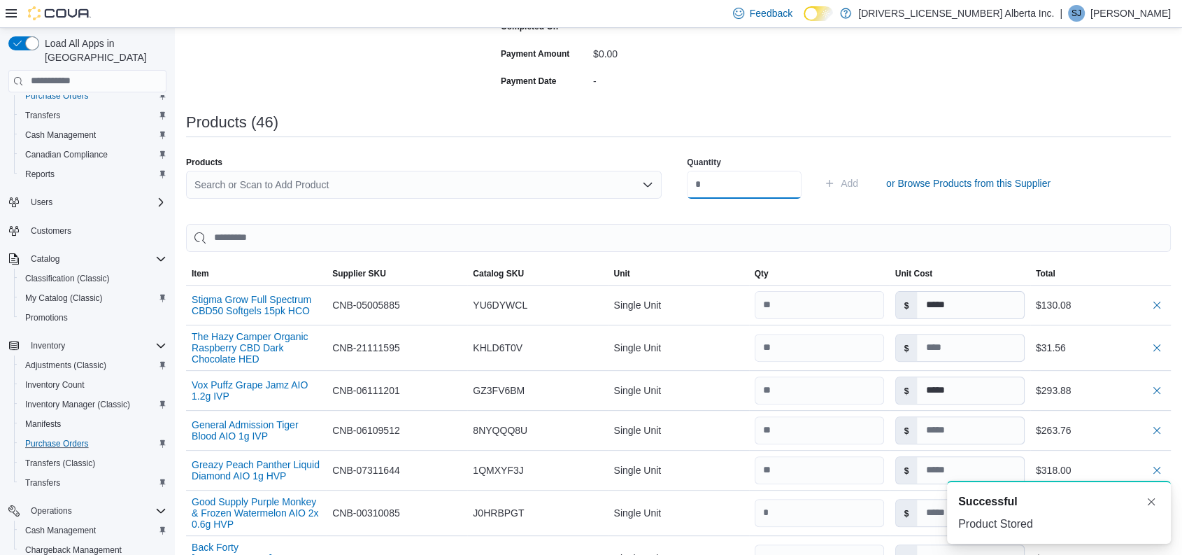
scroll to position [0, 0]
click at [503, 180] on div "Search or Scan to Add Product" at bounding box center [424, 185] width 476 height 28
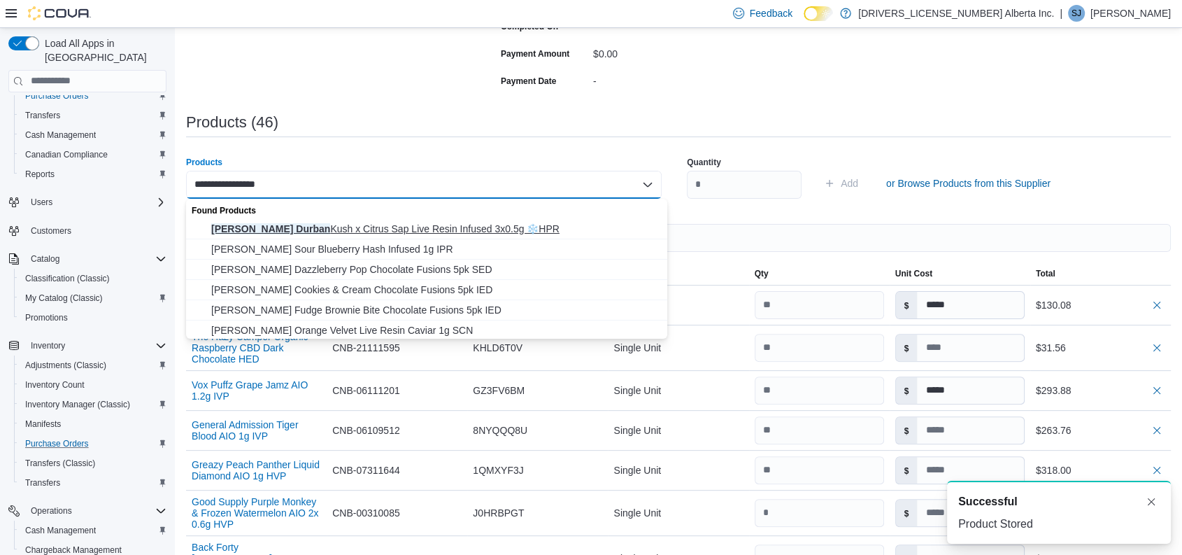
click at [441, 222] on span "[PERSON_NAME] Durban Kush x Citrus Sap Live Resin Infused 3x0.5g ❄️HPR" at bounding box center [435, 229] width 448 height 14
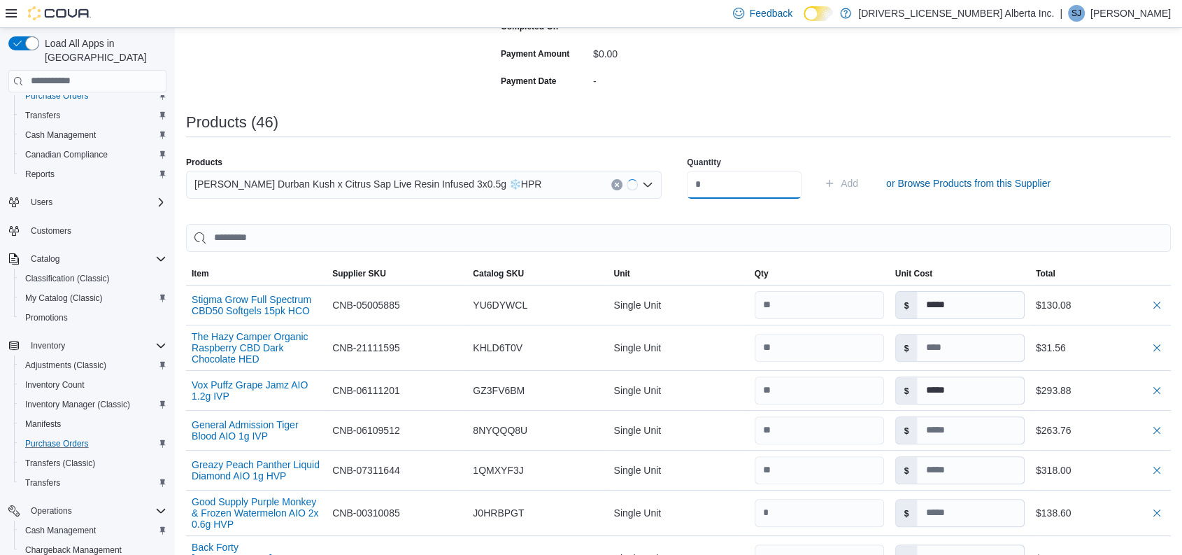
click at [729, 187] on input "number" at bounding box center [744, 185] width 115 height 28
click at [818, 169] on button "Add" at bounding box center [840, 183] width 45 height 28
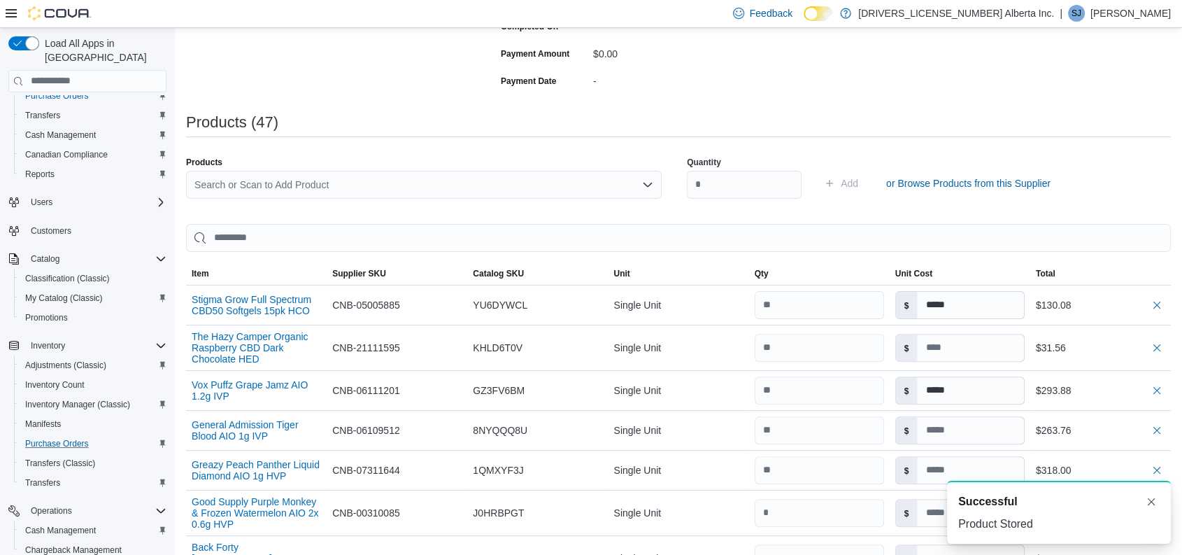
click at [336, 190] on div "Search or Scan to Add Product" at bounding box center [424, 185] width 476 height 28
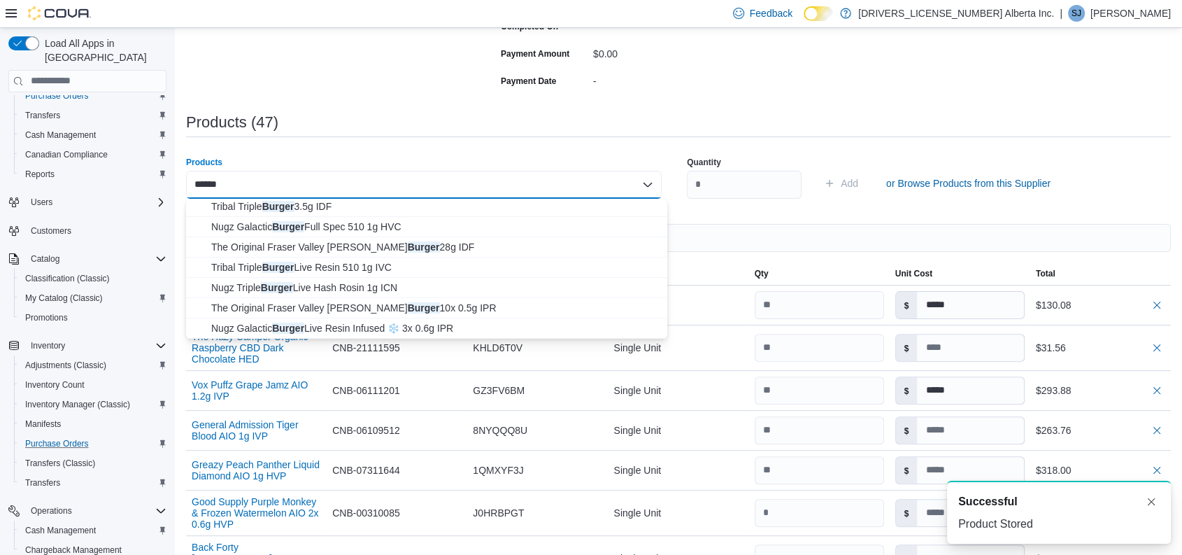
scroll to position [22, 0]
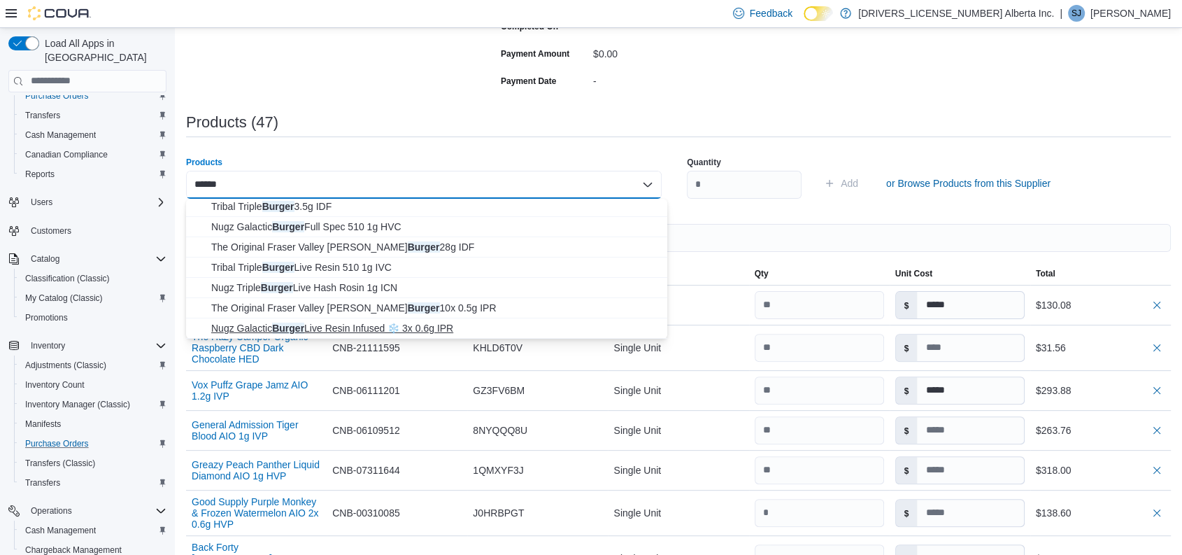
click at [375, 329] on span "Nugz Galactic Burger Live Resin Infused ❄️ 3x 0.6g IPR" at bounding box center [435, 328] width 448 height 14
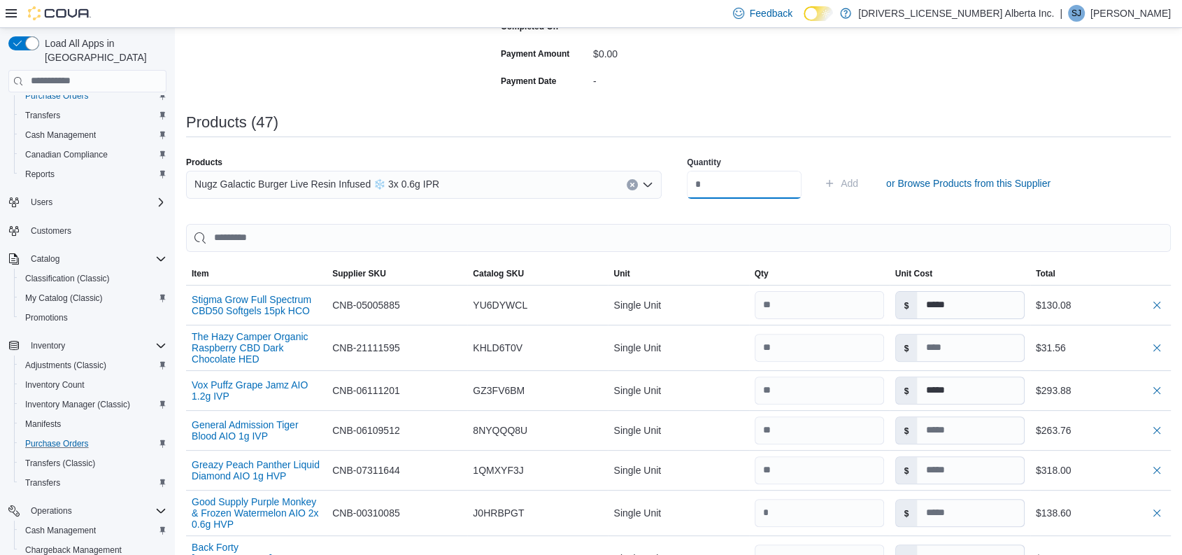
click at [764, 173] on input "number" at bounding box center [744, 185] width 115 height 28
click at [818, 169] on button "Add" at bounding box center [840, 183] width 45 height 28
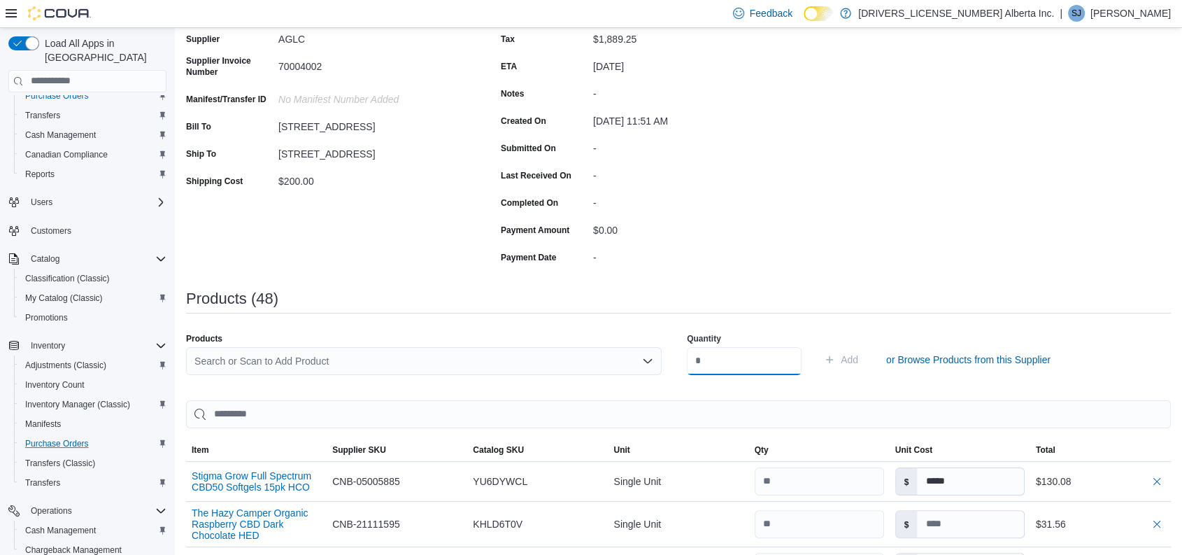
scroll to position [61, 0]
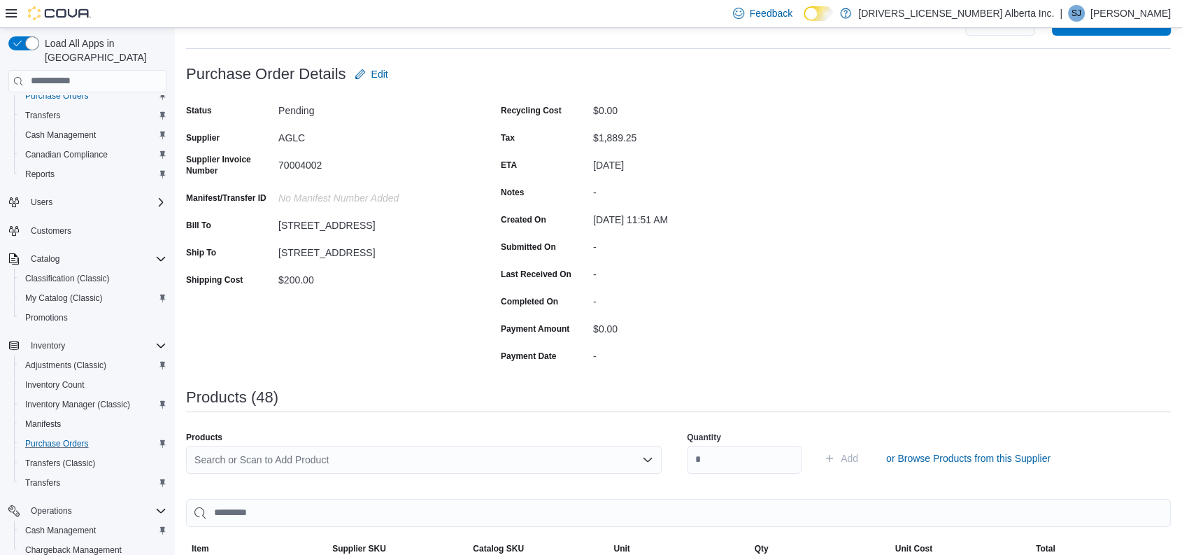
click at [325, 462] on div "Search or Scan to Add Product" at bounding box center [424, 459] width 476 height 28
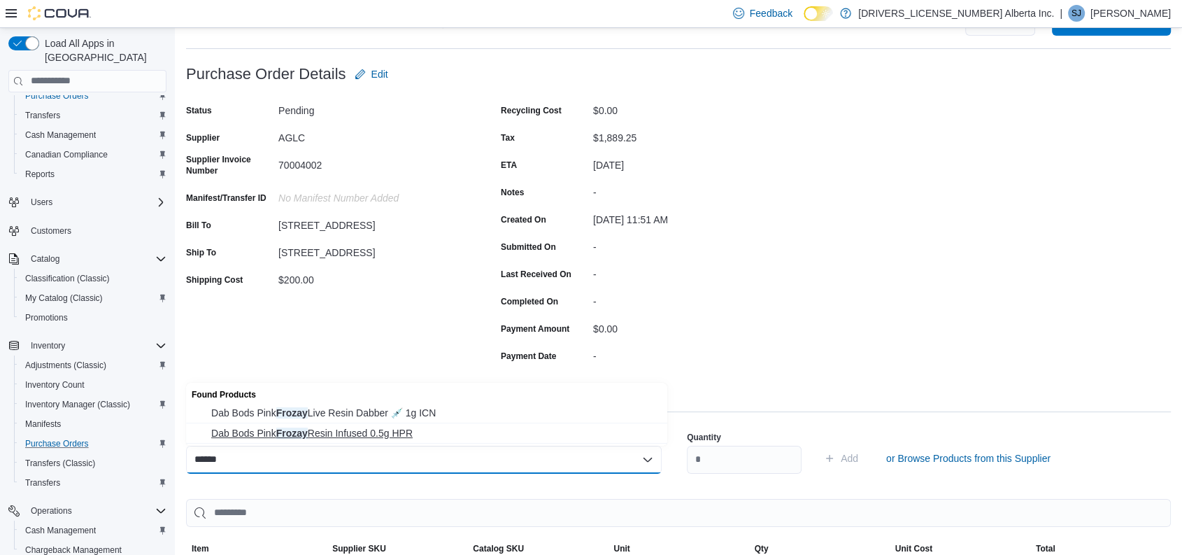
click at [338, 436] on span "Dab Bods Pink Frozay Resin Infused 0.5g HPR" at bounding box center [435, 433] width 448 height 14
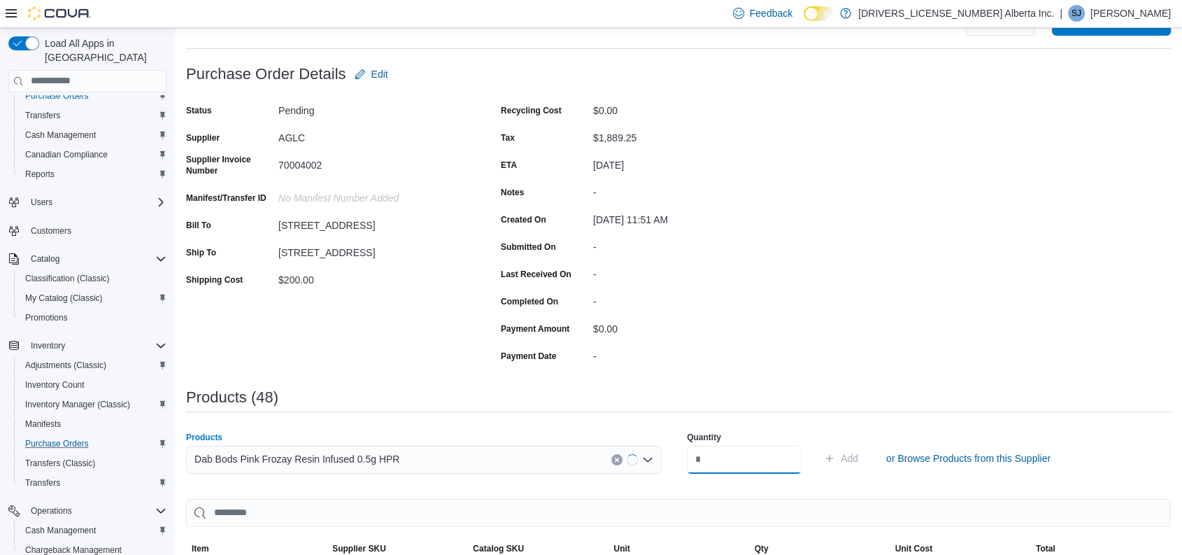
click at [744, 457] on input "number" at bounding box center [744, 459] width 115 height 28
click at [818, 444] on button "Add" at bounding box center [840, 458] width 45 height 28
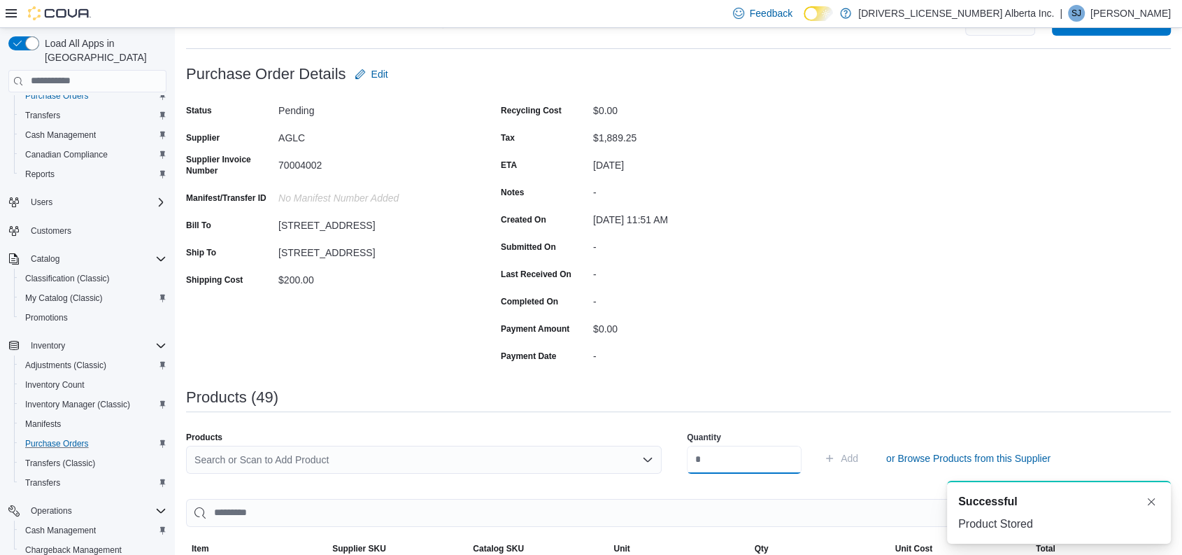
scroll to position [0, 0]
click at [387, 459] on div "Search or Scan to Add Product" at bounding box center [424, 459] width 476 height 28
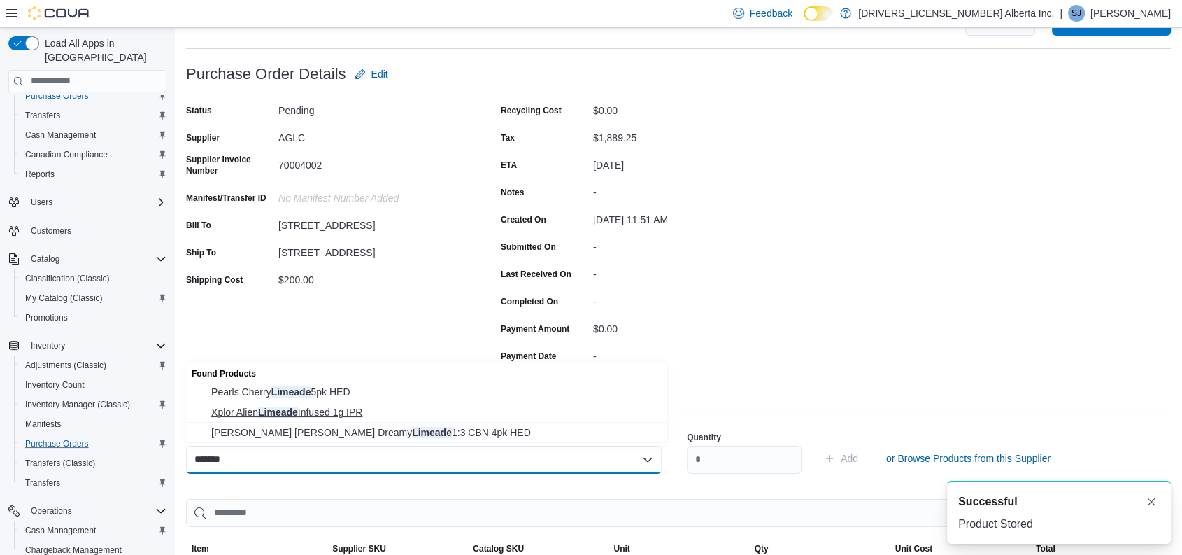
click at [343, 415] on span "Xplor Alien Limeade Infused 1g IPR" at bounding box center [435, 412] width 448 height 14
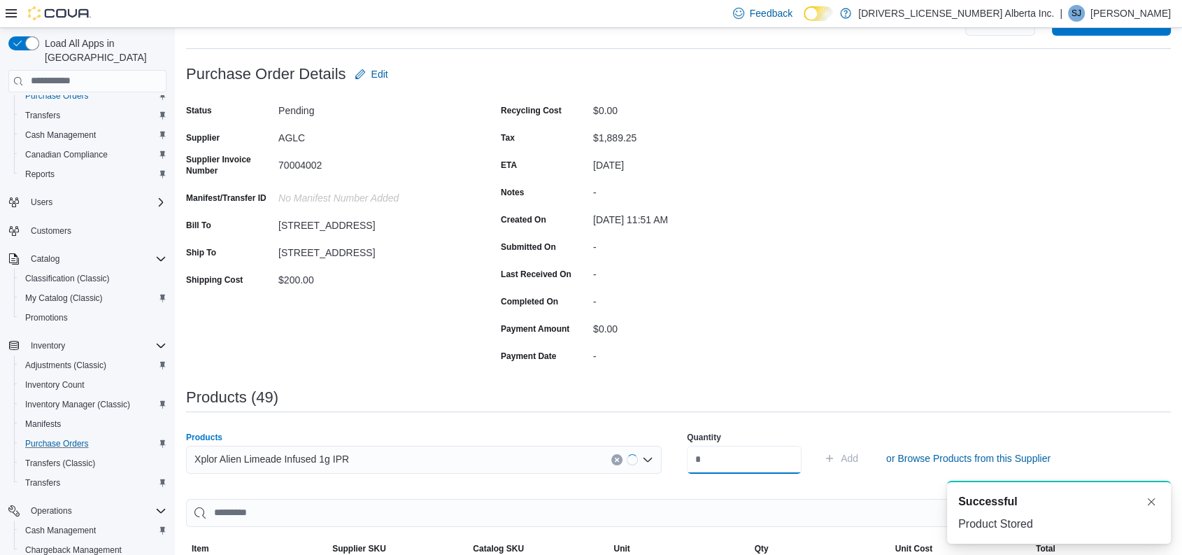
click at [753, 452] on input "number" at bounding box center [744, 459] width 115 height 28
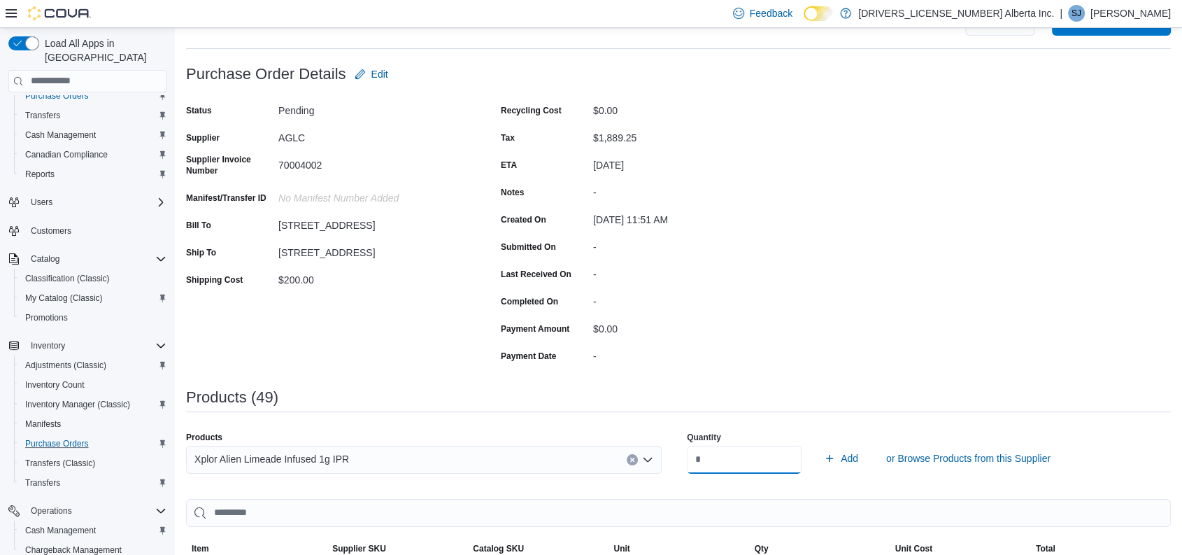
click at [818, 444] on button "Add" at bounding box center [840, 458] width 45 height 28
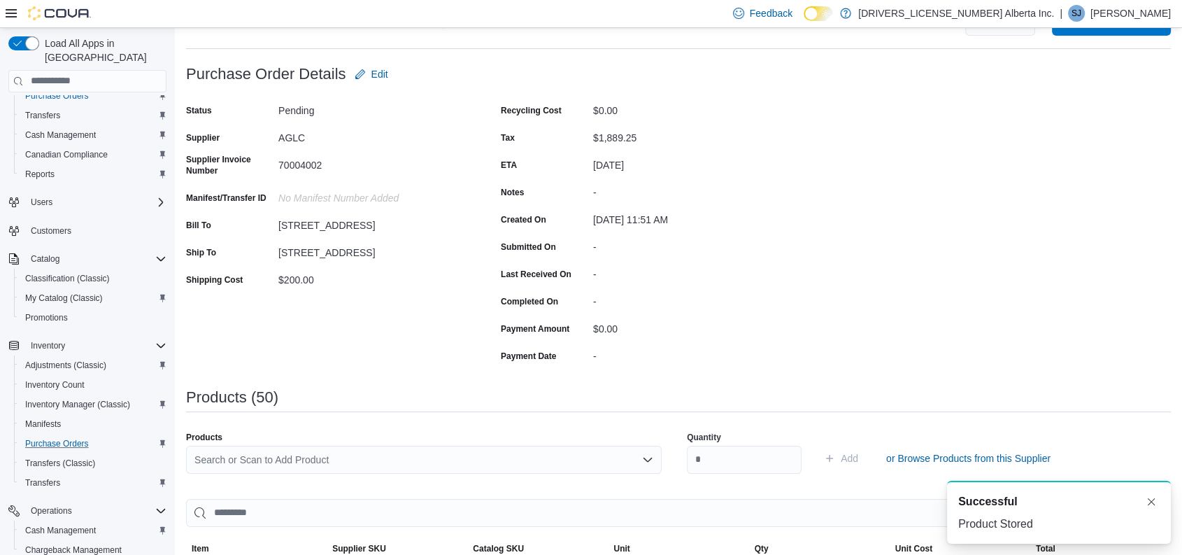
click at [464, 462] on div "Search or Scan to Add Product" at bounding box center [424, 459] width 476 height 28
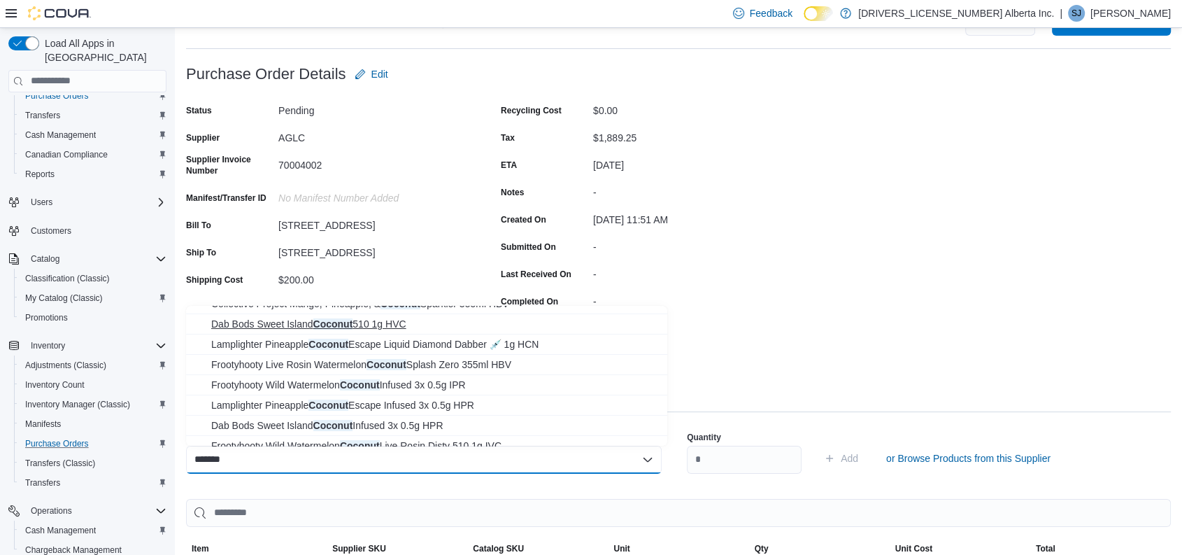
scroll to position [84, 0]
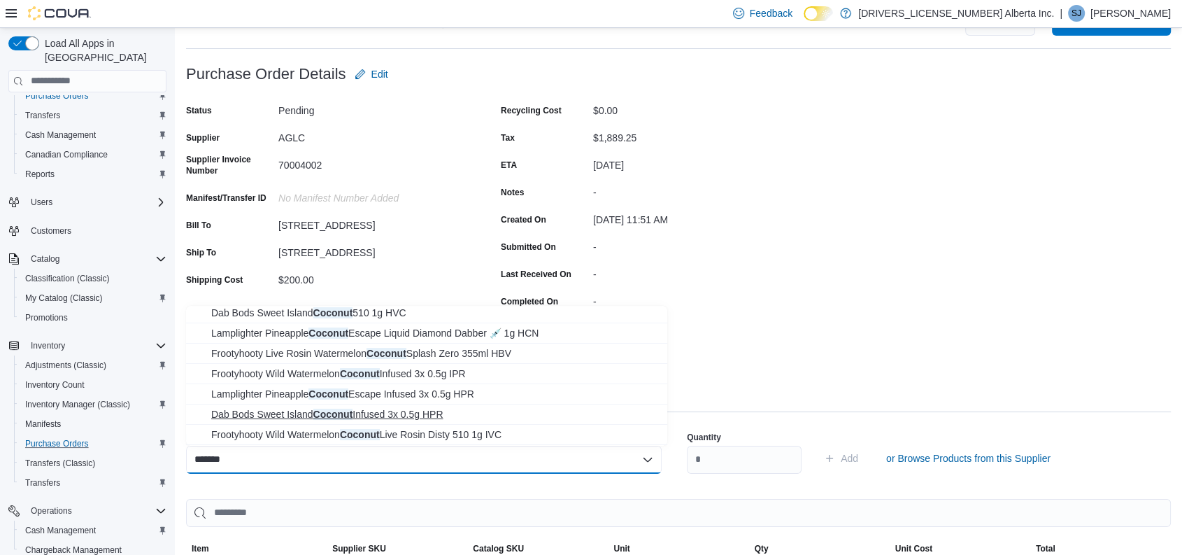
click at [409, 408] on span "Dab Bods Sweet Island Coconut Infused 3x 0.5g HPR" at bounding box center [435, 414] width 448 height 14
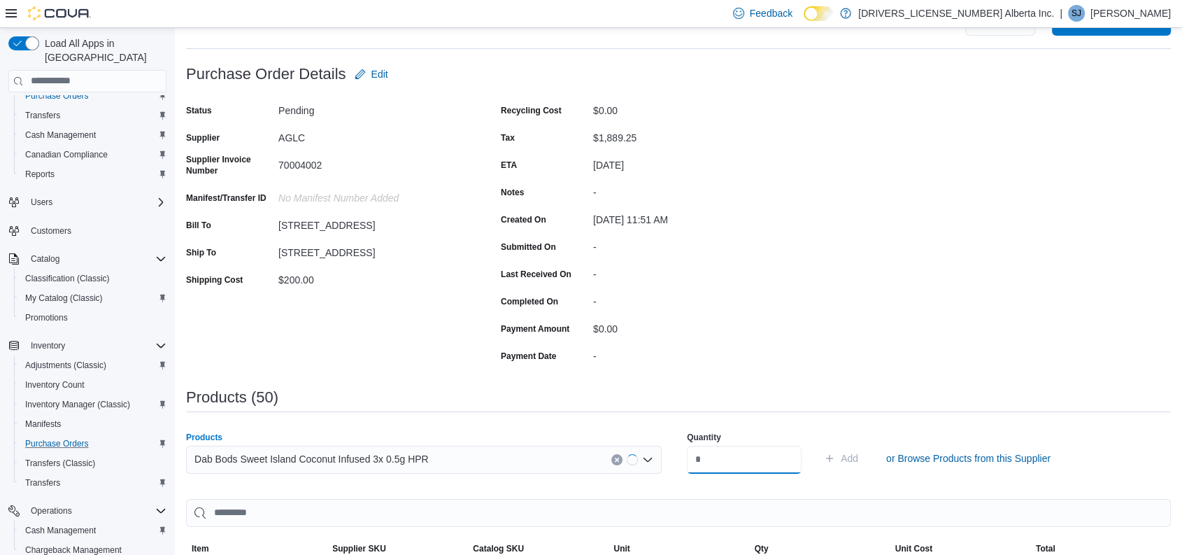
click at [737, 459] on input "number" at bounding box center [744, 459] width 115 height 28
click at [818, 444] on button "Add" at bounding box center [840, 458] width 45 height 28
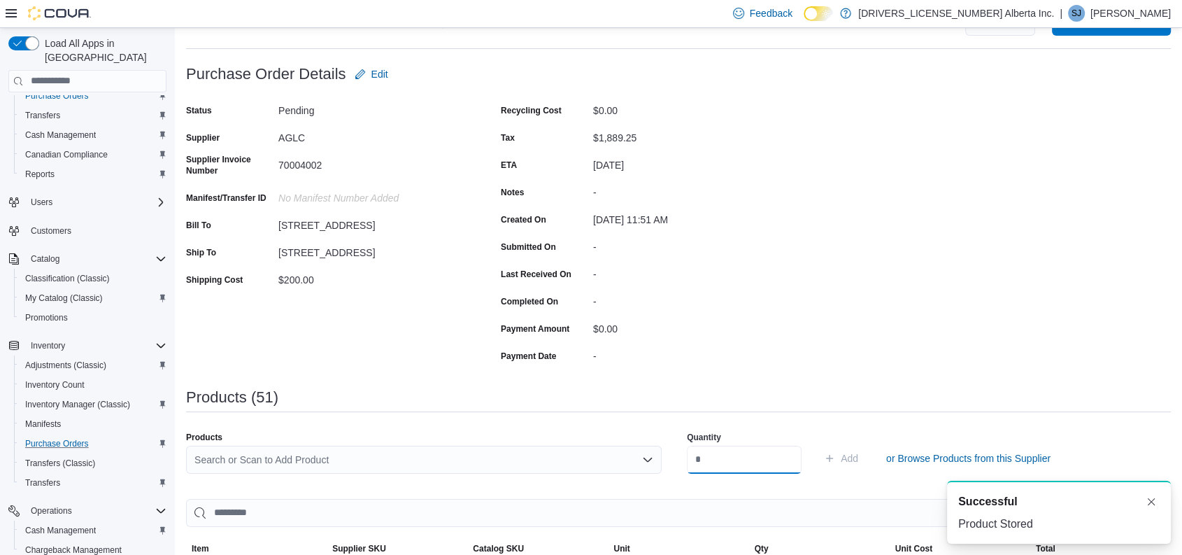
scroll to position [0, 0]
click at [350, 454] on div "Search or Scan to Add Product" at bounding box center [424, 459] width 476 height 28
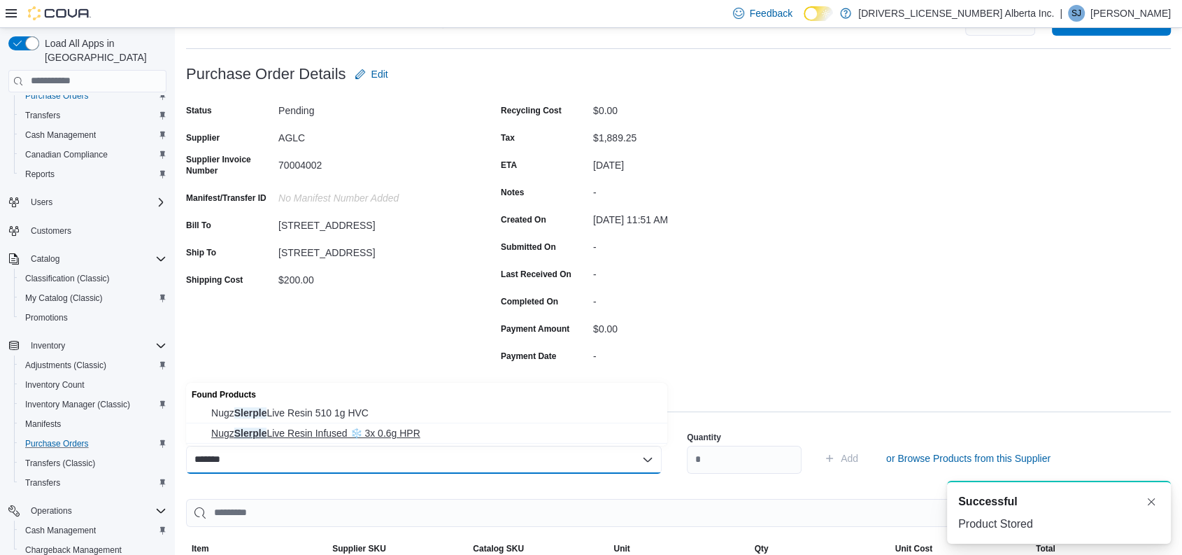
click at [356, 432] on span "Nugz Slerple Live Resin Infused ❄️ 3x 0.6g HPR" at bounding box center [435, 433] width 448 height 14
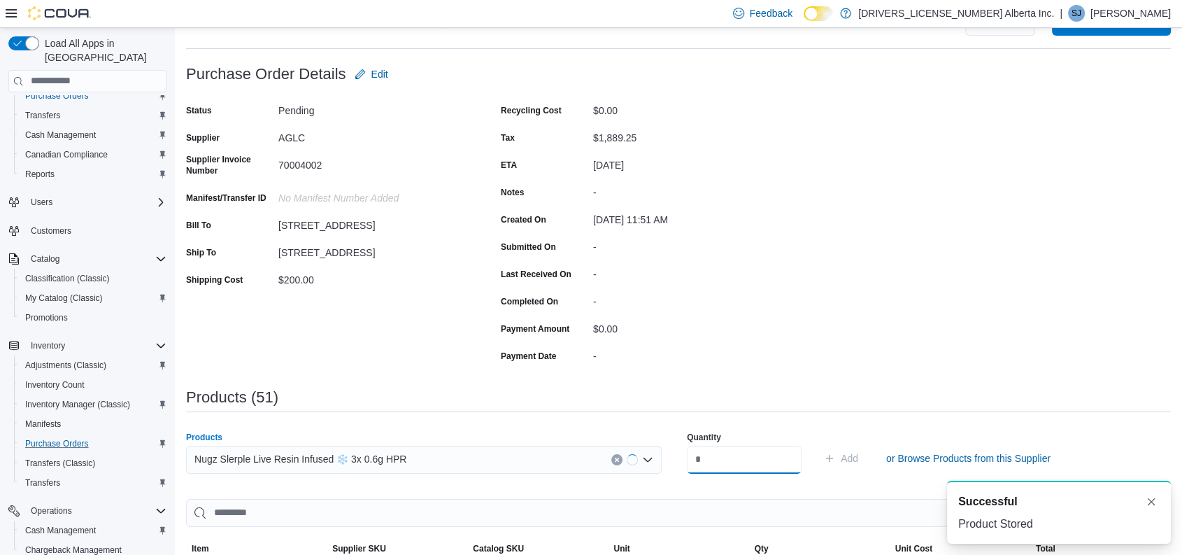
click at [785, 449] on input "number" at bounding box center [744, 459] width 115 height 28
click at [818, 444] on button "Add" at bounding box center [840, 458] width 45 height 28
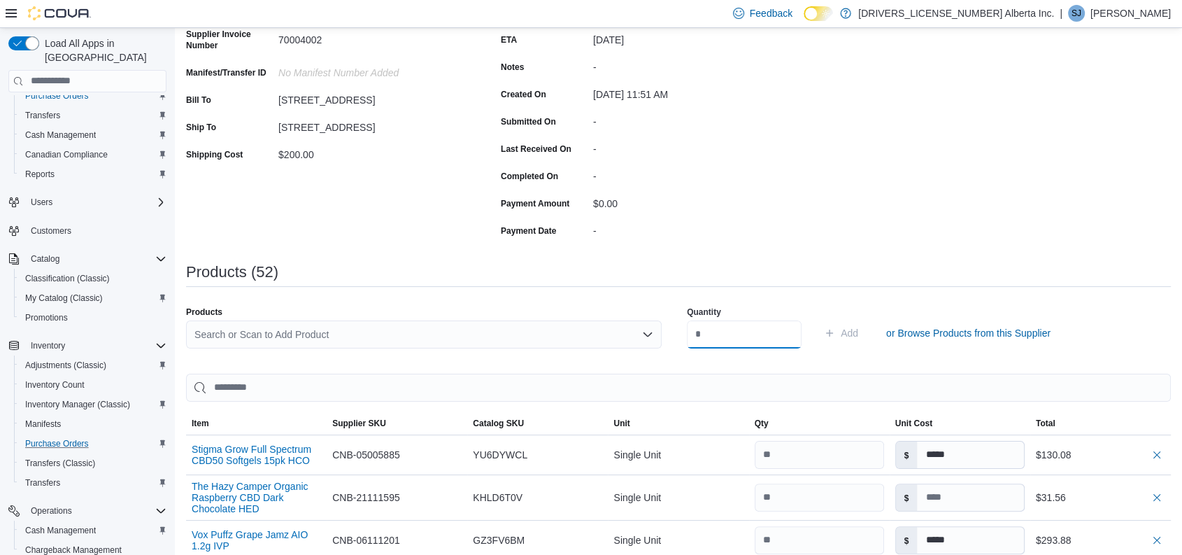
scroll to position [190, 0]
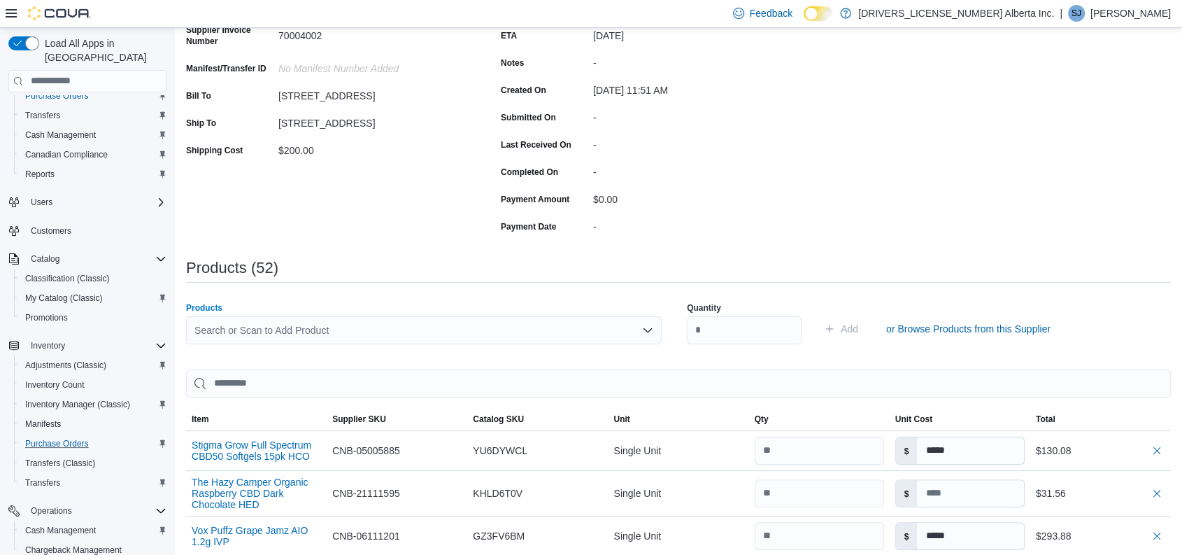
click at [360, 329] on div "Search or Scan to Add Product" at bounding box center [424, 330] width 476 height 28
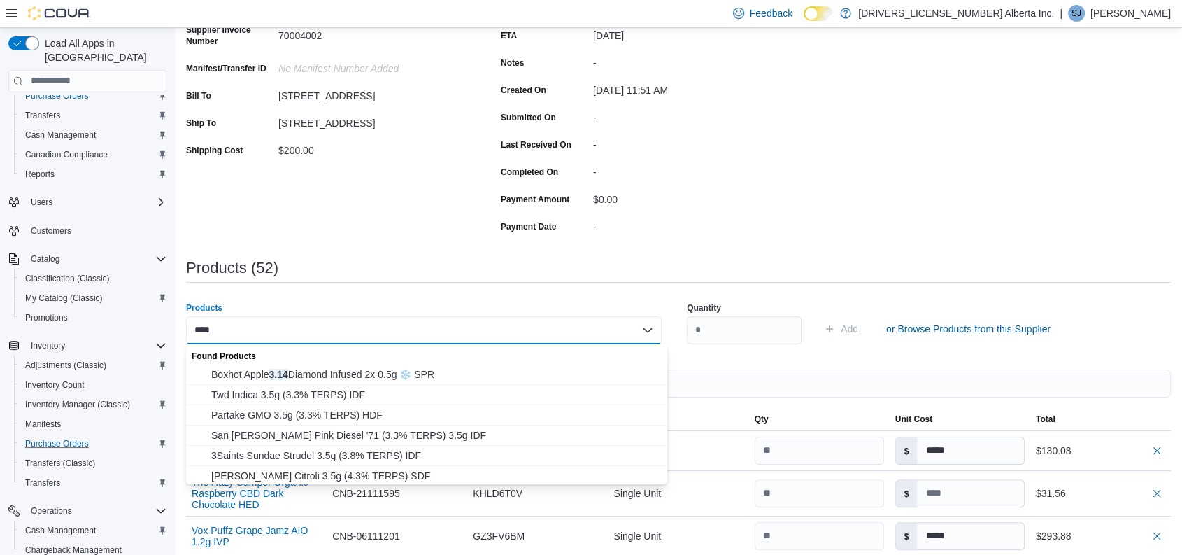
click at [374, 362] on div "Found Products" at bounding box center [426, 354] width 481 height 20
click at [380, 367] on span "Boxhot Apple 3.14 Diamond Infused 2x 0.5g ❄️ SPR" at bounding box center [435, 374] width 448 height 14
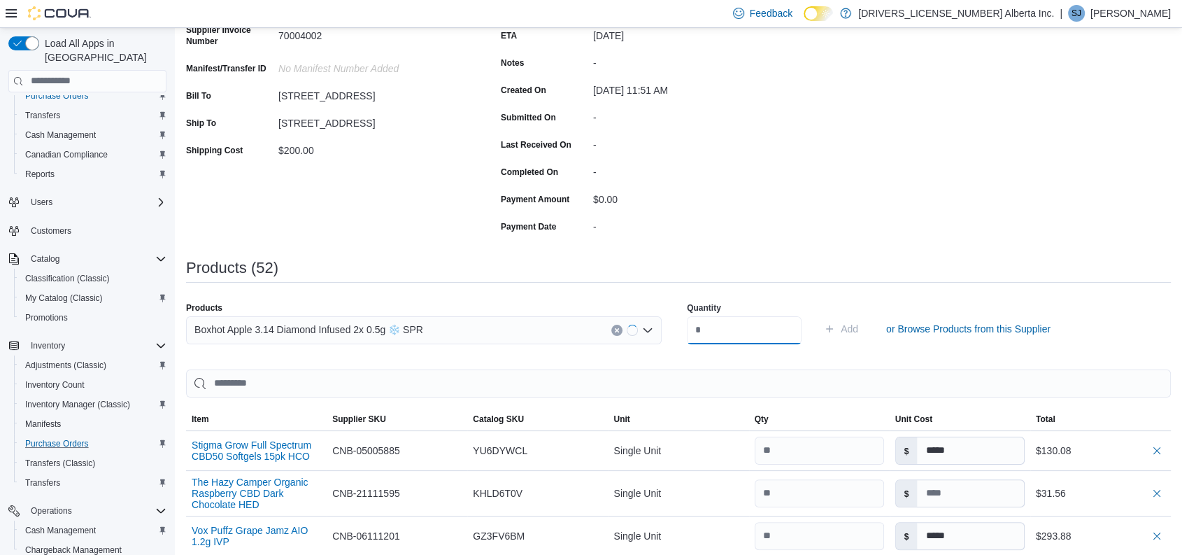
click at [750, 334] on input "number" at bounding box center [744, 330] width 115 height 28
click at [818, 315] on button "Add" at bounding box center [840, 329] width 45 height 28
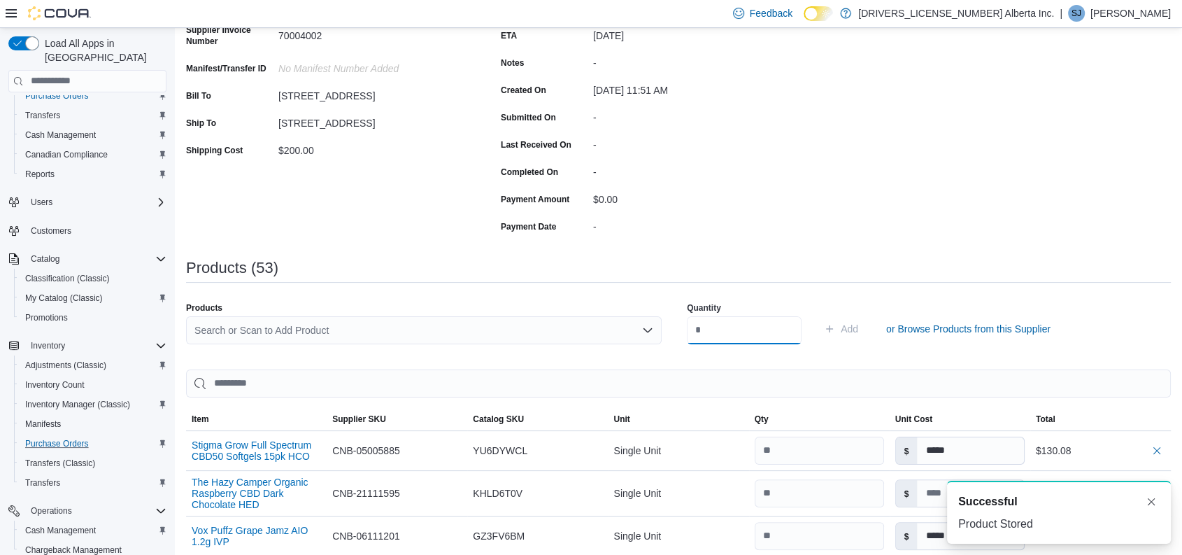
scroll to position [0, 0]
click at [384, 323] on div "Search or Scan to Add Product" at bounding box center [424, 330] width 476 height 28
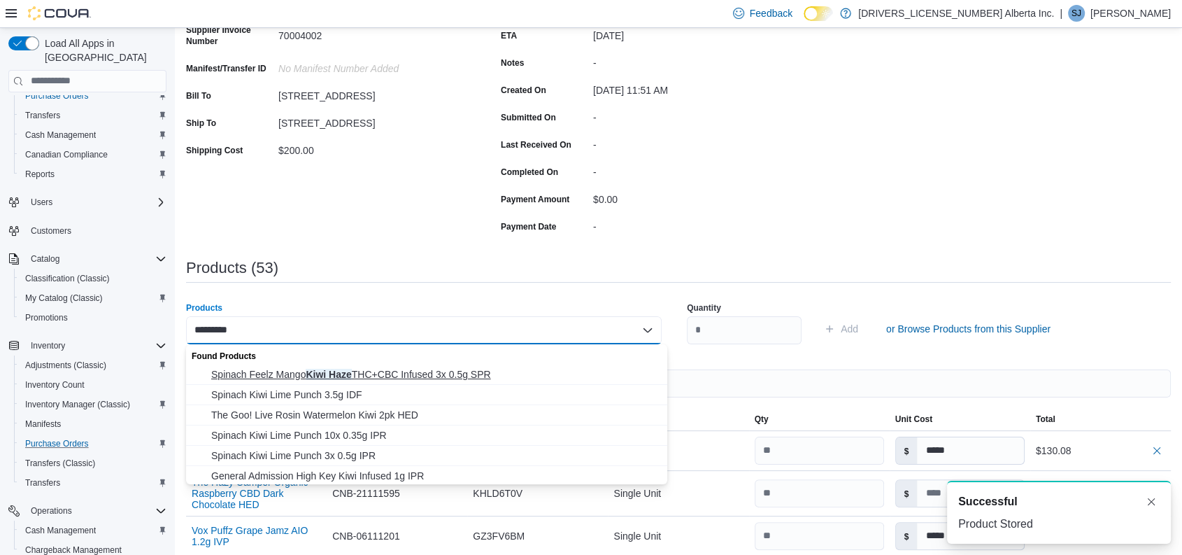
click at [445, 374] on span "Spinach Feelz Mango Kiwi Haze THC+CBC Infused 3x 0.5g SPR" at bounding box center [435, 374] width 448 height 14
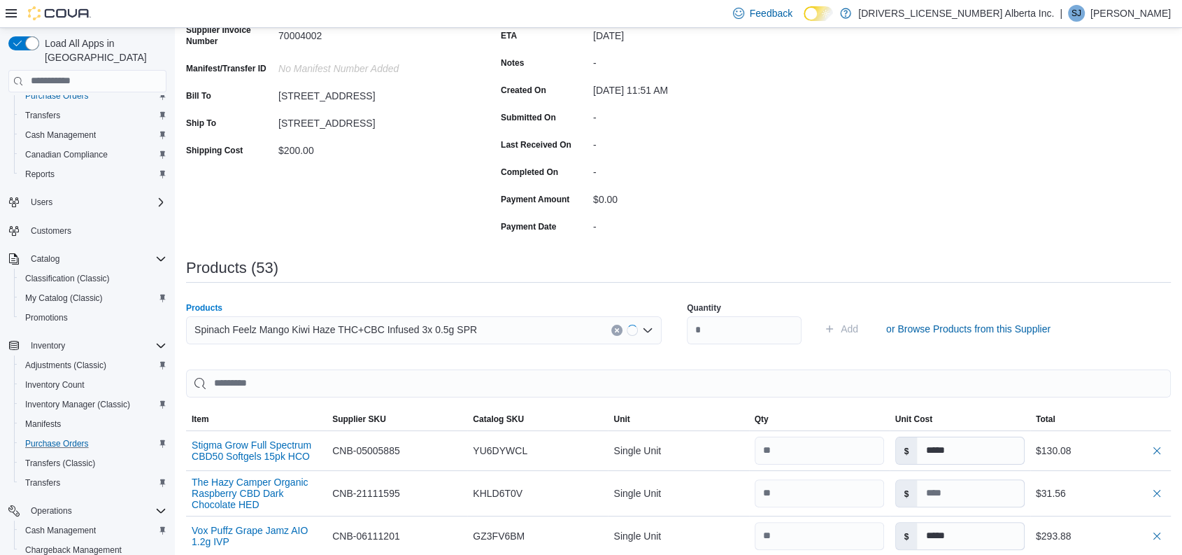
click at [740, 358] on div "Quantity Add or Browse Products from this Supplier" at bounding box center [925, 329] width 476 height 70
click at [729, 343] on input "number" at bounding box center [744, 330] width 115 height 28
click at [818, 315] on button "Add" at bounding box center [840, 329] width 45 height 28
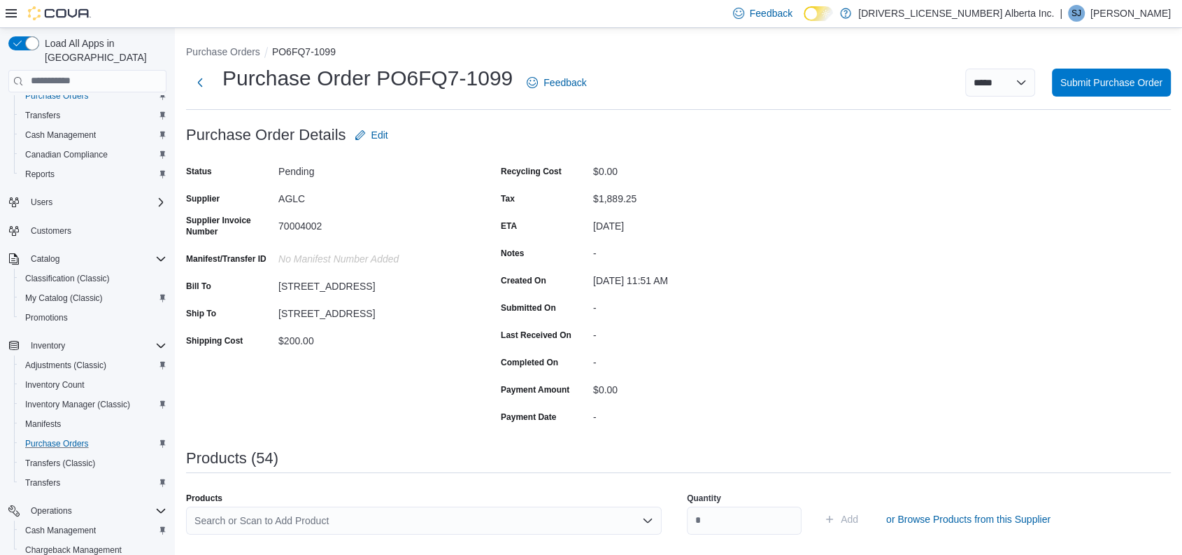
click at [310, 518] on div "Search or Scan to Add Product" at bounding box center [424, 520] width 476 height 28
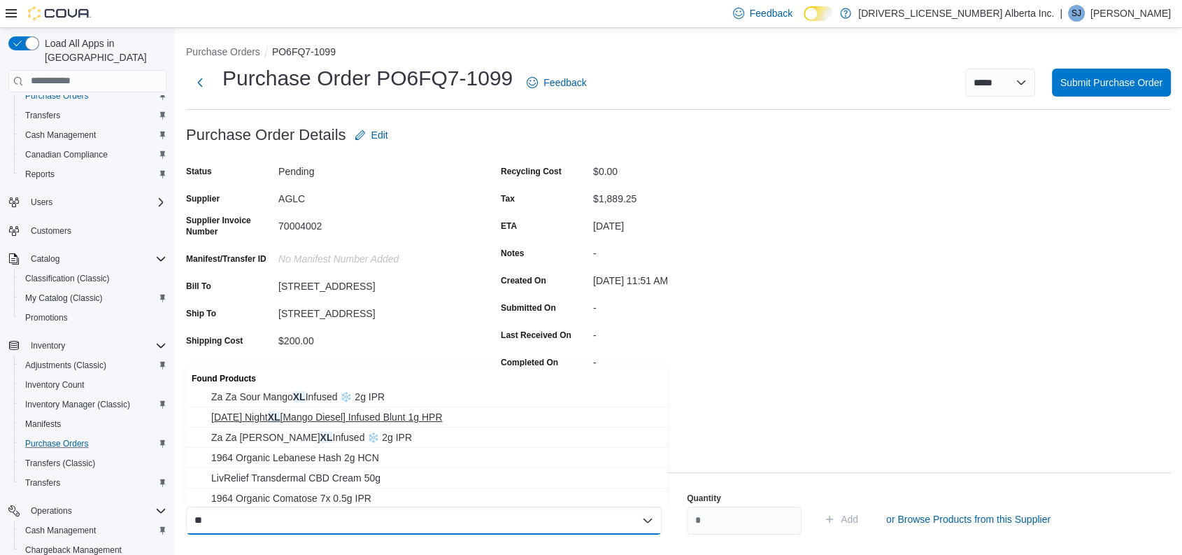
click at [352, 410] on span "[DATE] Night XL [Mango Diesel] Infused Blunt 1g HPR" at bounding box center [435, 417] width 448 height 14
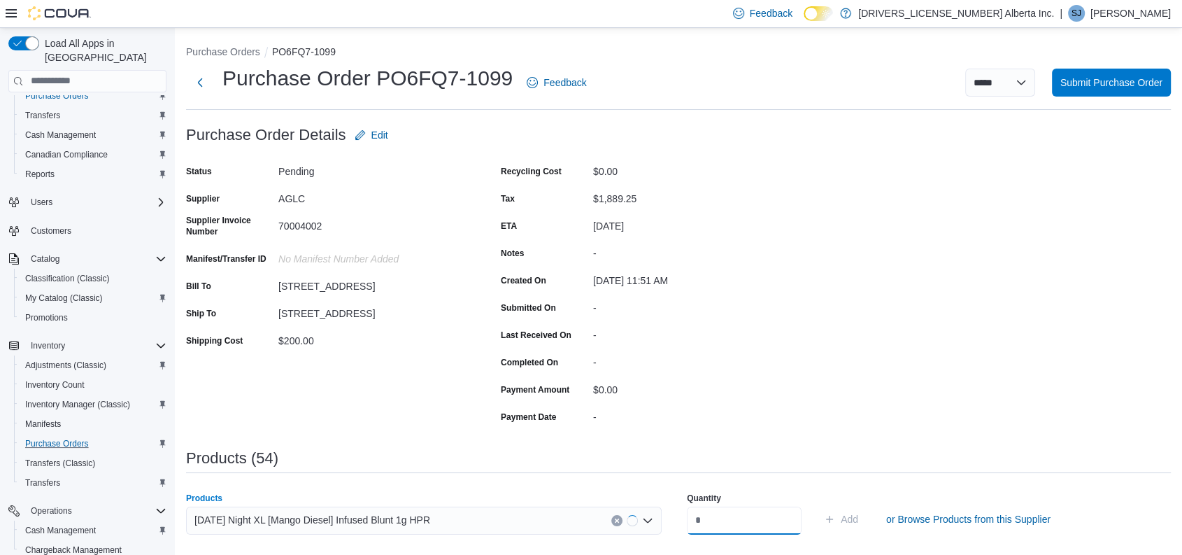
click at [729, 519] on input "number" at bounding box center [744, 520] width 115 height 28
click at [818, 505] on button "Add" at bounding box center [840, 519] width 45 height 28
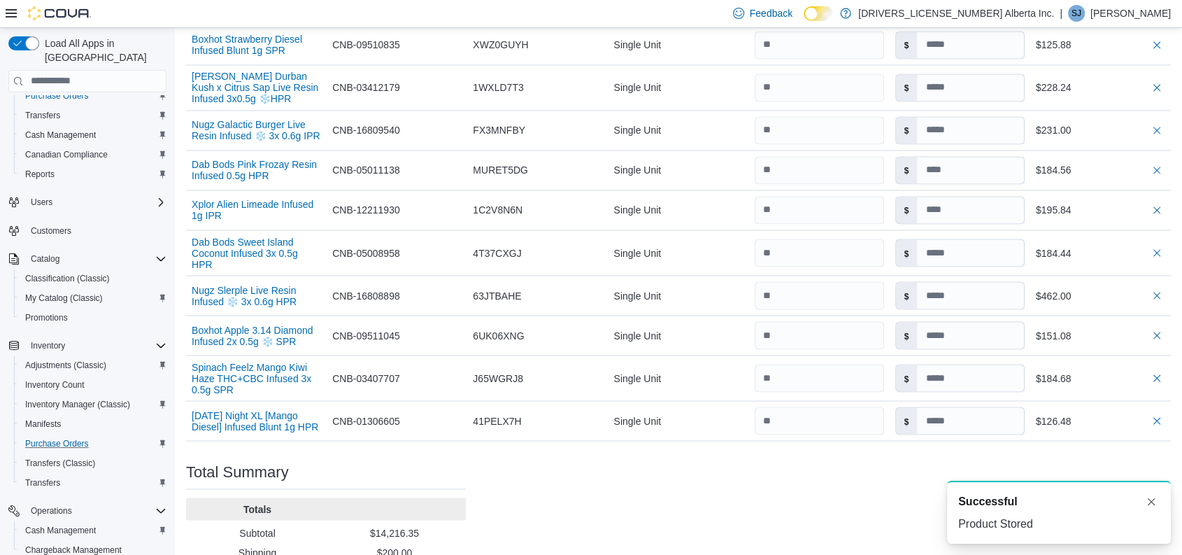
scroll to position [2495, 0]
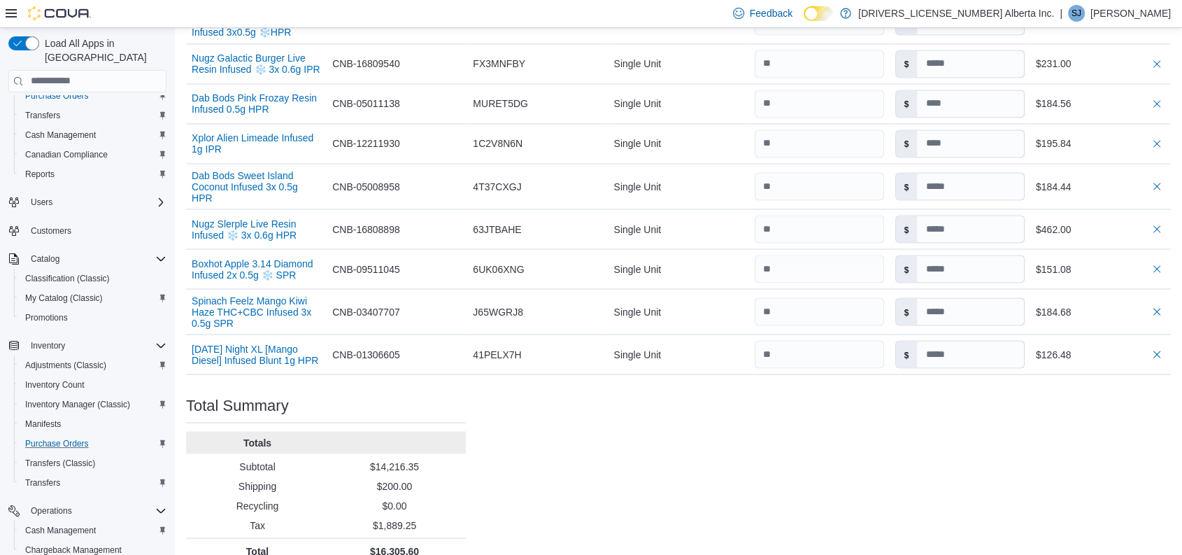
click at [979, 341] on input at bounding box center [970, 354] width 106 height 27
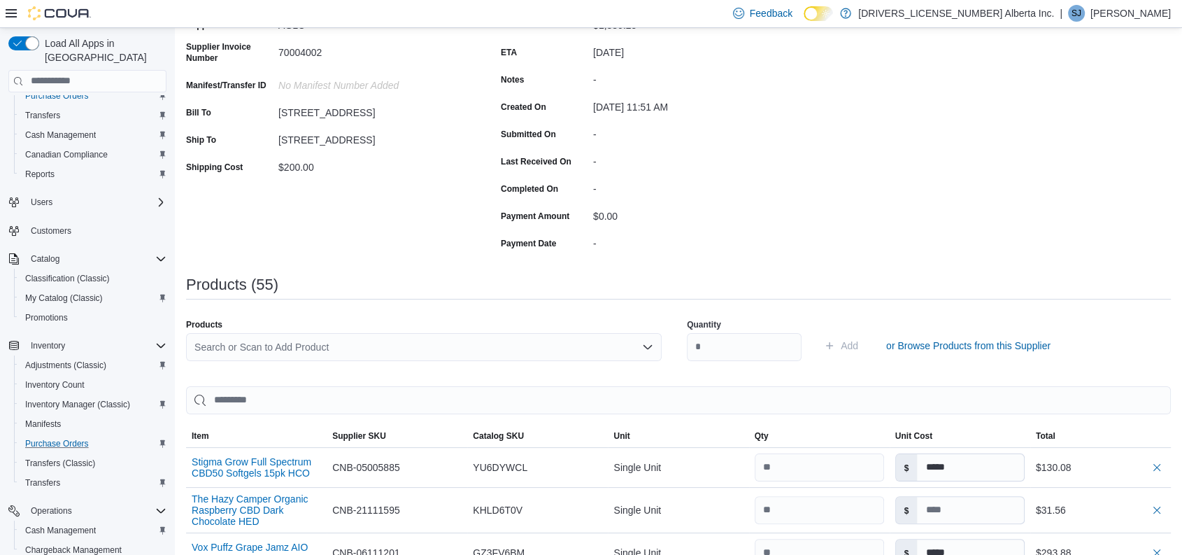
scroll to position [174, 0]
click at [356, 344] on div "Search or Scan to Add Product" at bounding box center [424, 346] width 476 height 28
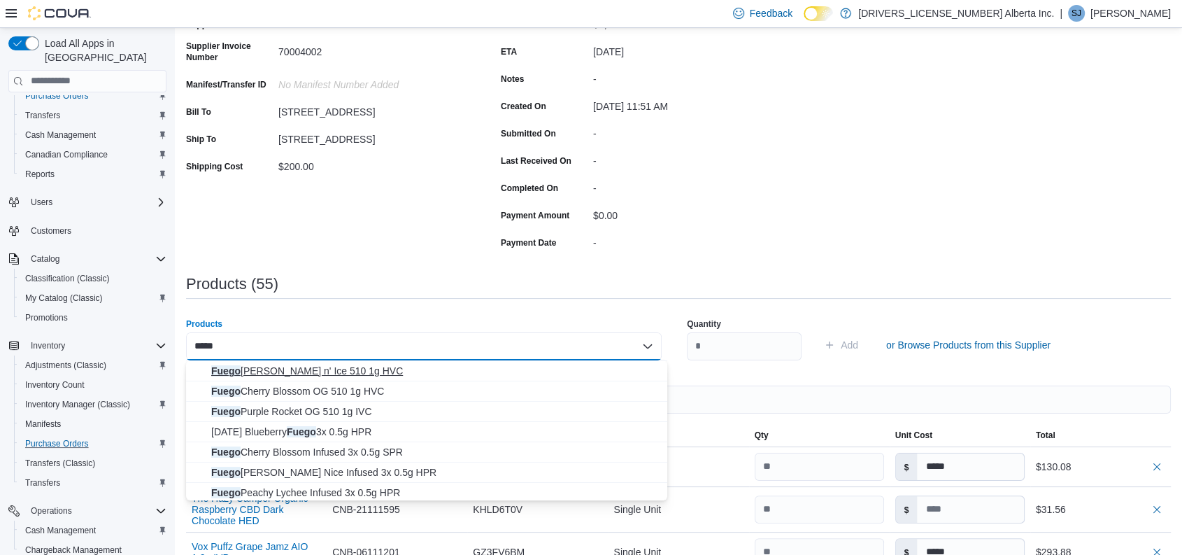
scroll to position [164, 0]
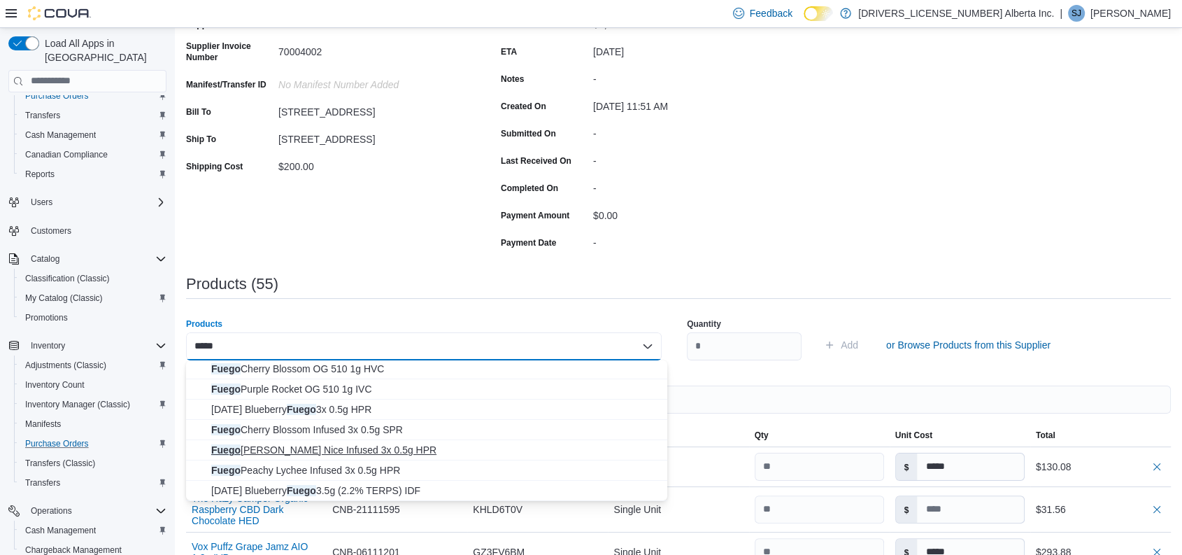
click at [294, 452] on span "Fuego [PERSON_NAME] Nice Infused 3x 0.5g HPR" at bounding box center [435, 450] width 448 height 14
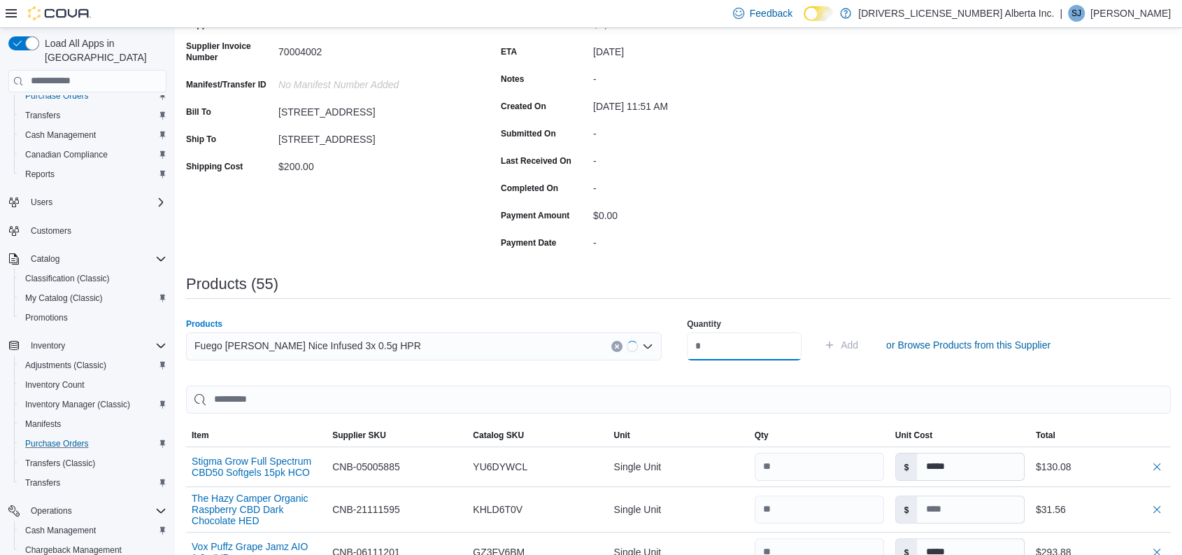
click at [745, 352] on input "number" at bounding box center [744, 346] width 115 height 28
click at [818, 331] on button "Add" at bounding box center [840, 345] width 45 height 28
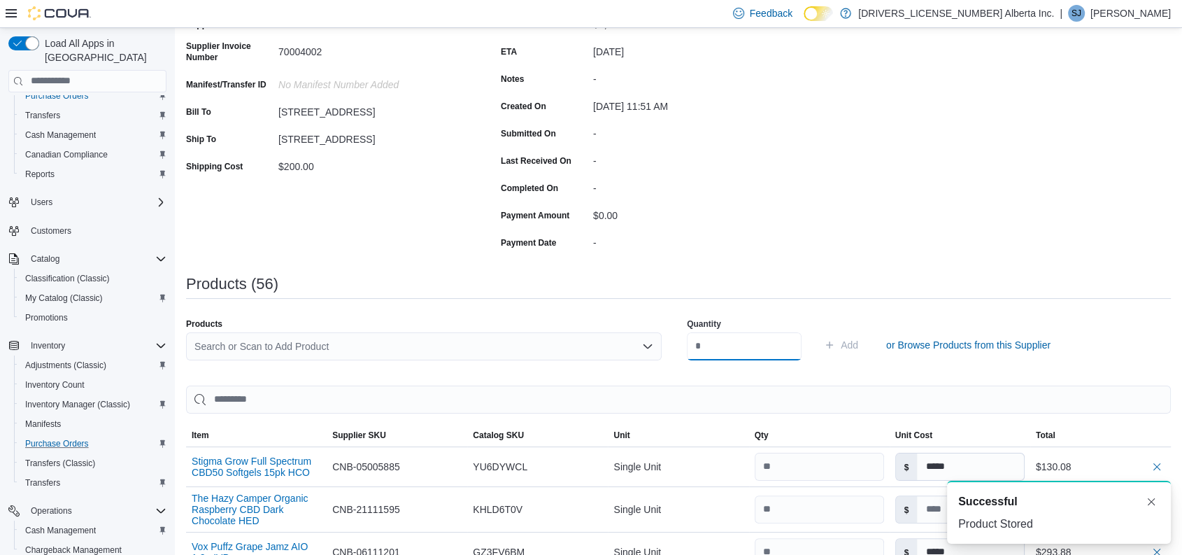
scroll to position [0, 0]
click at [449, 334] on div "Search or Scan to Add Product" at bounding box center [424, 346] width 476 height 28
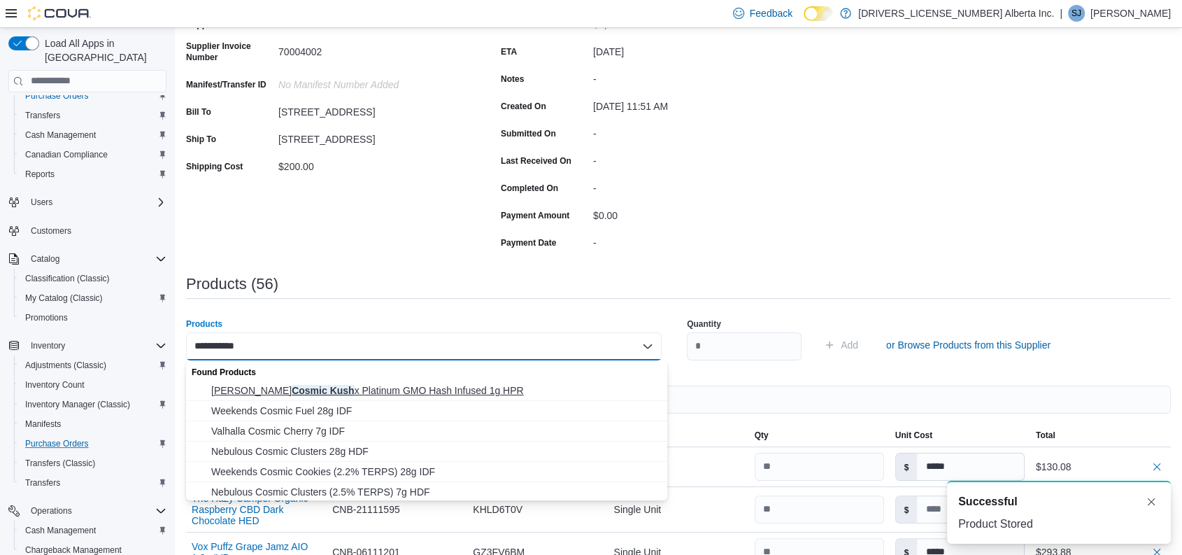
click at [423, 387] on span "[PERSON_NAME] Cosmic Kush x Platinum GMO Hash Infused 1g HPR" at bounding box center [435, 390] width 448 height 14
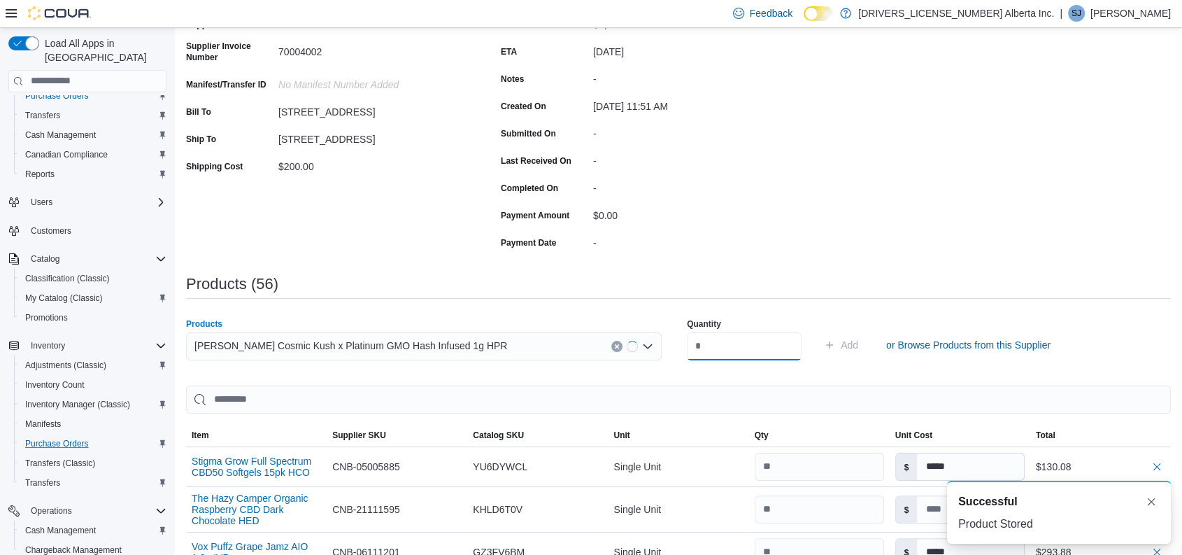
click at [731, 343] on input "number" at bounding box center [744, 346] width 115 height 28
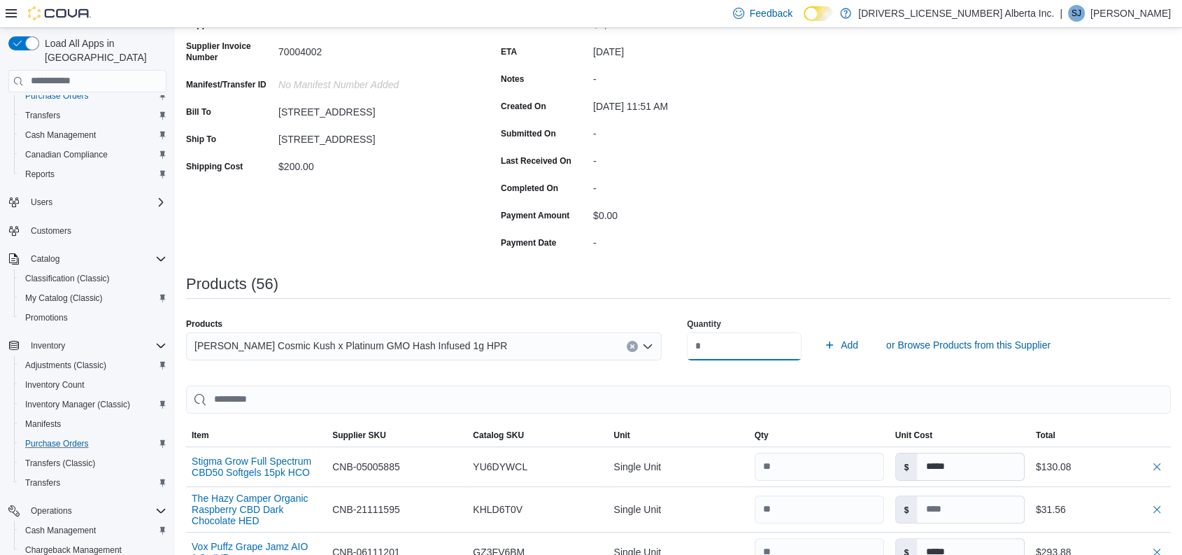
click at [818, 331] on button "Add" at bounding box center [840, 345] width 45 height 28
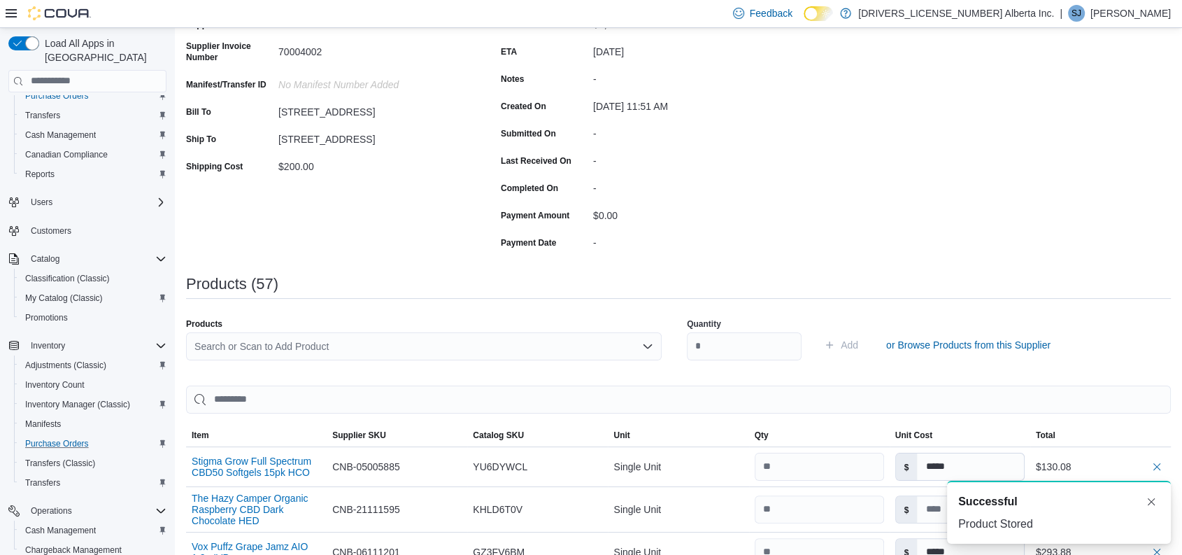
click at [358, 338] on div "Search or Scan to Add Product" at bounding box center [424, 346] width 476 height 28
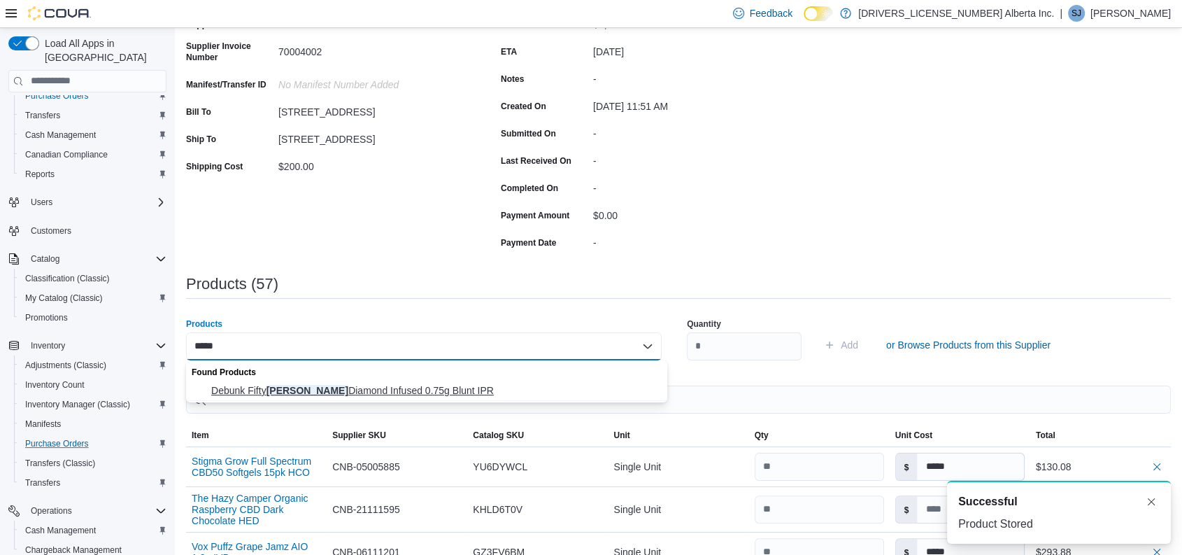
click at [372, 383] on span "Debunk Fifty [PERSON_NAME] Diamond Infused 0.75g Blunt IPR" at bounding box center [435, 390] width 448 height 14
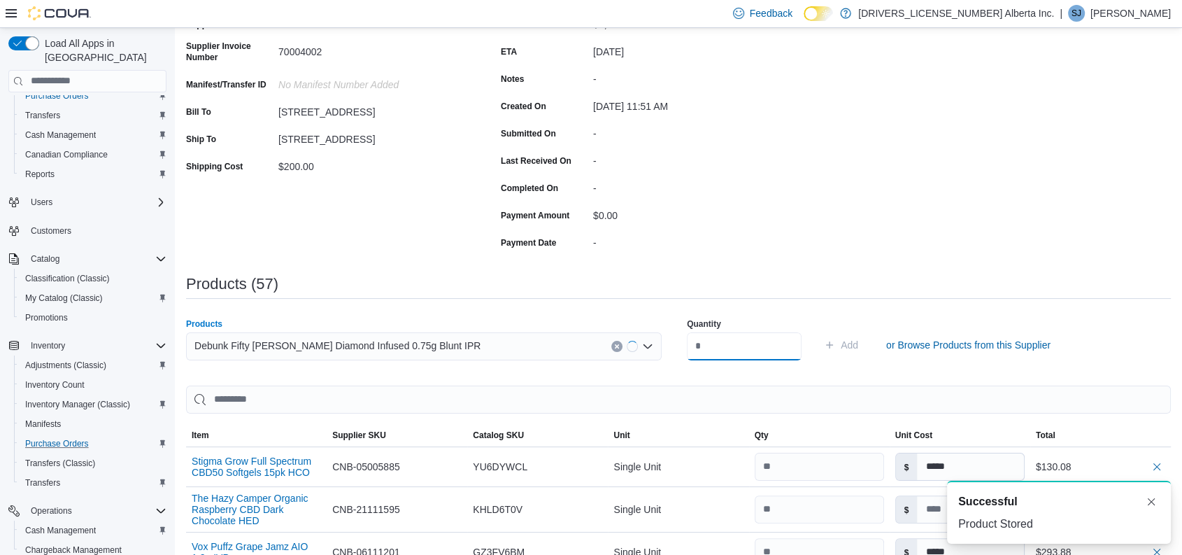
click at [727, 343] on input "number" at bounding box center [744, 346] width 115 height 28
click at [818, 331] on button "Add" at bounding box center [840, 345] width 45 height 28
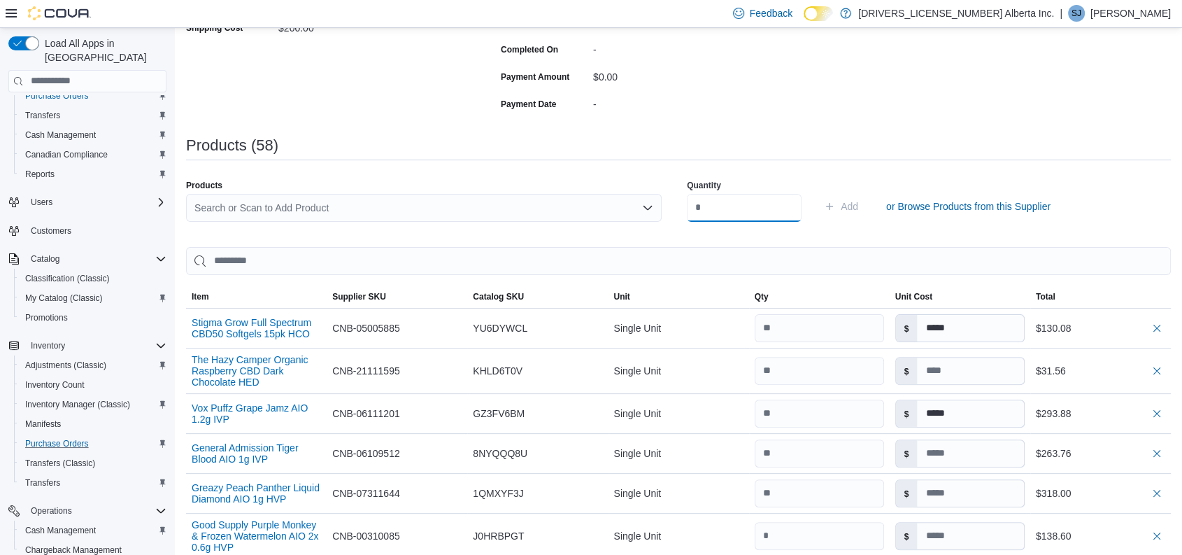
scroll to position [356, 0]
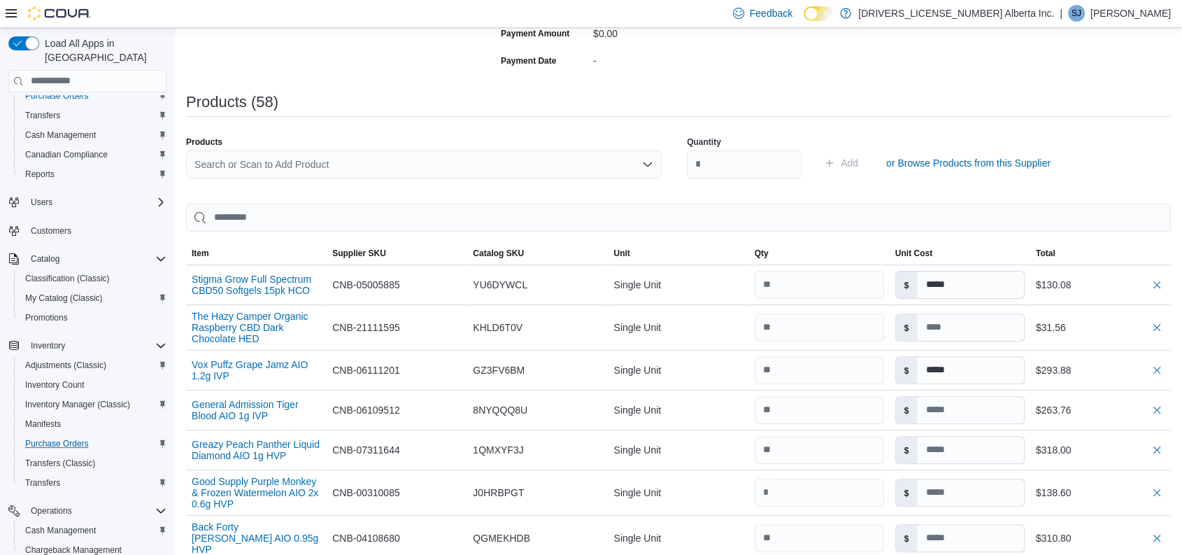
click at [382, 167] on div "Search or Scan to Add Product" at bounding box center [424, 164] width 476 height 28
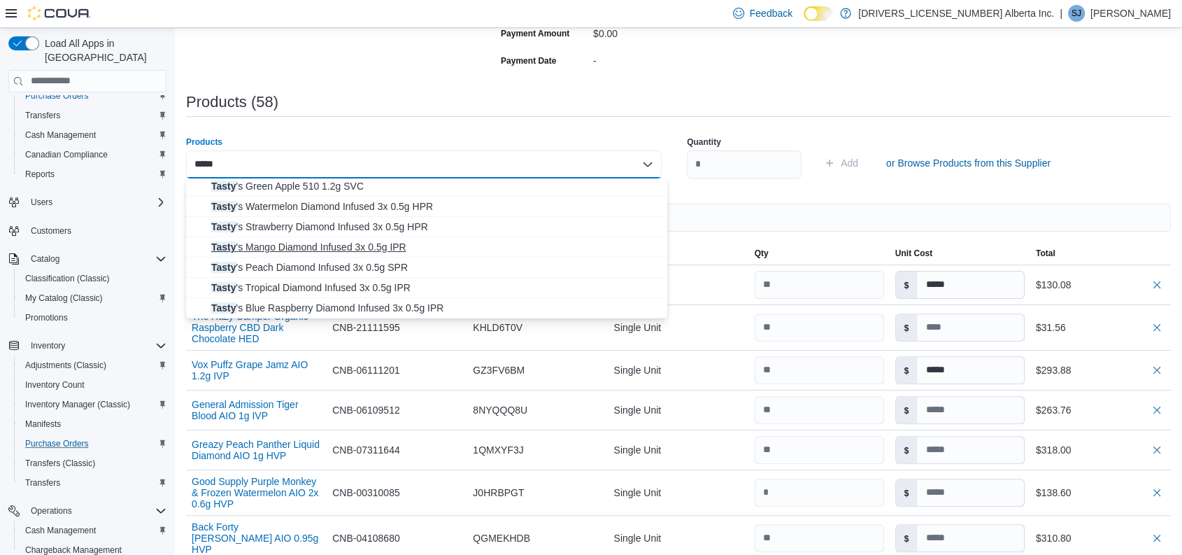
scroll to position [143, 0]
click at [313, 262] on span "Tasty 's Peach Diamond Infused 3x 0.5g SPR" at bounding box center [435, 268] width 448 height 14
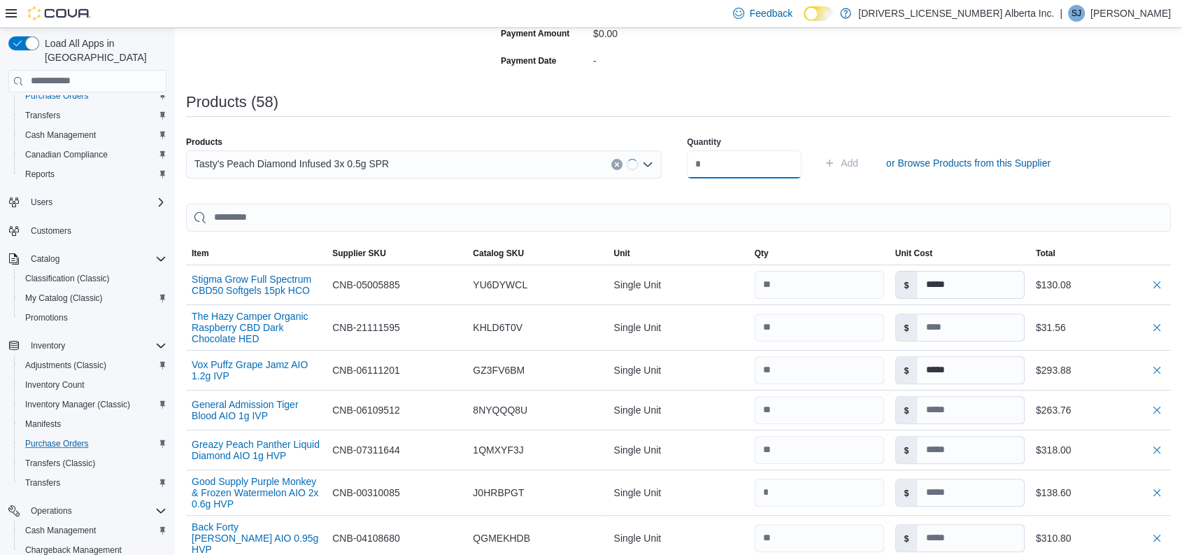
click at [769, 166] on input "number" at bounding box center [744, 164] width 115 height 28
click at [818, 149] on button "Add" at bounding box center [840, 163] width 45 height 28
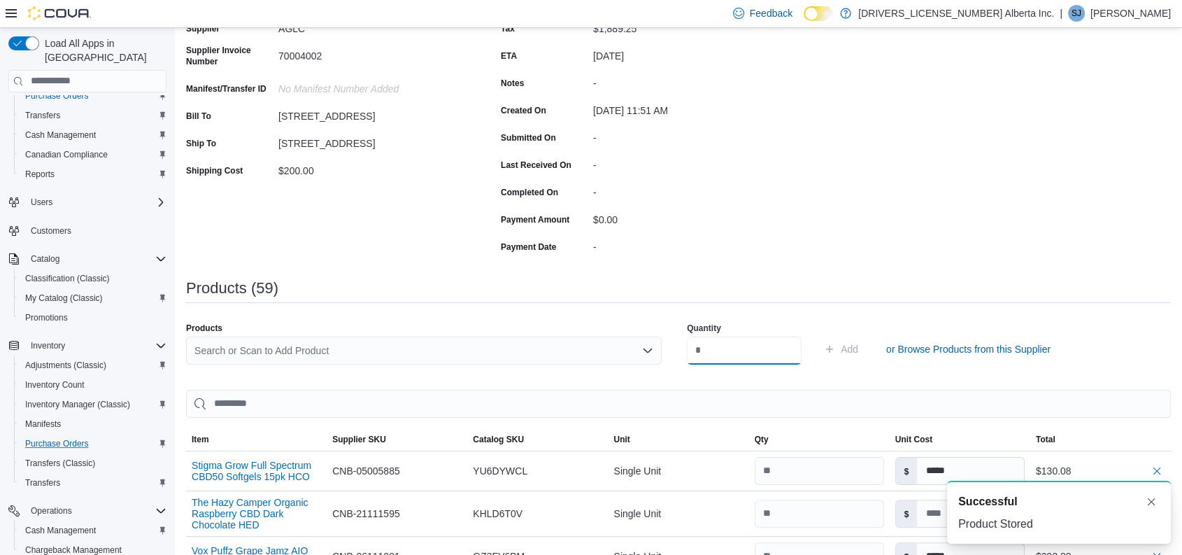
scroll to position [162, 0]
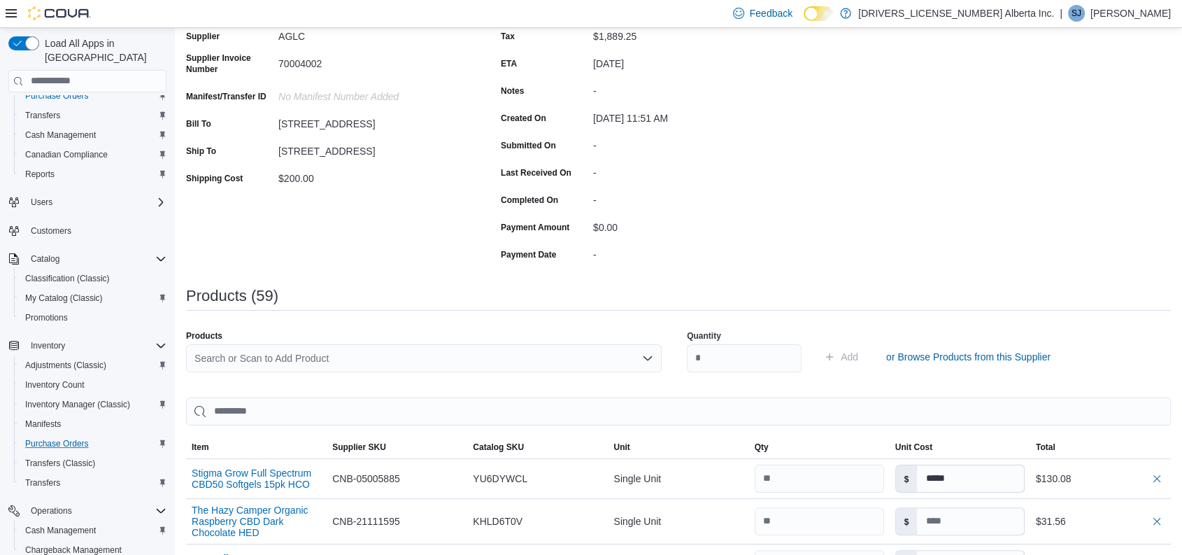
click at [354, 362] on div "Search or Scan to Add Product" at bounding box center [424, 358] width 476 height 28
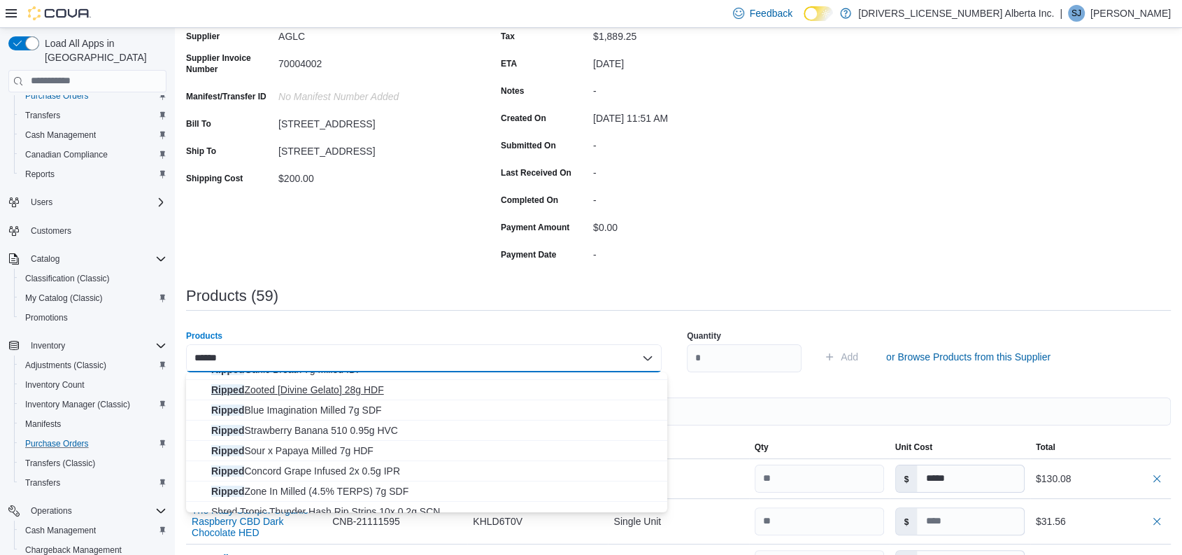
scroll to position [34, 0]
click at [382, 463] on span "Ripped Concord Grape Infused 2x 0.5g IPR" at bounding box center [435, 470] width 448 height 14
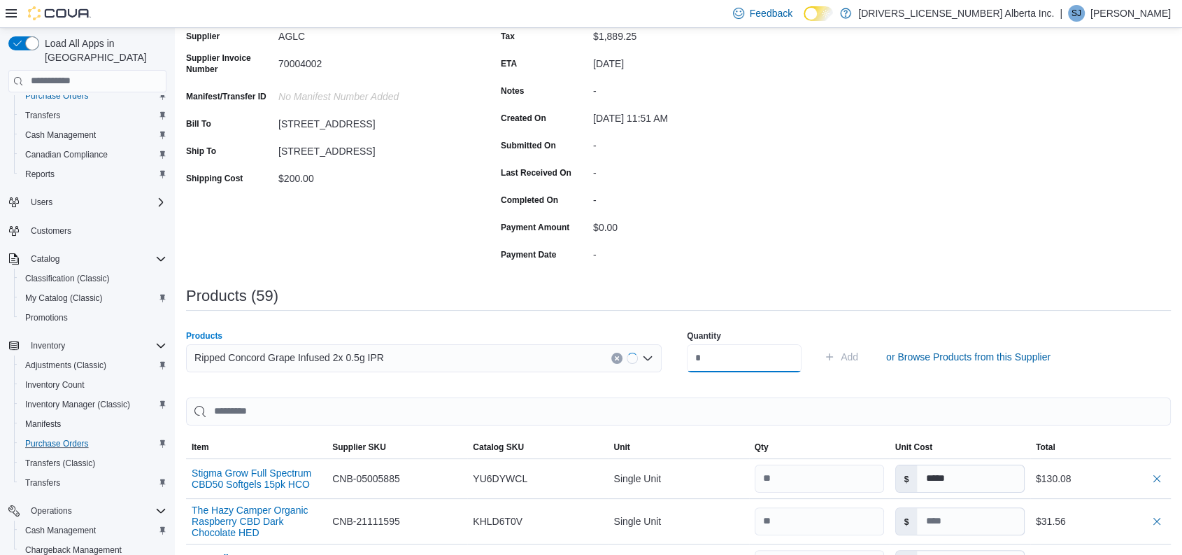
click at [726, 364] on input "number" at bounding box center [744, 358] width 115 height 28
click at [818, 343] on button "Add" at bounding box center [840, 357] width 45 height 28
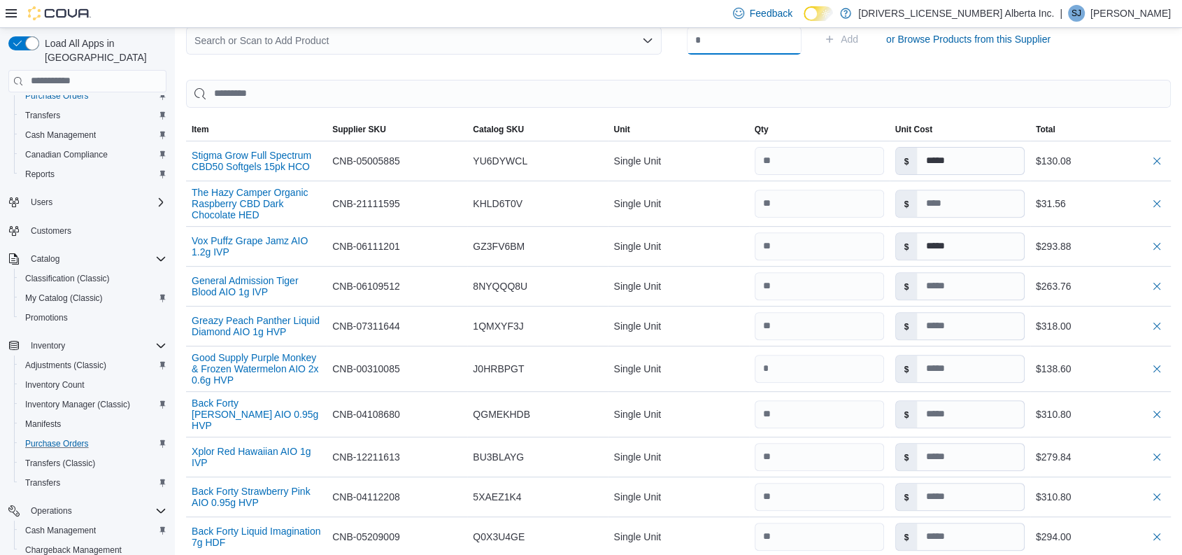
scroll to position [464, 0]
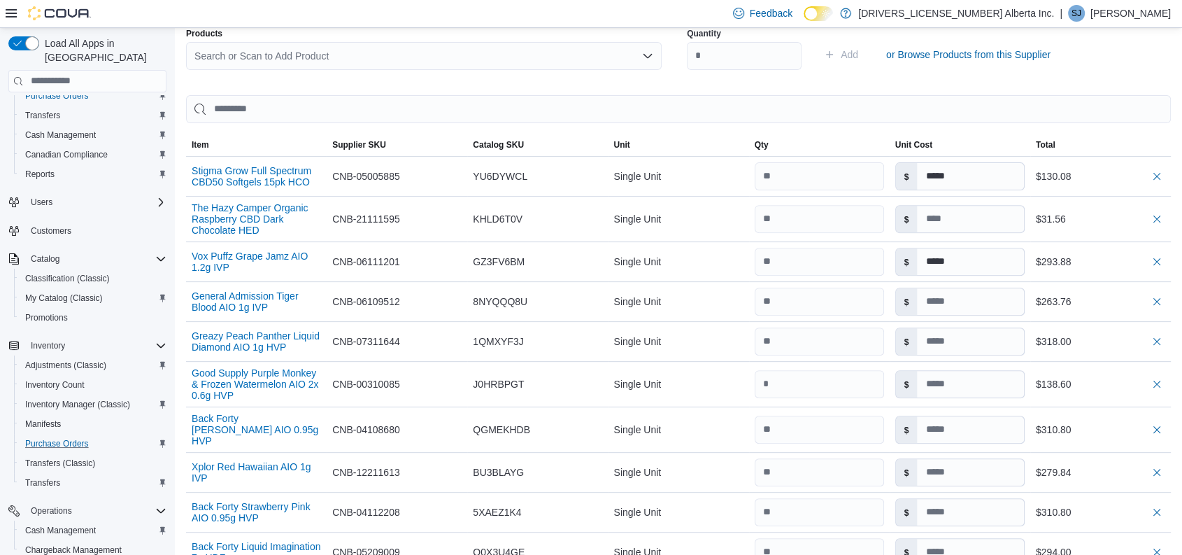
click at [402, 52] on div "Search or Scan to Add Product" at bounding box center [424, 56] width 476 height 28
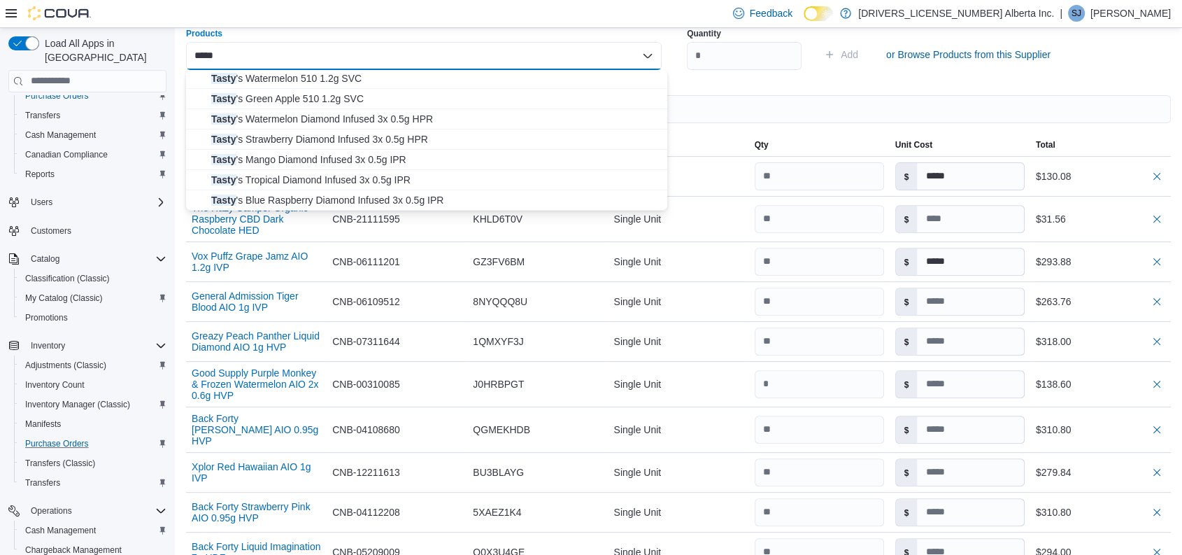
scroll to position [123, 0]
click at [359, 154] on span "Tasty 's Mango Diamond Infused 3x 0.5g IPR" at bounding box center [435, 159] width 448 height 14
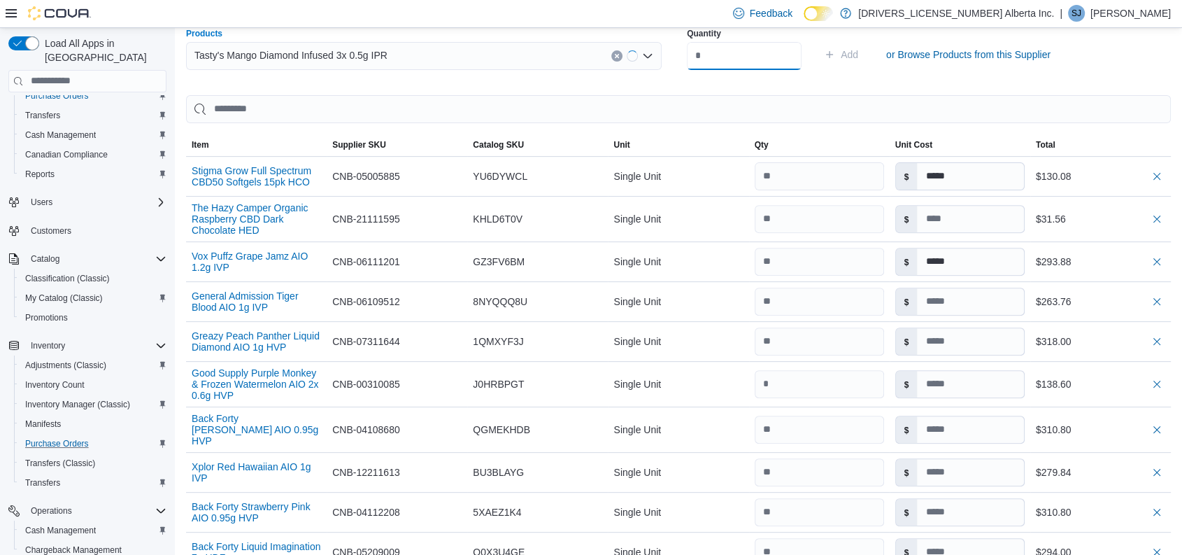
click at [764, 55] on input "number" at bounding box center [744, 56] width 115 height 28
click at [818, 41] on button "Add" at bounding box center [840, 55] width 45 height 28
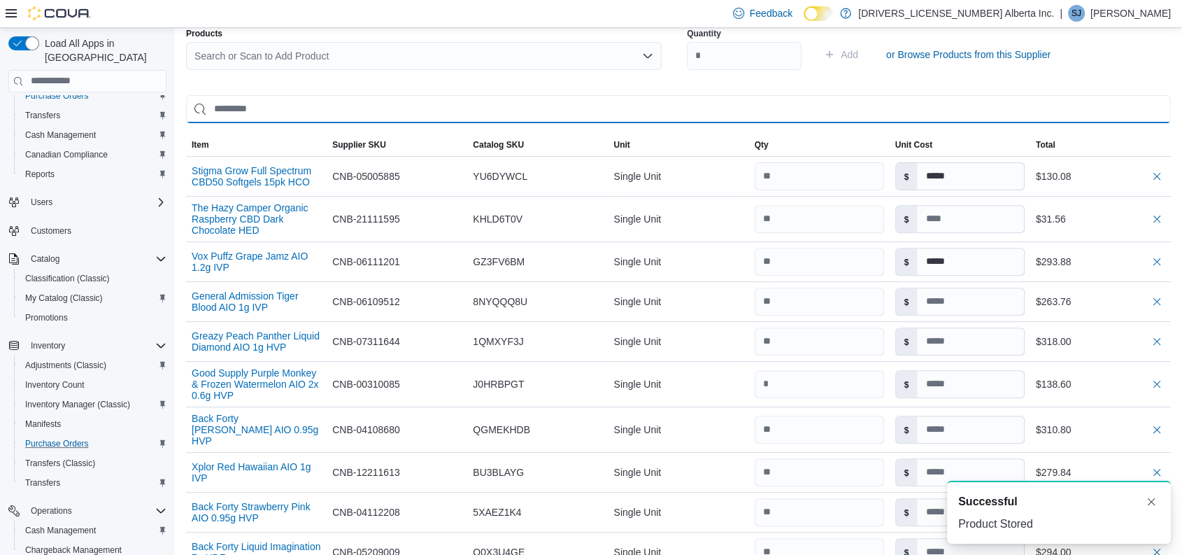
scroll to position [0, 0]
click at [442, 95] on input "search" at bounding box center [678, 109] width 985 height 28
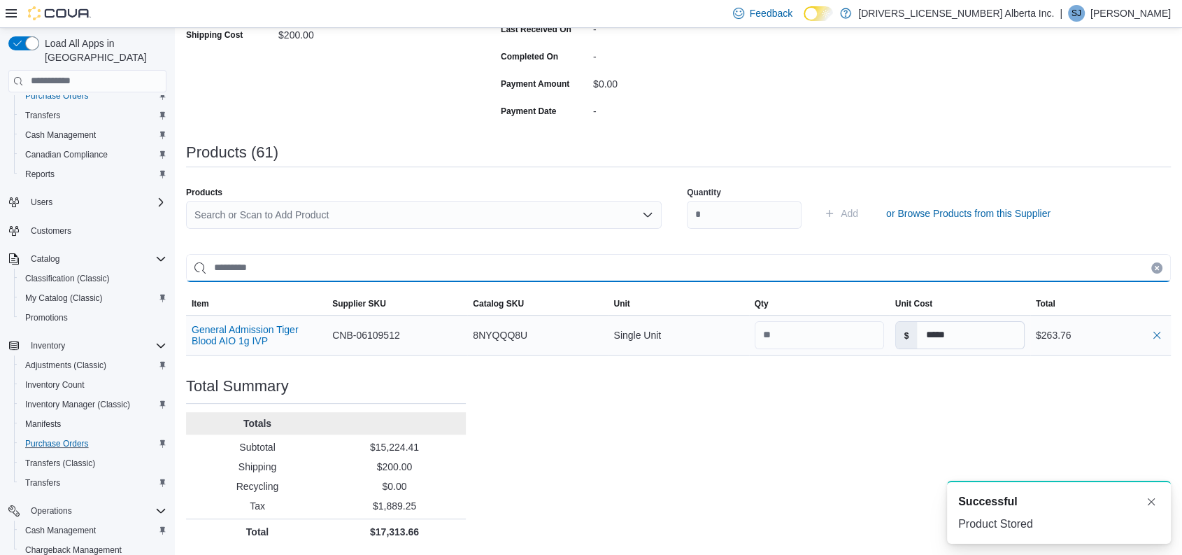
scroll to position [464, 0]
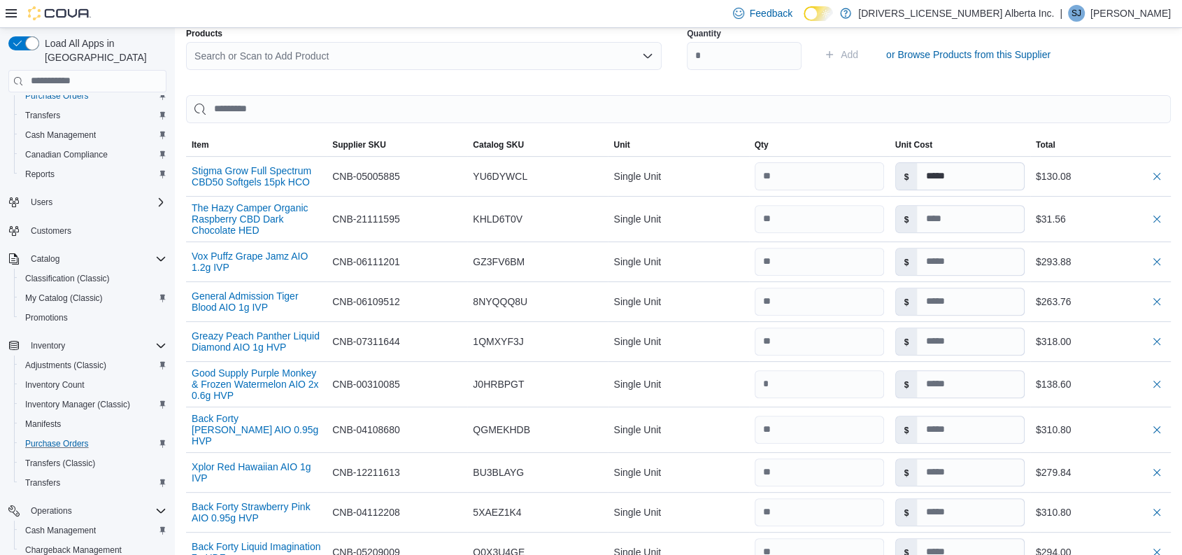
click at [387, 50] on div "Search or Scan to Add Product" at bounding box center [424, 56] width 476 height 28
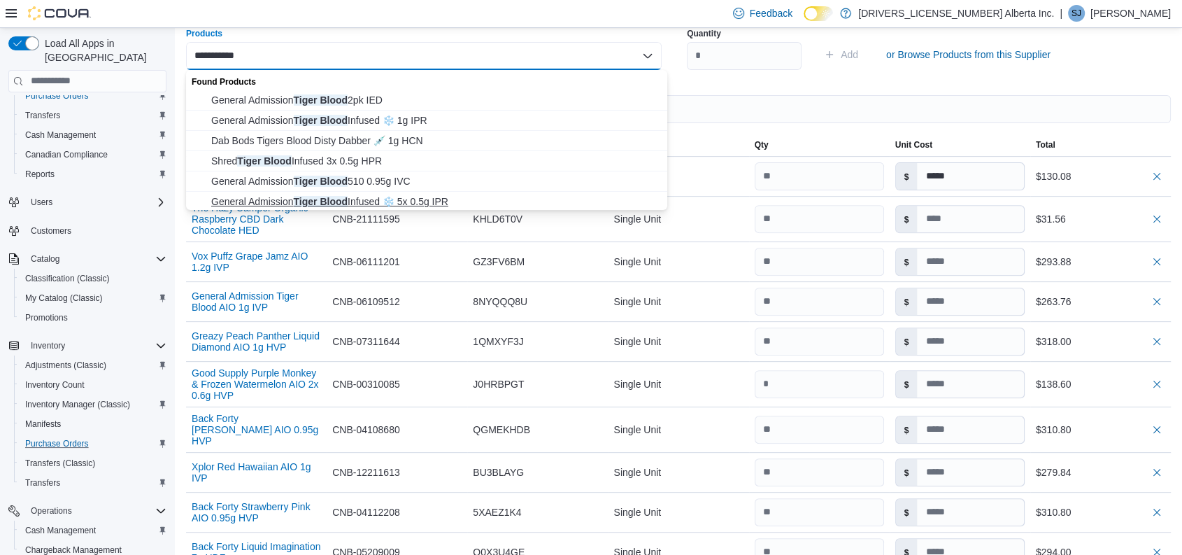
click at [436, 194] on span "General Admission Tiger Blood Infused ❄️ 5x 0.5g IPR" at bounding box center [435, 201] width 448 height 14
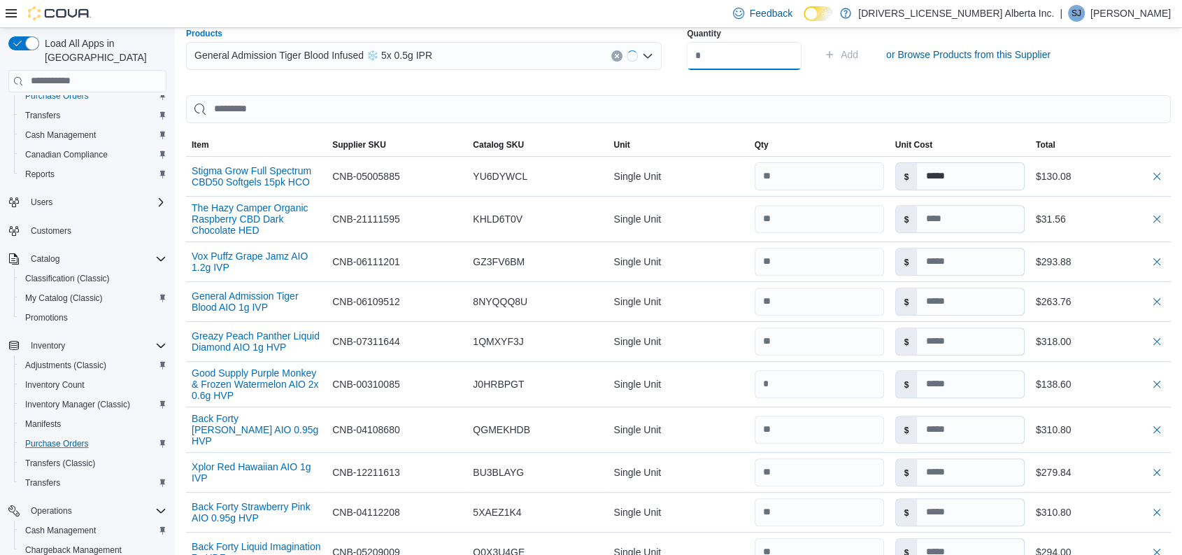
click at [745, 63] on input "number" at bounding box center [744, 56] width 115 height 28
click at [818, 41] on button "Add" at bounding box center [840, 55] width 45 height 28
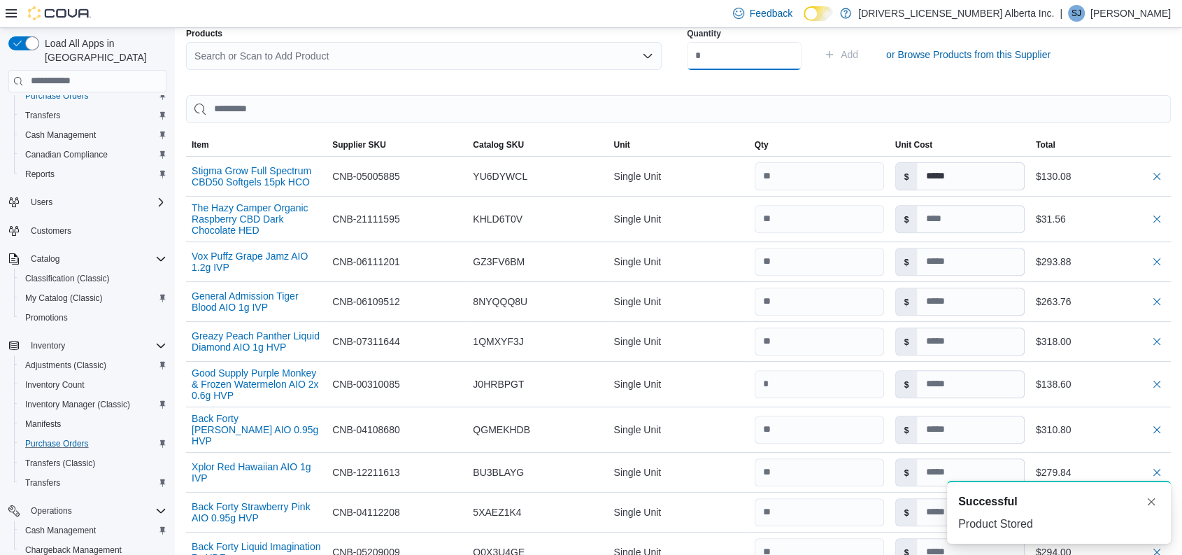
scroll to position [0, 0]
click at [393, 52] on div "Search or Scan to Add Product" at bounding box center [424, 56] width 476 height 28
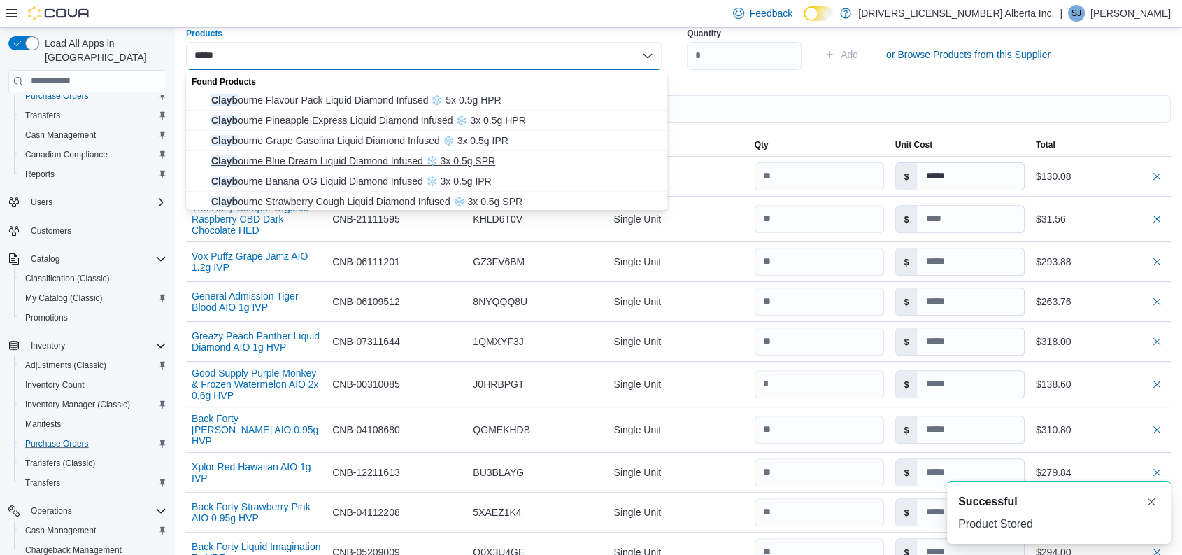
click at [357, 164] on span "Clayb ourne Blue Dream Liquid Diamond Infused ❄️ 3x 0.5g SPR" at bounding box center [435, 161] width 448 height 14
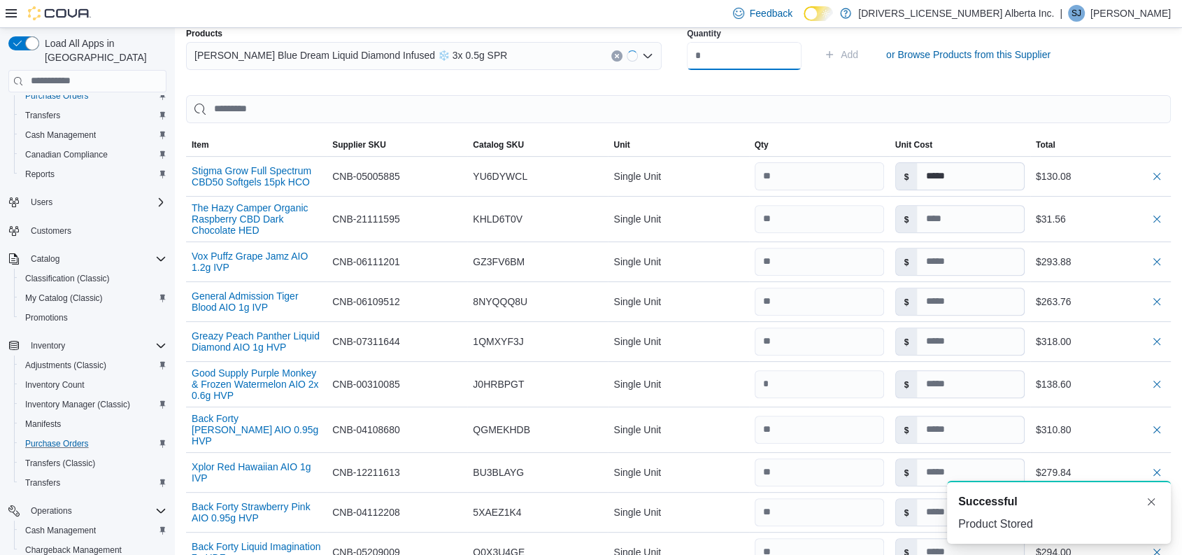
click at [761, 54] on input "number" at bounding box center [744, 56] width 115 height 28
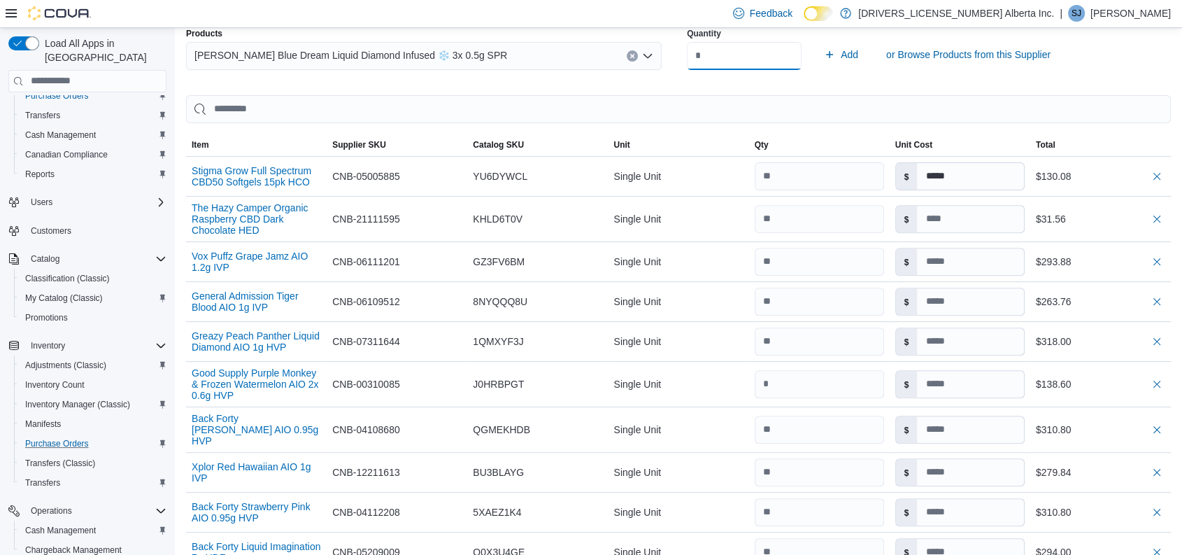
click at [818, 41] on button "Add" at bounding box center [840, 55] width 45 height 28
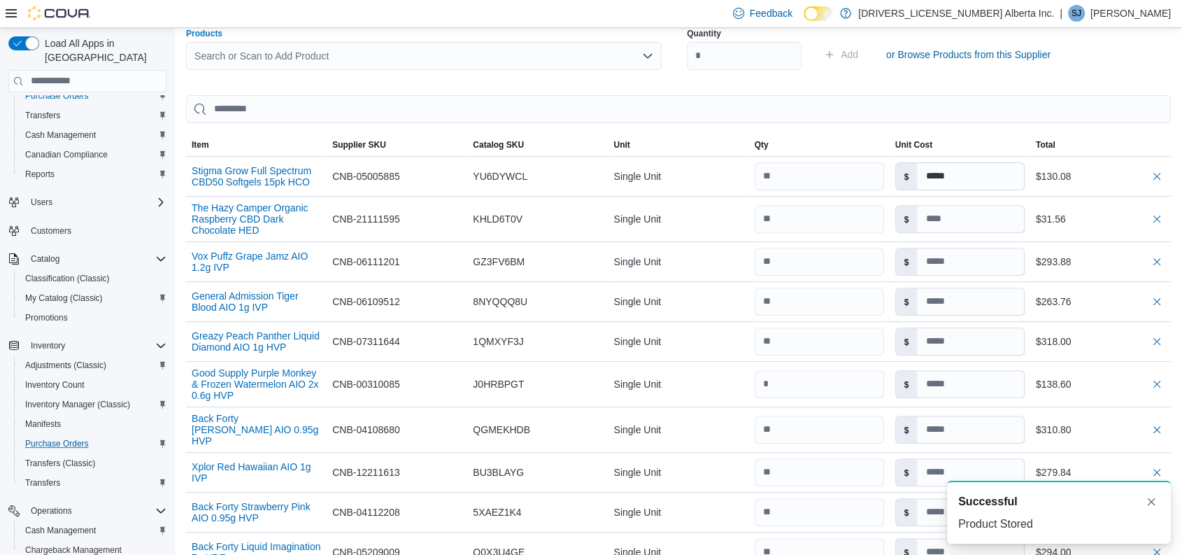
click at [394, 50] on div "Search or Scan to Add Product" at bounding box center [424, 56] width 476 height 28
click at [1110, 55] on div "Quantity Add or Browse Products from this Supplier" at bounding box center [925, 55] width 476 height 70
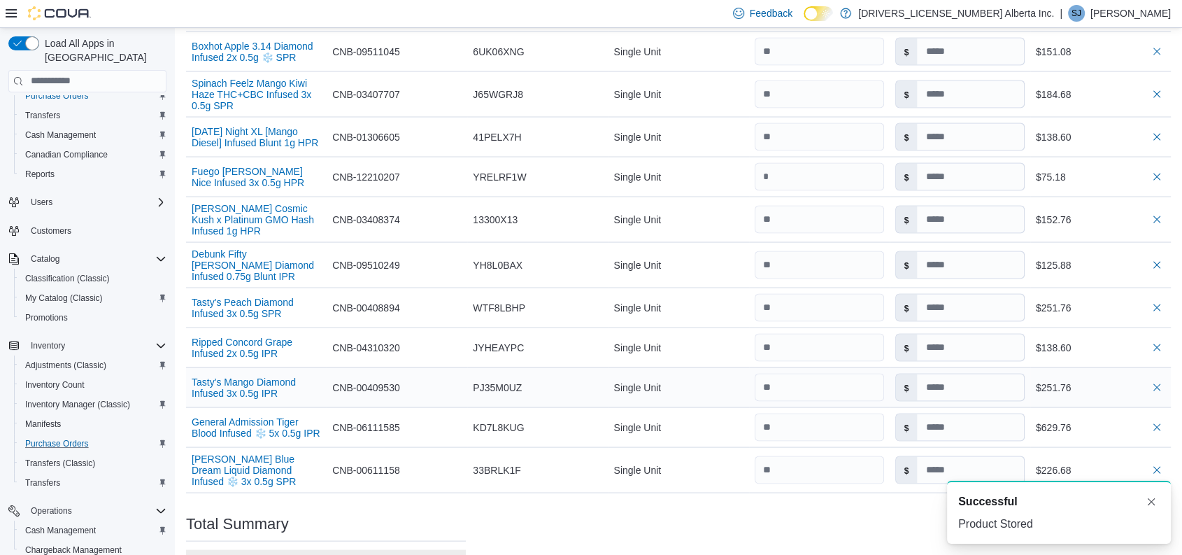
scroll to position [2765, 0]
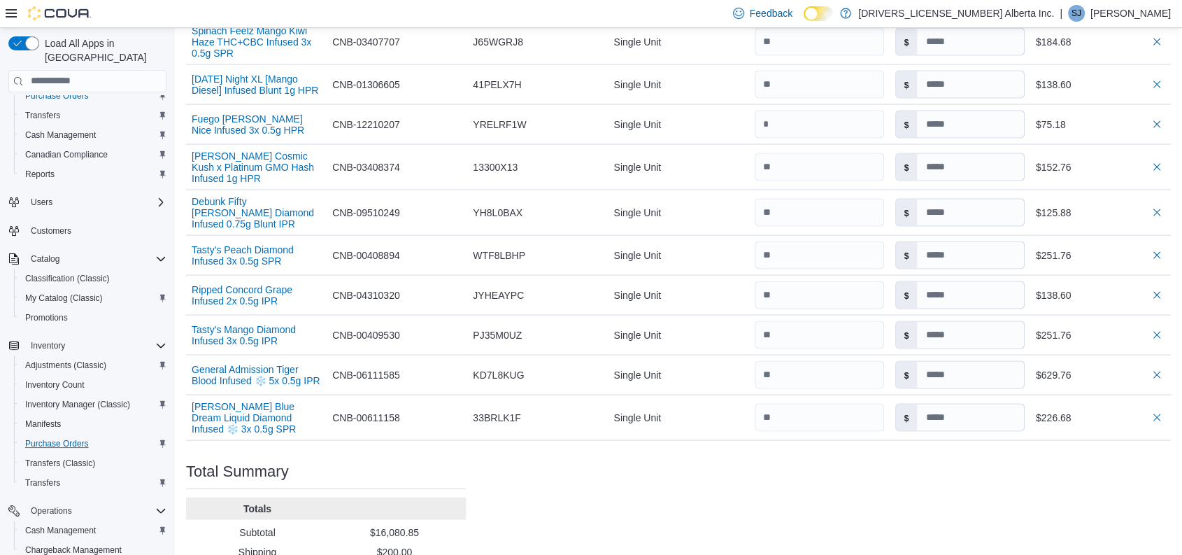
click at [953, 404] on input at bounding box center [970, 417] width 106 height 27
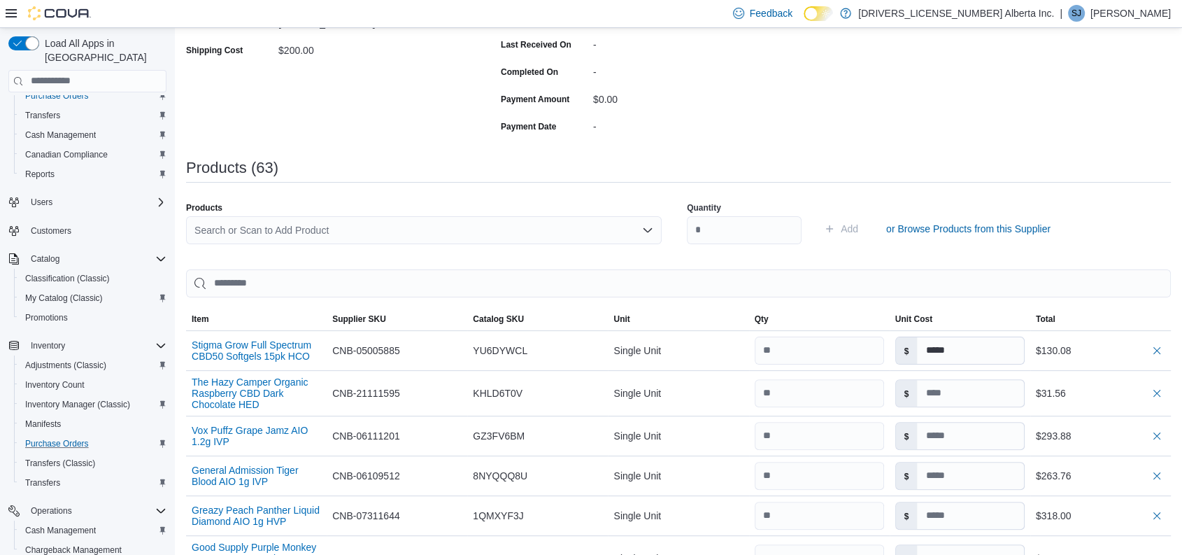
scroll to position [289, 0]
click at [334, 211] on div "Products" at bounding box center [424, 209] width 476 height 11
click at [318, 232] on div "Search or Scan to Add Product" at bounding box center [424, 231] width 476 height 28
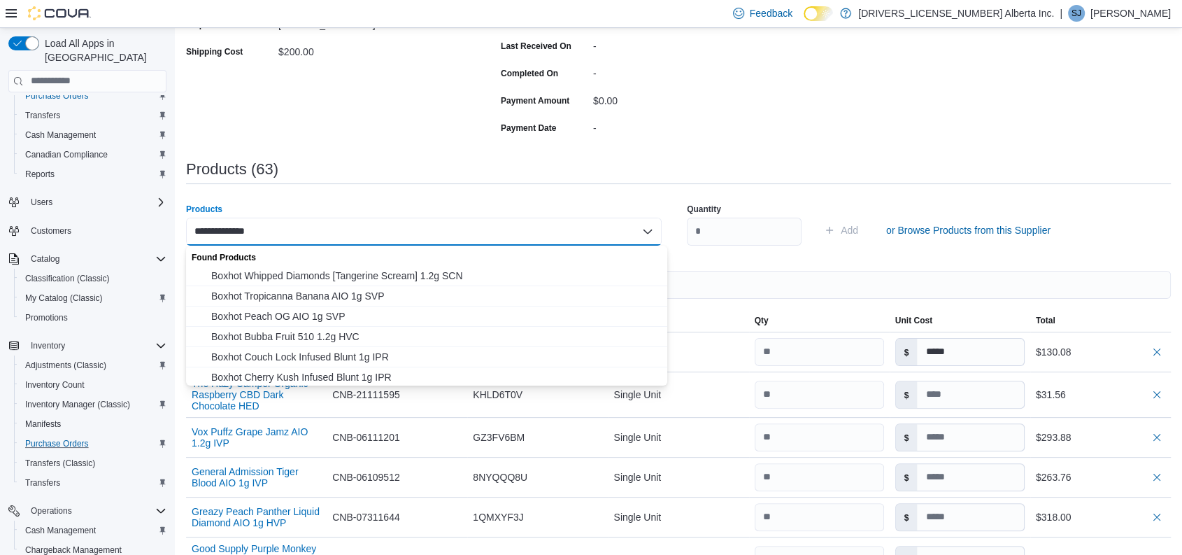
scroll to position [0, 0]
click at [279, 228] on div "**********" at bounding box center [424, 231] width 476 height 28
click at [252, 229] on input "**********" at bounding box center [229, 231] width 71 height 17
